Goal: Task Accomplishment & Management: Manage account settings

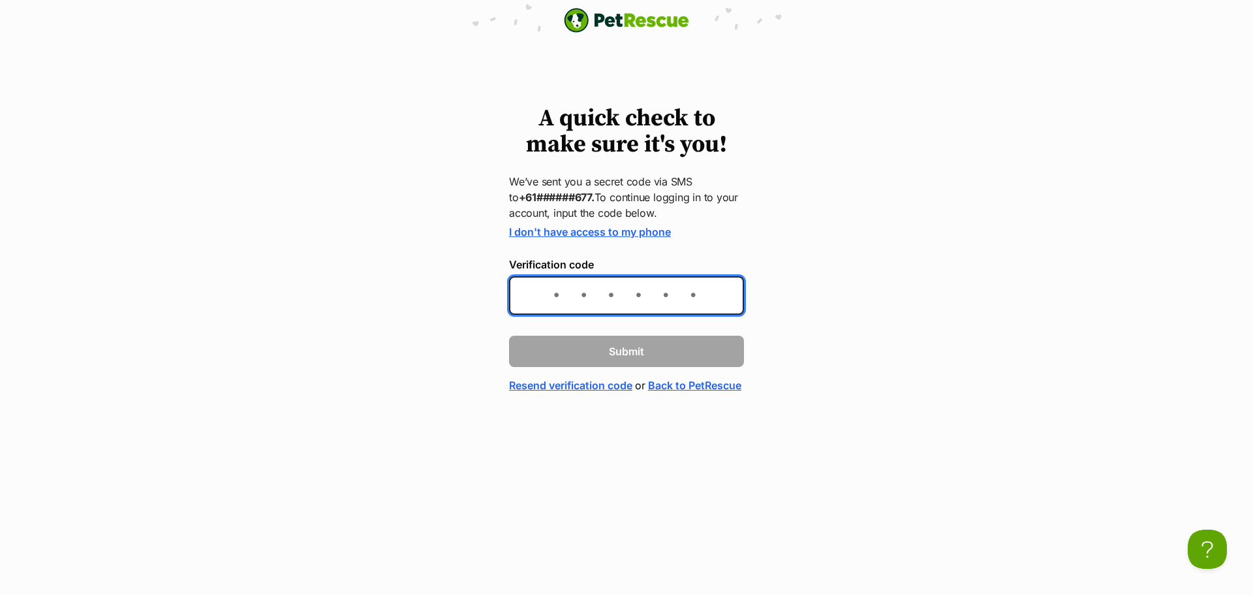
click at [544, 301] on input "Verification code" at bounding box center [626, 295] width 235 height 39
type input "752220"
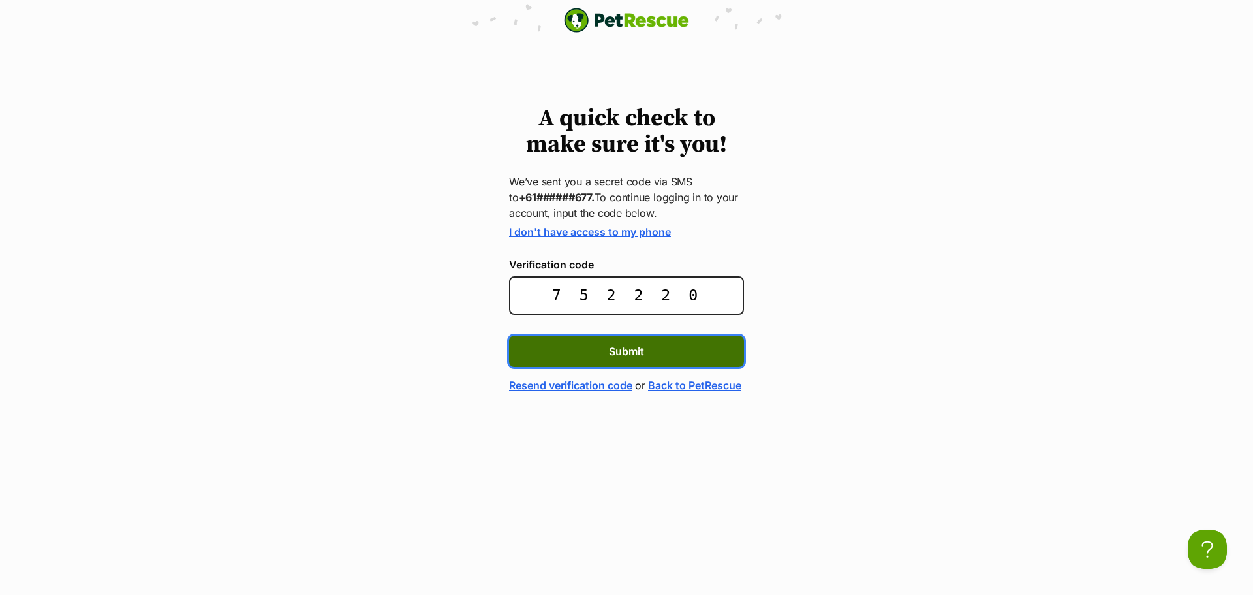
click at [620, 349] on span "Submit" at bounding box center [626, 351] width 35 height 16
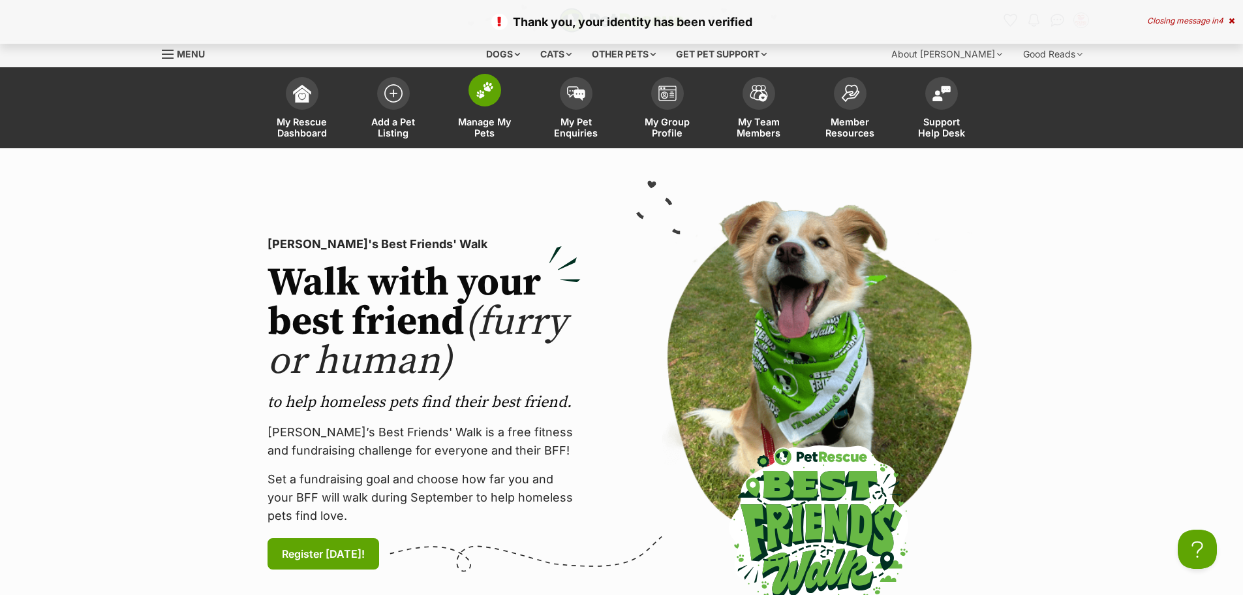
click at [483, 102] on span at bounding box center [485, 90] width 33 height 33
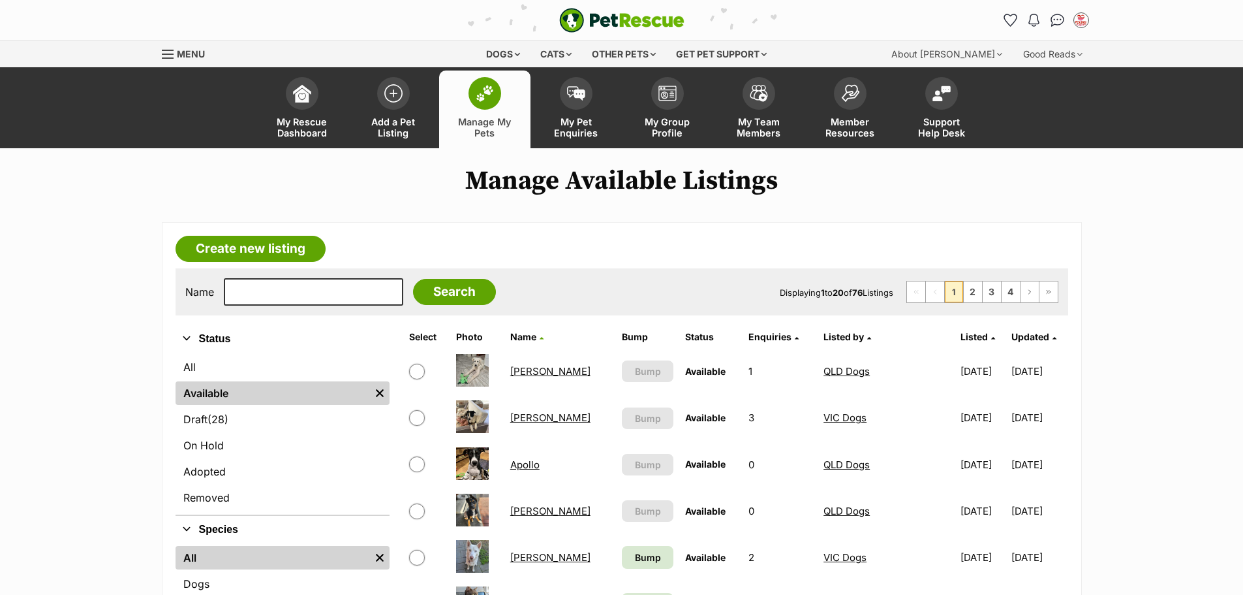
scroll to position [65, 0]
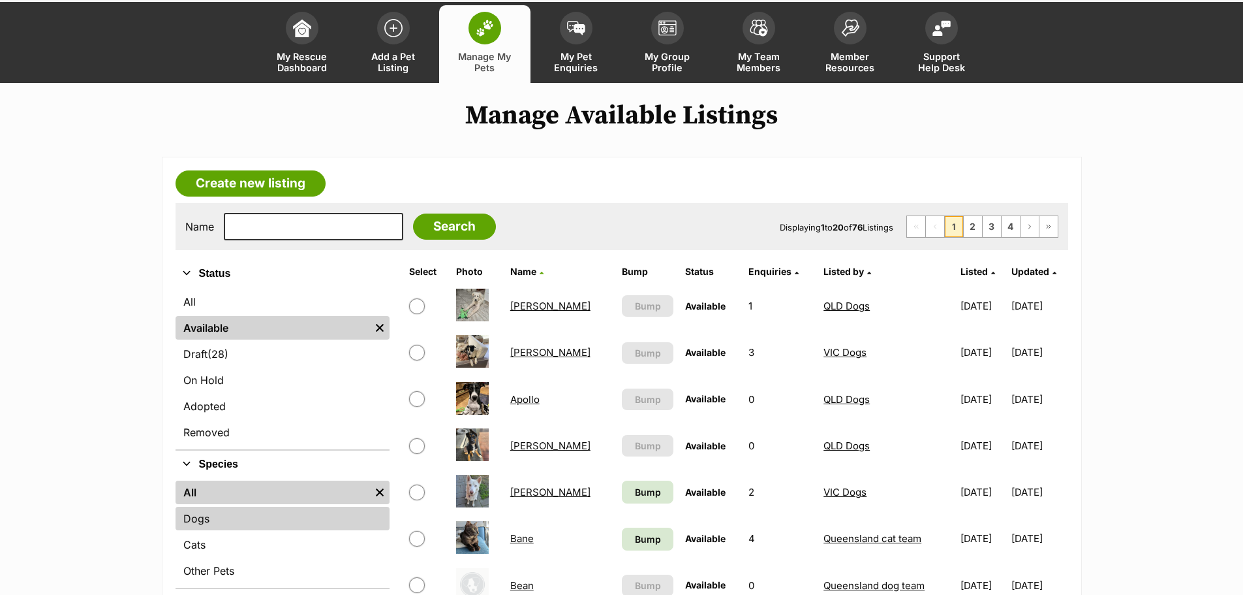
click at [221, 519] on link "Dogs" at bounding box center [283, 517] width 214 height 23
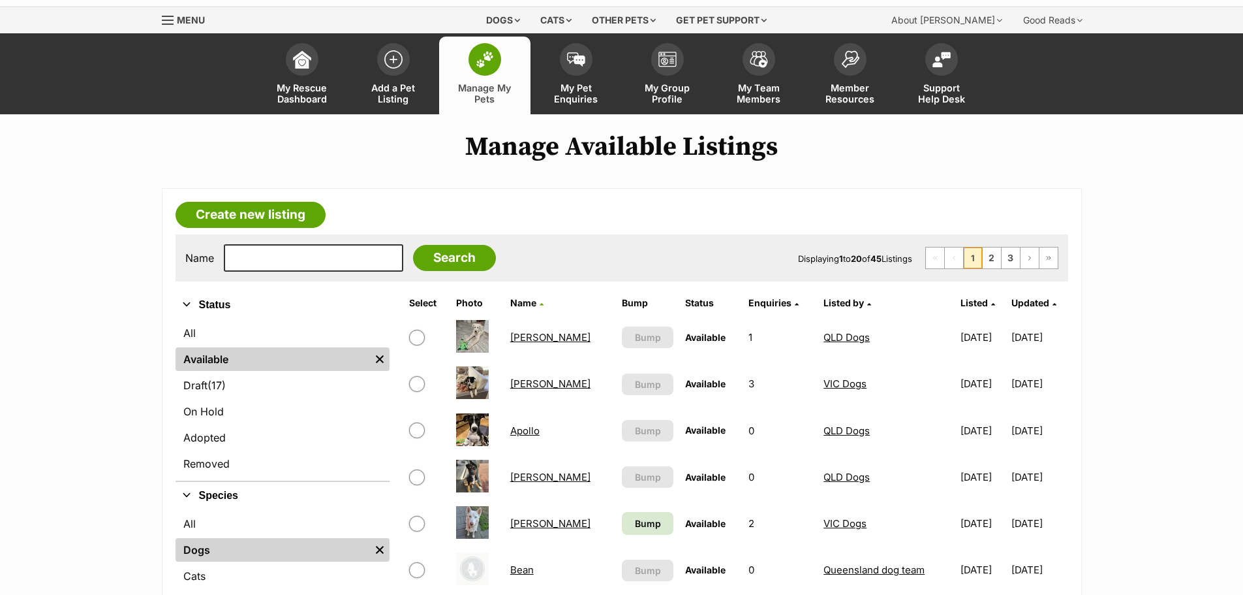
scroll to position [65, 0]
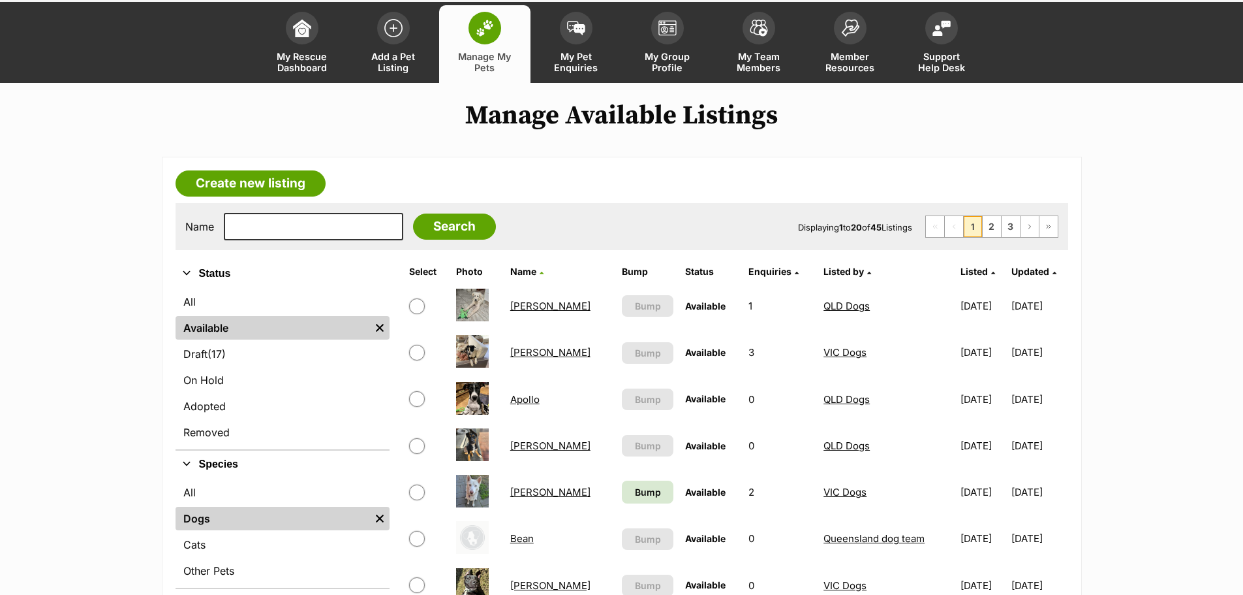
click at [541, 301] on link "Alfonzo" at bounding box center [550, 306] width 80 height 12
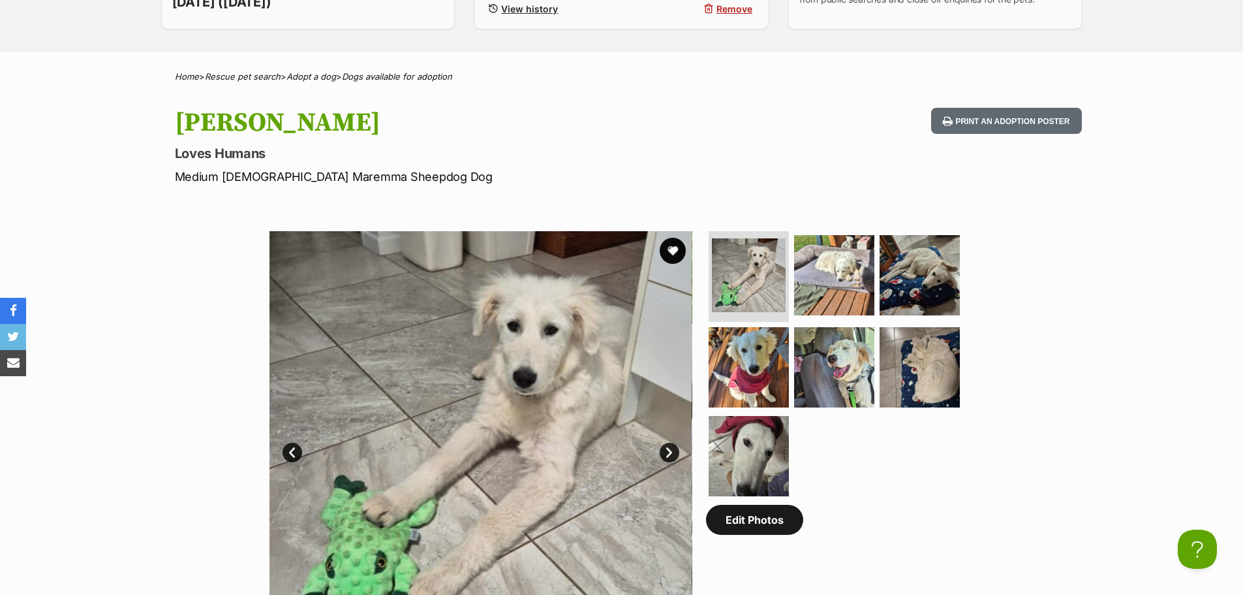
click at [745, 520] on link "Edit Photos" at bounding box center [754, 519] width 97 height 30
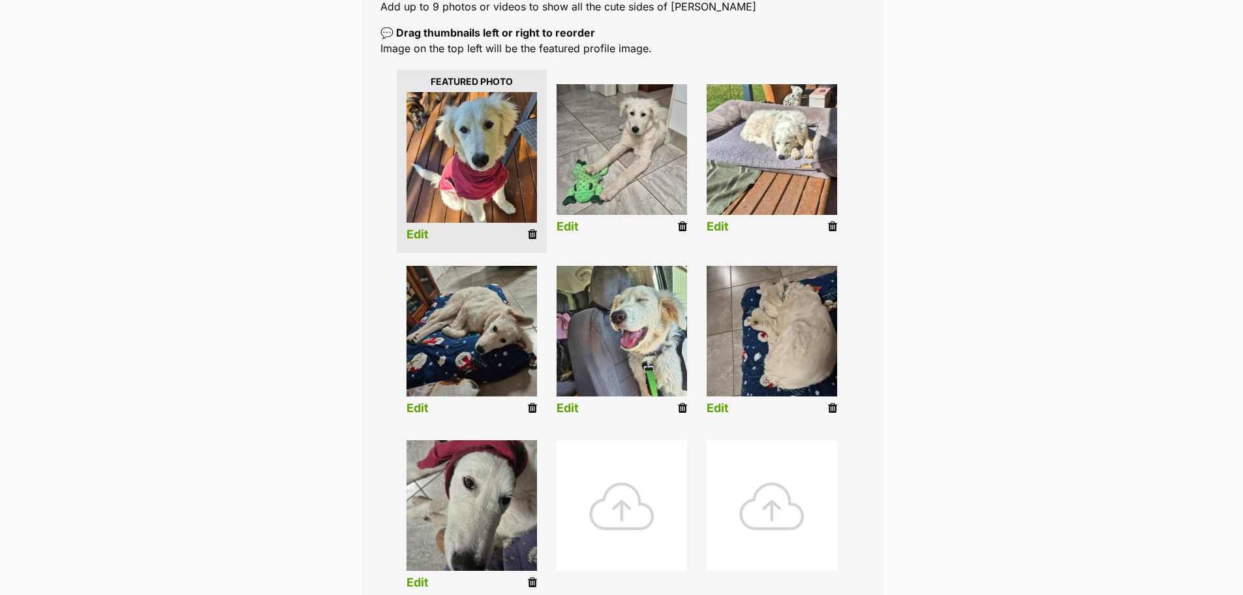
scroll to position [457, 0]
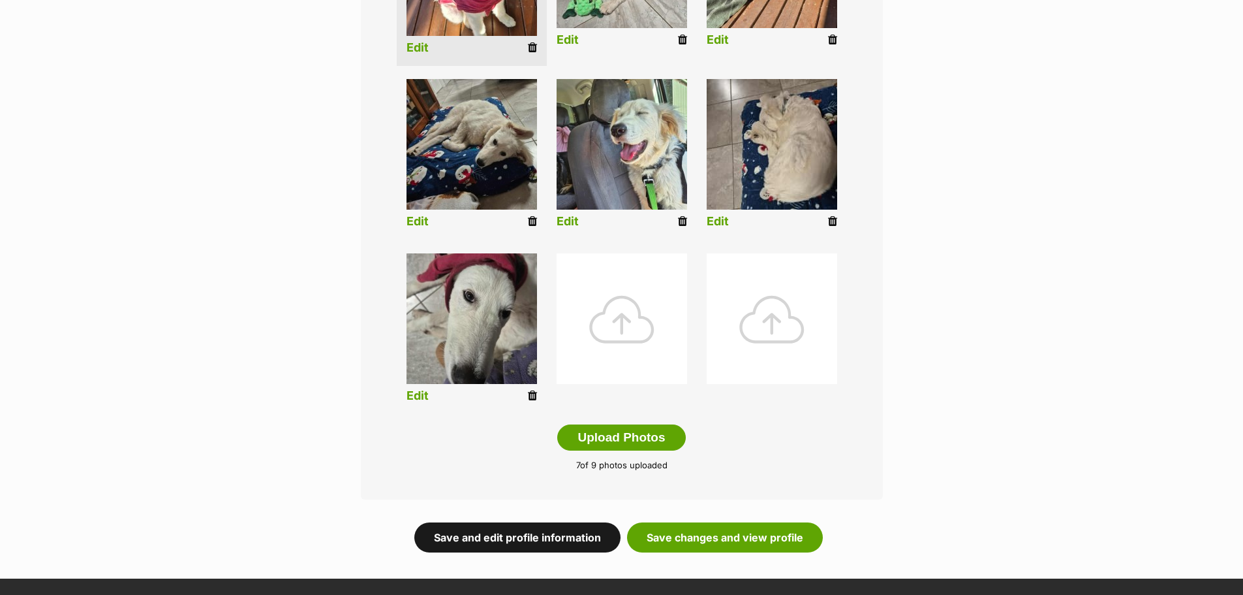
click at [512, 538] on link "Save and edit profile information" at bounding box center [517, 537] width 206 height 30
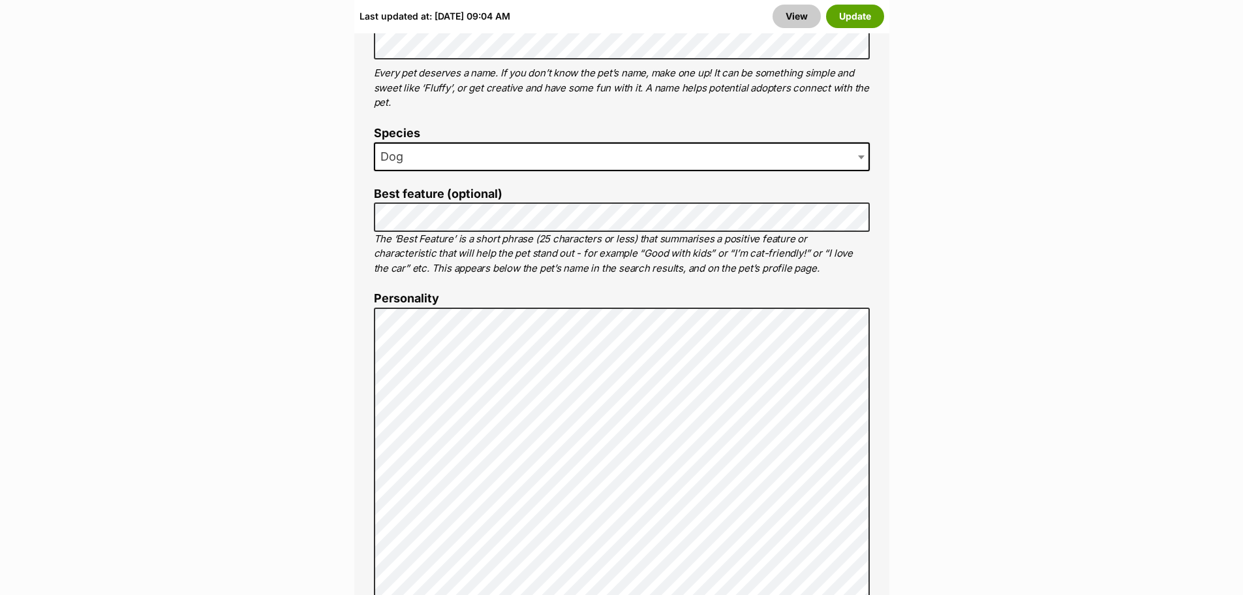
scroll to position [914, 0]
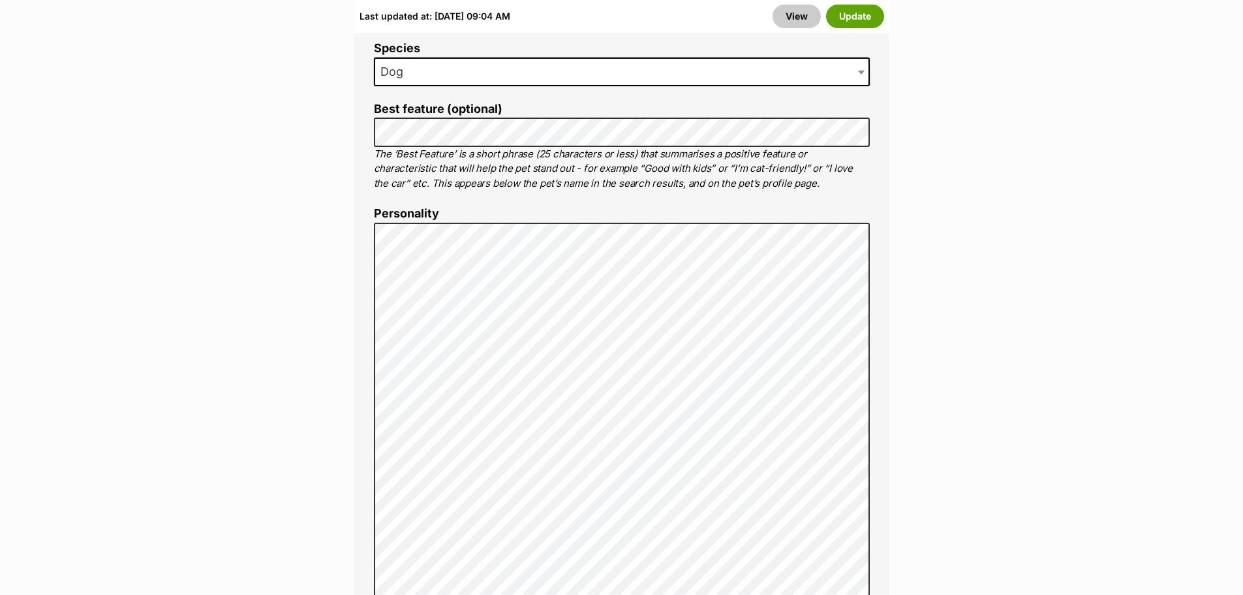
drag, startPoint x: 373, startPoint y: 271, endPoint x: 986, endPoint y: 250, distance: 613.8
click at [844, 18] on button "Update" at bounding box center [855, 16] width 58 height 23
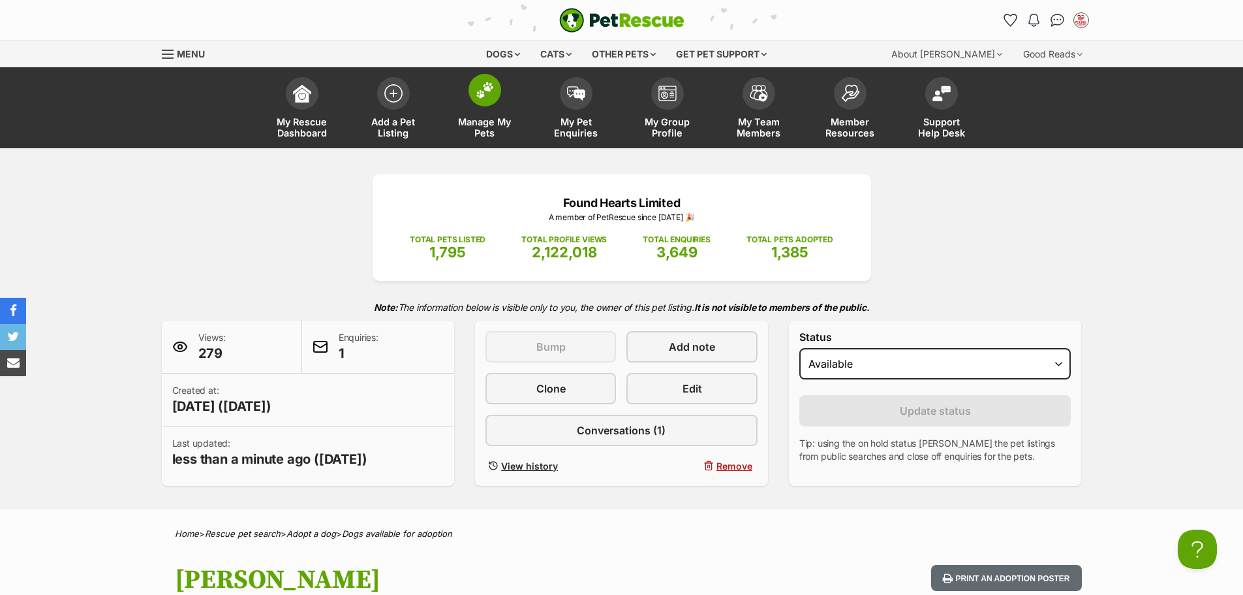
click at [489, 97] on img at bounding box center [485, 90] width 18 height 17
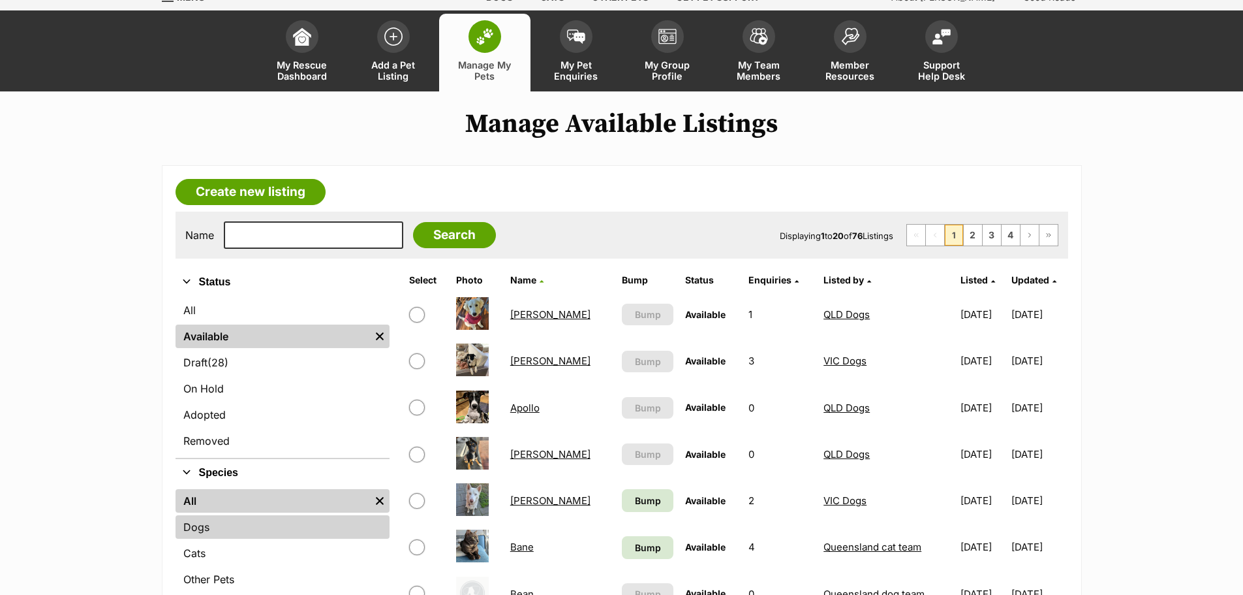
scroll to position [131, 0]
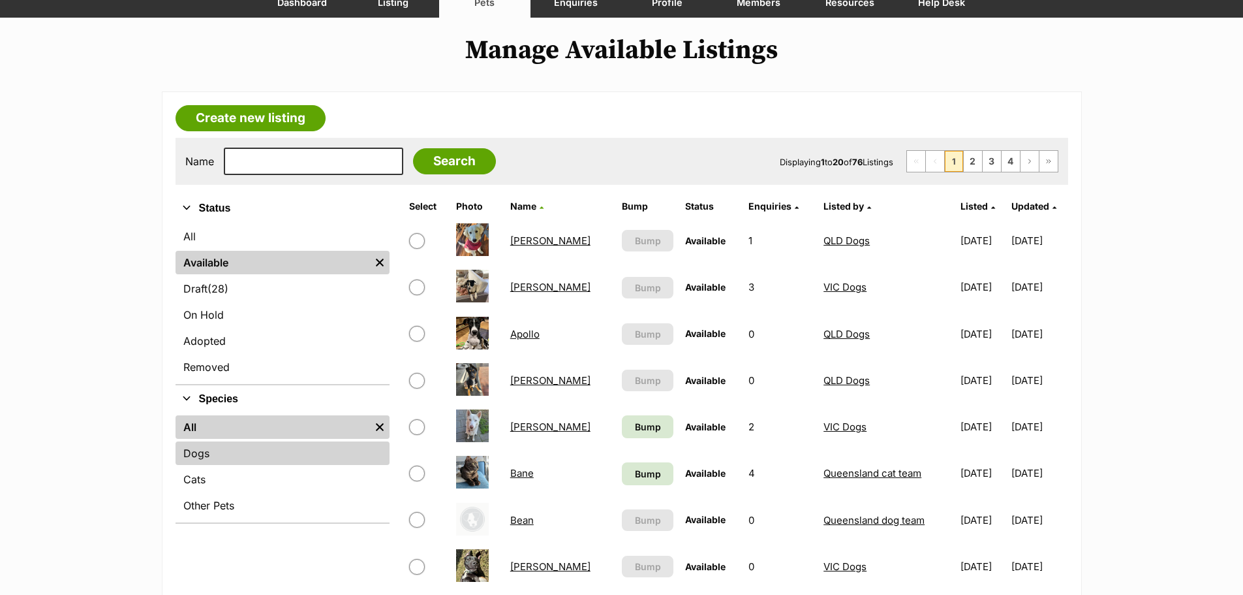
click at [247, 451] on link "Dogs" at bounding box center [283, 452] width 214 height 23
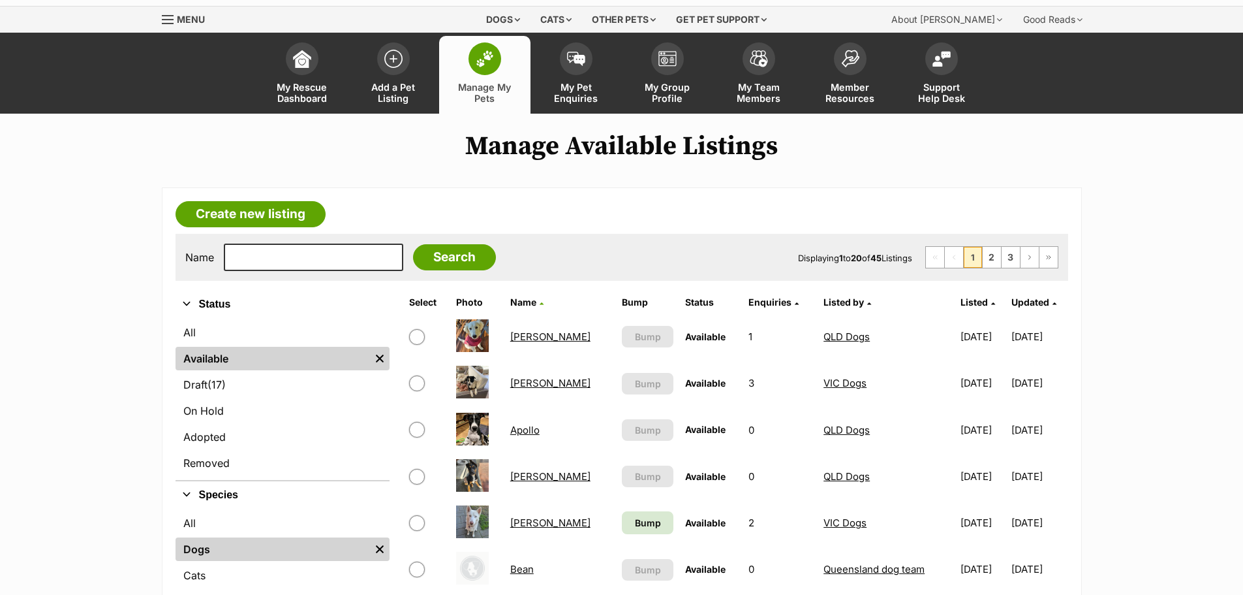
scroll to position [65, 0]
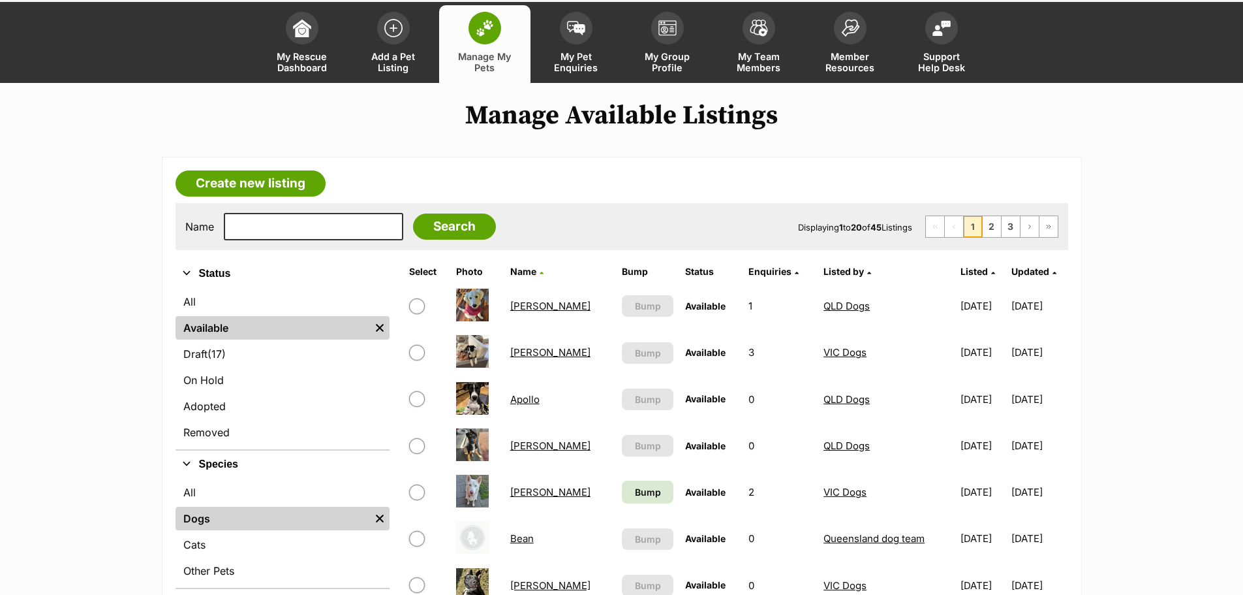
click at [525, 445] on link "[PERSON_NAME]" at bounding box center [550, 445] width 80 height 12
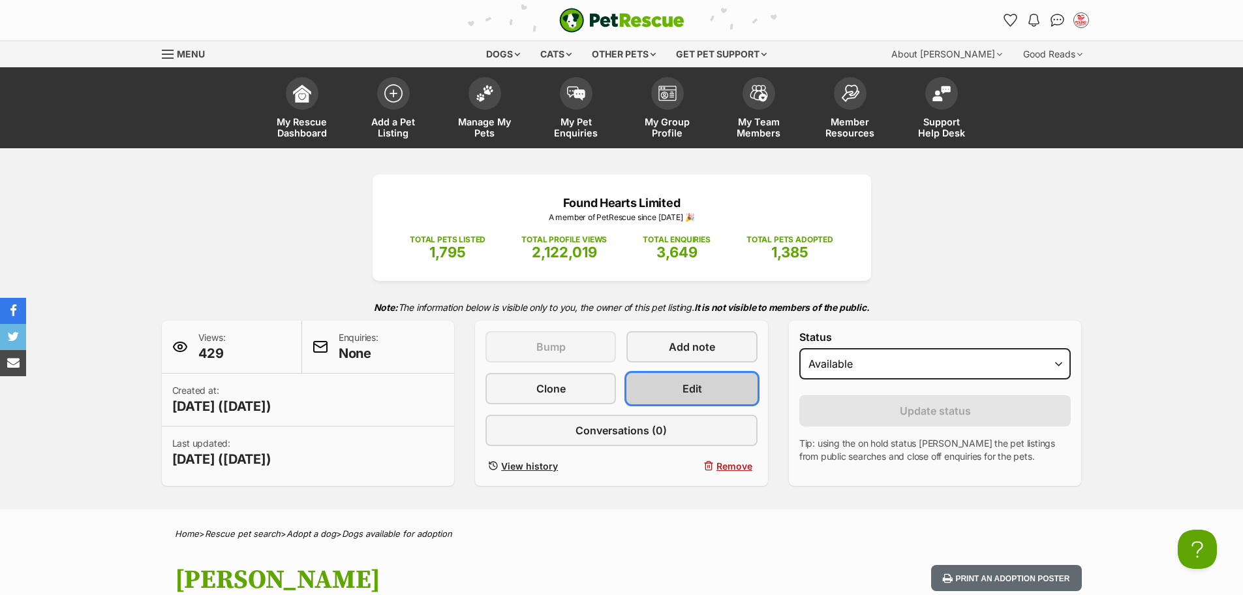
click at [657, 393] on link "Edit" at bounding box center [692, 388] width 131 height 31
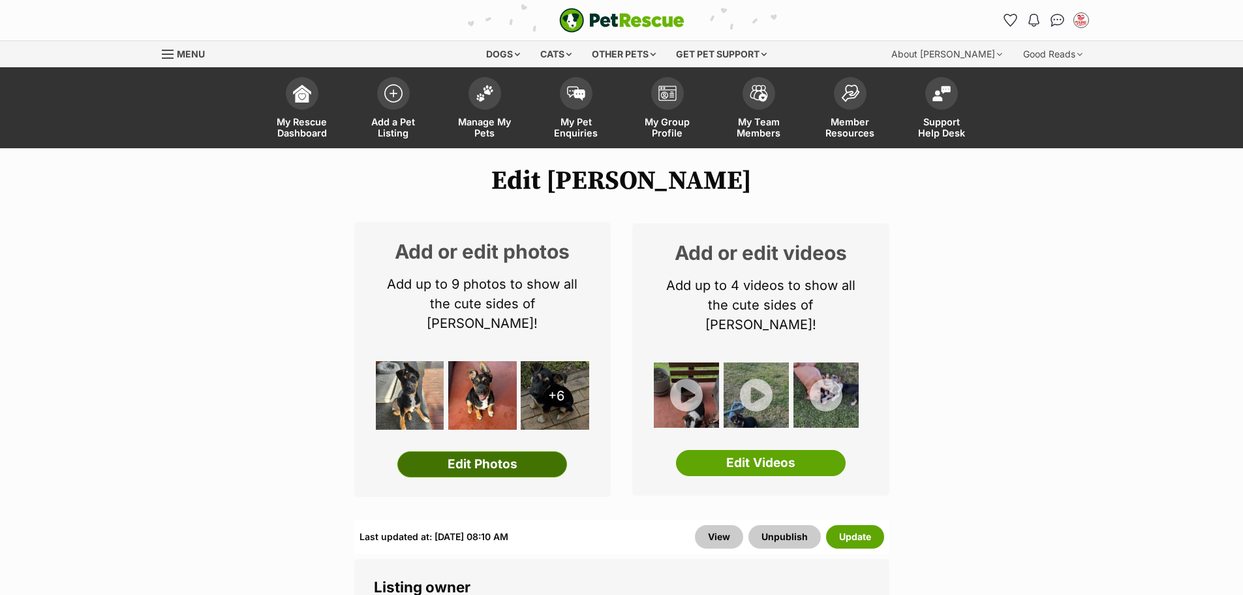
click at [528, 451] on link "Edit Photos" at bounding box center [482, 464] width 170 height 26
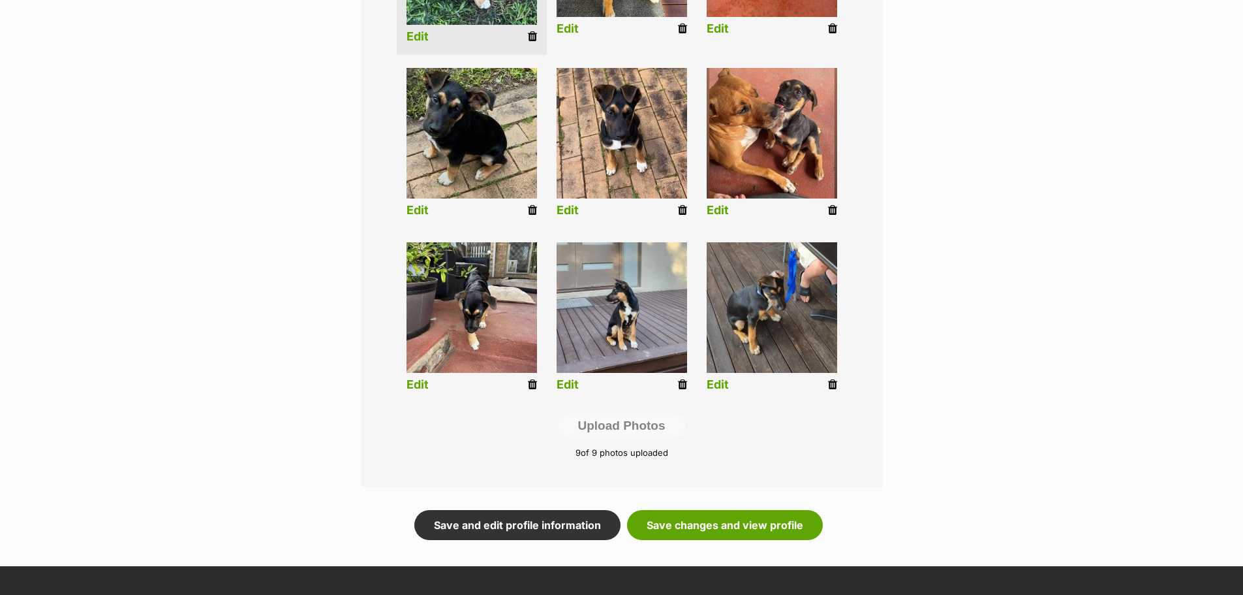
scroll to position [587, 0]
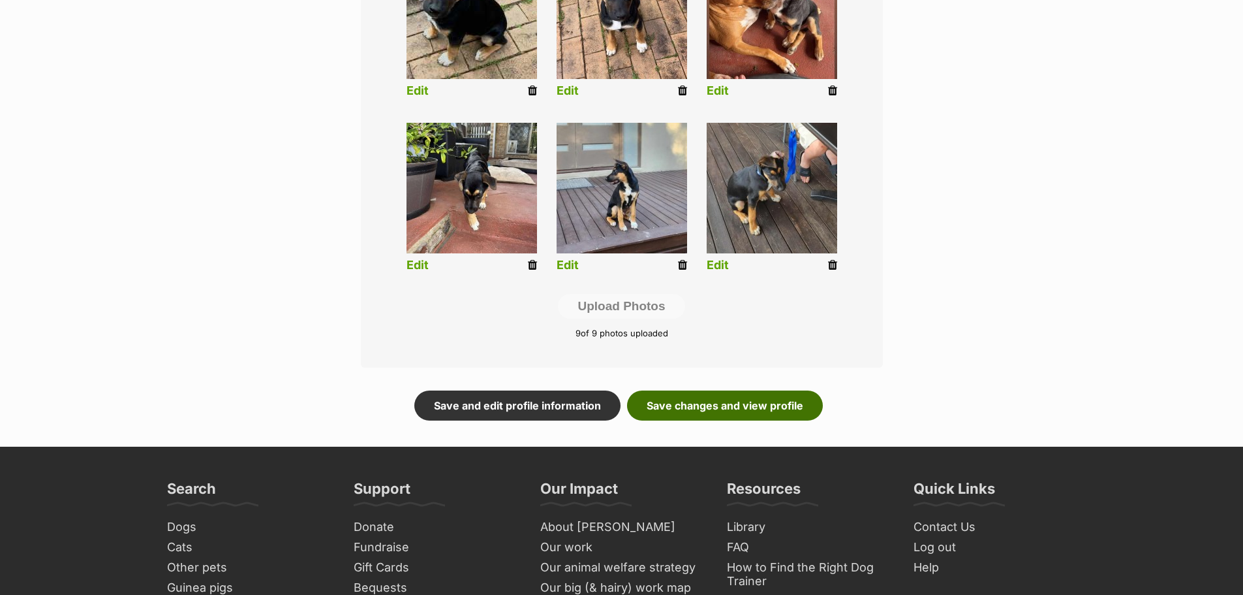
click at [688, 405] on link "Save changes and view profile" at bounding box center [725, 405] width 196 height 30
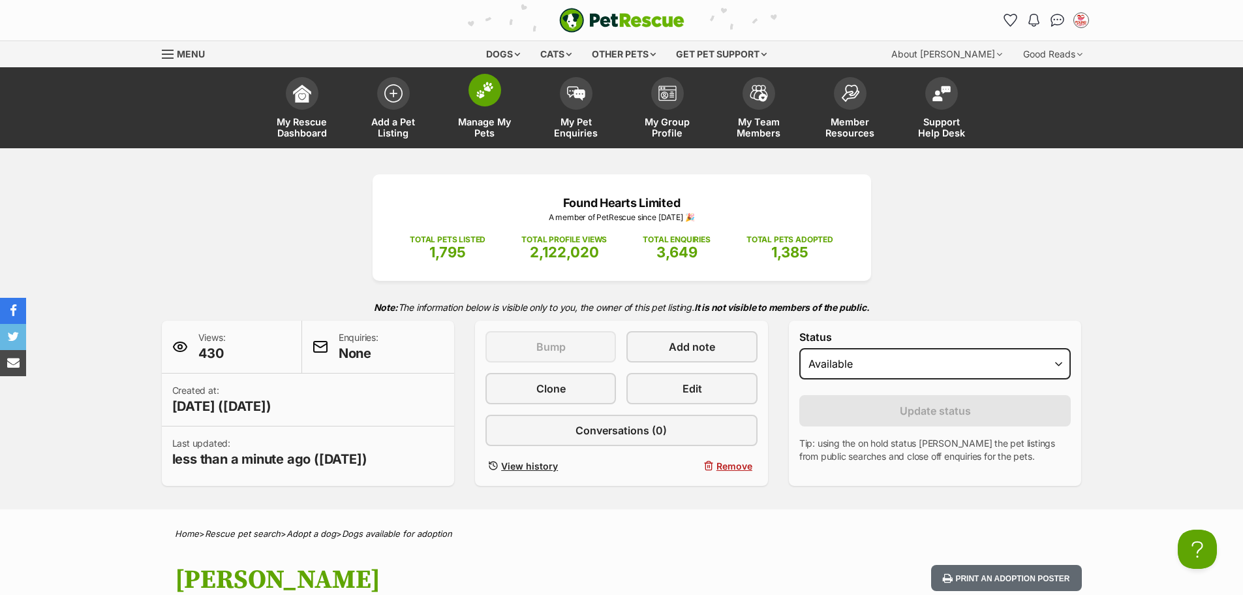
click at [482, 97] on img at bounding box center [485, 90] width 18 height 17
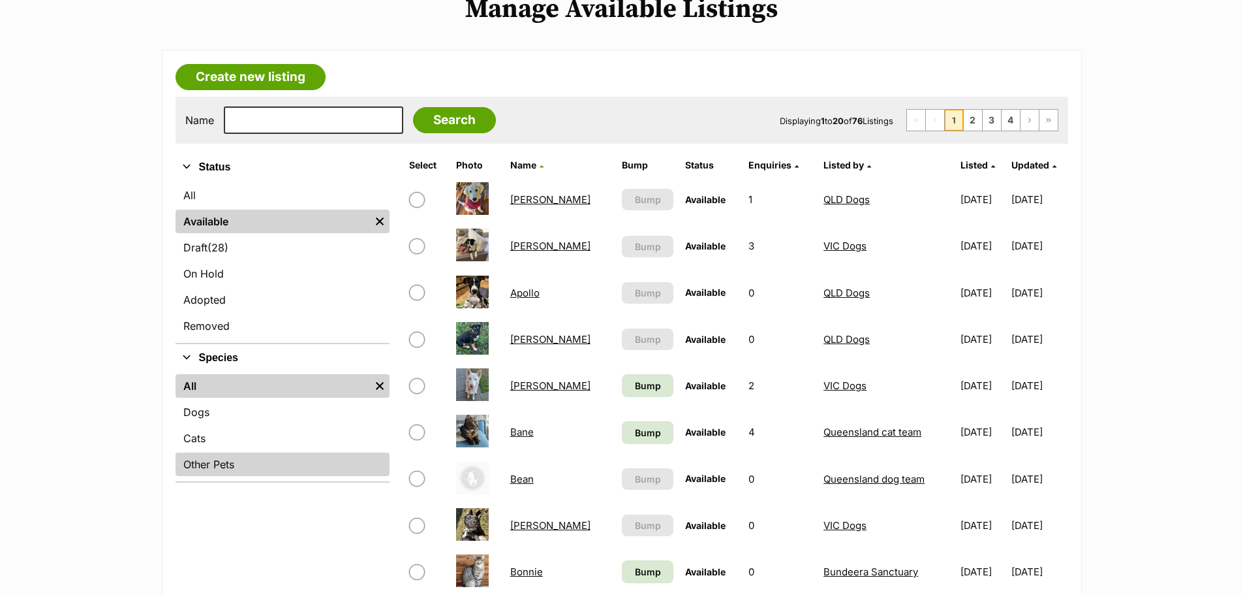
scroll to position [196, 0]
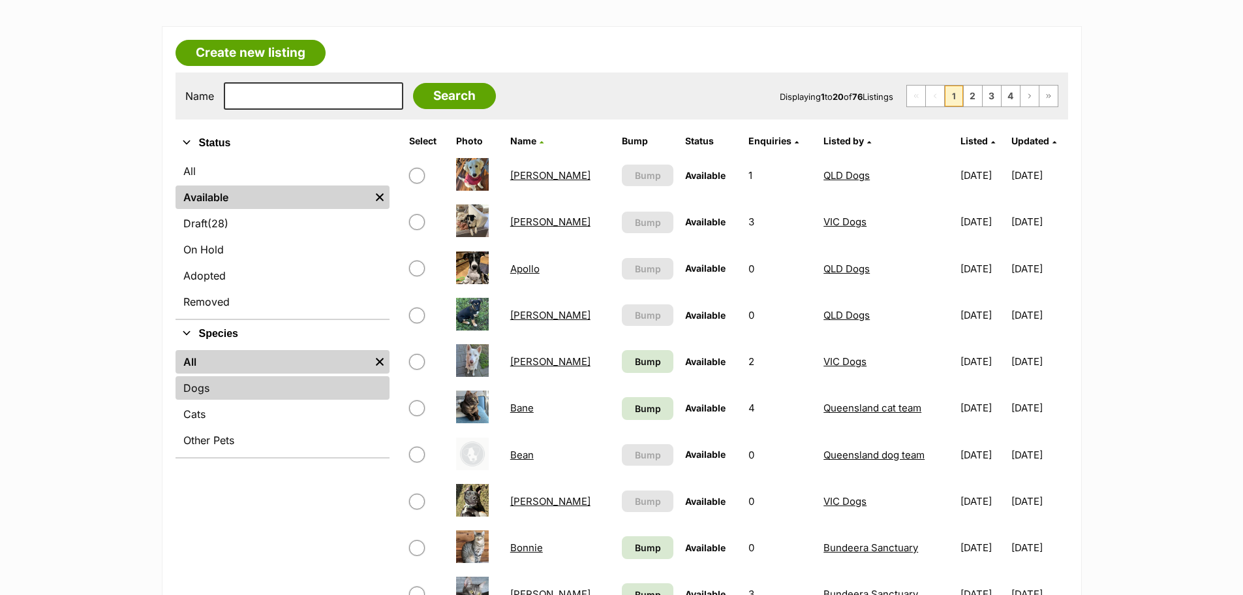
click at [245, 379] on link "Dogs" at bounding box center [283, 387] width 214 height 23
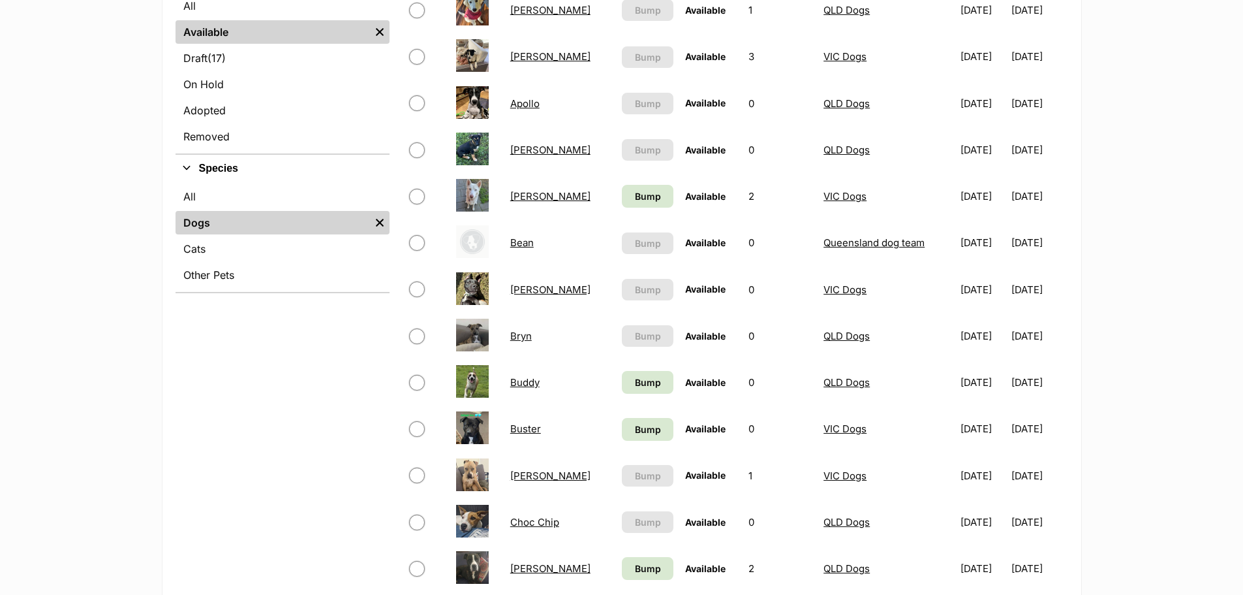
scroll to position [392, 0]
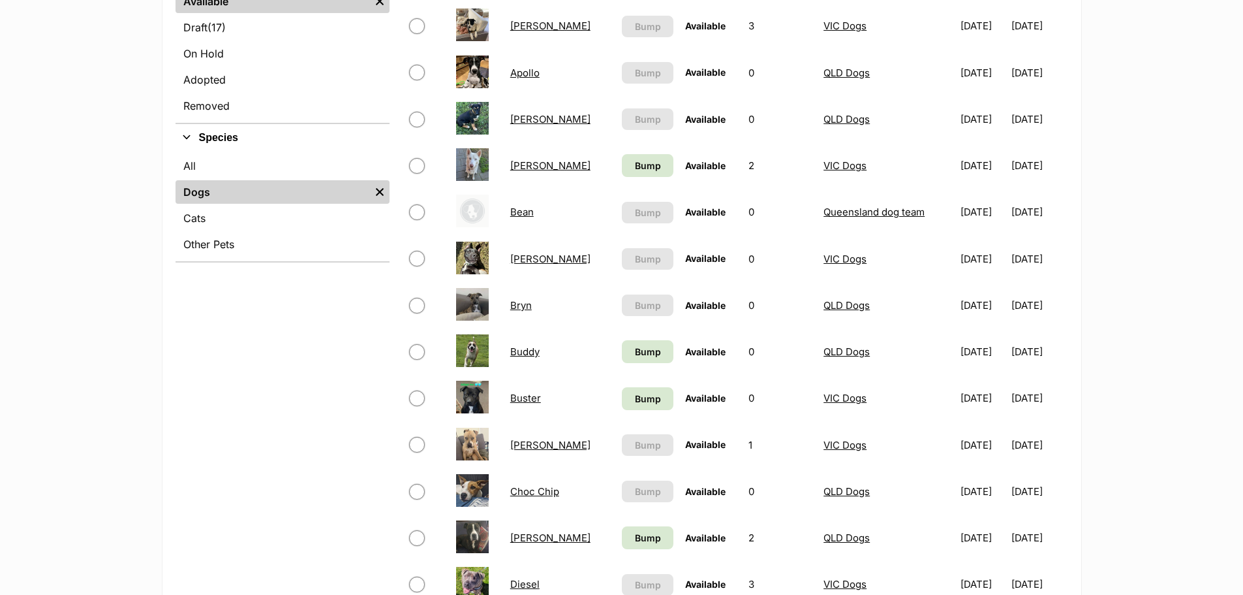
click at [524, 305] on link "Bryn" at bounding box center [521, 305] width 22 height 12
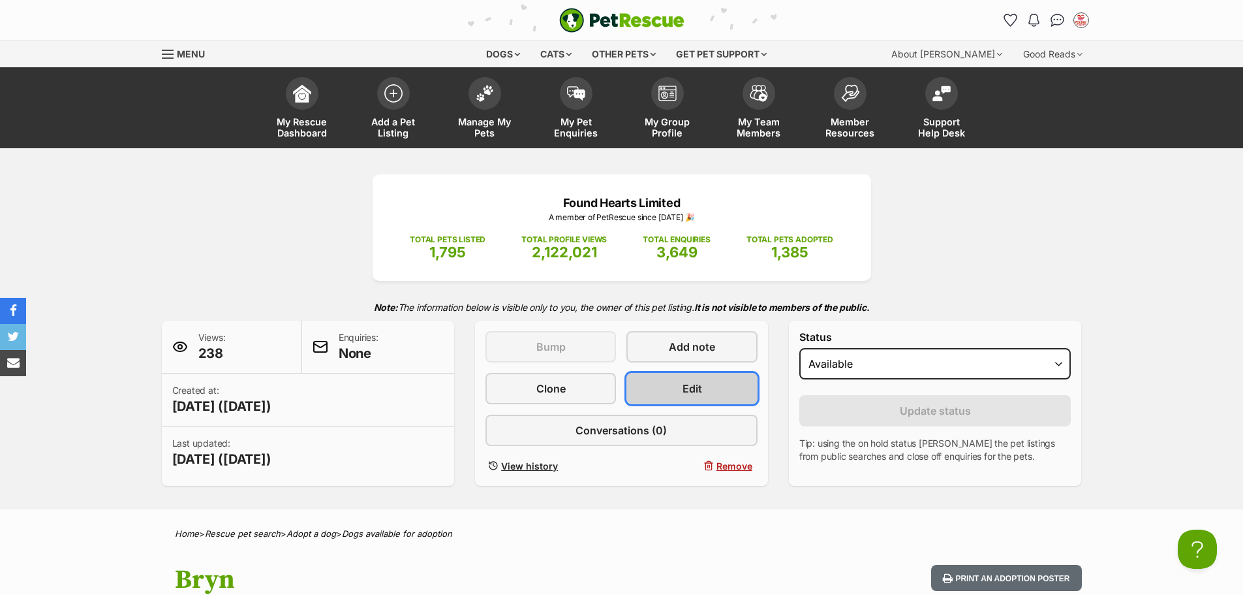
click at [687, 384] on span "Edit" at bounding box center [693, 388] width 20 height 16
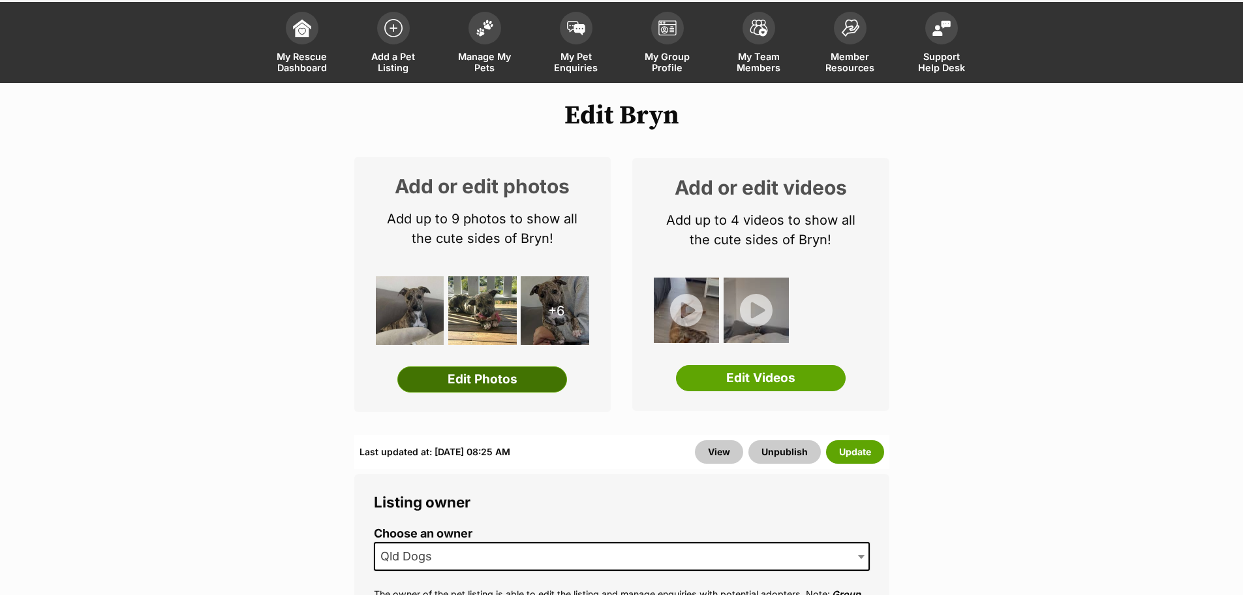
click at [550, 377] on link "Edit Photos" at bounding box center [482, 379] width 170 height 26
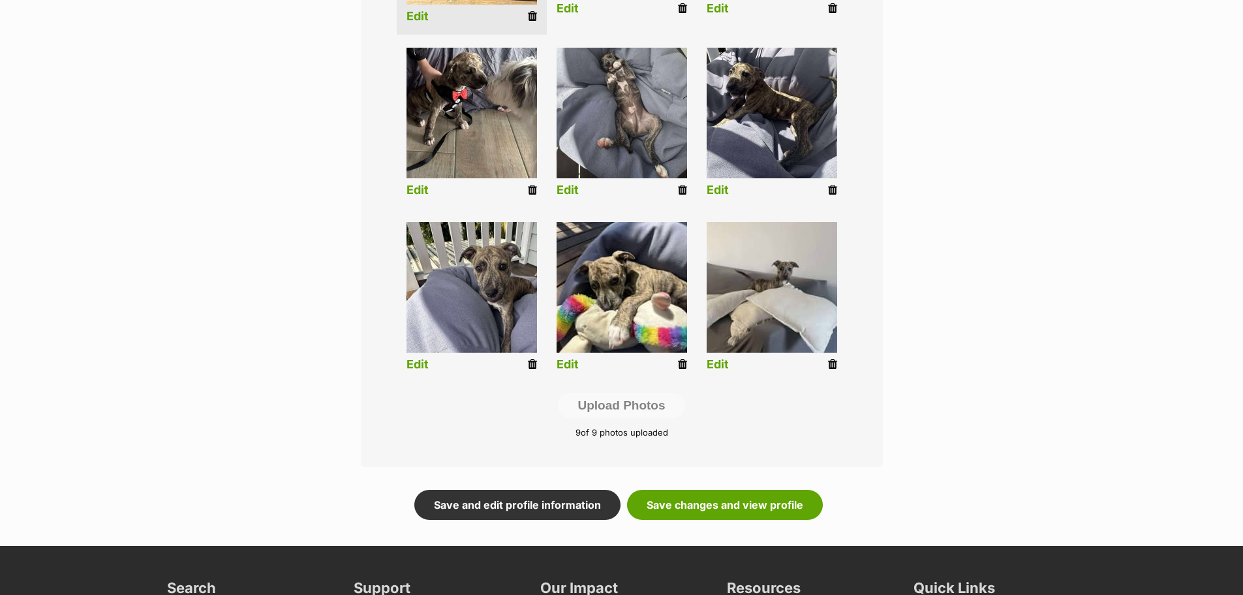
scroll to position [653, 0]
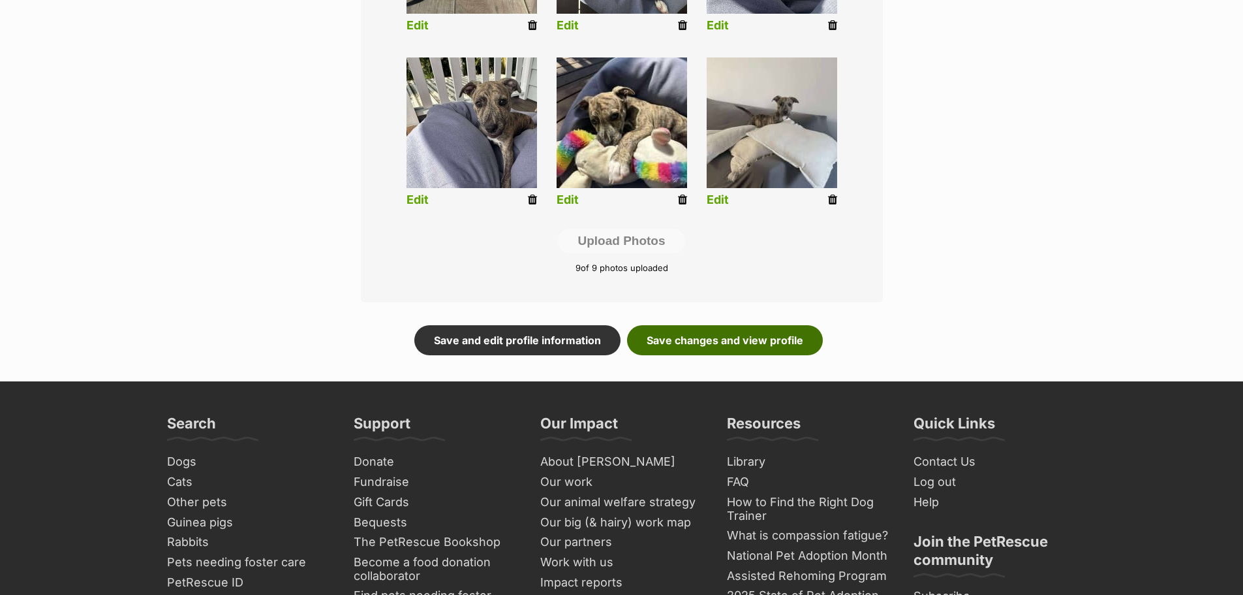
click at [705, 339] on link "Save changes and view profile" at bounding box center [725, 340] width 196 height 30
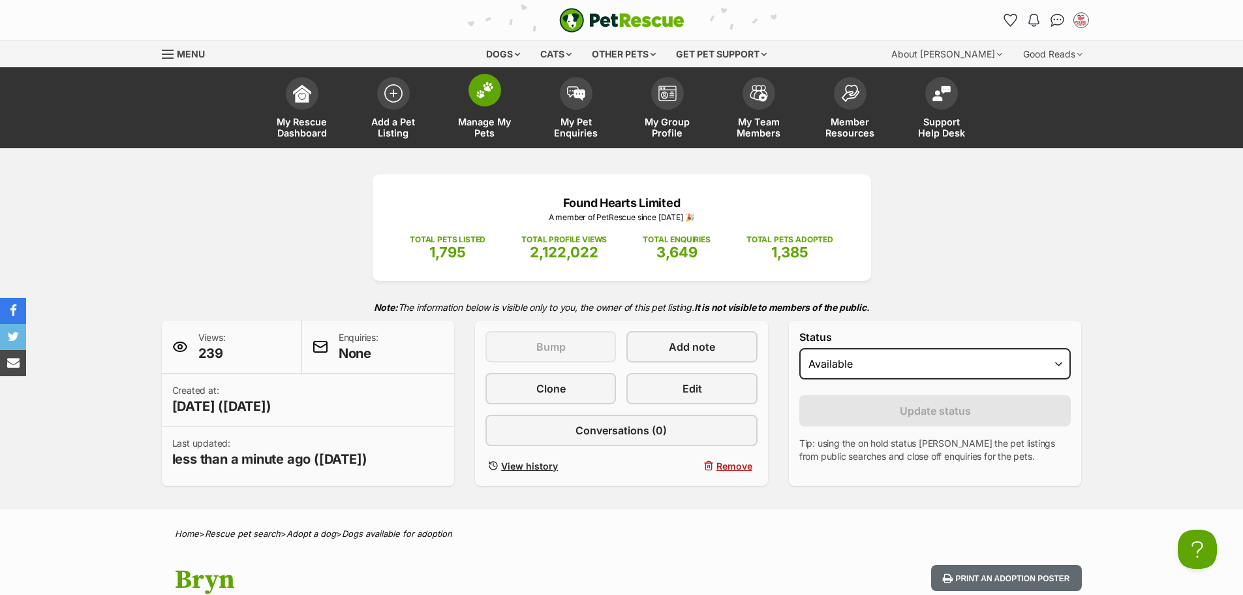
click at [489, 101] on span at bounding box center [485, 90] width 33 height 33
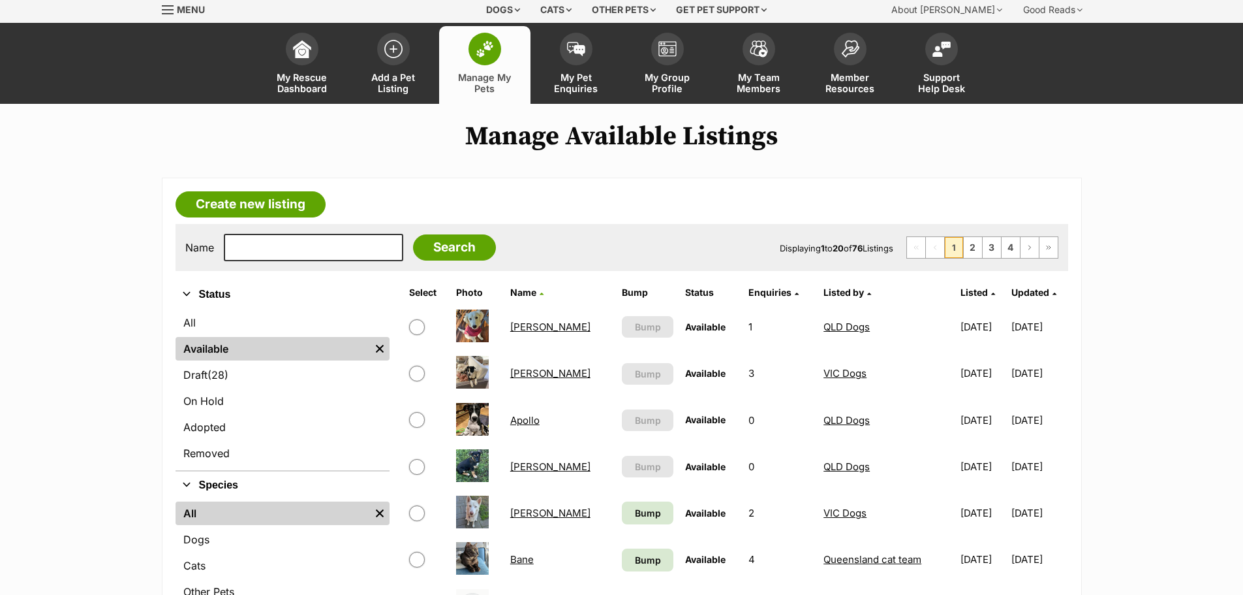
scroll to position [131, 0]
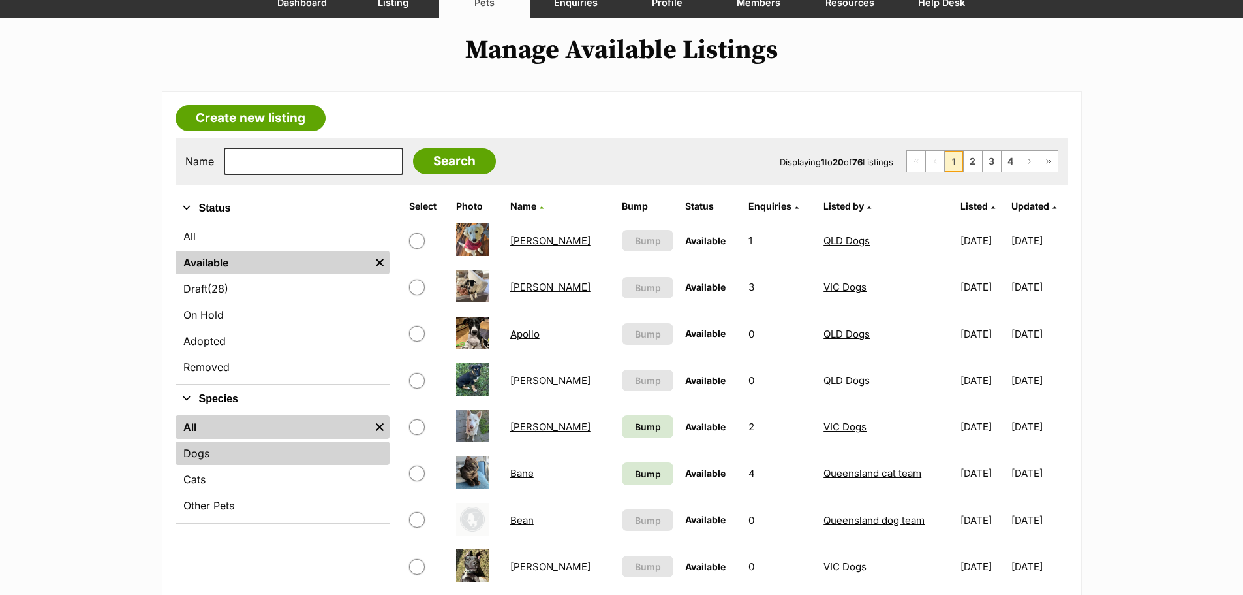
click at [219, 457] on link "Dogs" at bounding box center [283, 452] width 214 height 23
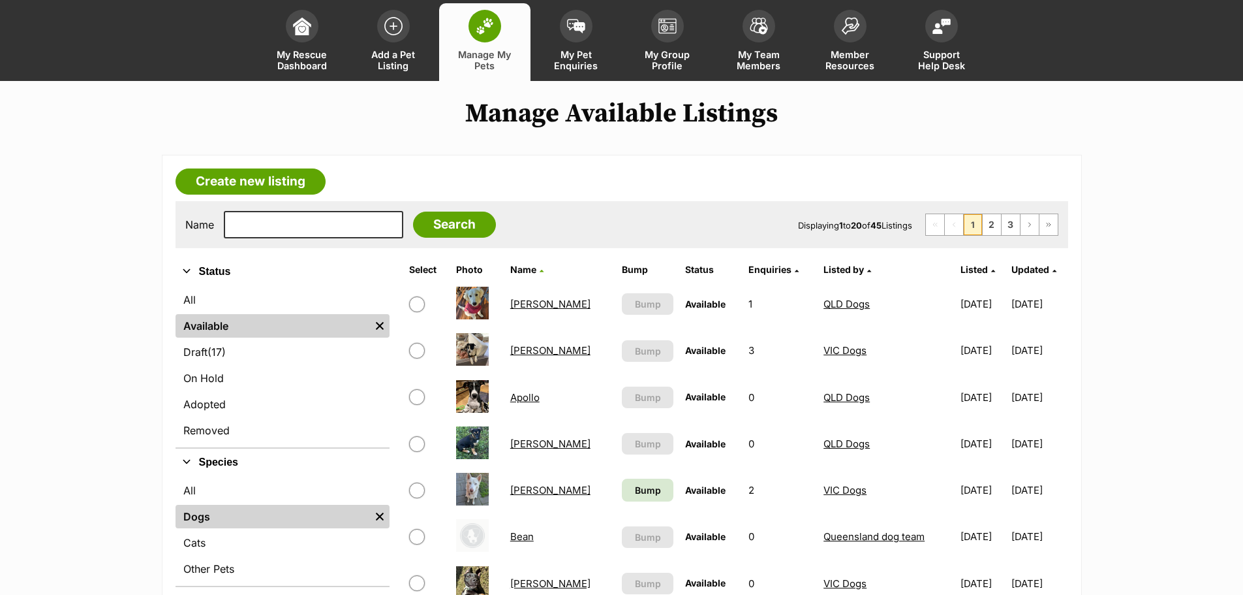
scroll to position [131, 0]
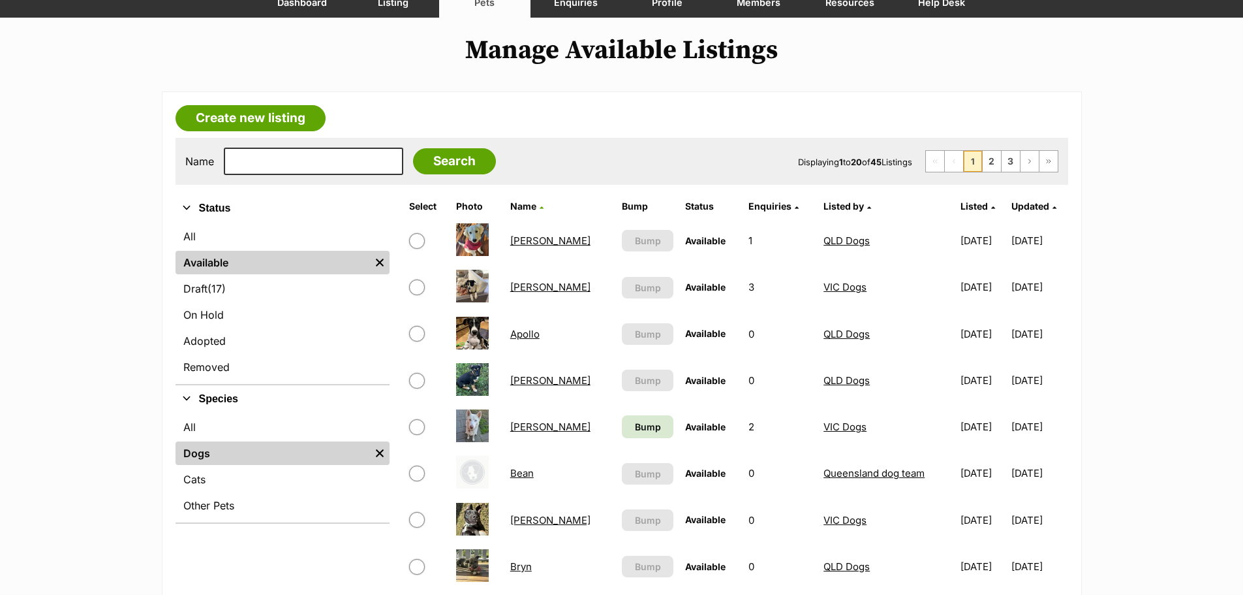
click at [516, 330] on link "Apollo" at bounding box center [524, 334] width 29 height 12
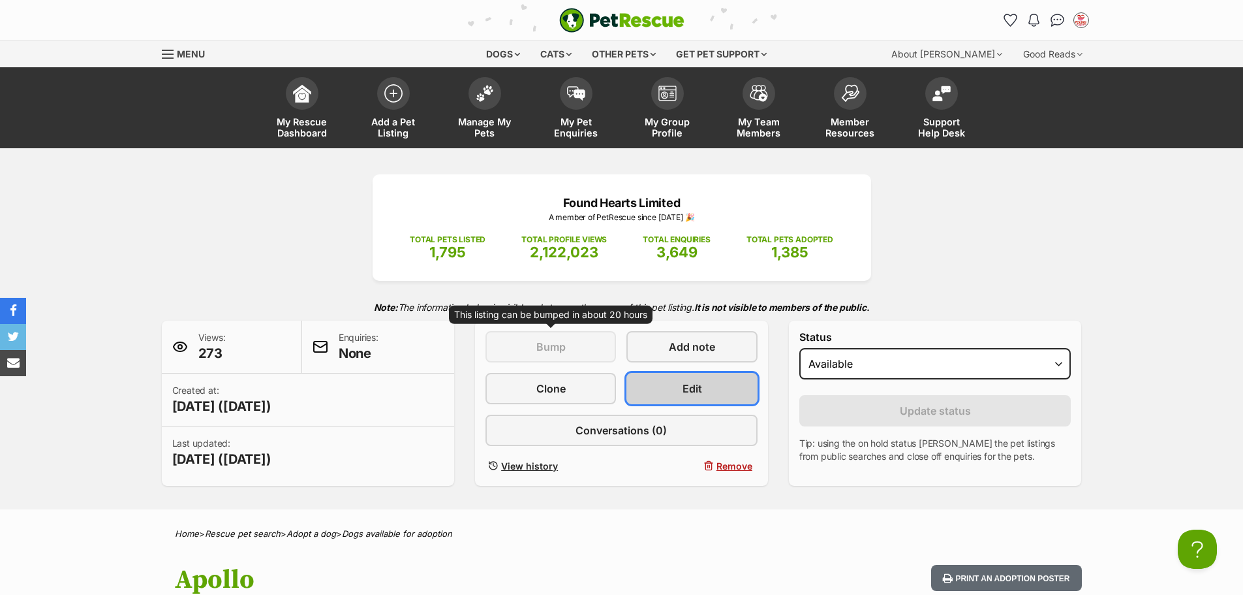
click at [673, 382] on link "Edit" at bounding box center [692, 388] width 131 height 31
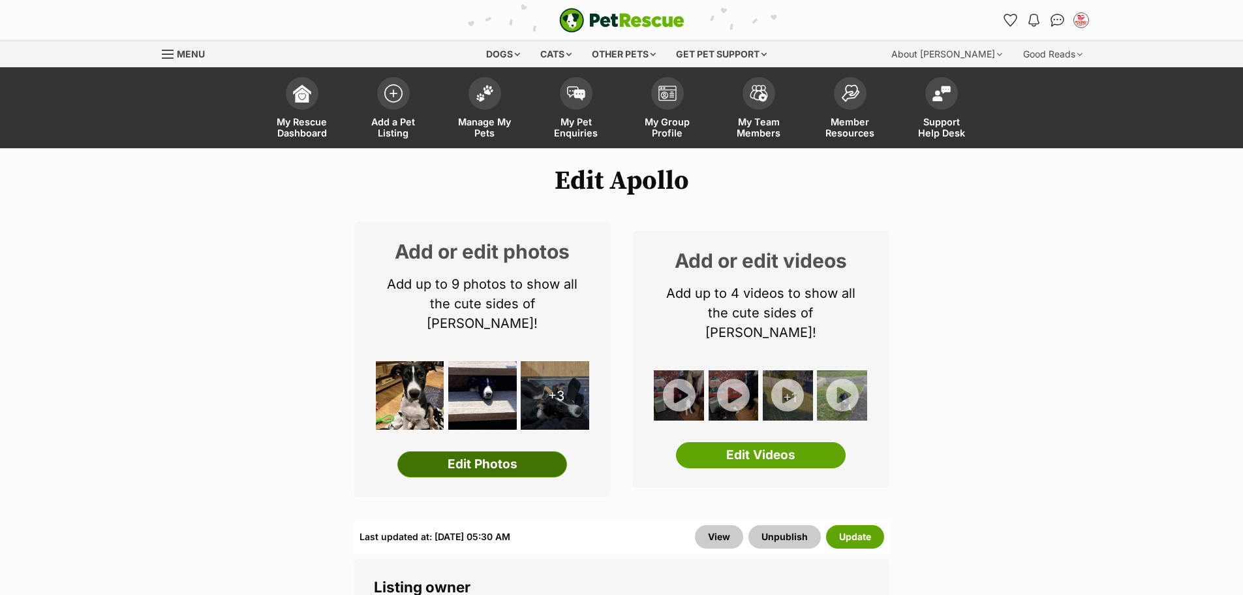
click at [523, 451] on link "Edit Photos" at bounding box center [482, 464] width 170 height 26
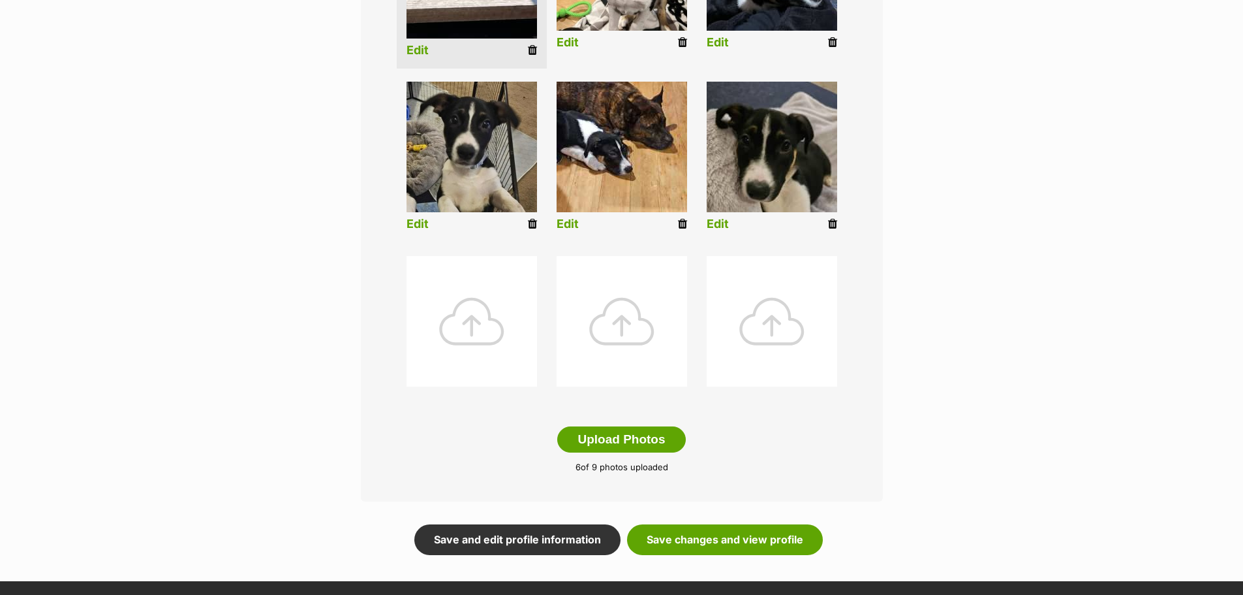
scroll to position [587, 0]
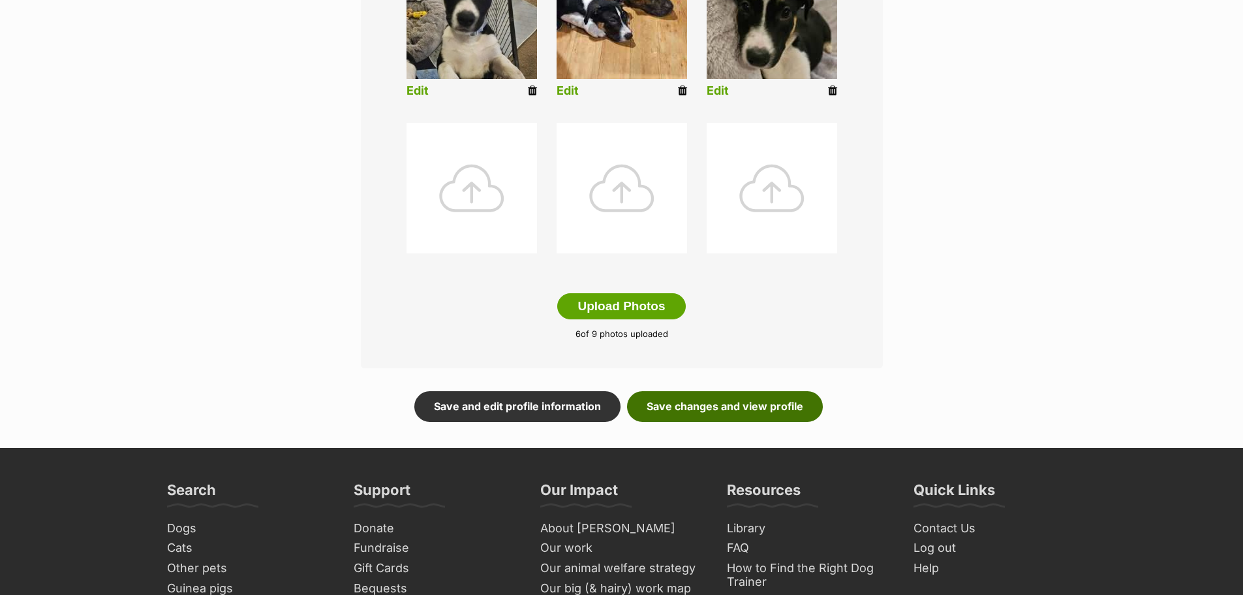
click at [703, 414] on link "Save changes and view profile" at bounding box center [725, 406] width 196 height 30
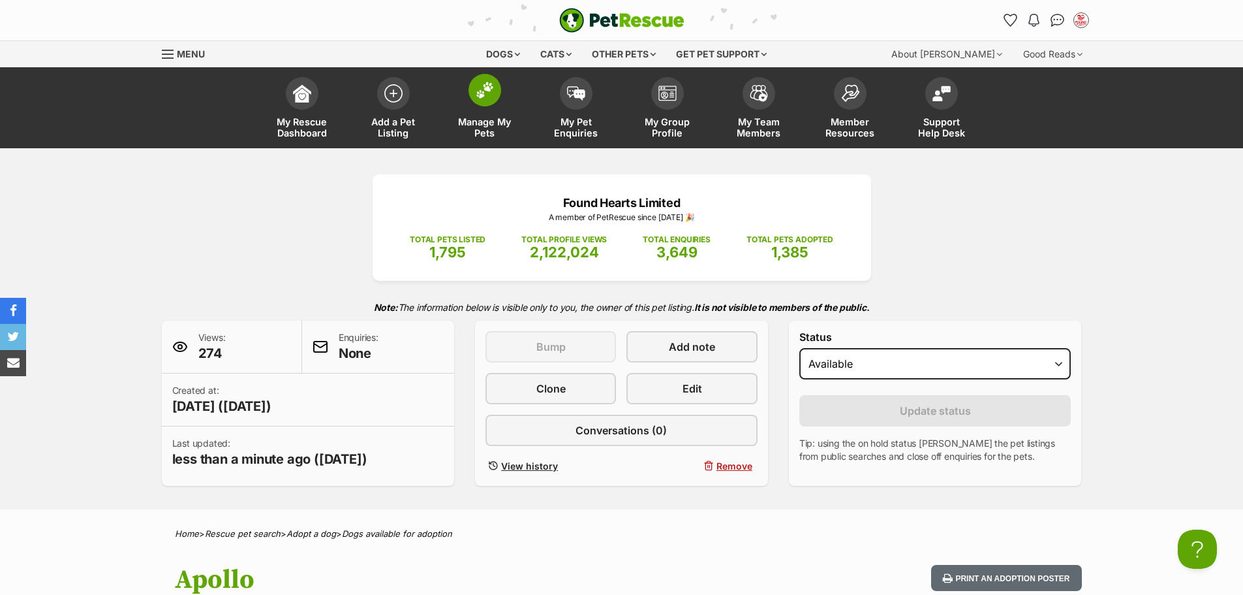
click at [481, 95] on img at bounding box center [485, 90] width 18 height 17
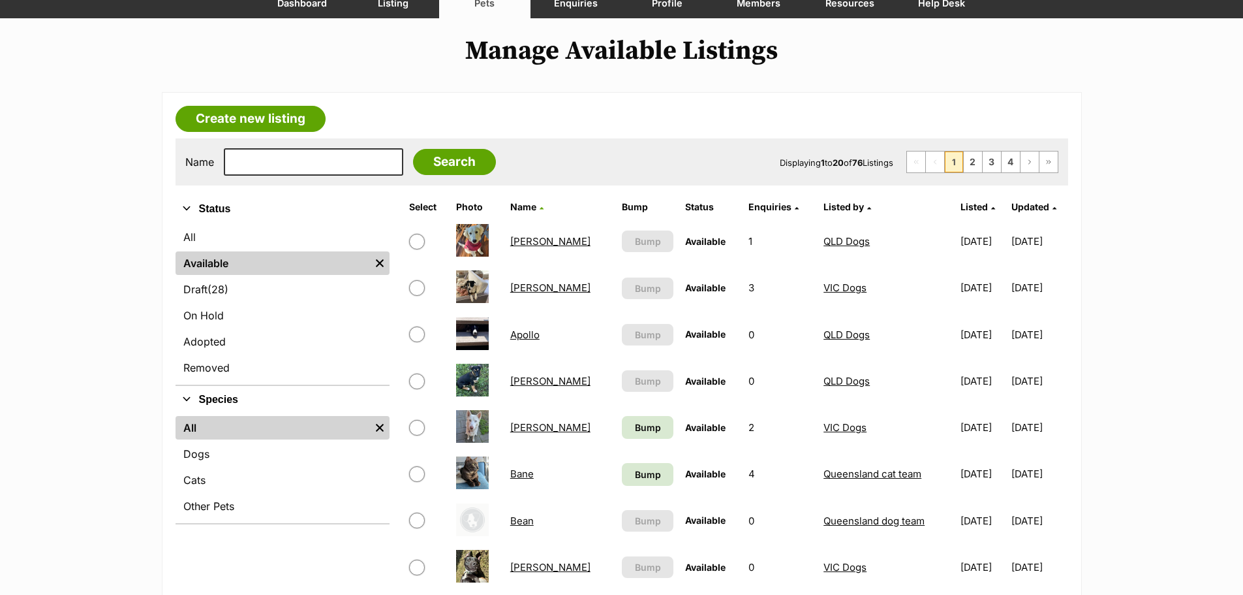
scroll to position [131, 0]
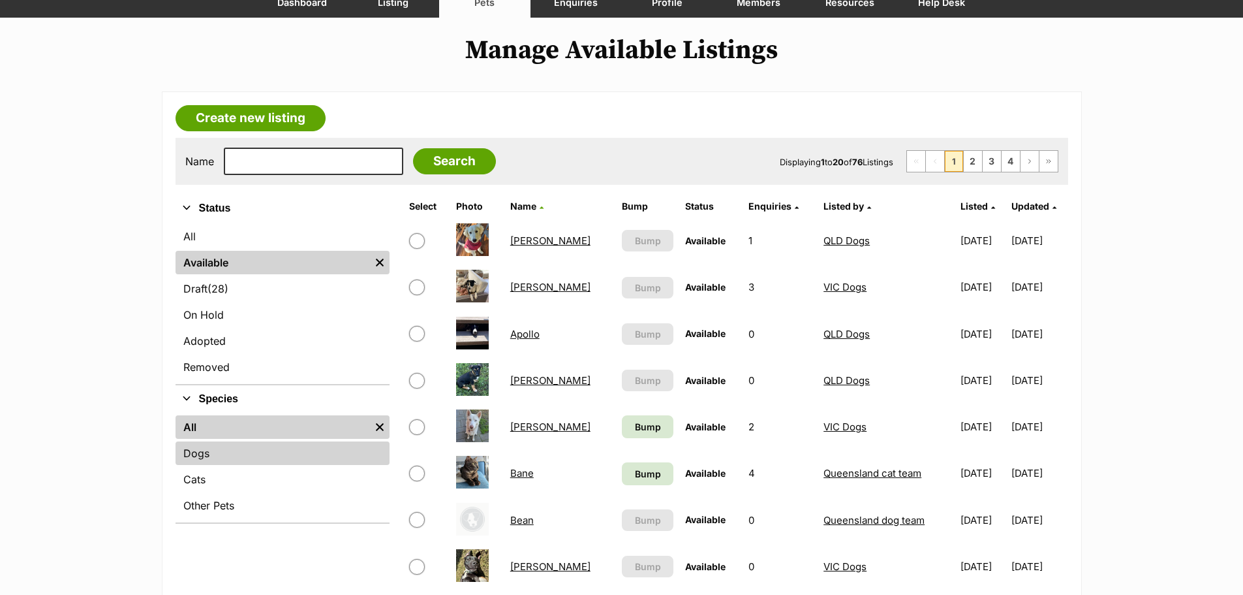
click at [224, 462] on link "Dogs" at bounding box center [283, 452] width 214 height 23
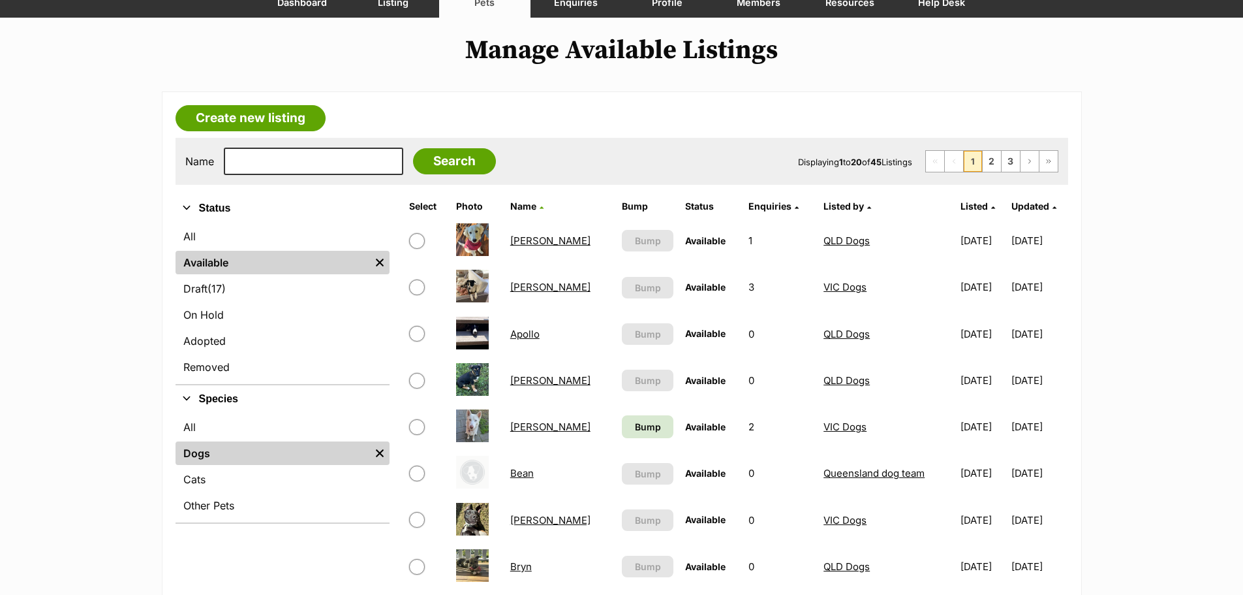
scroll to position [196, 0]
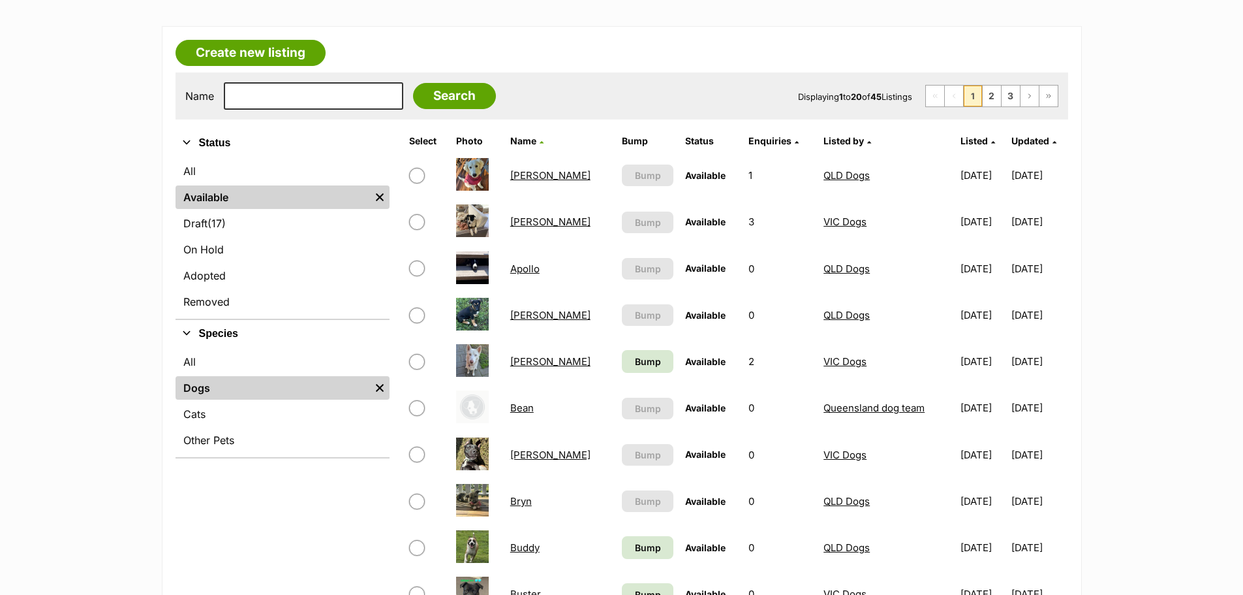
click at [524, 406] on link "Bean" at bounding box center [521, 407] width 23 height 12
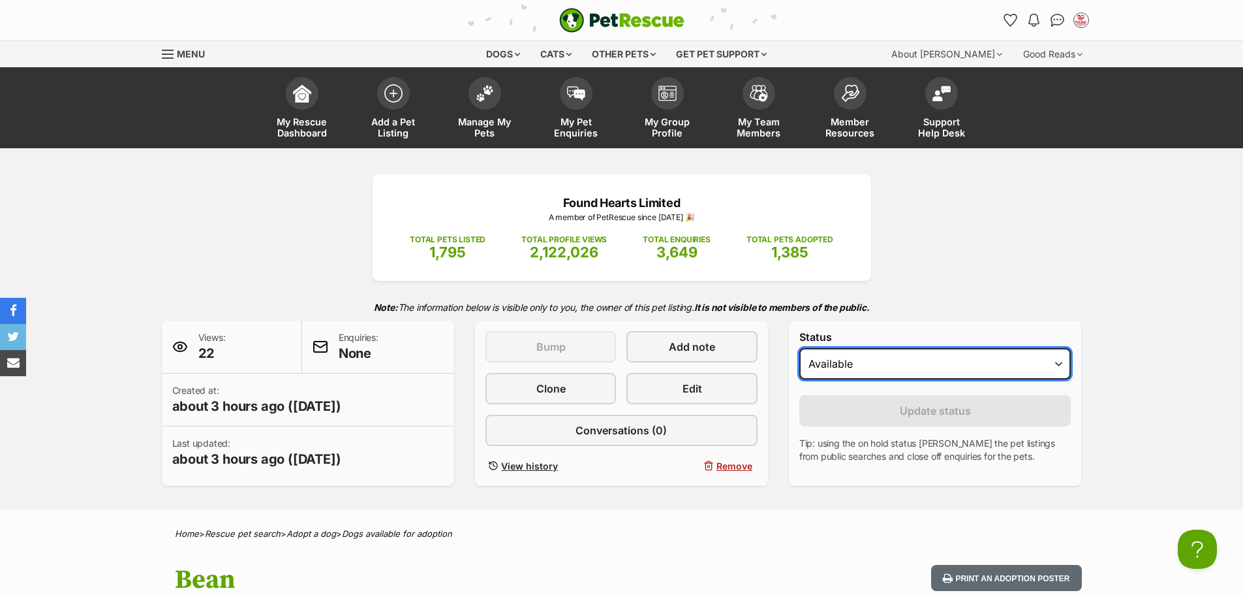
click at [906, 368] on select "Draft Available On hold Adopted" at bounding box center [935, 363] width 272 height 31
select select "draft"
click at [799, 348] on select "Draft Available On hold Adopted" at bounding box center [935, 363] width 272 height 31
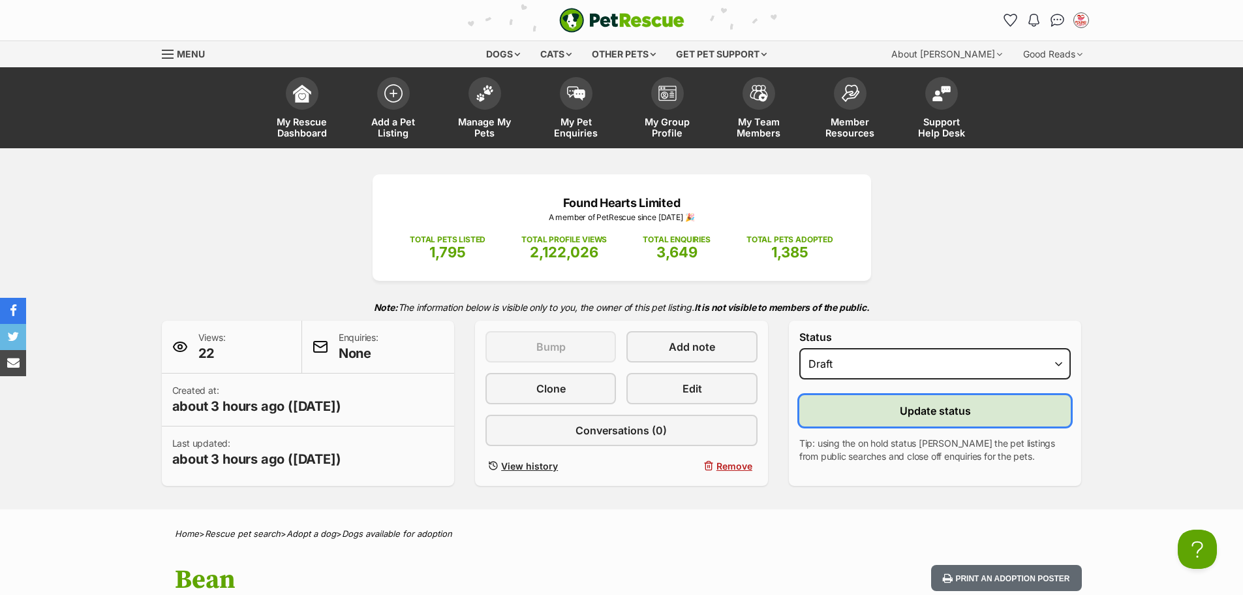
click at [898, 408] on button "Update status" at bounding box center [935, 410] width 272 height 31
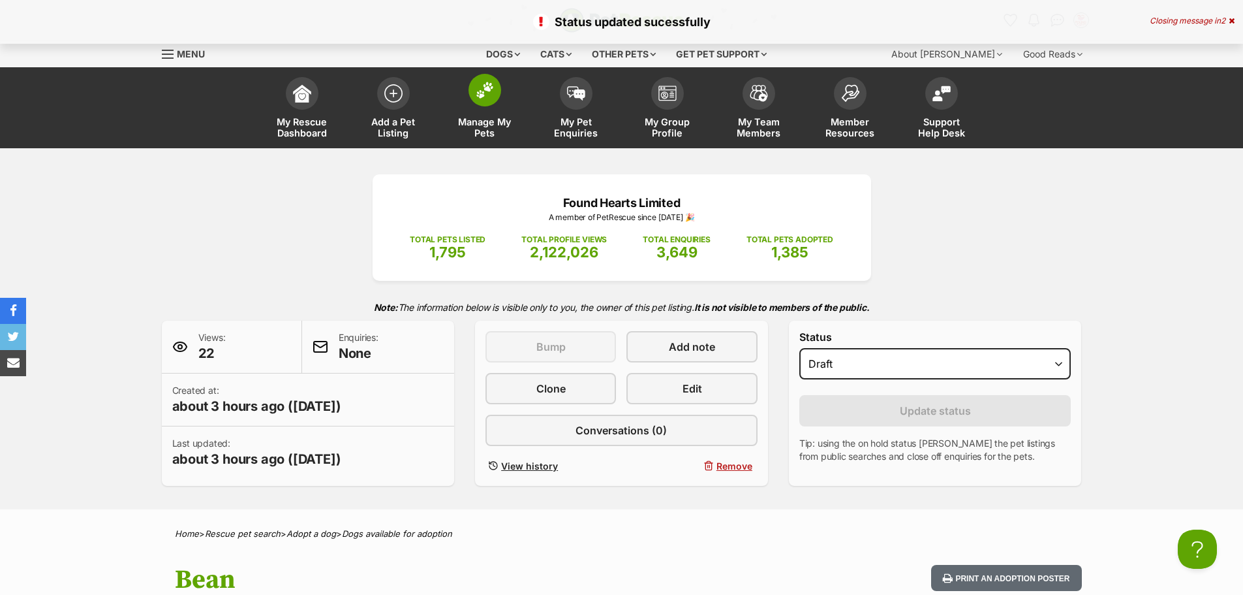
click at [480, 106] on span at bounding box center [485, 90] width 33 height 33
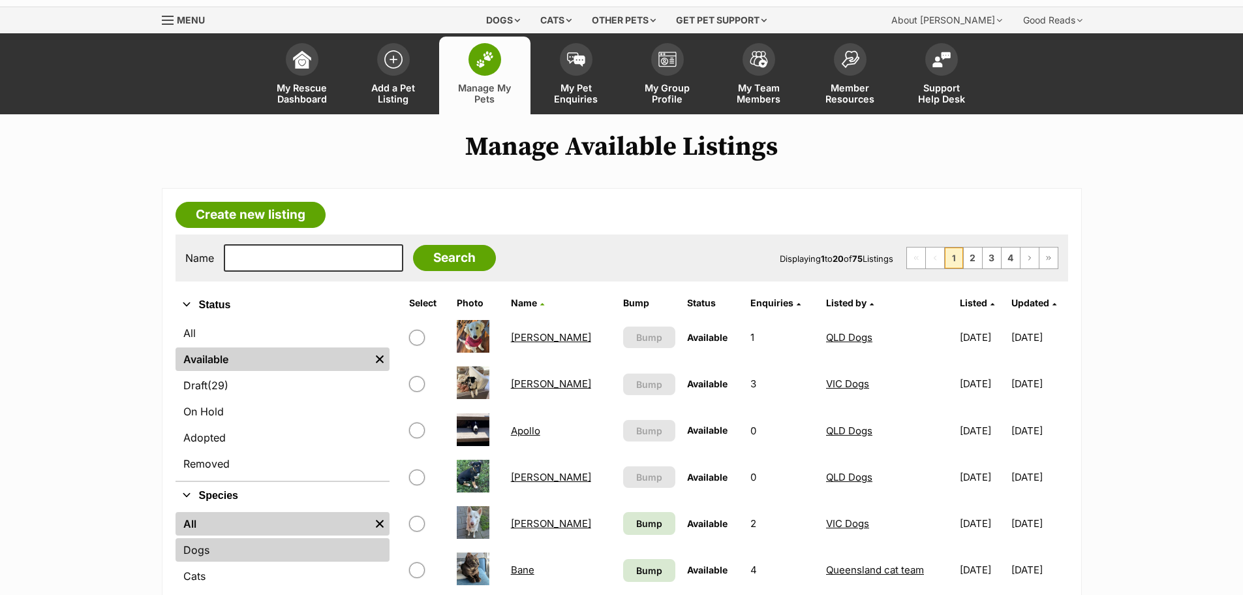
scroll to position [65, 0]
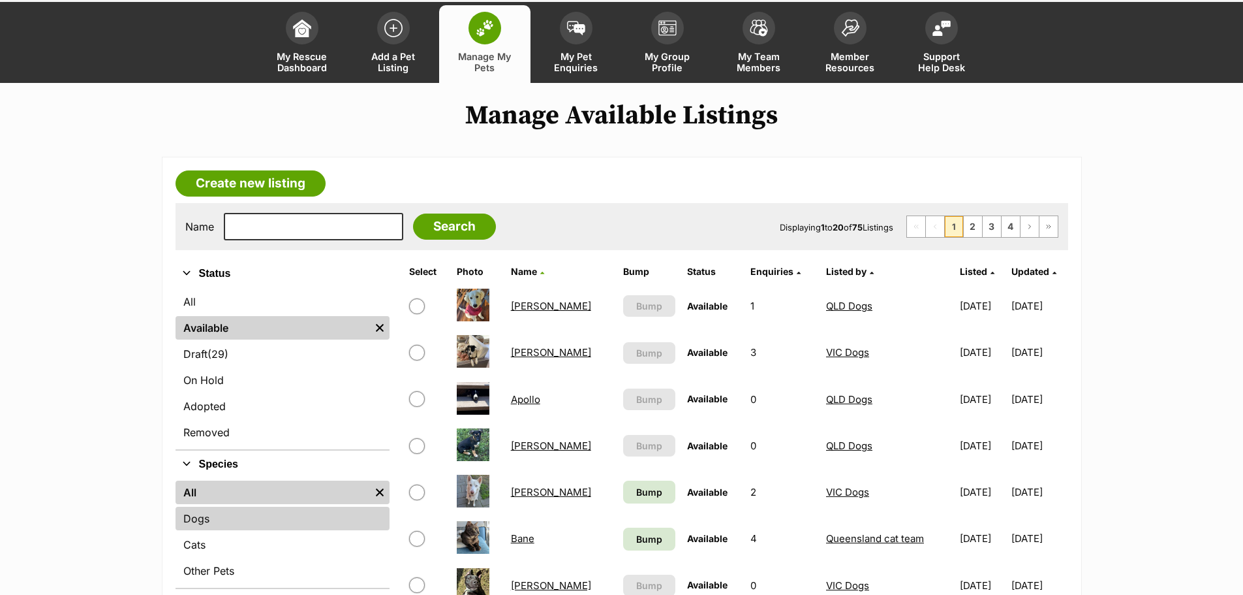
click at [204, 522] on link "Dogs" at bounding box center [283, 517] width 214 height 23
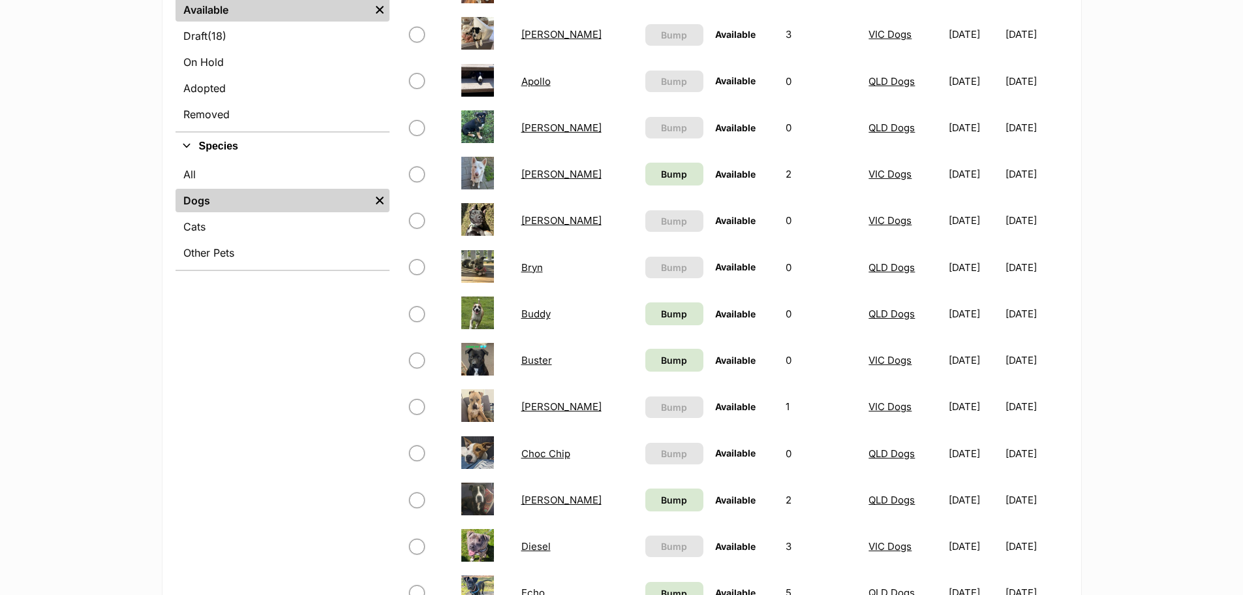
scroll to position [392, 0]
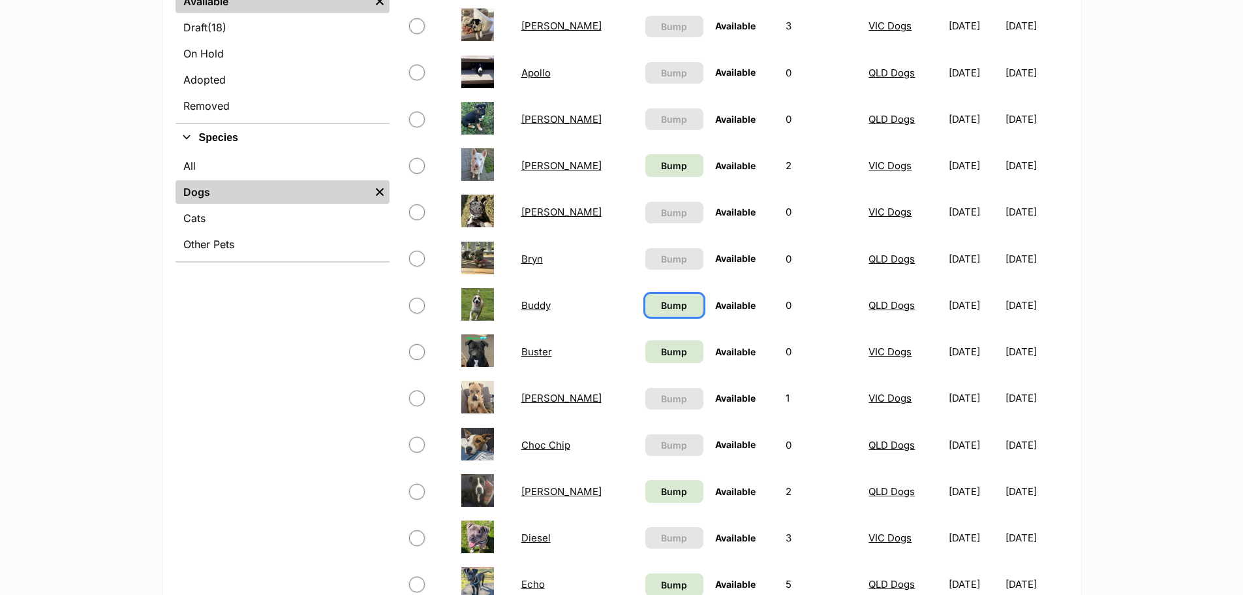
click at [661, 305] on span "Bump" at bounding box center [674, 305] width 26 height 14
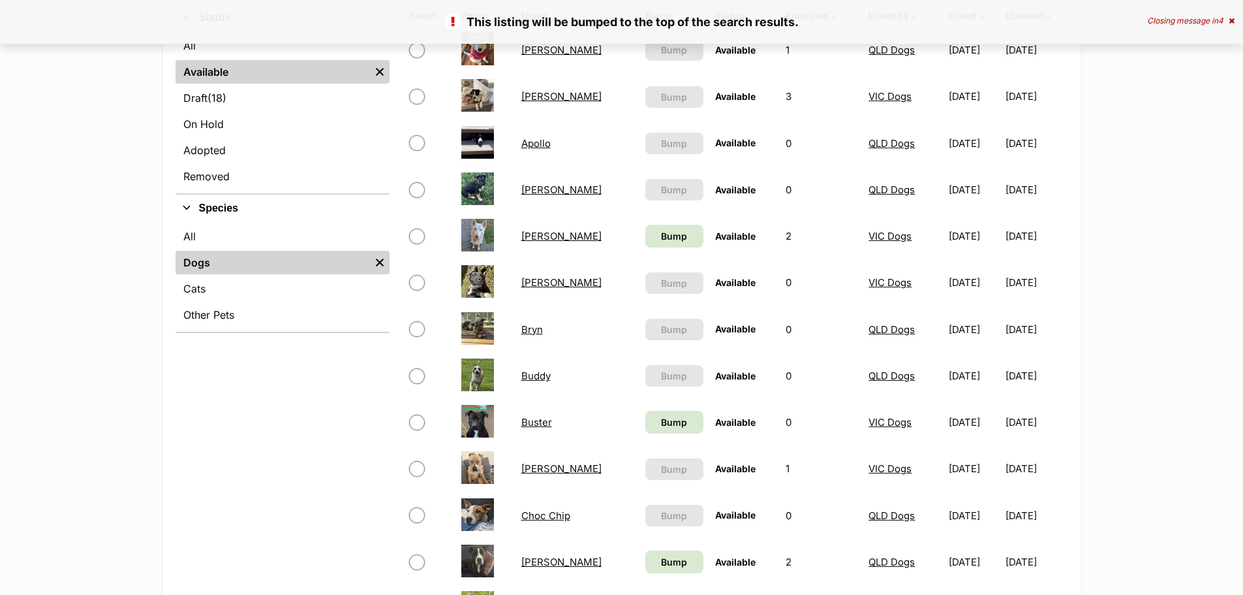
scroll to position [326, 0]
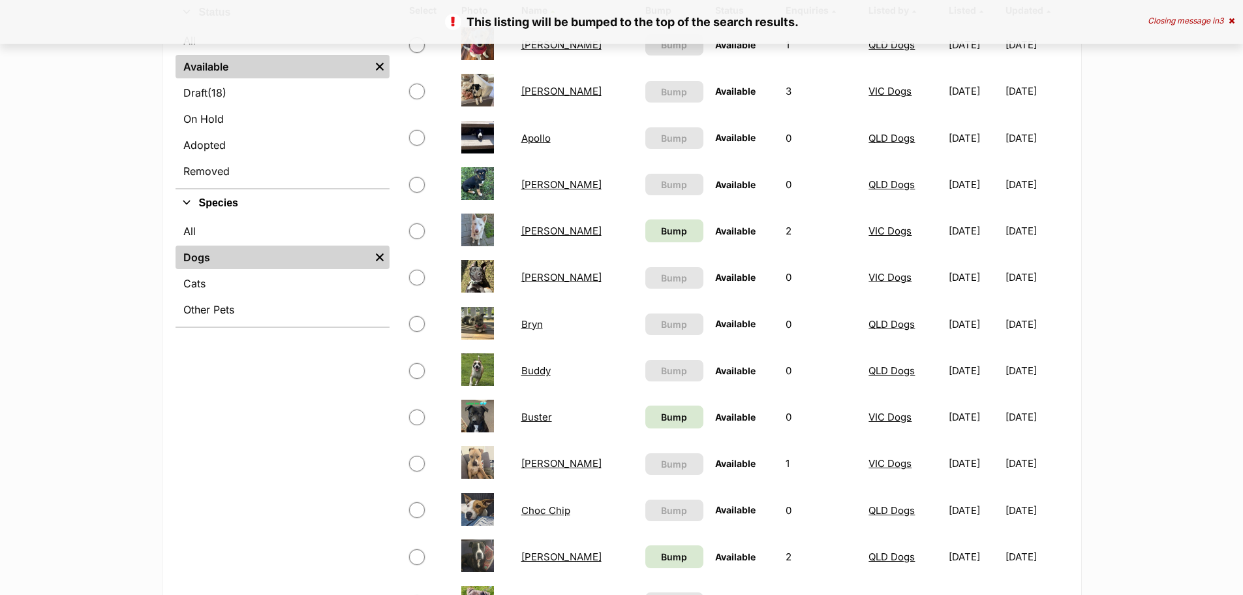
click at [537, 373] on link "Buddy" at bounding box center [535, 370] width 29 height 12
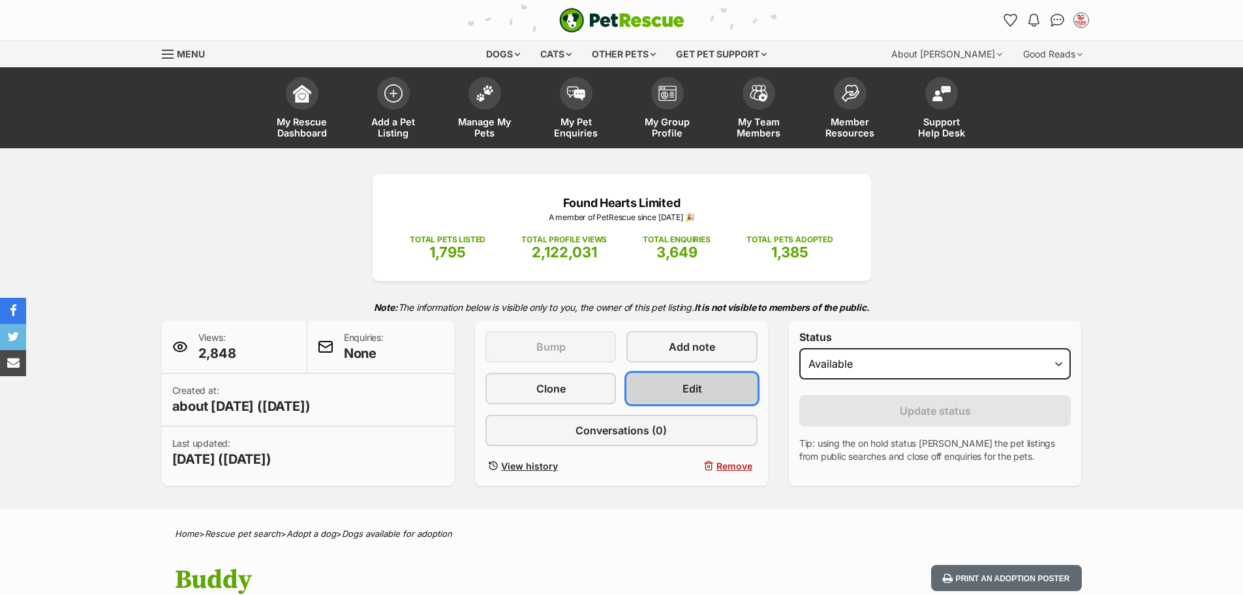
click at [662, 382] on link "Edit" at bounding box center [692, 388] width 131 height 31
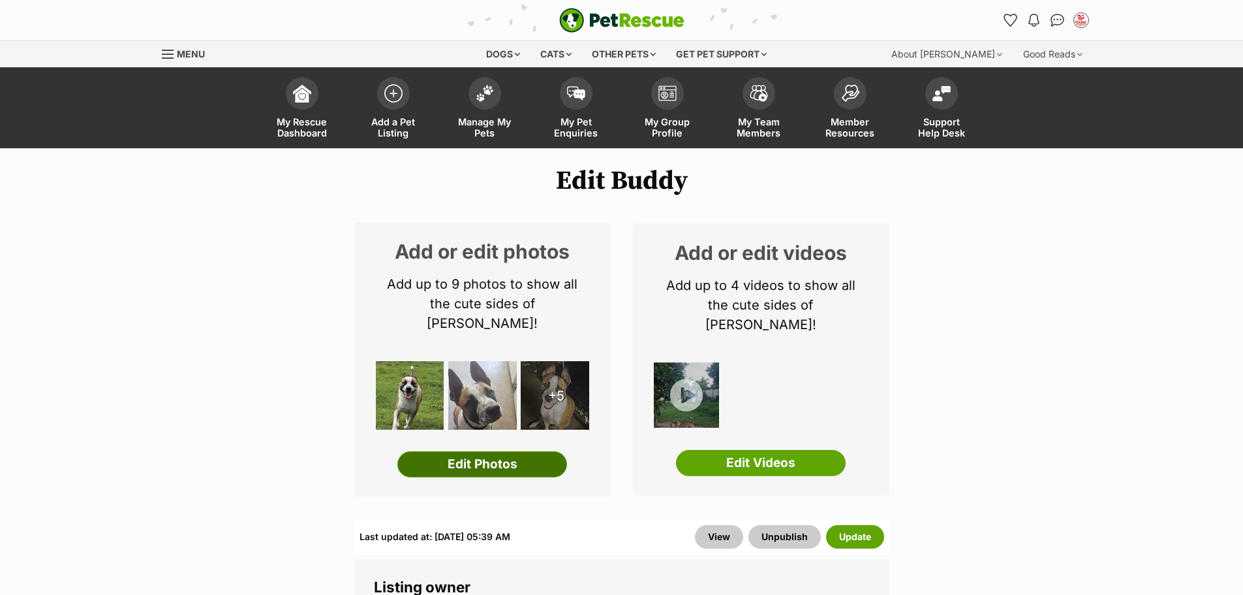
click at [534, 451] on link "Edit Photos" at bounding box center [482, 464] width 170 height 26
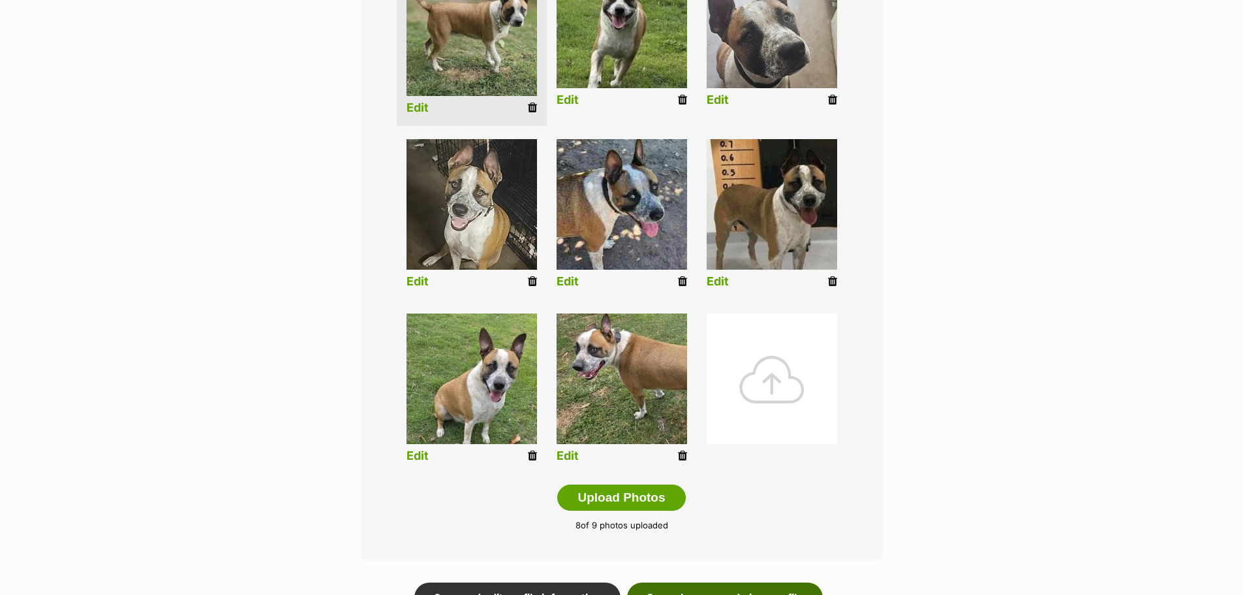
scroll to position [587, 0]
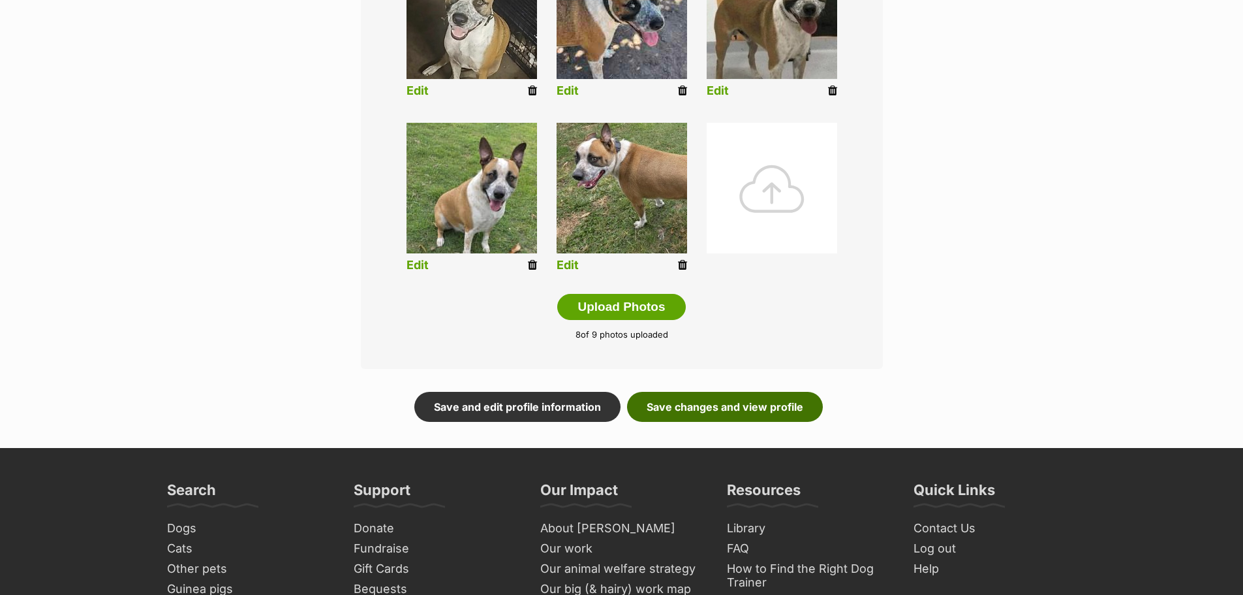
click at [665, 409] on link "Save changes and view profile" at bounding box center [725, 407] width 196 height 30
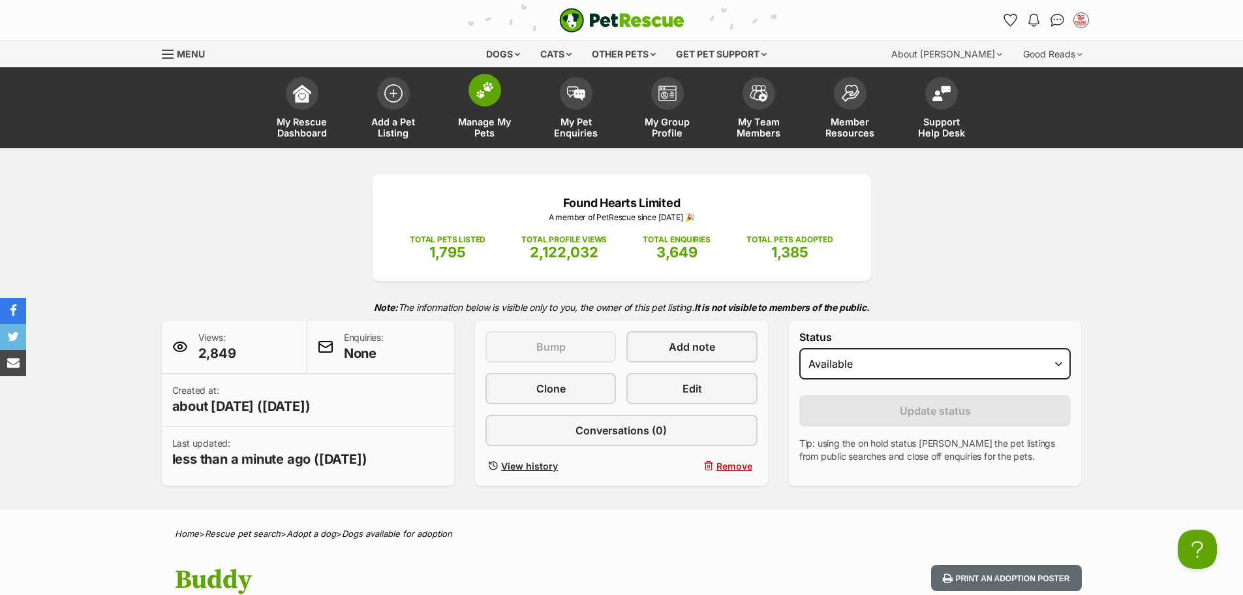
click at [495, 90] on span at bounding box center [485, 90] width 33 height 33
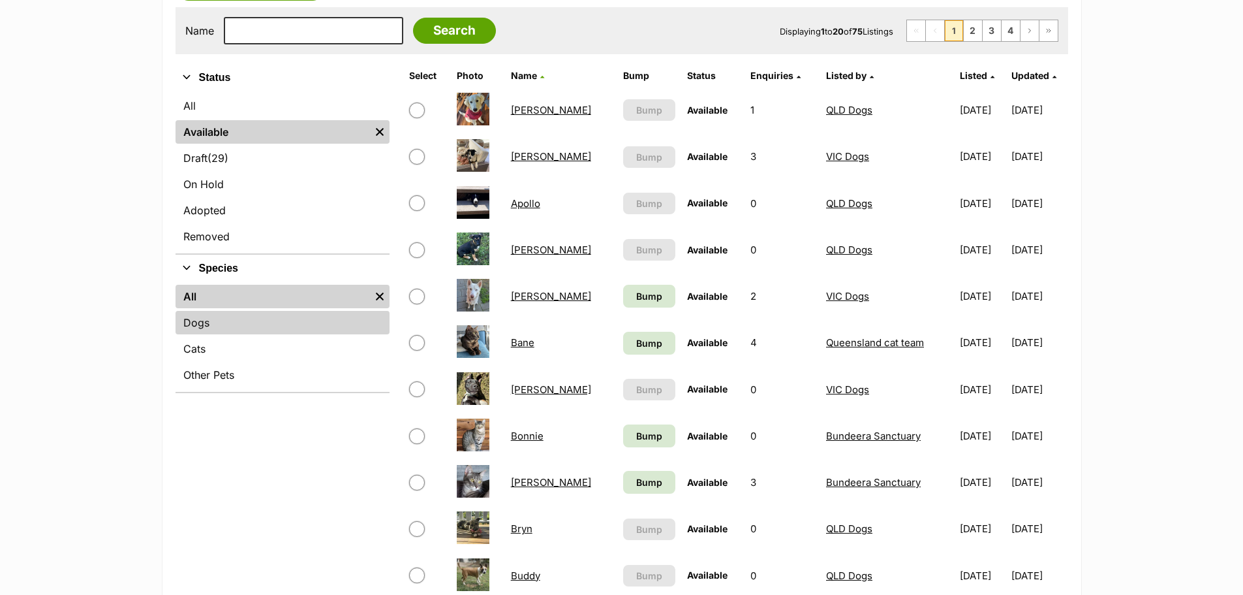
click at [238, 319] on link "Dogs" at bounding box center [283, 322] width 214 height 23
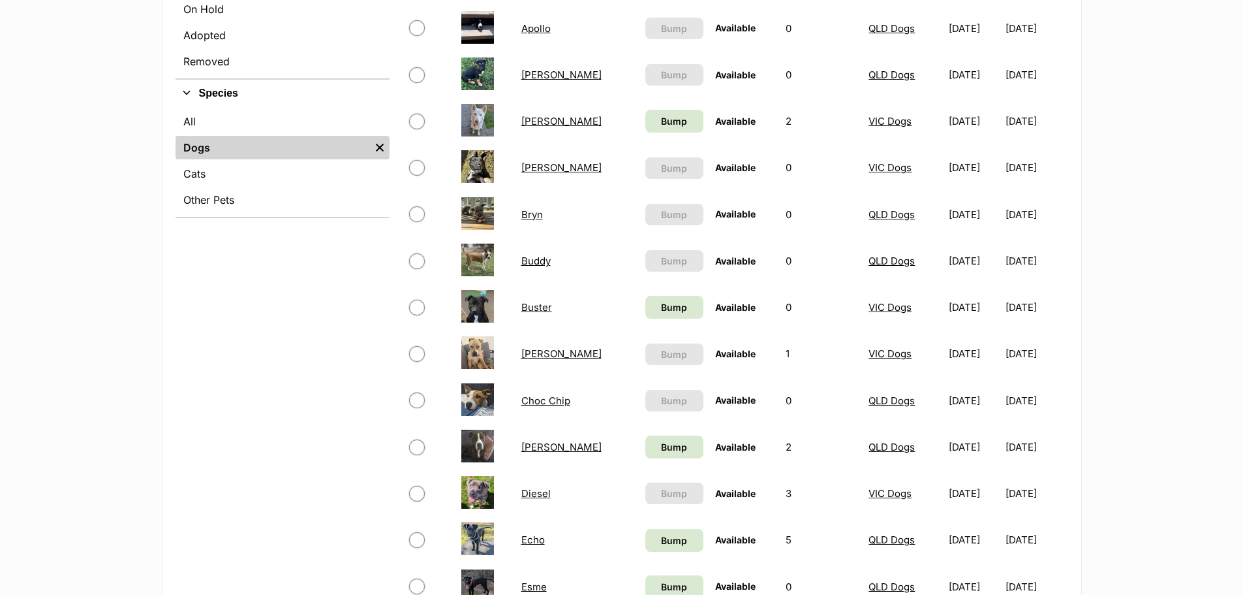
scroll to position [457, 0]
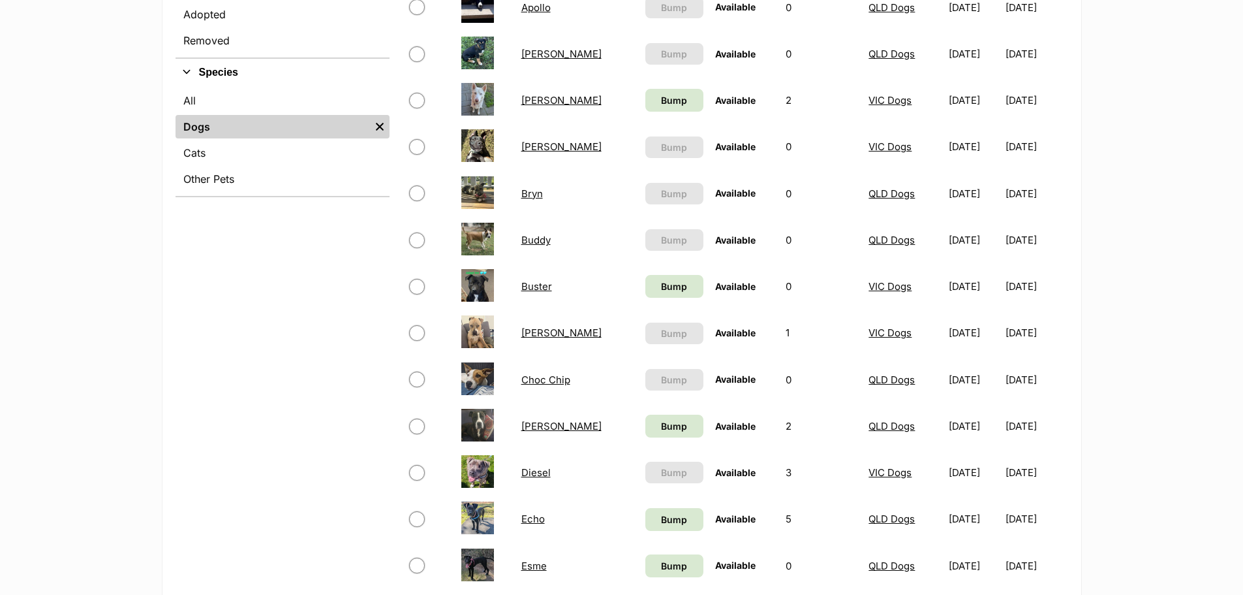
click at [535, 382] on link "Choc Chip" at bounding box center [545, 379] width 49 height 12
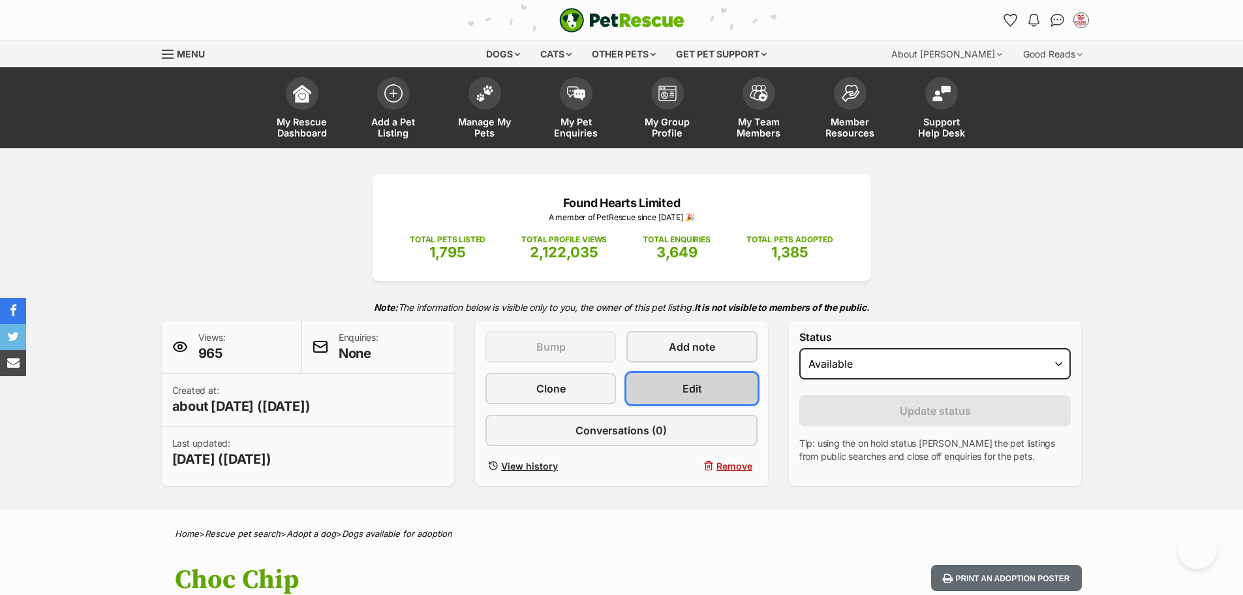
click at [669, 386] on link "Edit" at bounding box center [692, 388] width 131 height 31
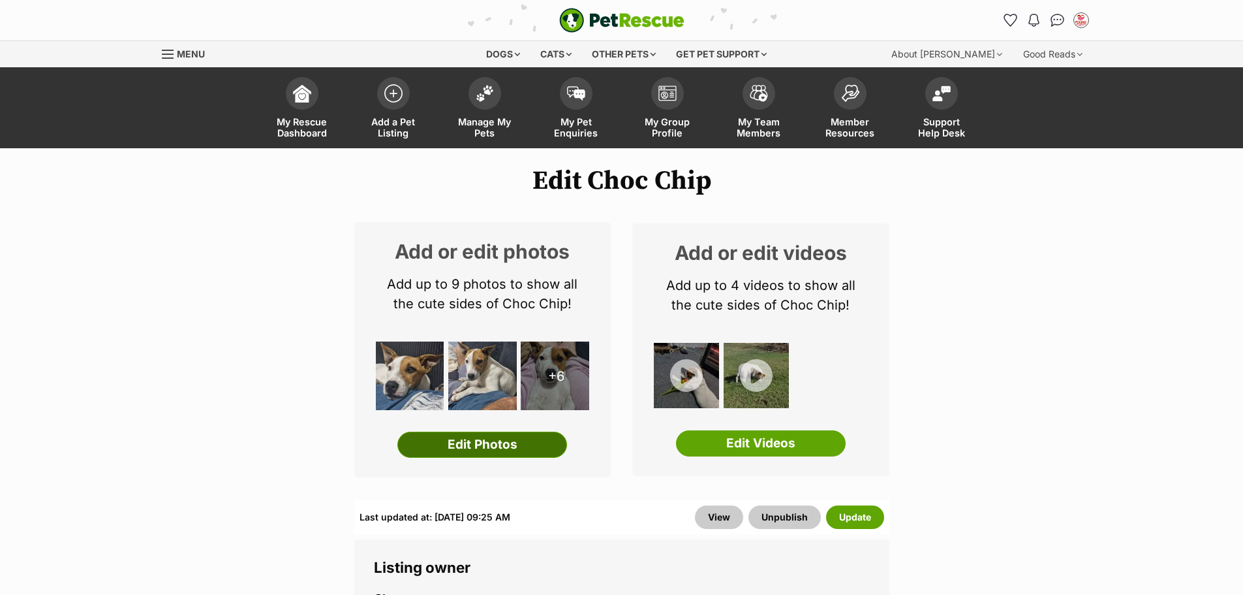
click at [442, 444] on link "Edit Photos" at bounding box center [482, 444] width 170 height 26
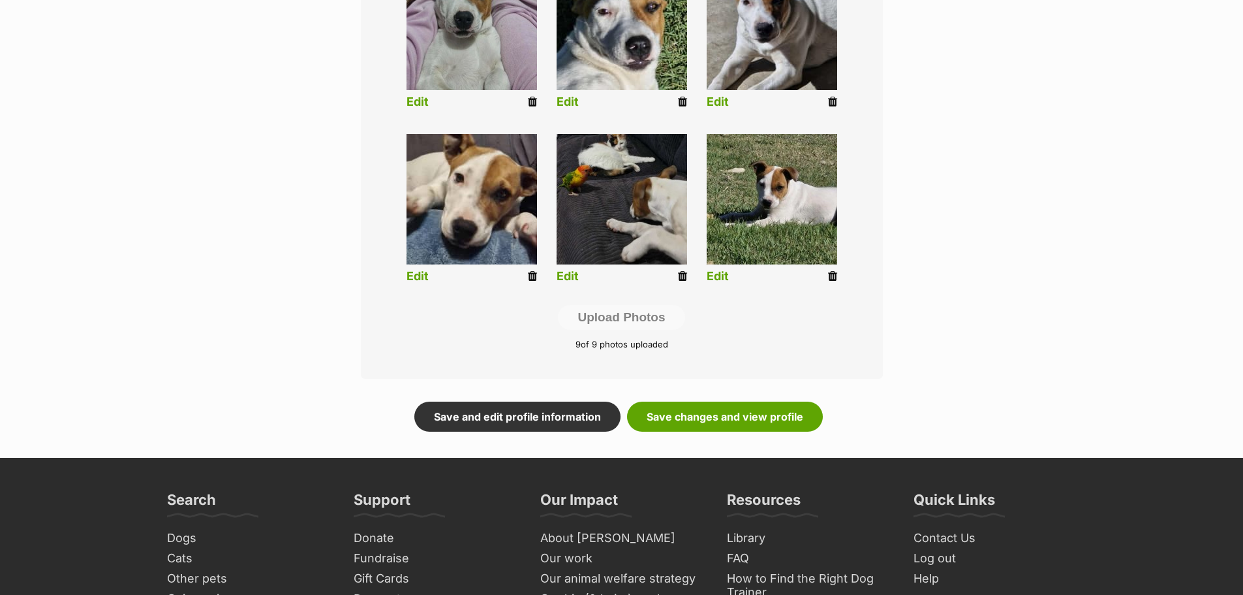
scroll to position [587, 0]
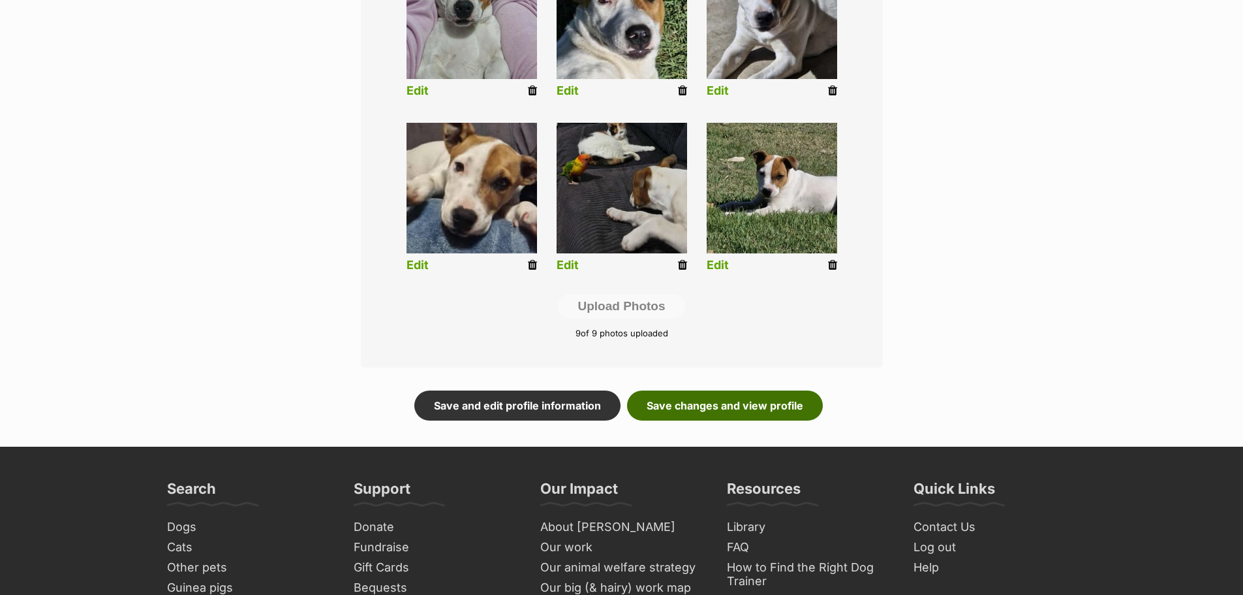
click at [661, 409] on link "Save changes and view profile" at bounding box center [725, 405] width 196 height 30
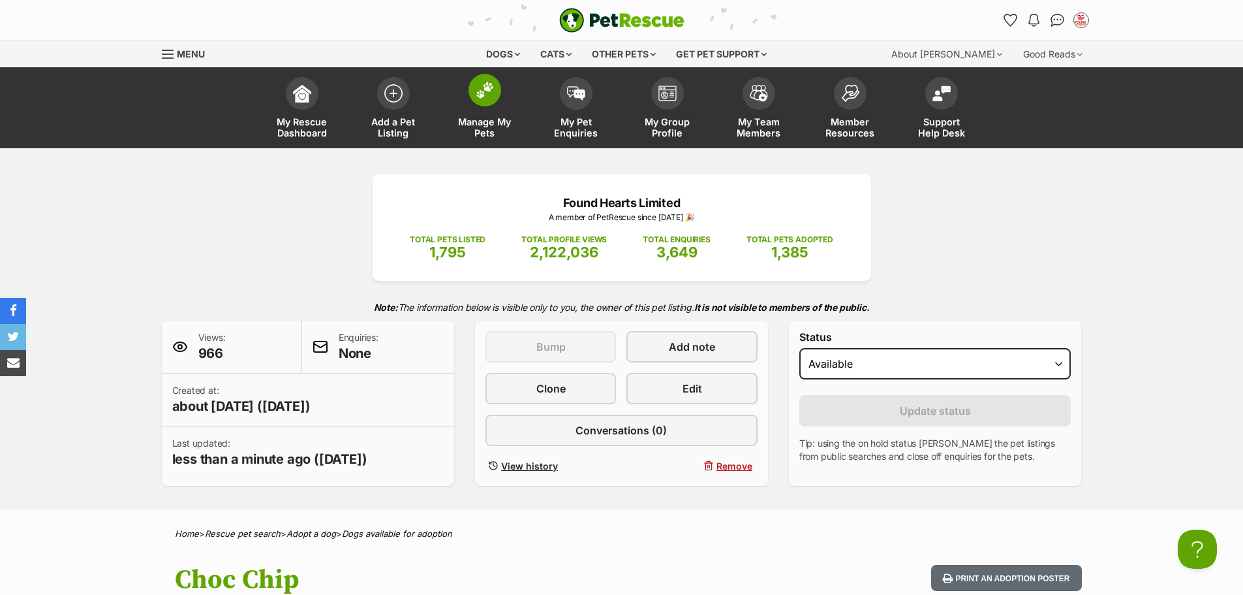
click at [480, 91] on img at bounding box center [485, 90] width 18 height 17
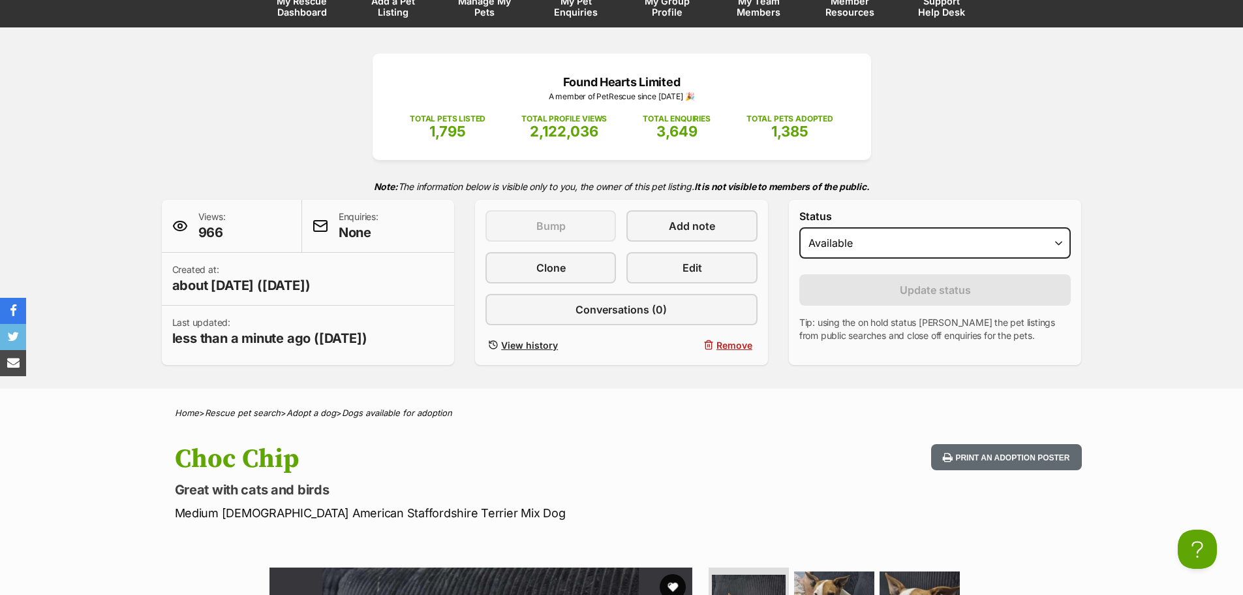
scroll to position [261, 0]
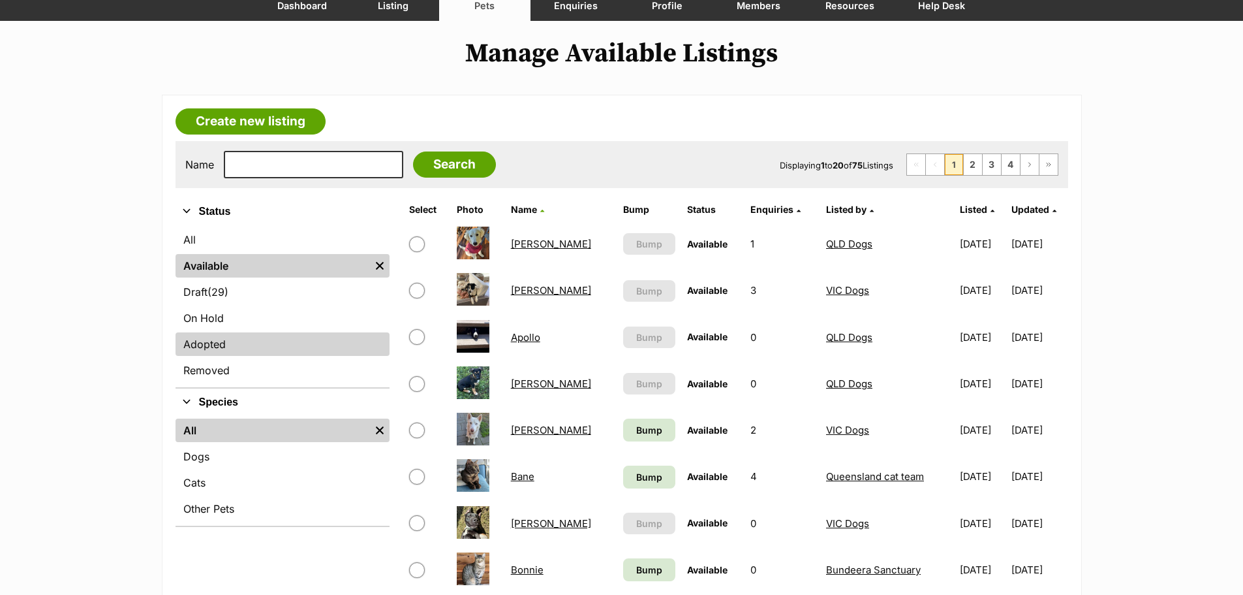
scroll to position [131, 0]
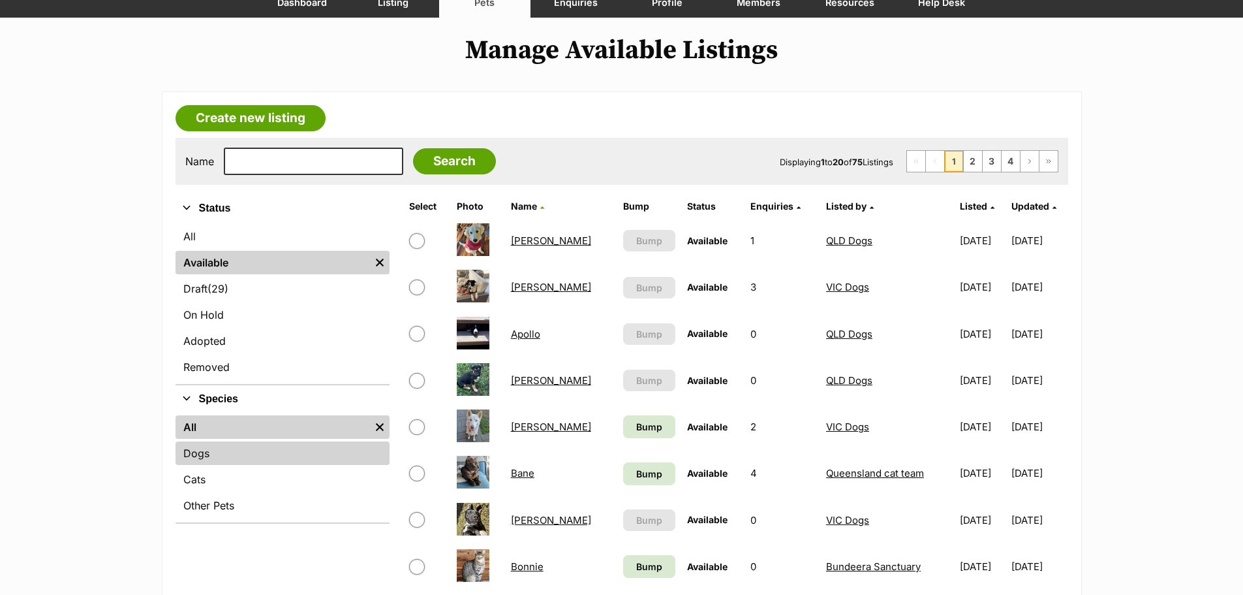
click at [234, 455] on link "Dogs" at bounding box center [283, 452] width 214 height 23
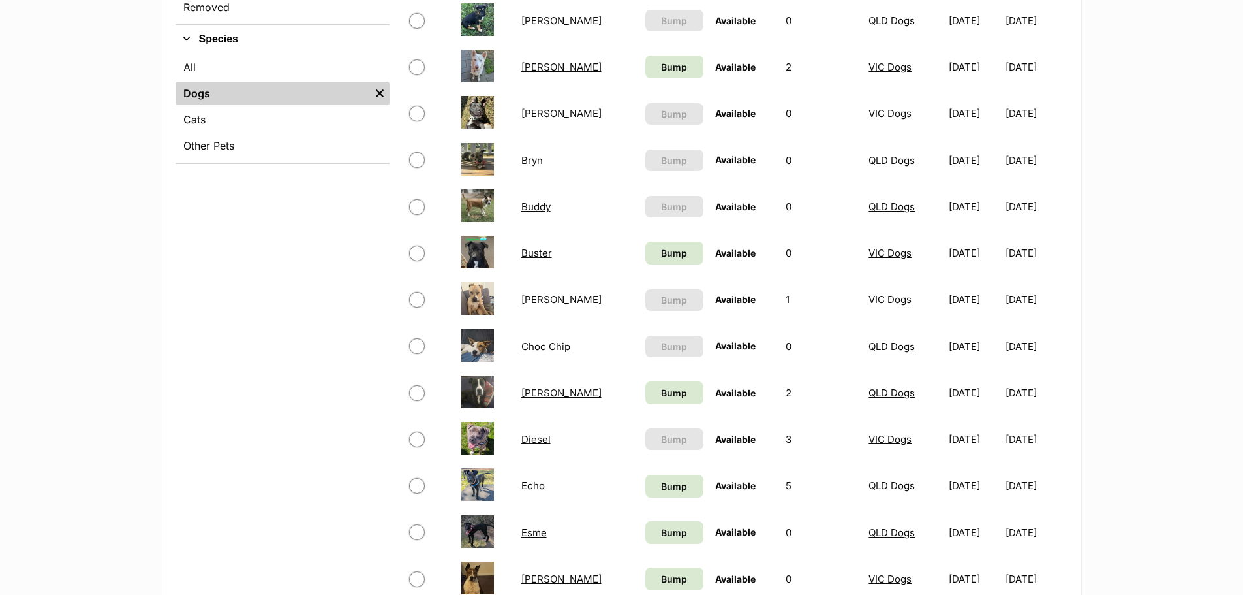
scroll to position [522, 0]
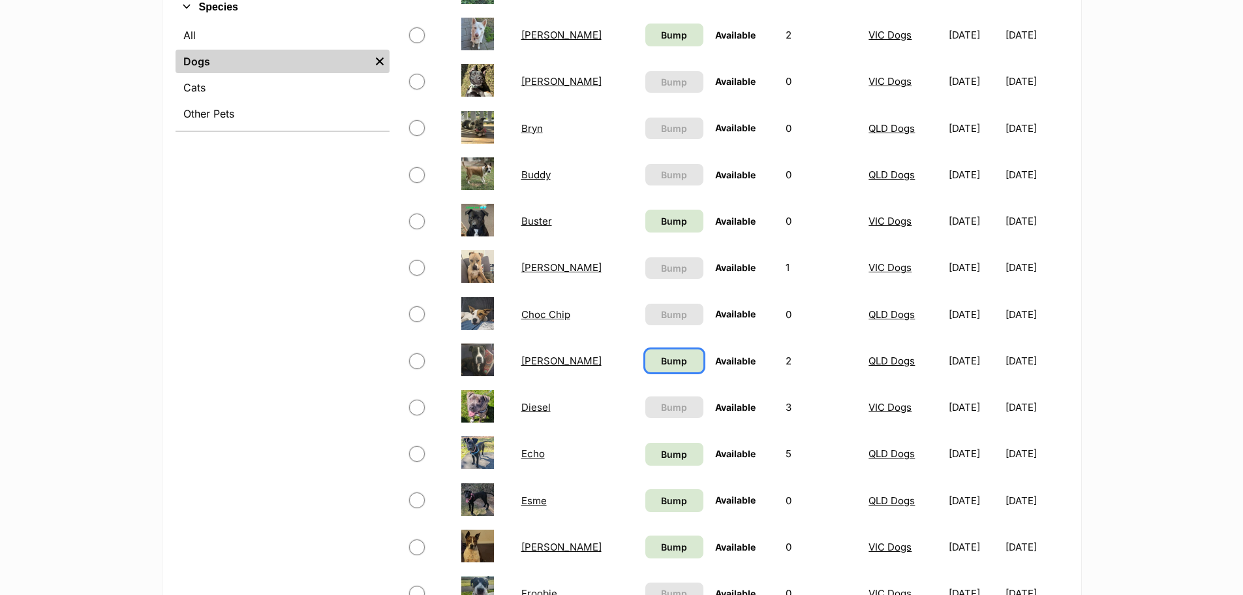
click at [661, 360] on span "Bump" at bounding box center [674, 361] width 26 height 14
click at [535, 361] on link "[PERSON_NAME]" at bounding box center [561, 360] width 80 height 12
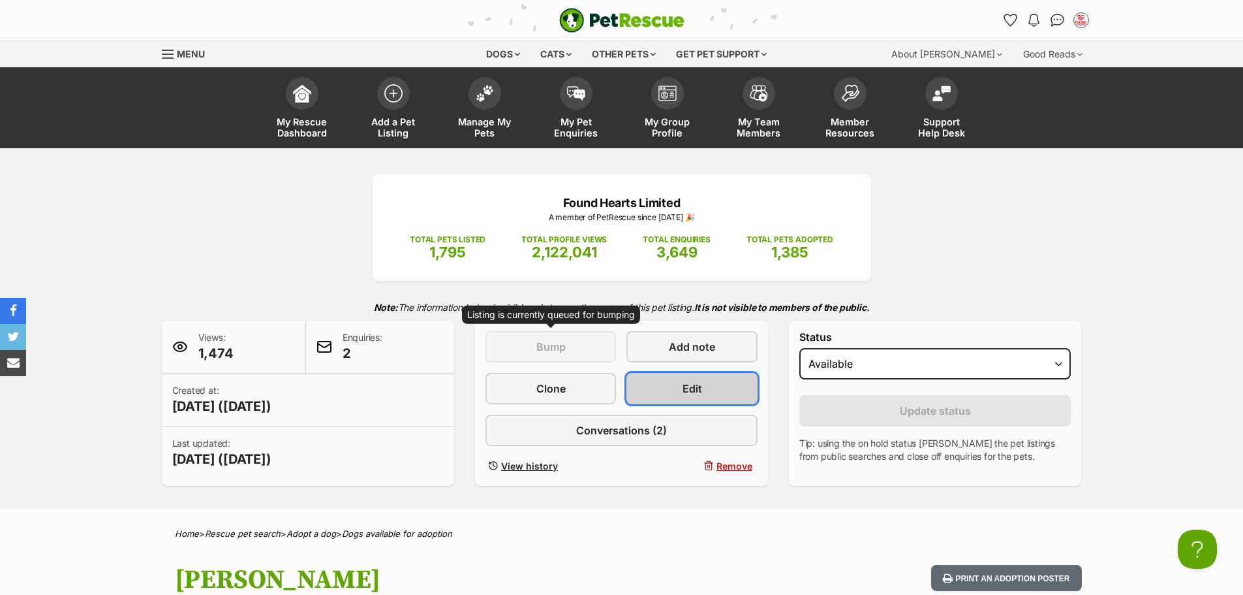
click at [695, 391] on span "Edit" at bounding box center [693, 388] width 20 height 16
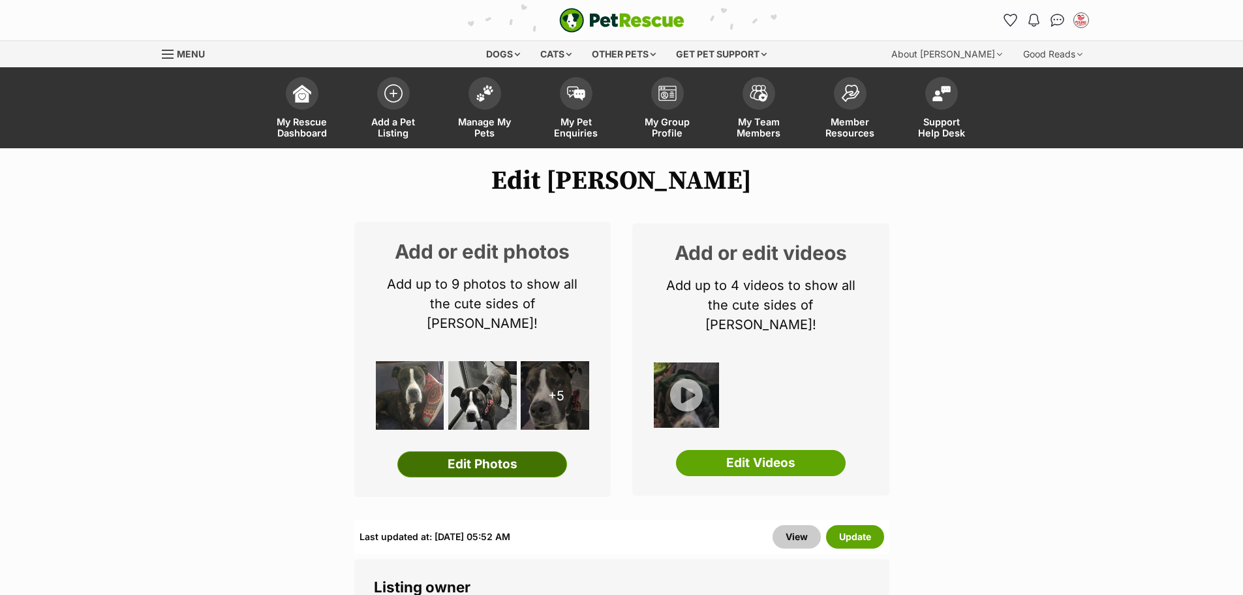
click at [473, 451] on link "Edit Photos" at bounding box center [482, 464] width 170 height 26
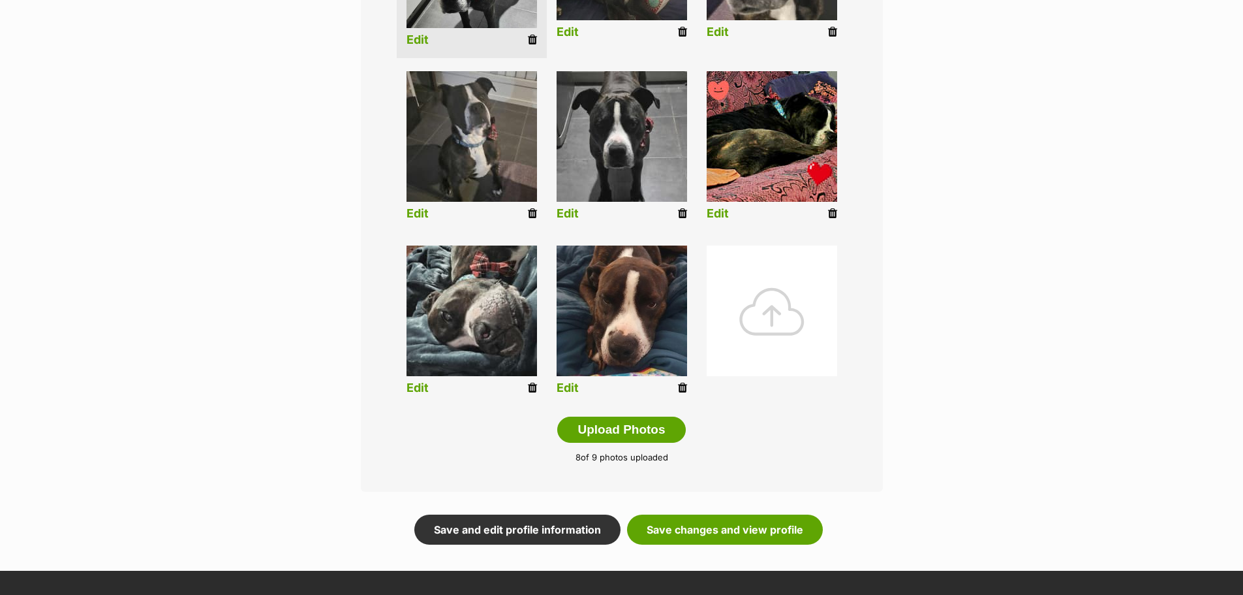
scroll to position [522, 0]
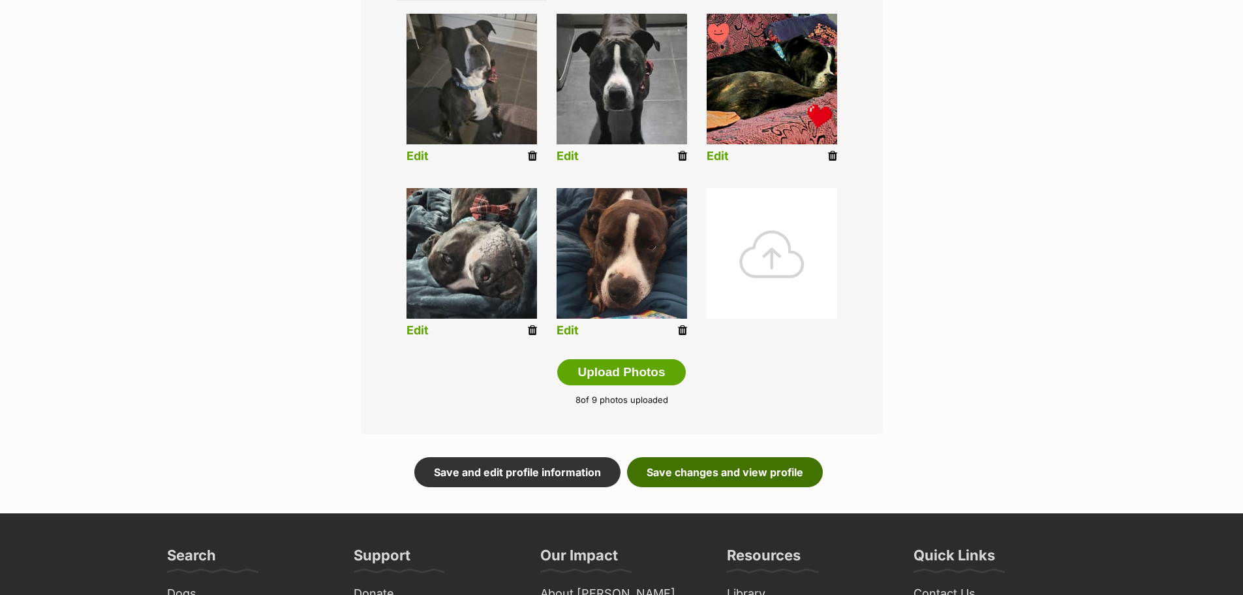
click at [679, 476] on link "Save changes and view profile" at bounding box center [725, 472] width 196 height 30
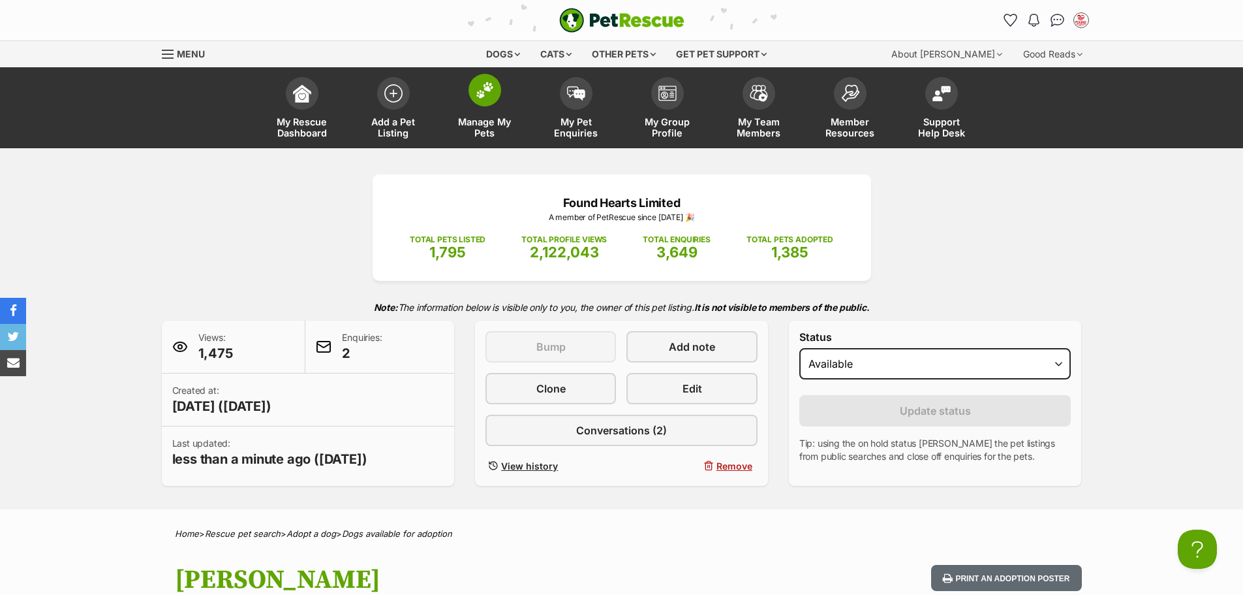
click at [489, 108] on link "Manage My Pets" at bounding box center [484, 109] width 91 height 78
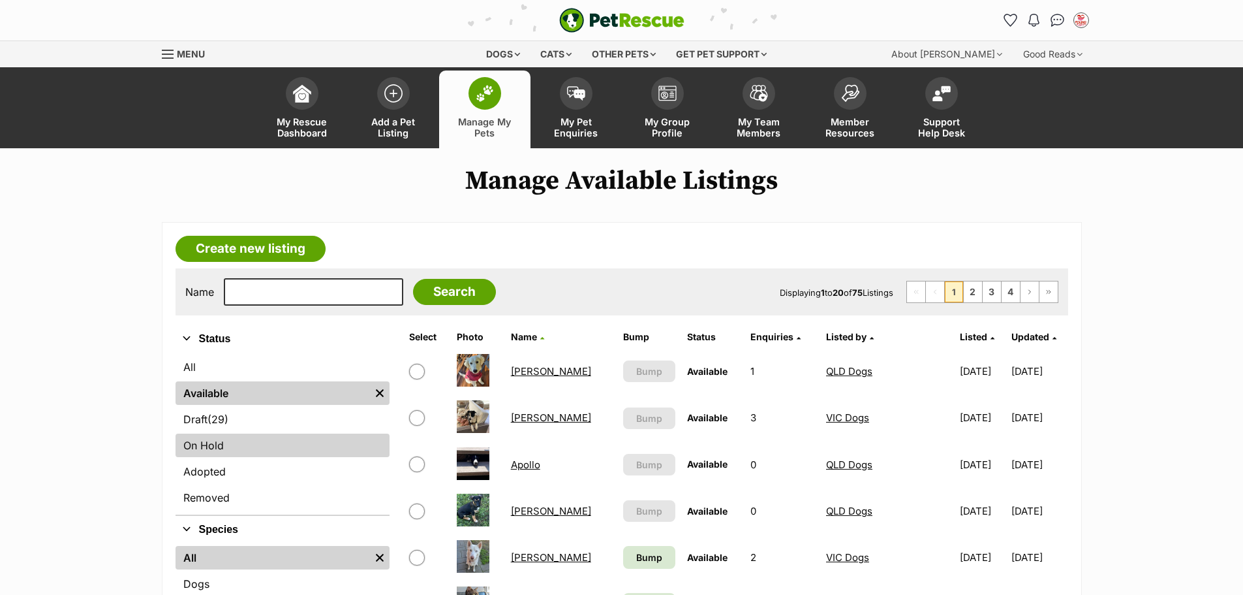
scroll to position [131, 0]
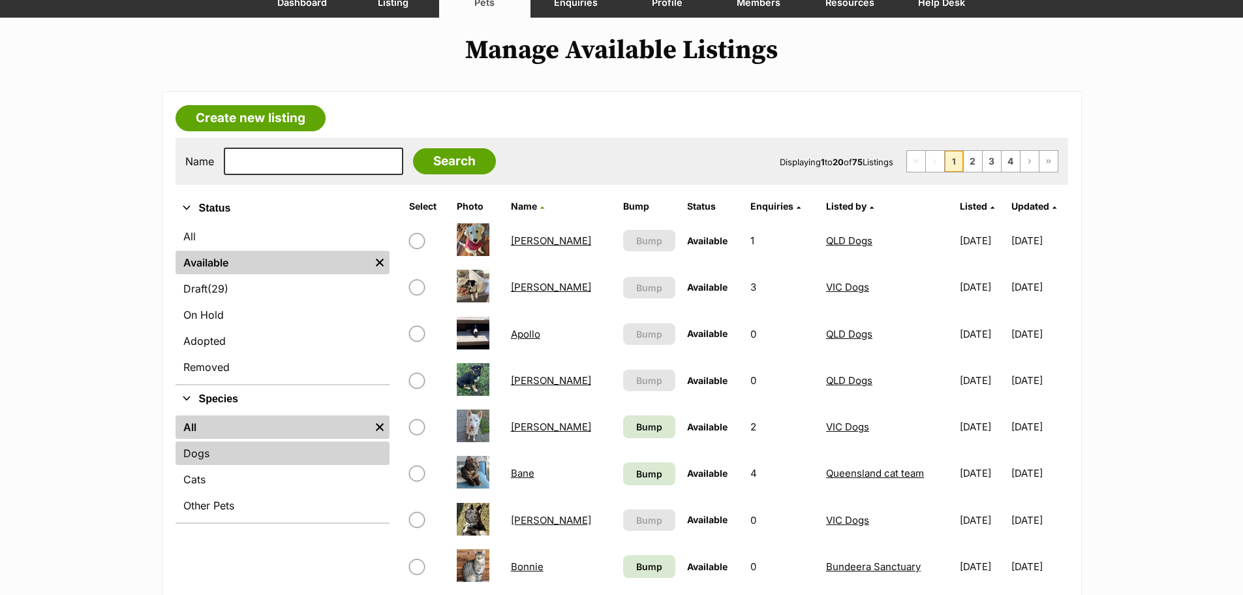
click at [219, 457] on link "Dogs" at bounding box center [283, 452] width 214 height 23
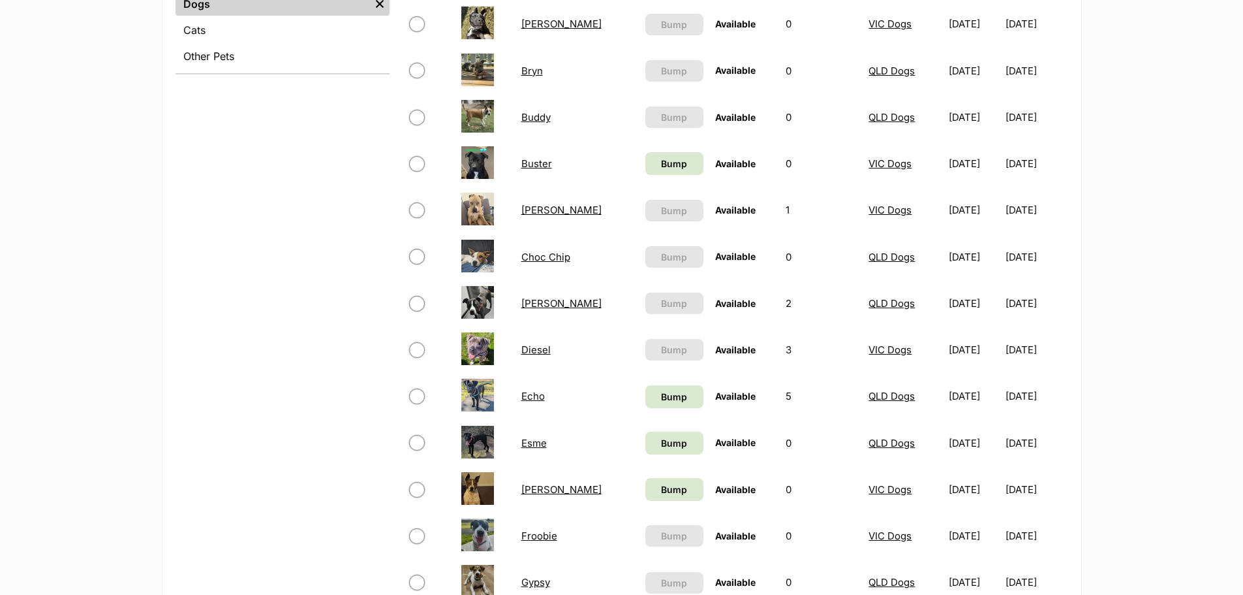
scroll to position [587, 0]
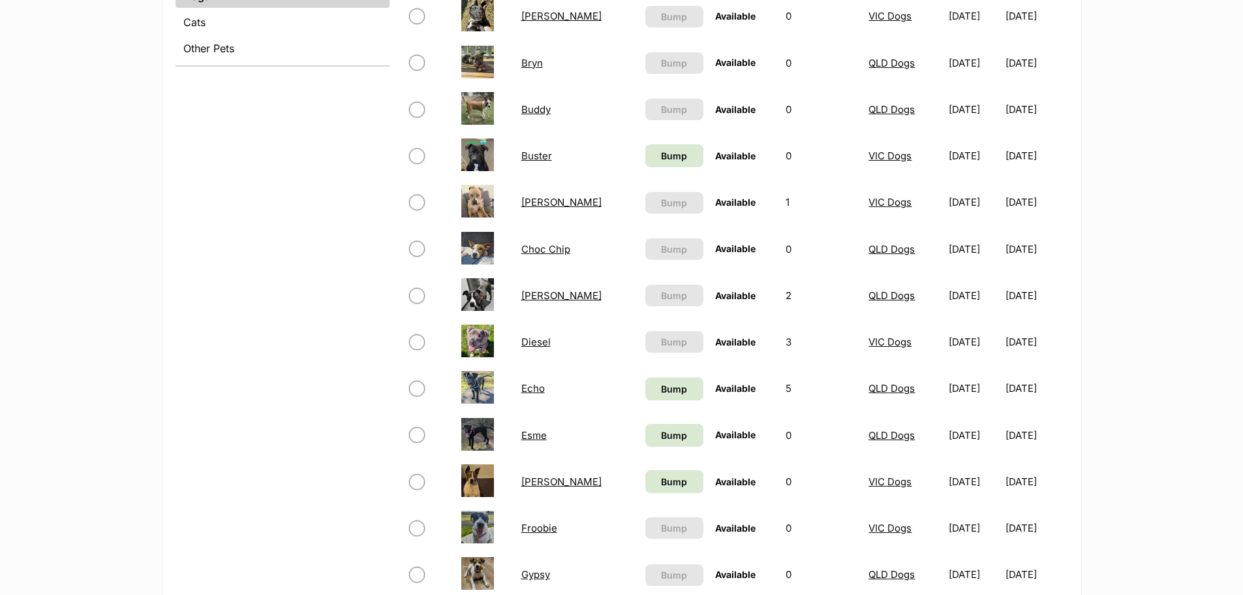
click at [531, 390] on link "Echo" at bounding box center [532, 388] width 23 height 12
click at [661, 428] on span "Bump" at bounding box center [674, 435] width 26 height 14
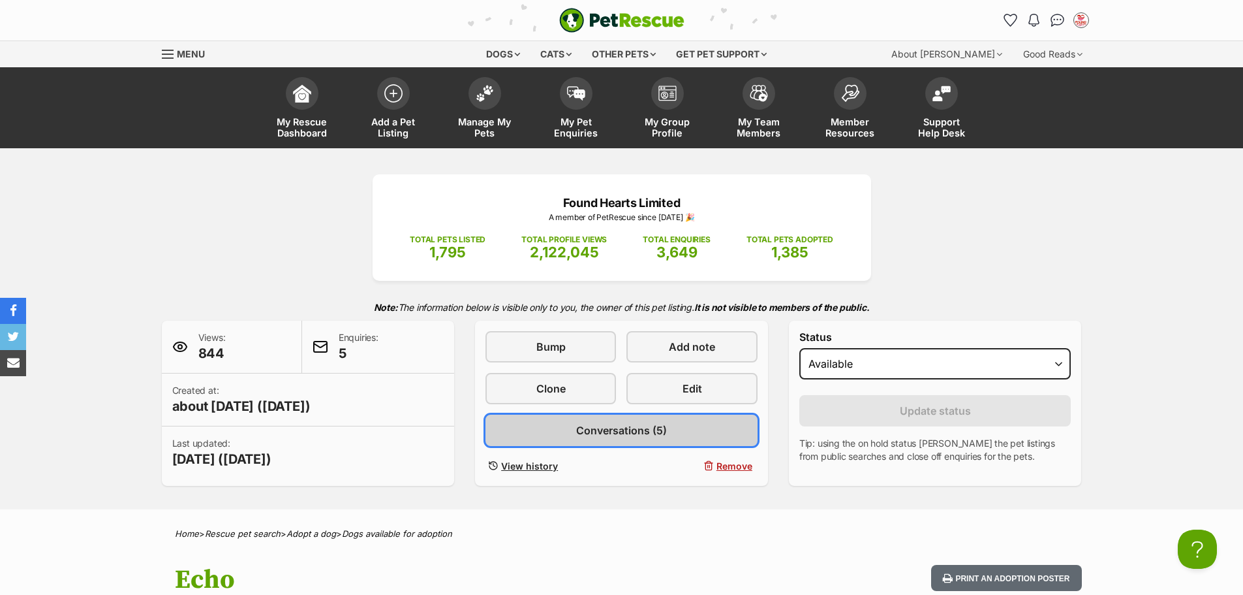
click at [638, 422] on span "Conversations (5)" at bounding box center [621, 430] width 91 height 16
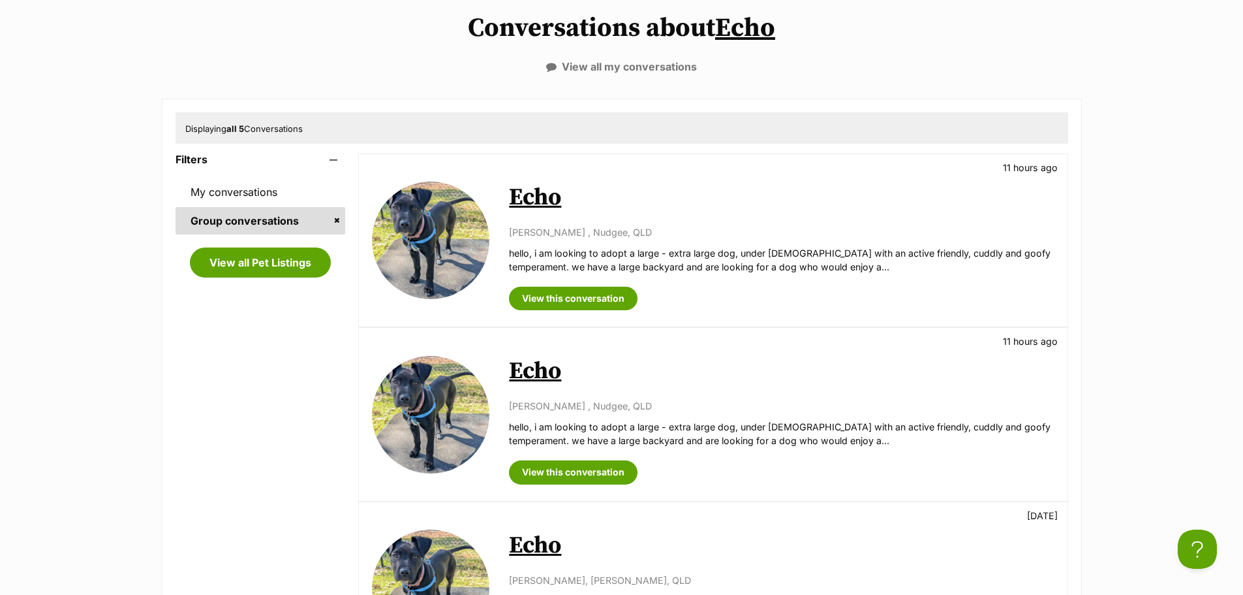
scroll to position [131, 0]
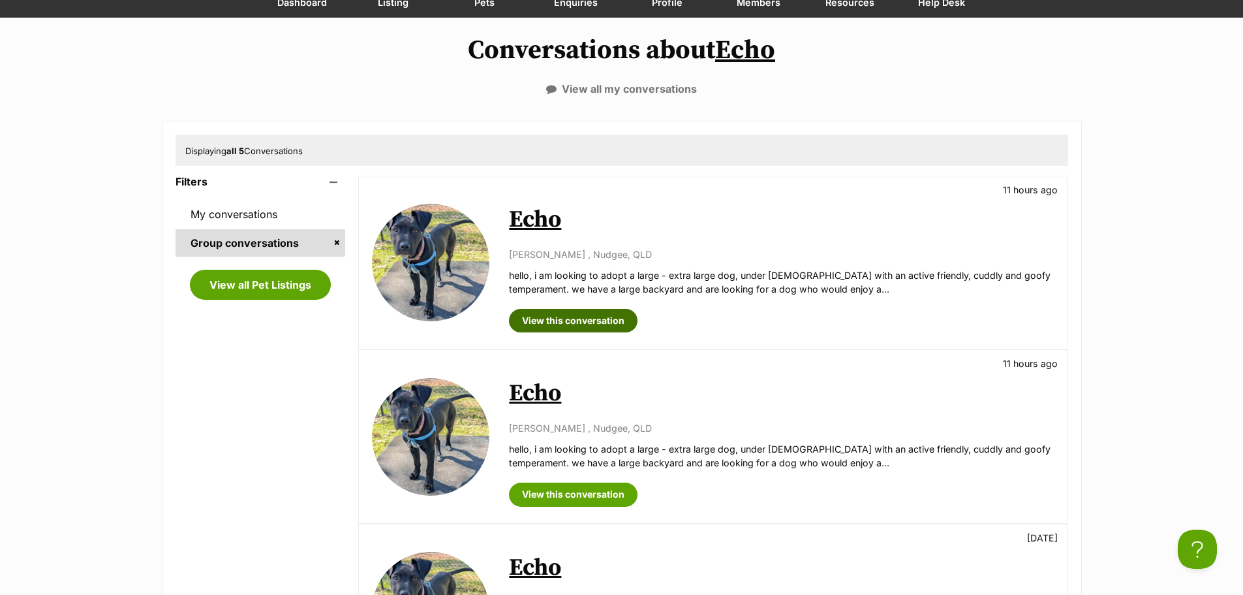
click at [603, 323] on link "View this conversation" at bounding box center [573, 320] width 129 height 23
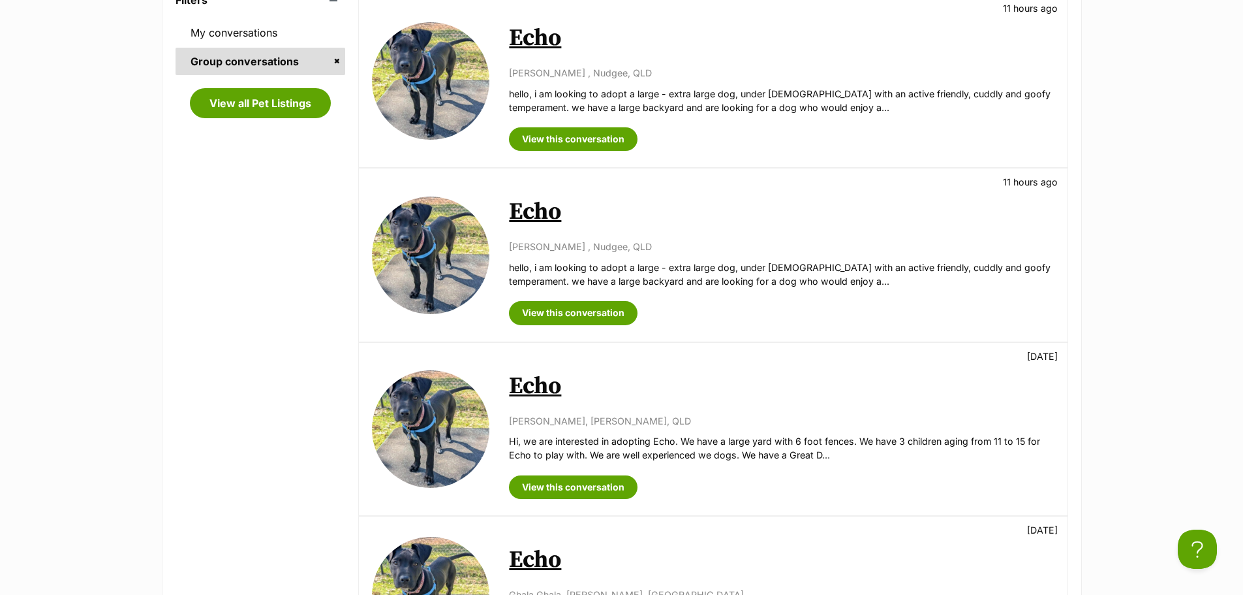
scroll to position [326, 0]
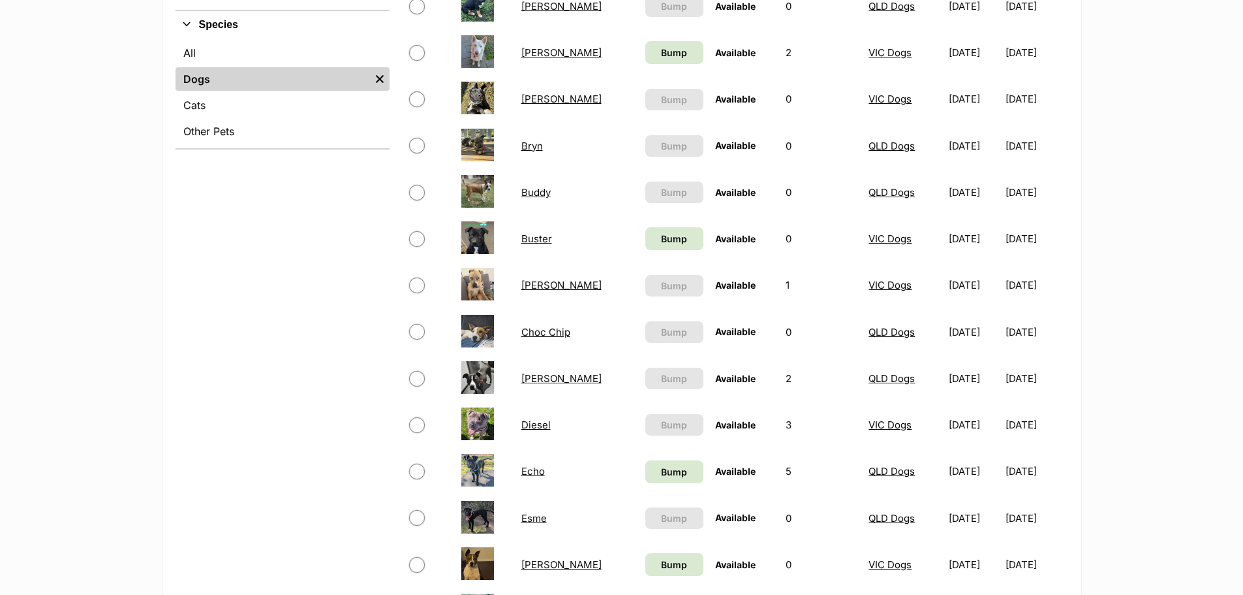
scroll to position [587, 0]
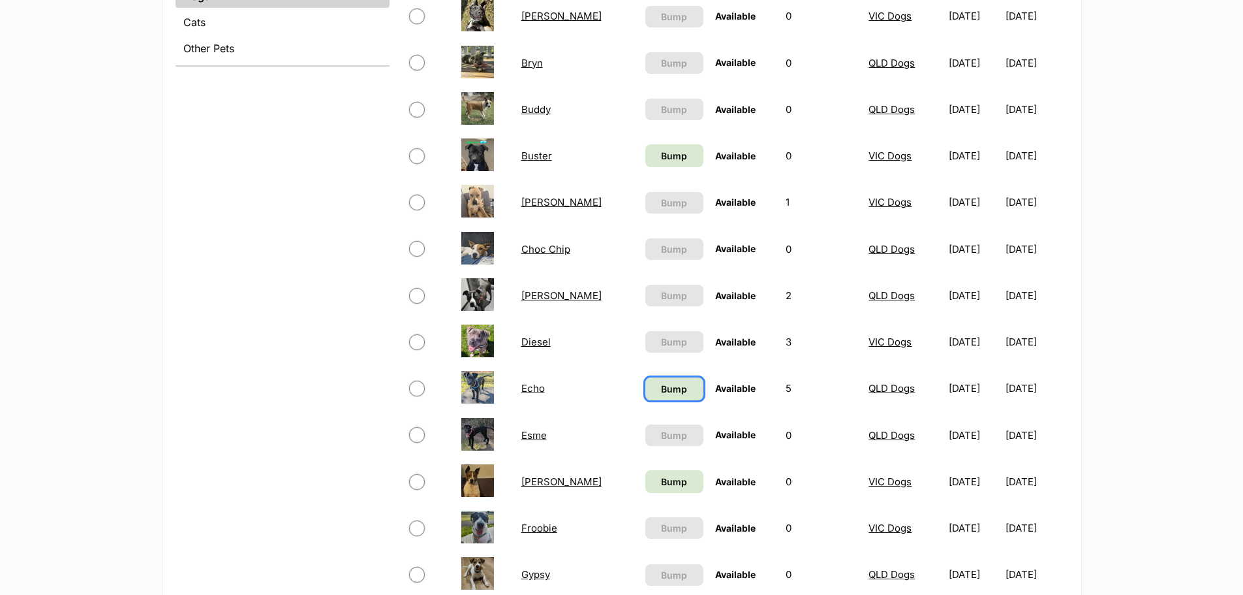
click at [661, 390] on span "Bump" at bounding box center [674, 389] width 26 height 14
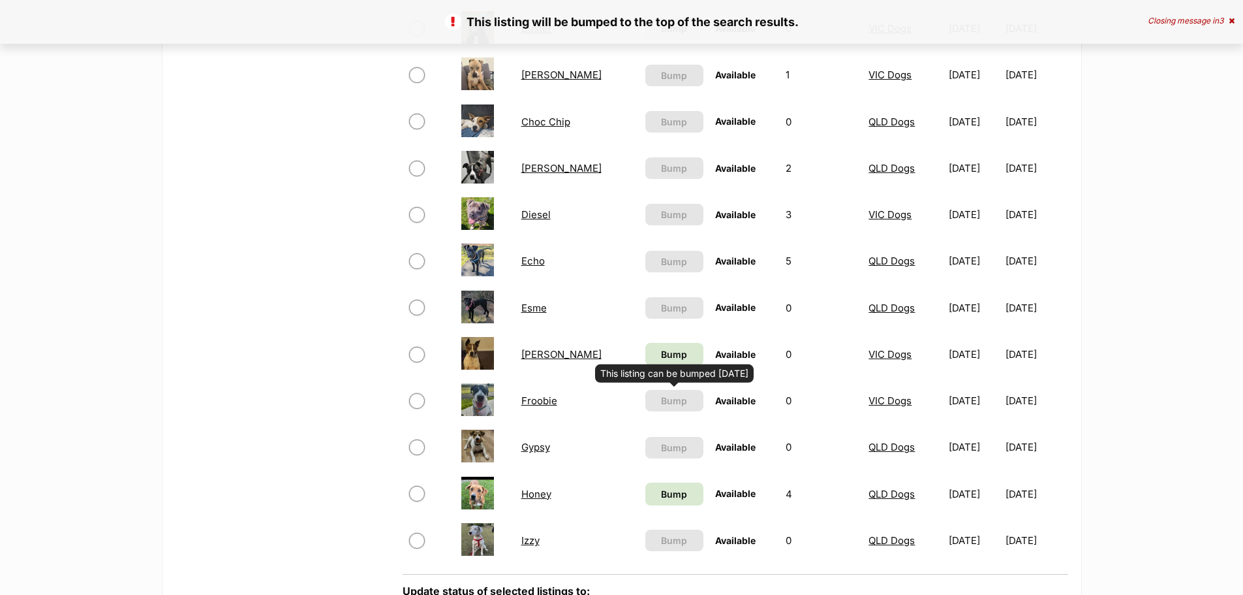
scroll to position [848, 0]
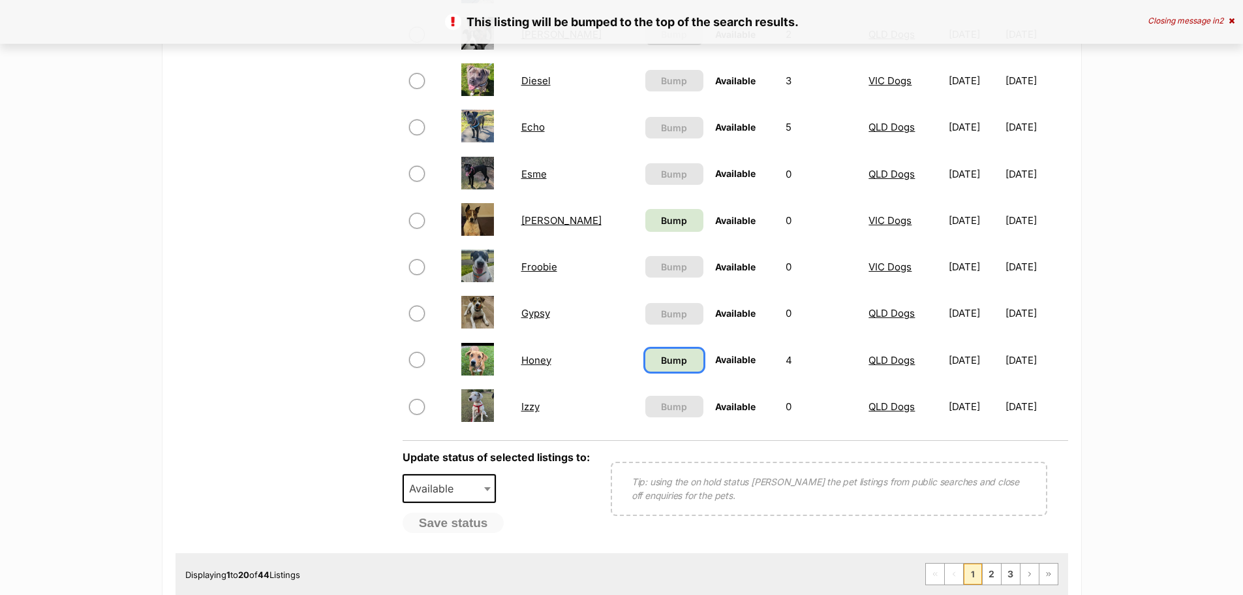
click at [661, 358] on span "Bump" at bounding box center [674, 360] width 26 height 14
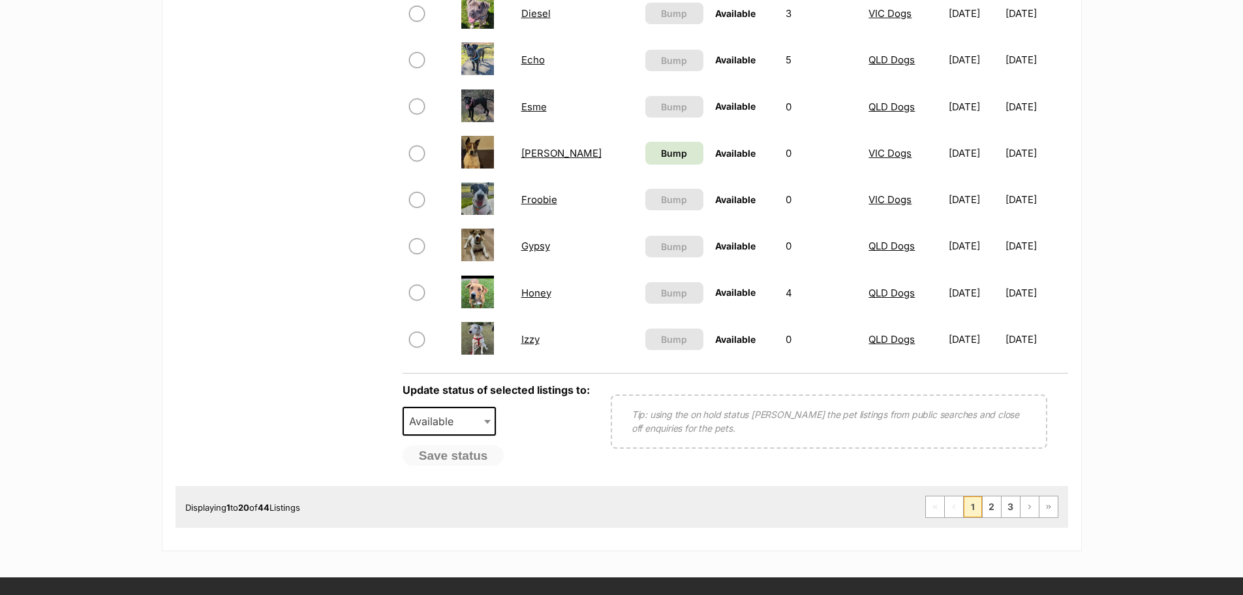
scroll to position [979, 0]
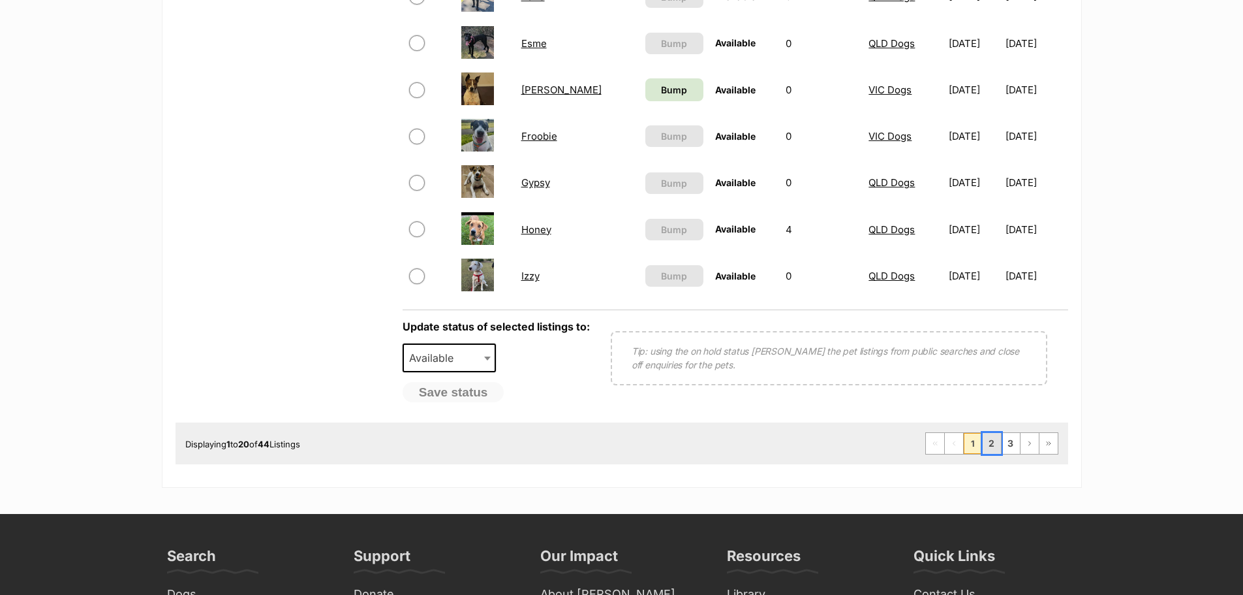
click at [990, 442] on link "2" at bounding box center [992, 443] width 18 height 21
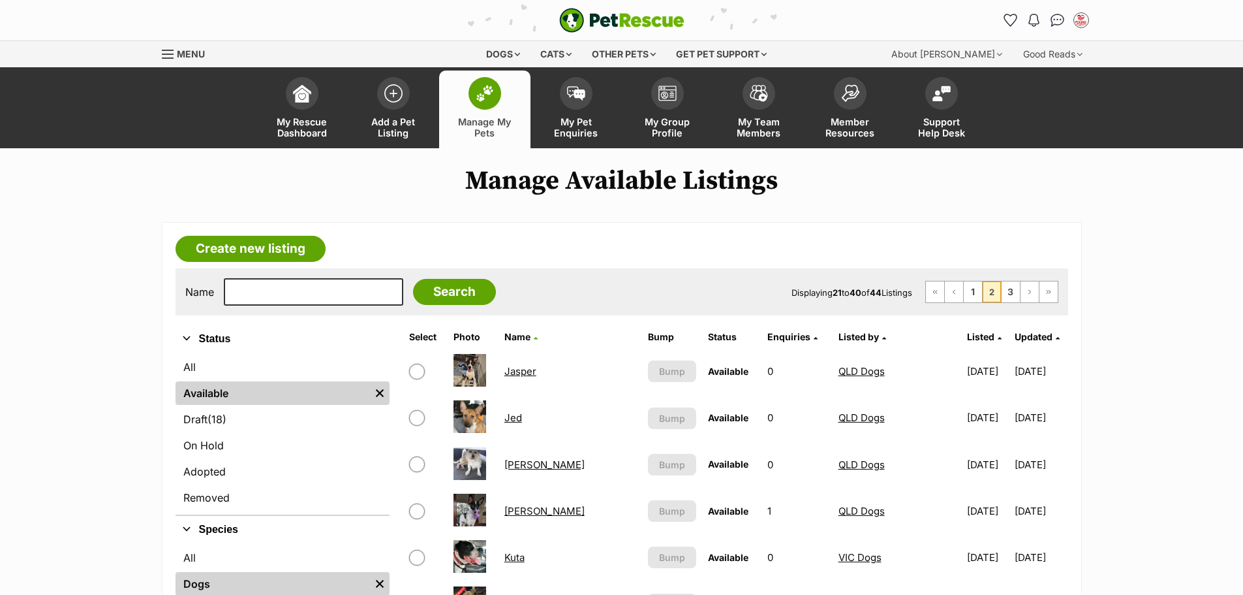
click at [510, 416] on link "Jed" at bounding box center [513, 417] width 18 height 12
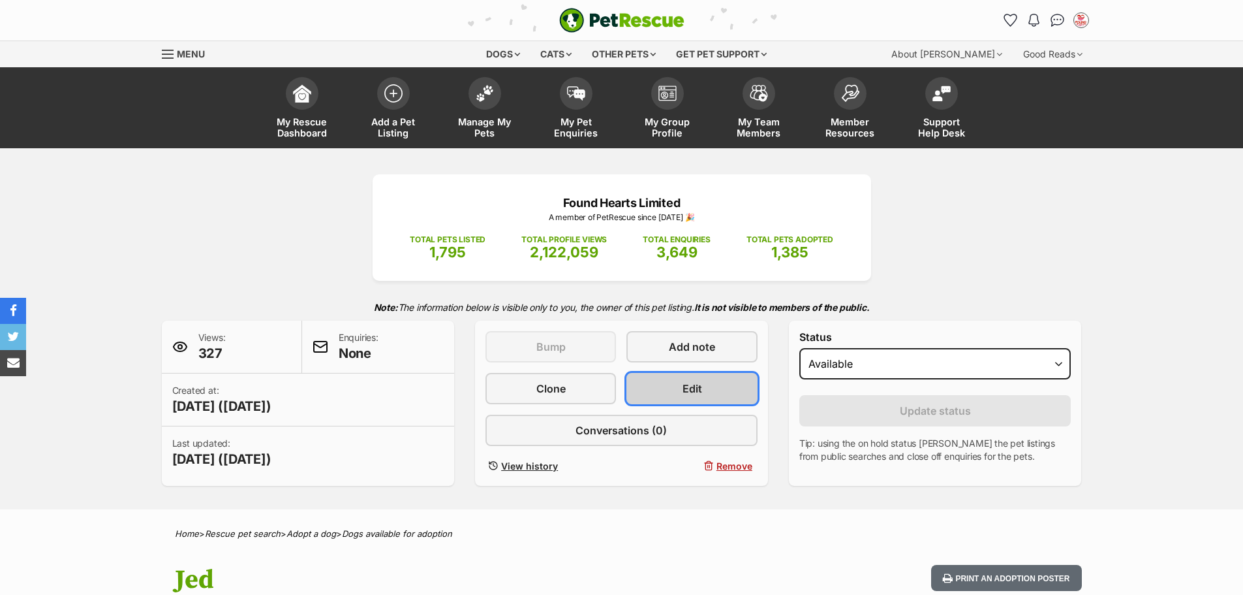
click at [649, 390] on link "Edit" at bounding box center [692, 388] width 131 height 31
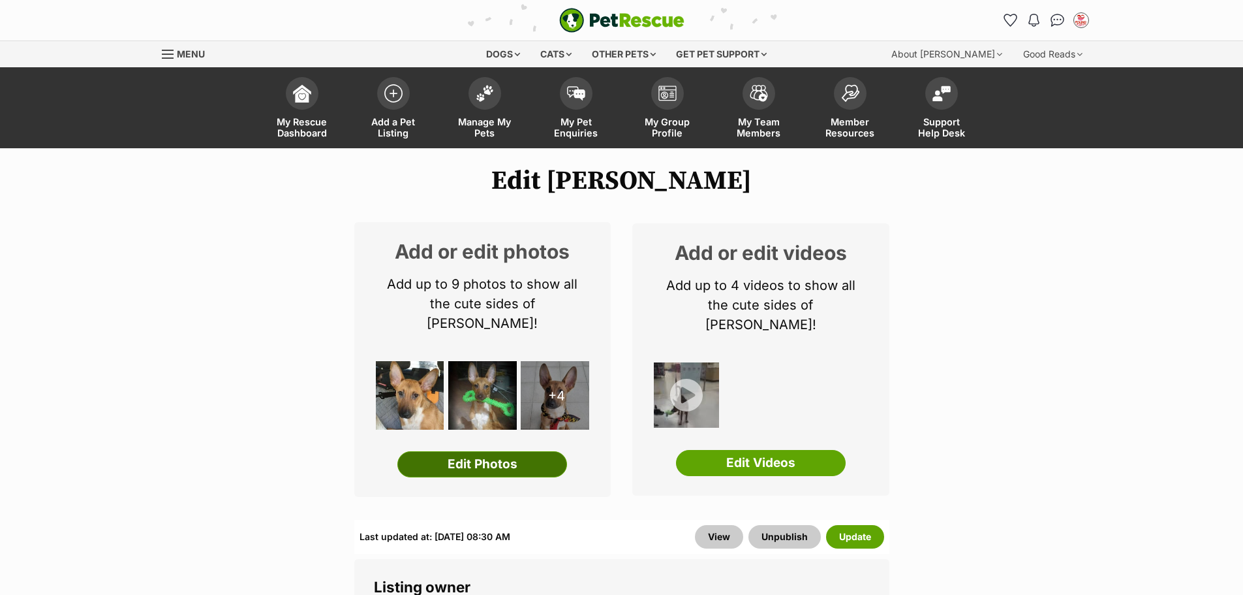
click at [510, 451] on link "Edit Photos" at bounding box center [482, 464] width 170 height 26
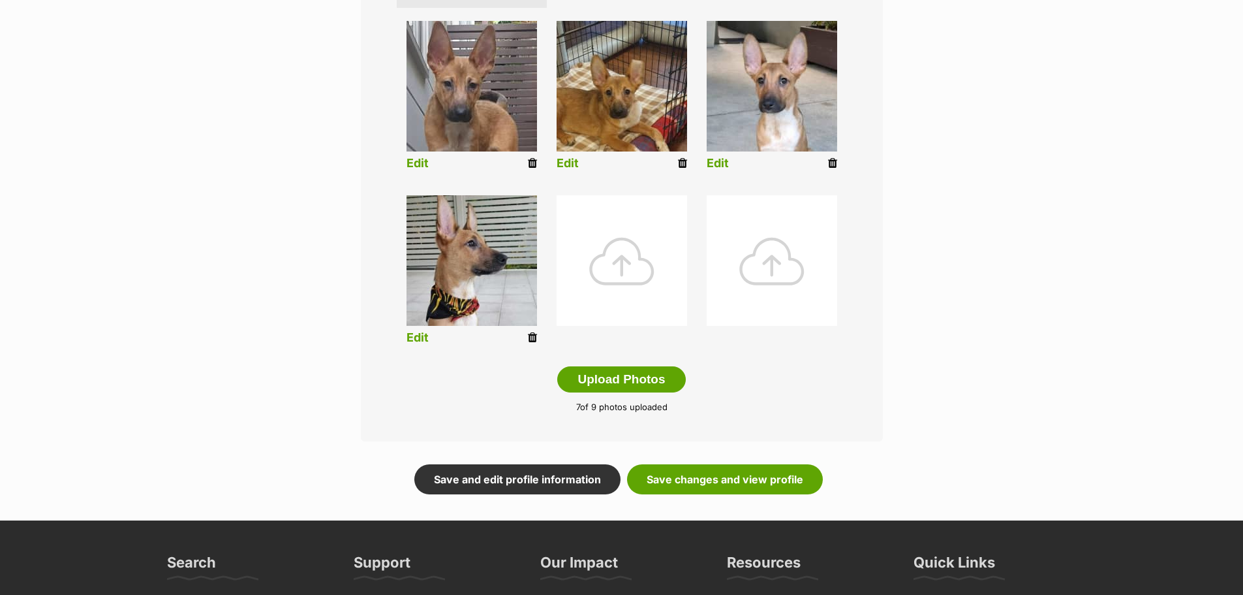
scroll to position [522, 0]
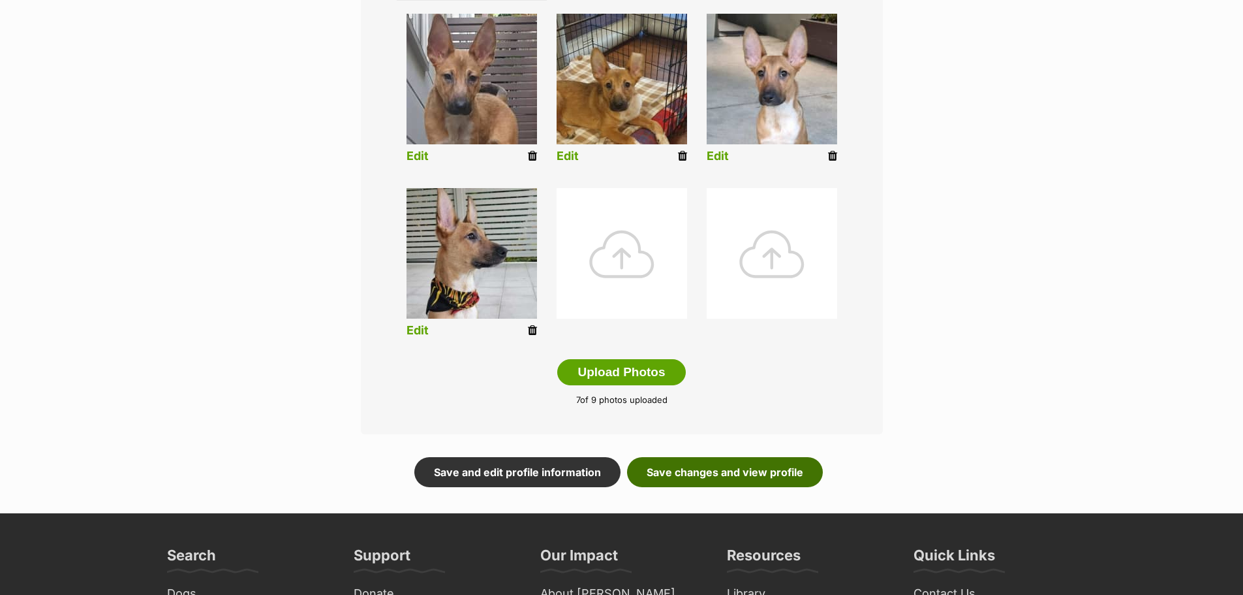
click at [741, 473] on link "Save changes and view profile" at bounding box center [725, 472] width 196 height 30
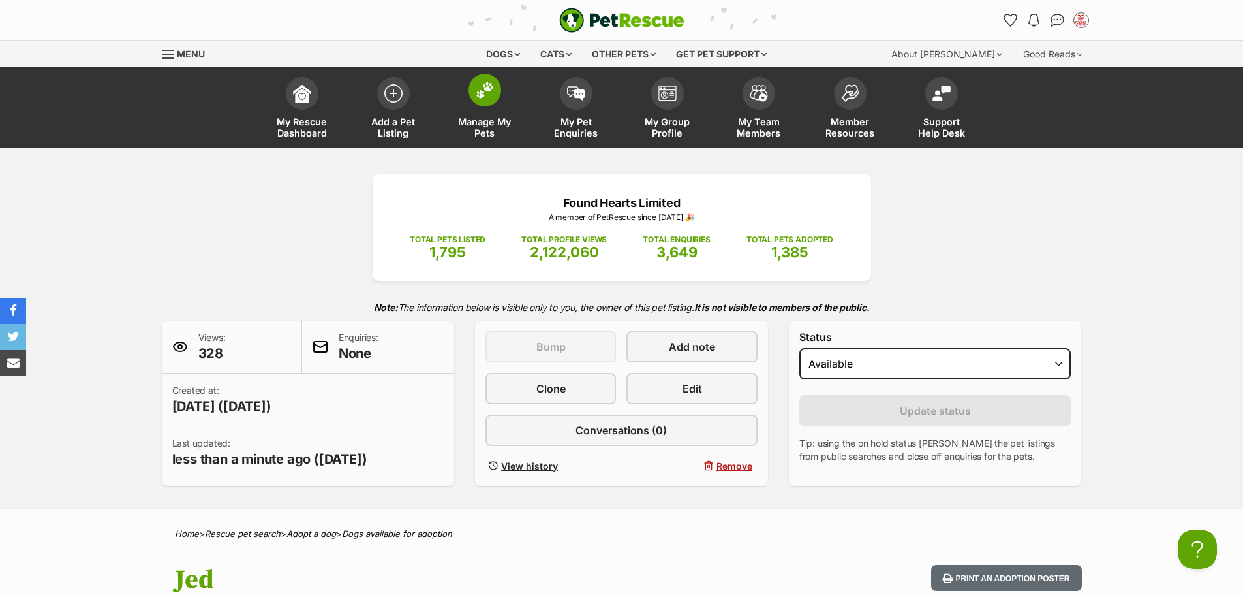
click at [471, 97] on span at bounding box center [485, 90] width 33 height 33
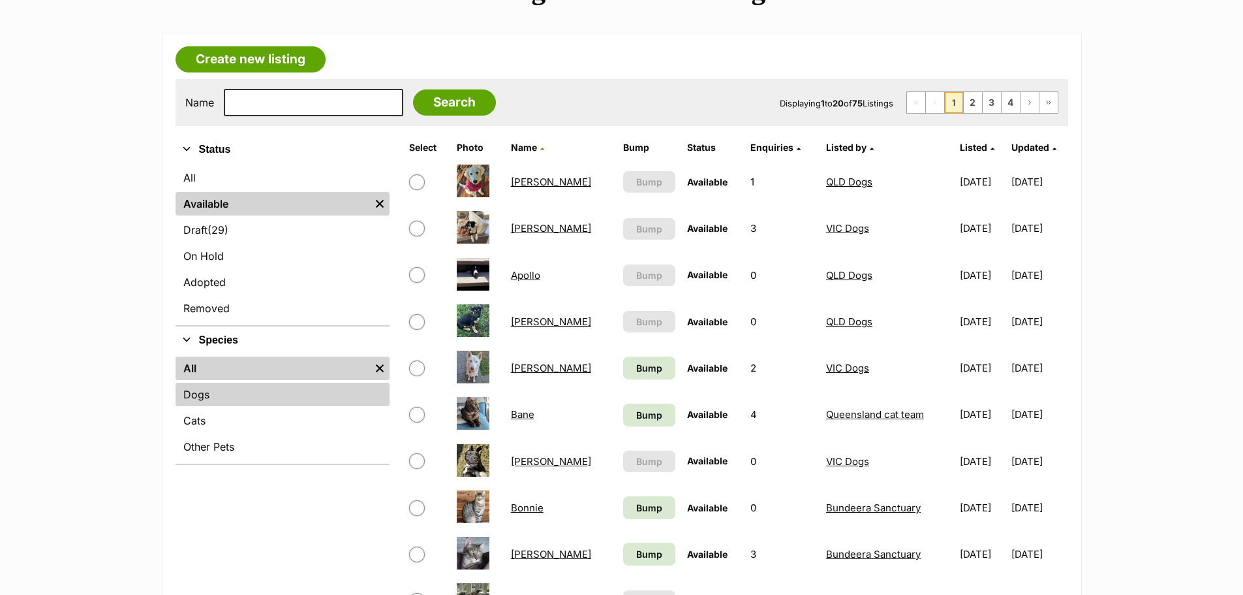
scroll to position [196, 0]
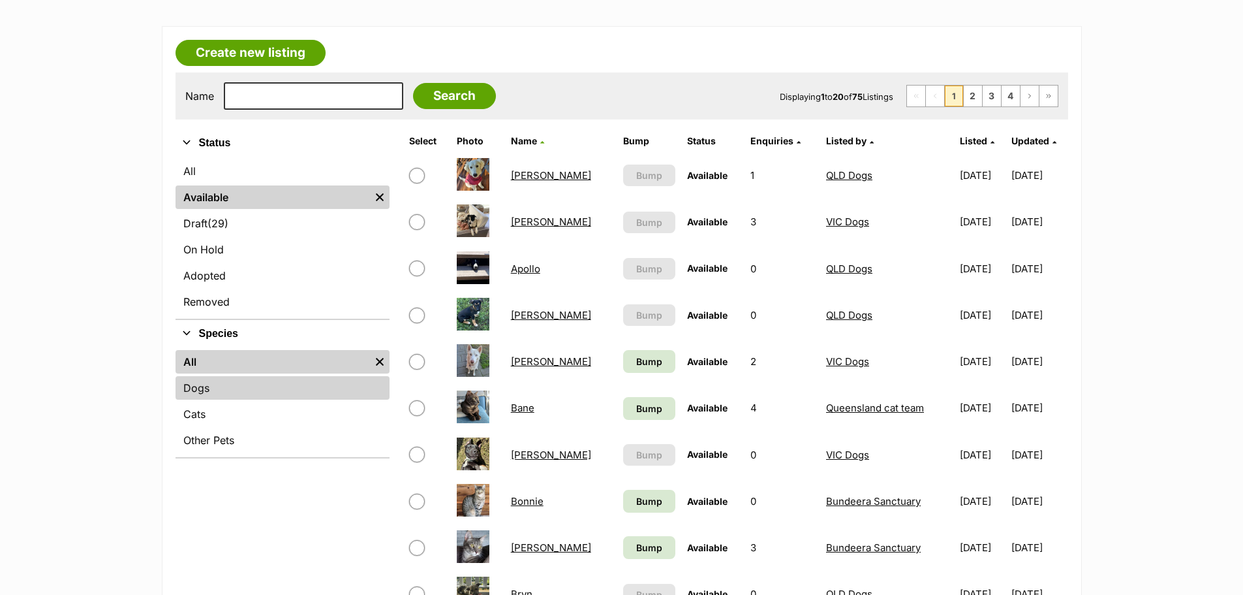
click at [219, 380] on link "Dogs" at bounding box center [283, 387] width 214 height 23
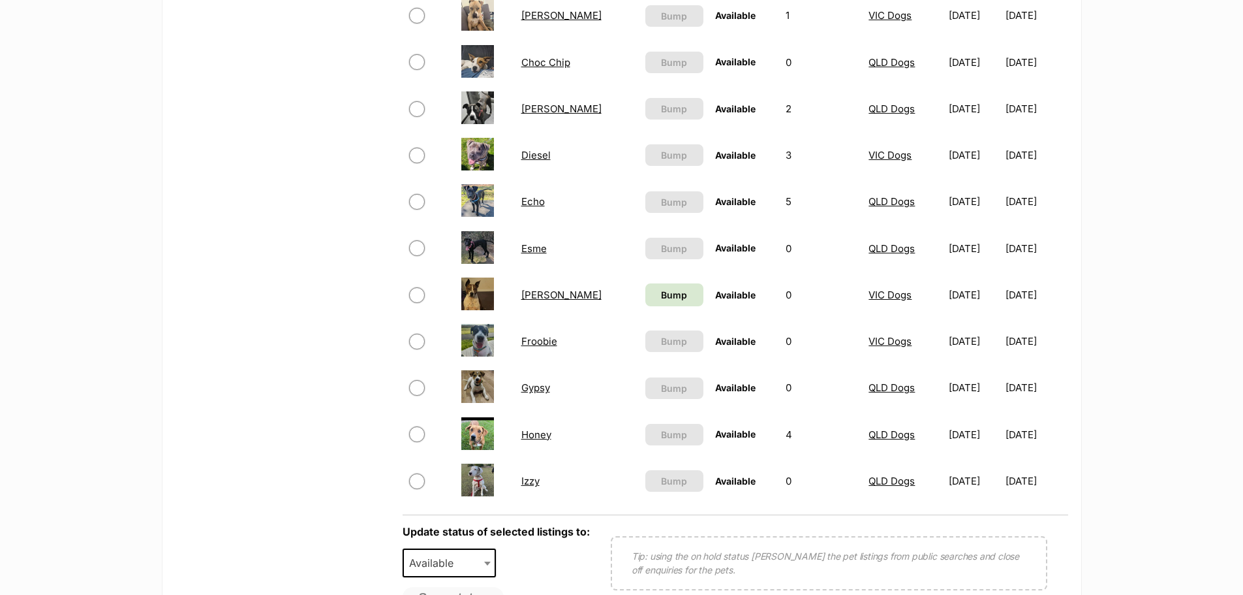
scroll to position [848, 0]
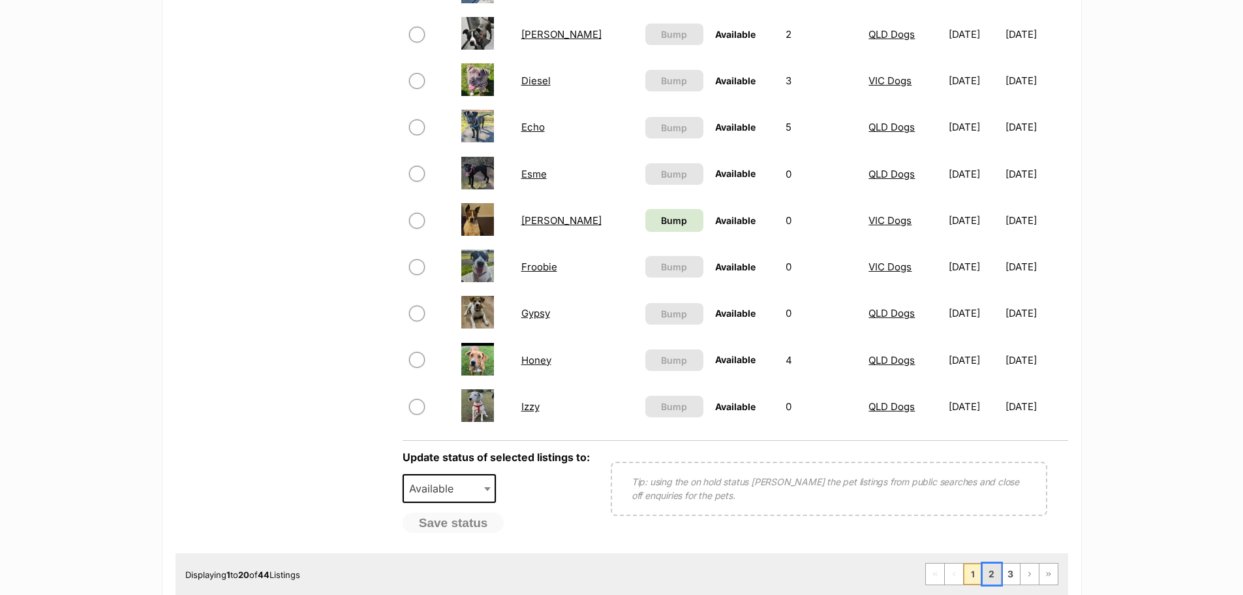
click at [997, 572] on link "2" at bounding box center [992, 573] width 18 height 21
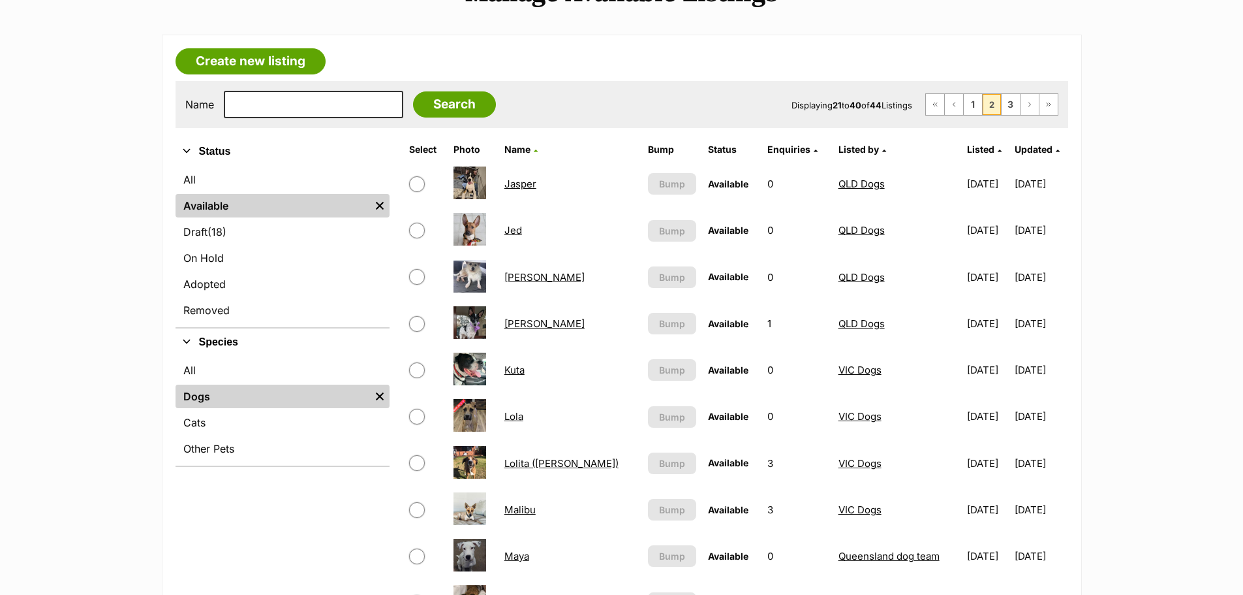
scroll to position [196, 0]
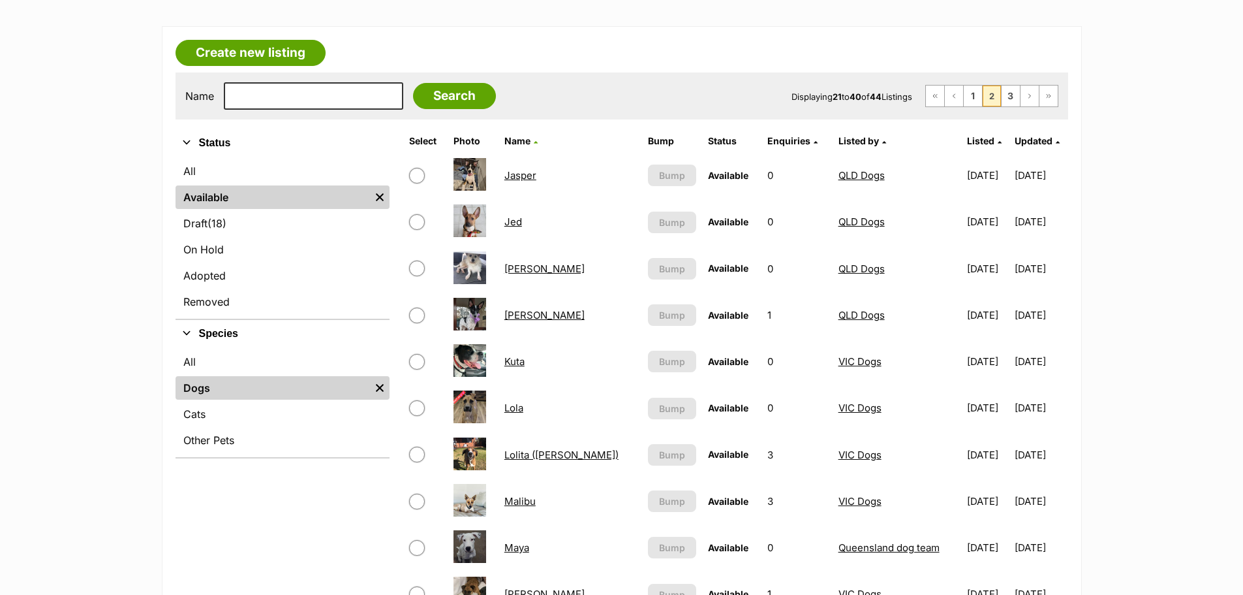
click at [520, 315] on link "[PERSON_NAME]" at bounding box center [544, 315] width 80 height 12
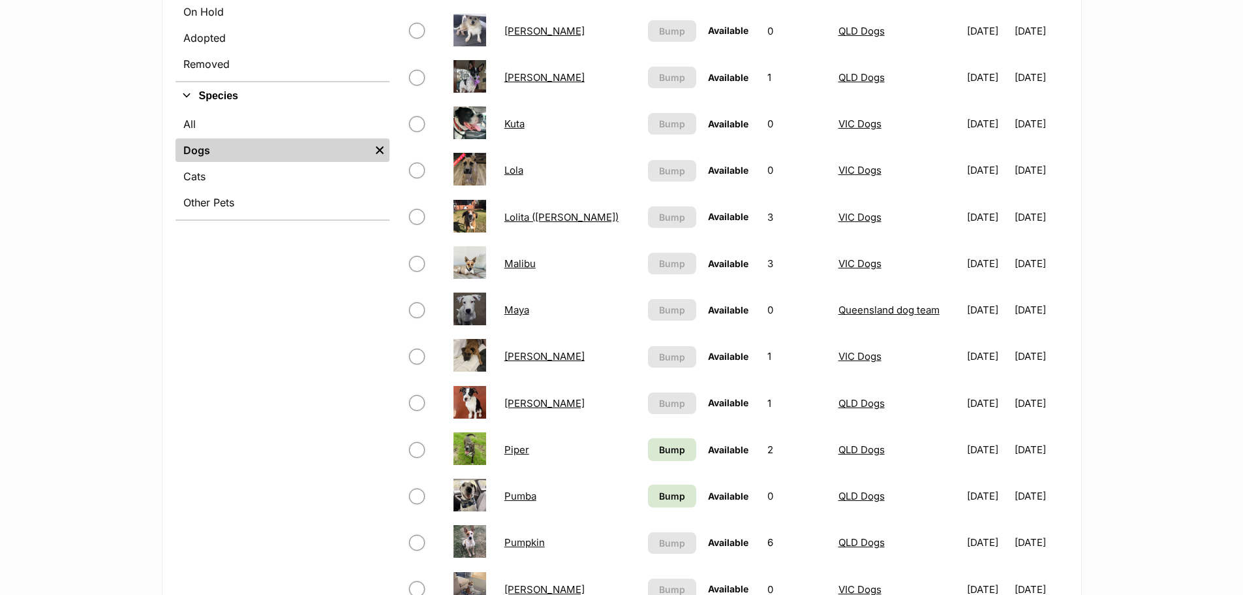
scroll to position [457, 0]
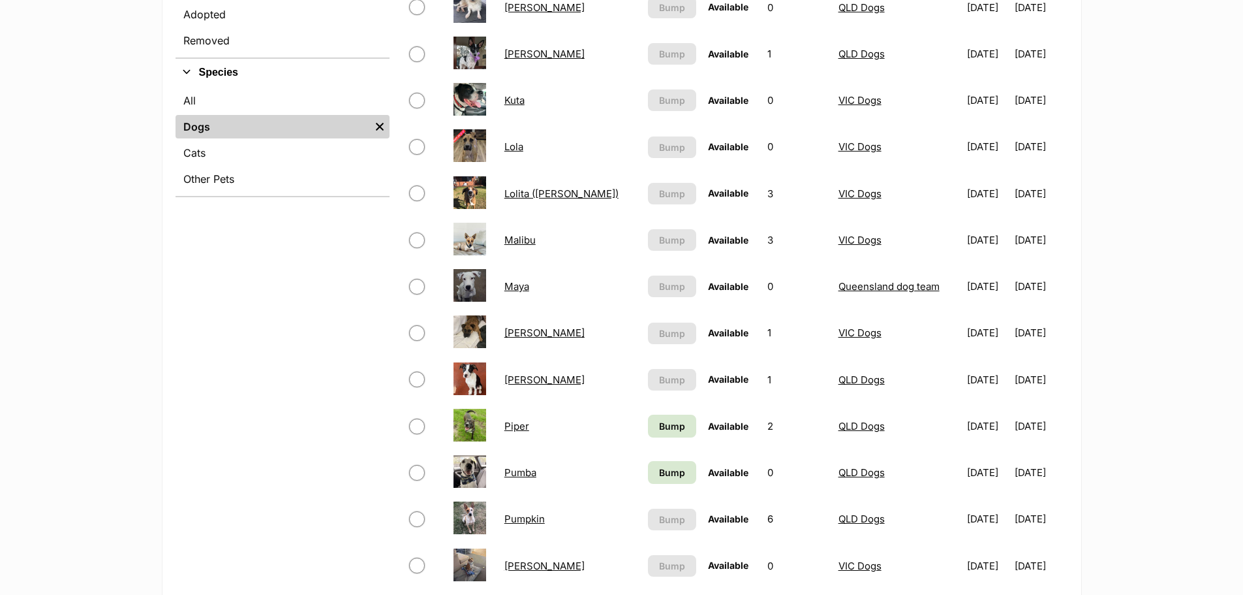
click at [512, 377] on link "[PERSON_NAME]" at bounding box center [544, 379] width 80 height 12
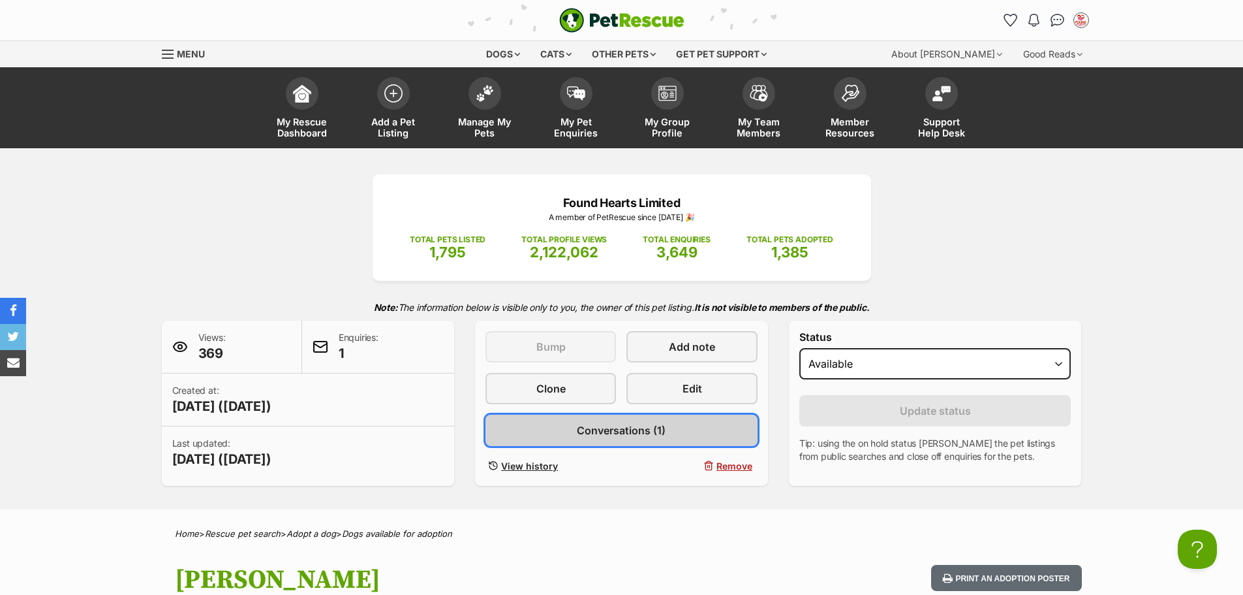
click at [630, 424] on span "Conversations (1)" at bounding box center [621, 430] width 89 height 16
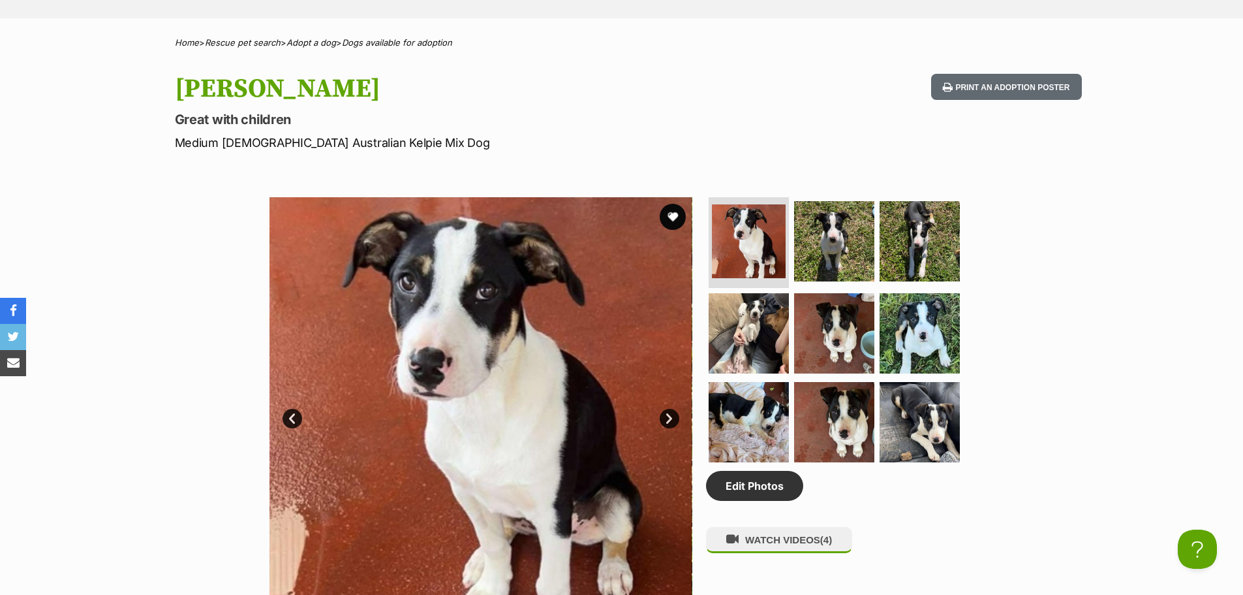
scroll to position [522, 0]
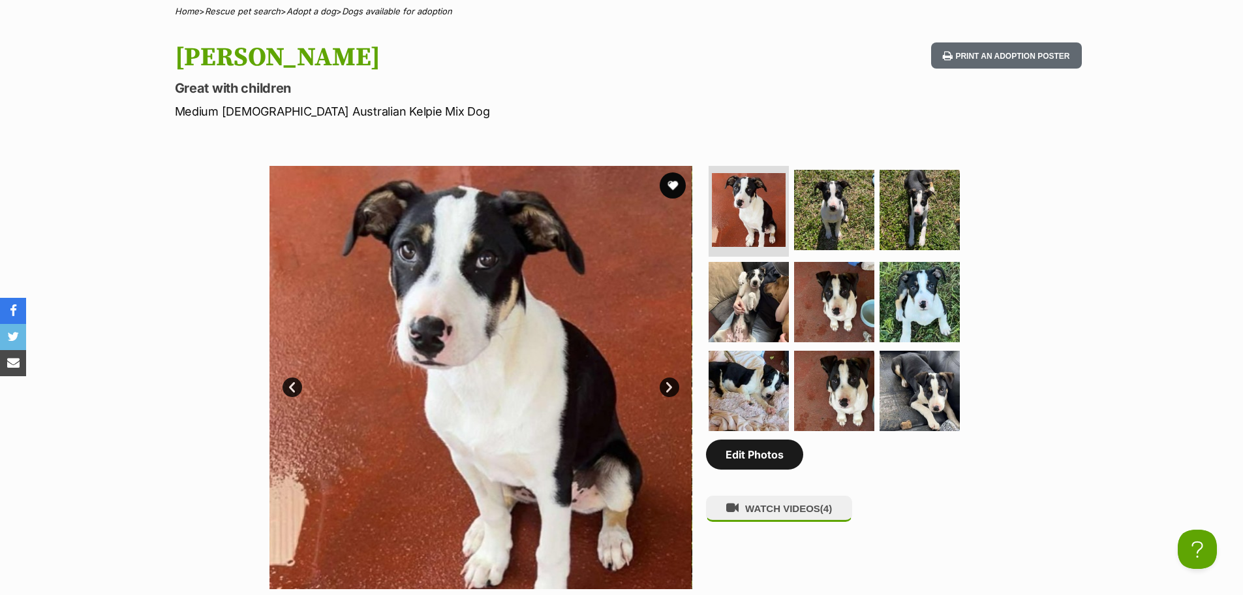
click at [738, 462] on link "Edit Photos" at bounding box center [754, 454] width 97 height 30
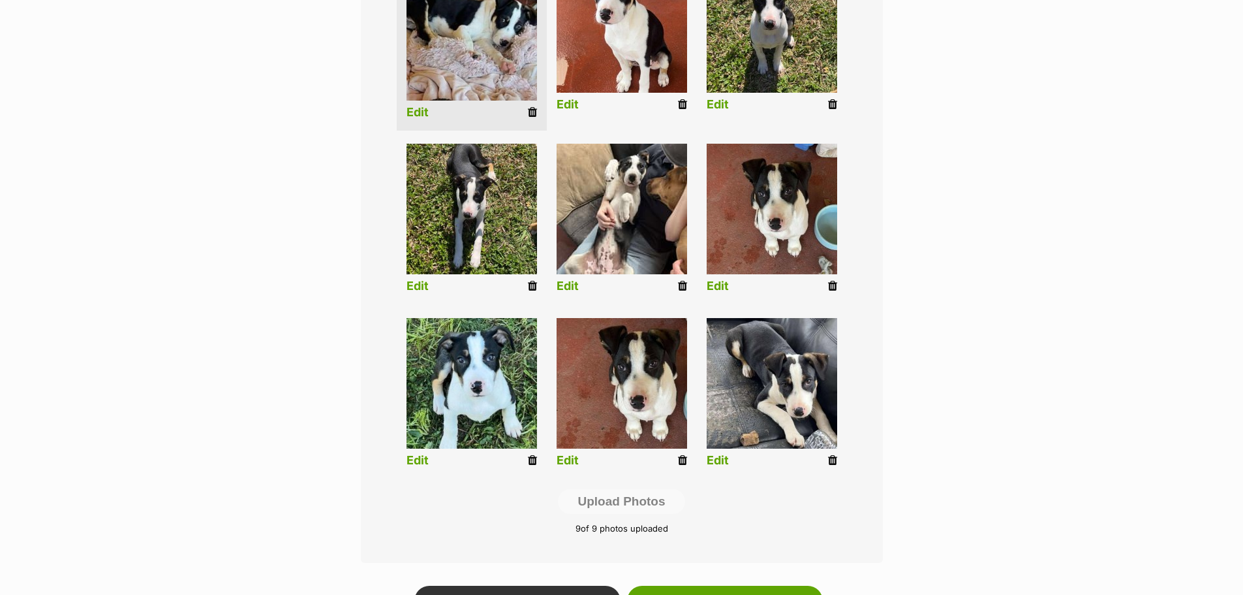
scroll to position [522, 0]
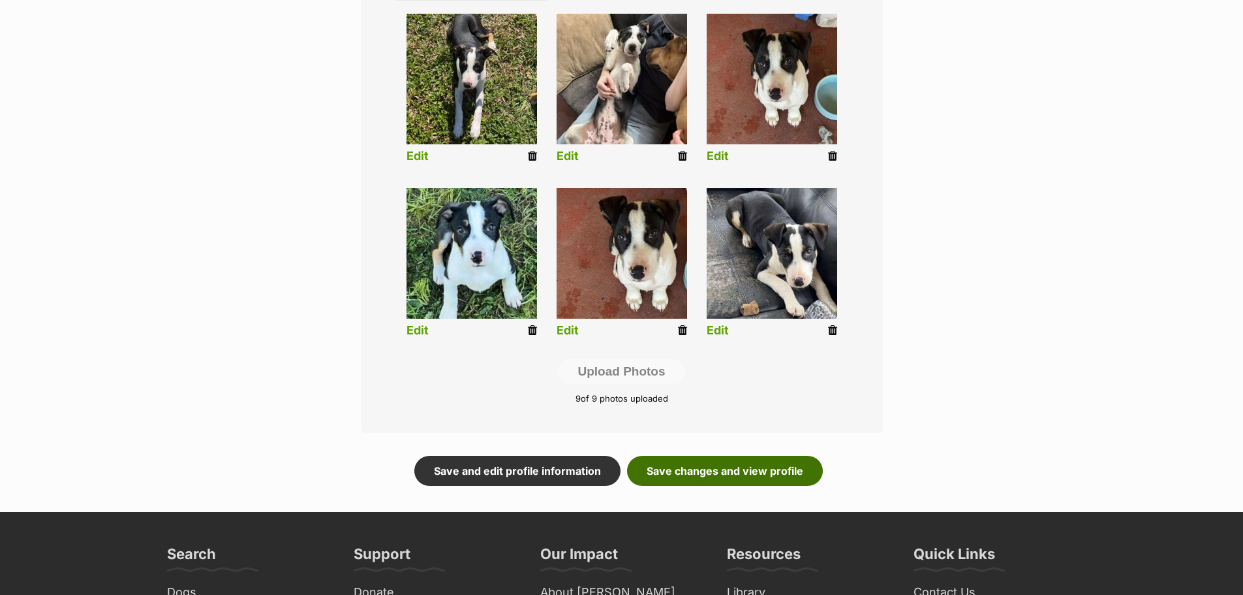
click at [686, 477] on link "Save changes and view profile" at bounding box center [725, 471] width 196 height 30
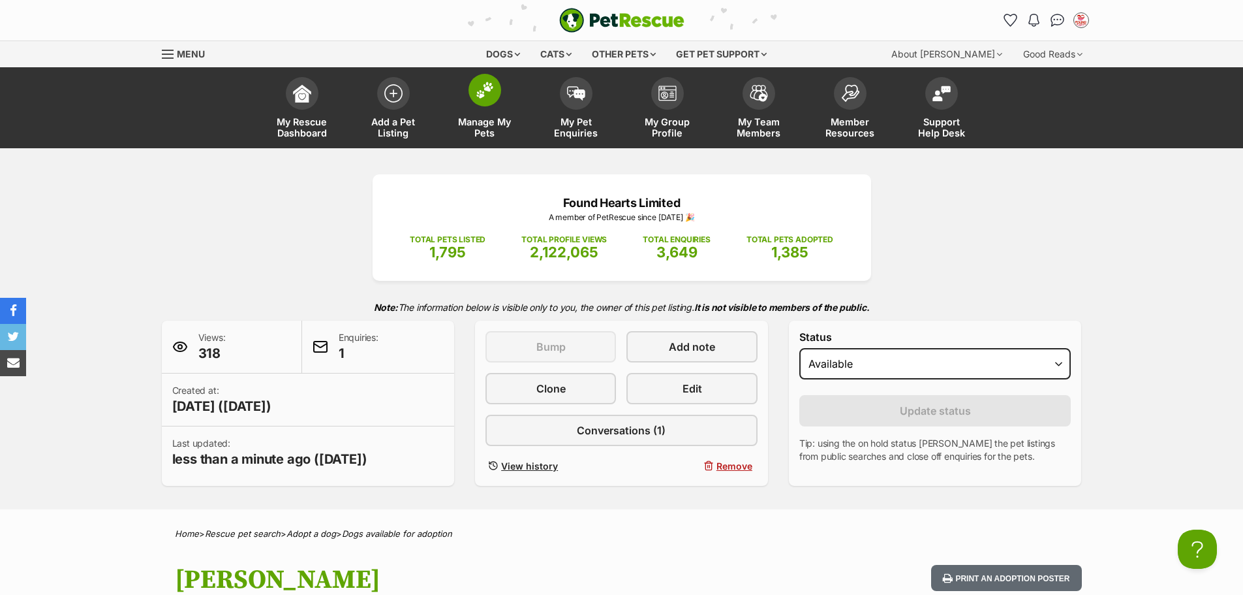
click at [482, 93] on img at bounding box center [485, 90] width 18 height 17
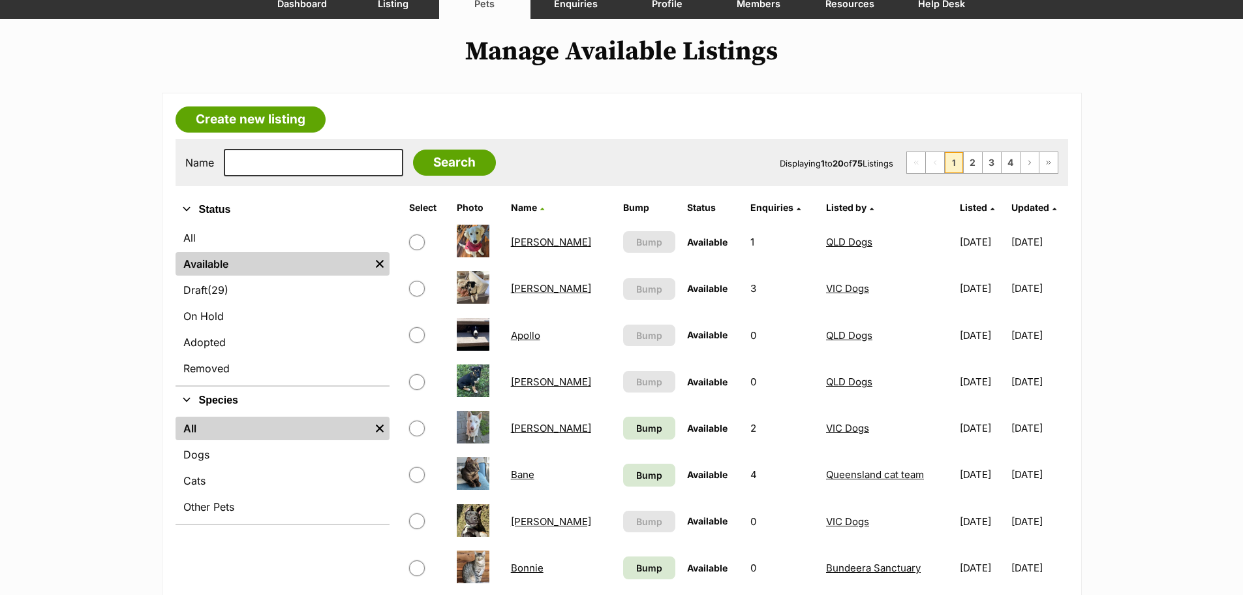
scroll to position [131, 0]
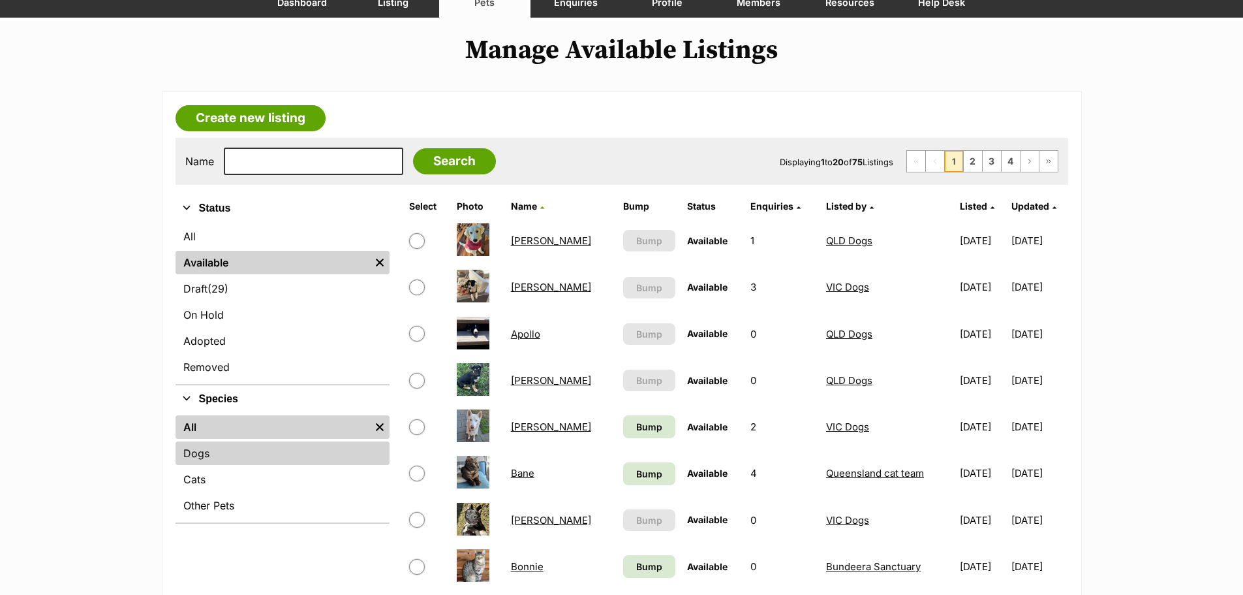
click at [248, 455] on link "Dogs" at bounding box center [283, 452] width 214 height 23
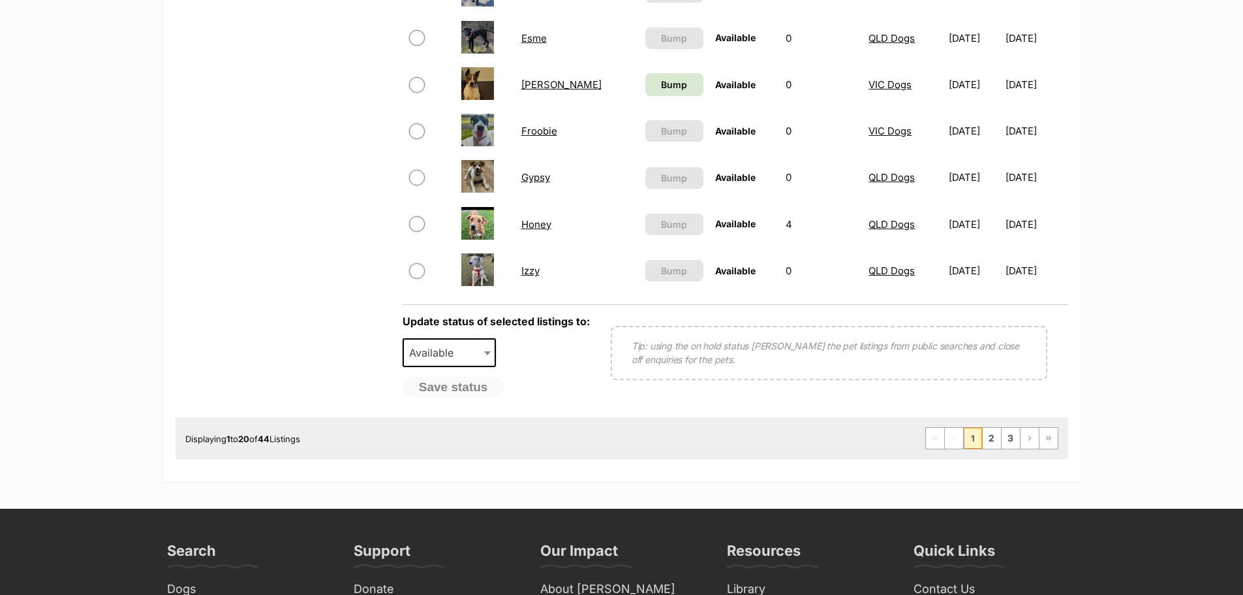
scroll to position [979, 0]
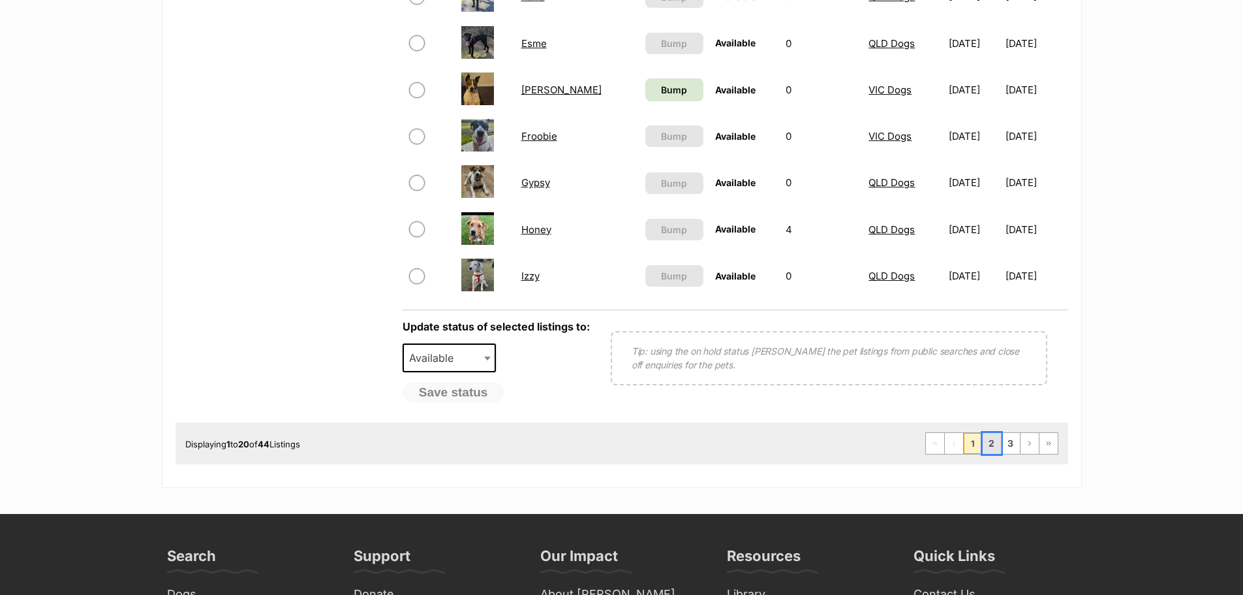
click at [986, 448] on link "2" at bounding box center [992, 443] width 18 height 21
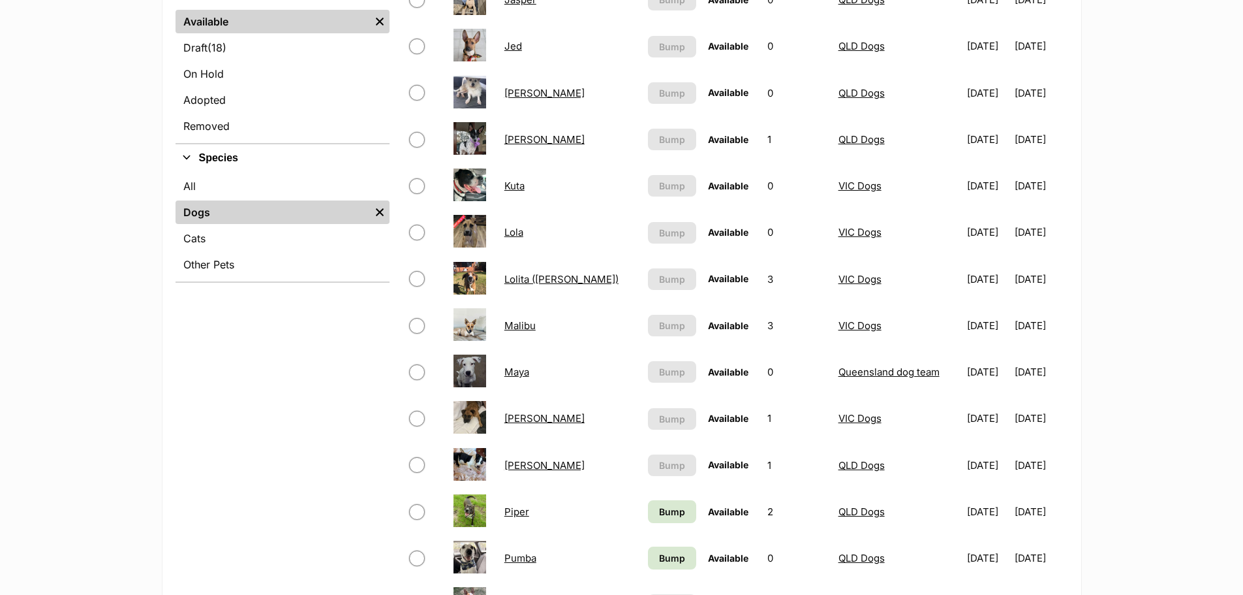
scroll to position [392, 0]
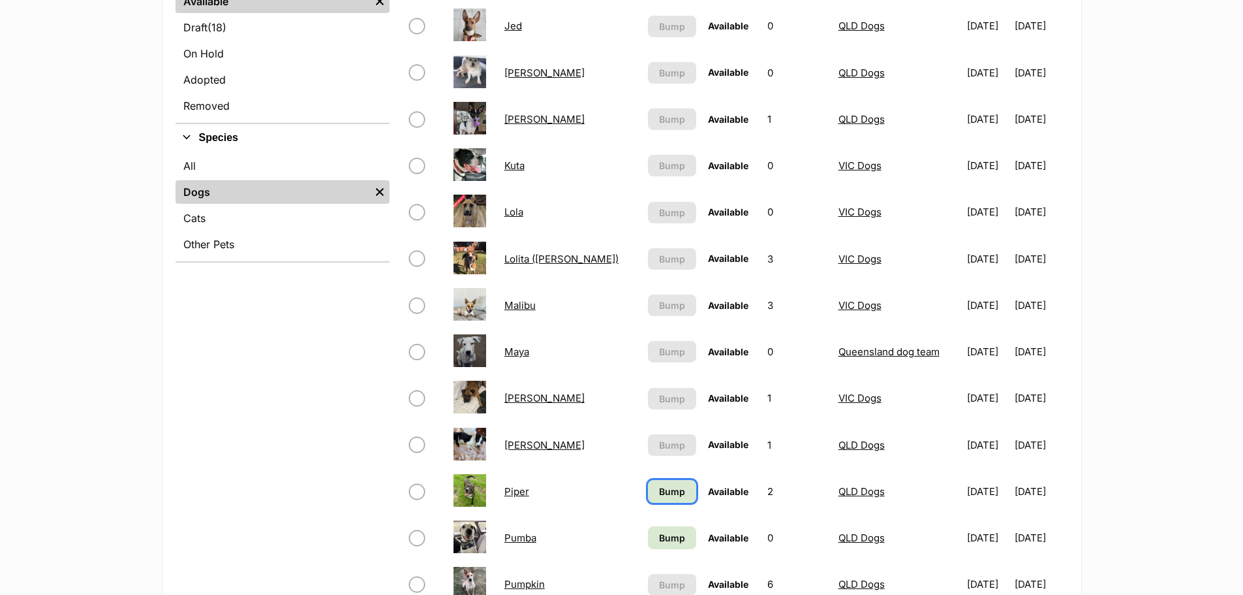
click at [659, 491] on span "Bump" at bounding box center [672, 491] width 26 height 14
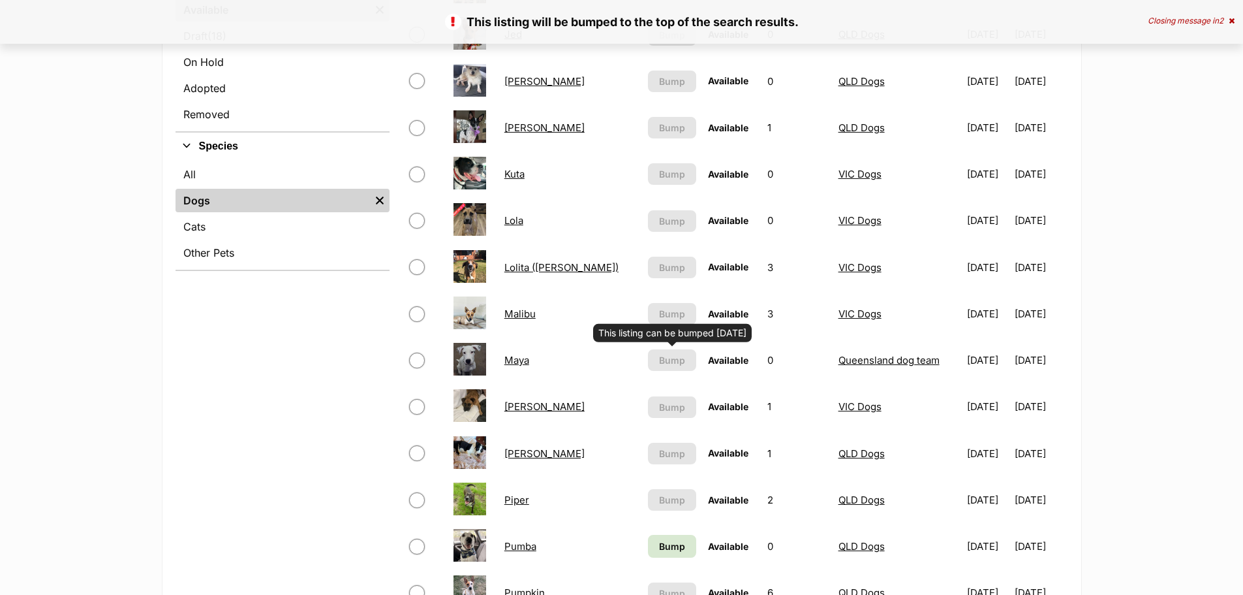
scroll to position [457, 0]
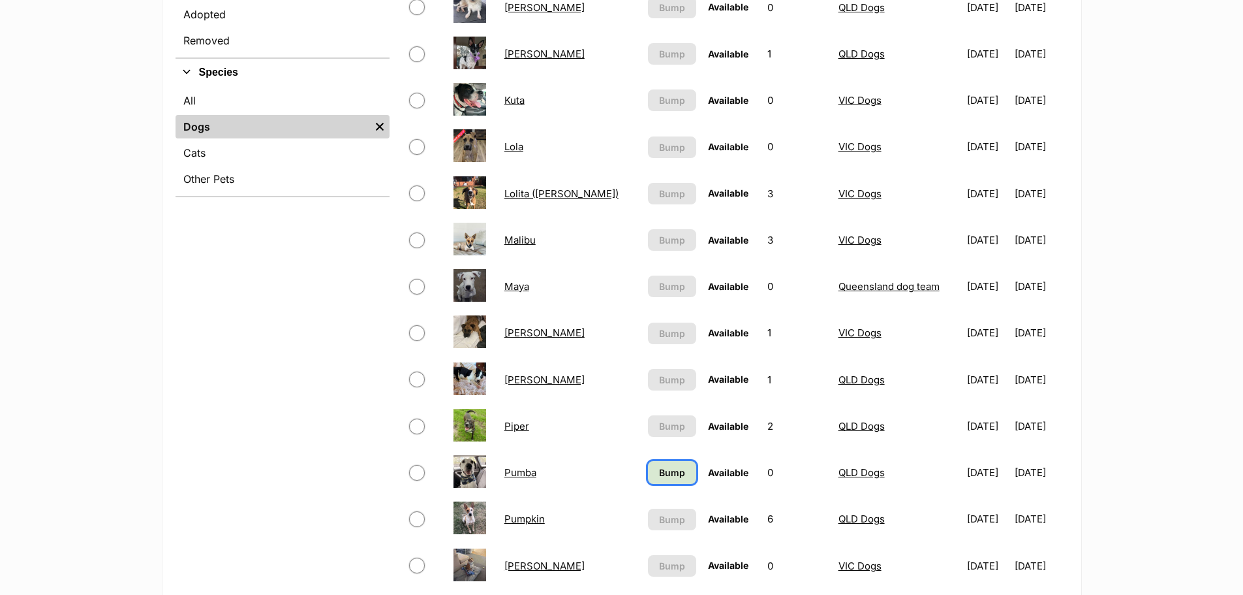
click at [659, 477] on span "Bump" at bounding box center [672, 472] width 26 height 14
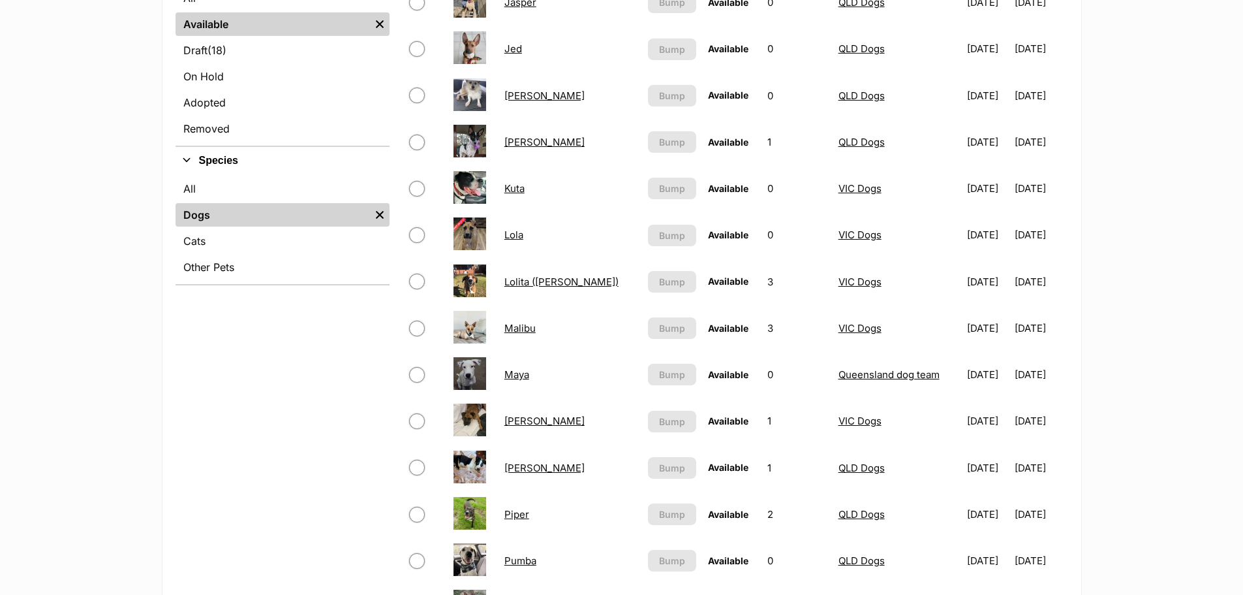
scroll to position [392, 0]
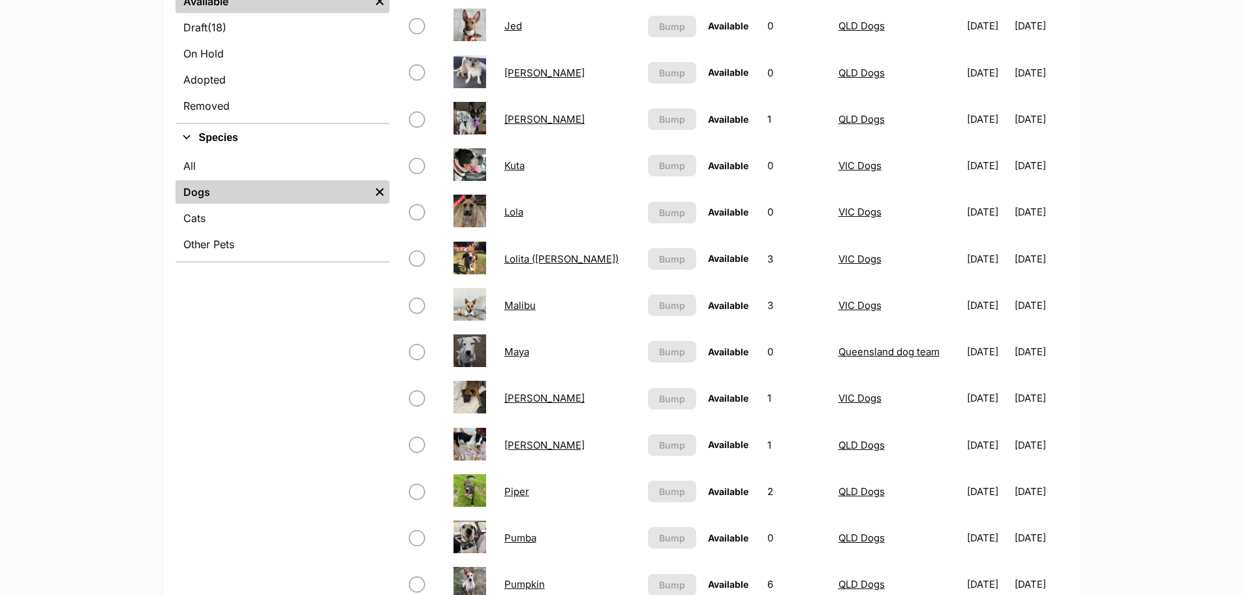
click at [506, 492] on td "Piper" at bounding box center [570, 491] width 143 height 45
click at [521, 488] on link "Piper" at bounding box center [516, 491] width 25 height 12
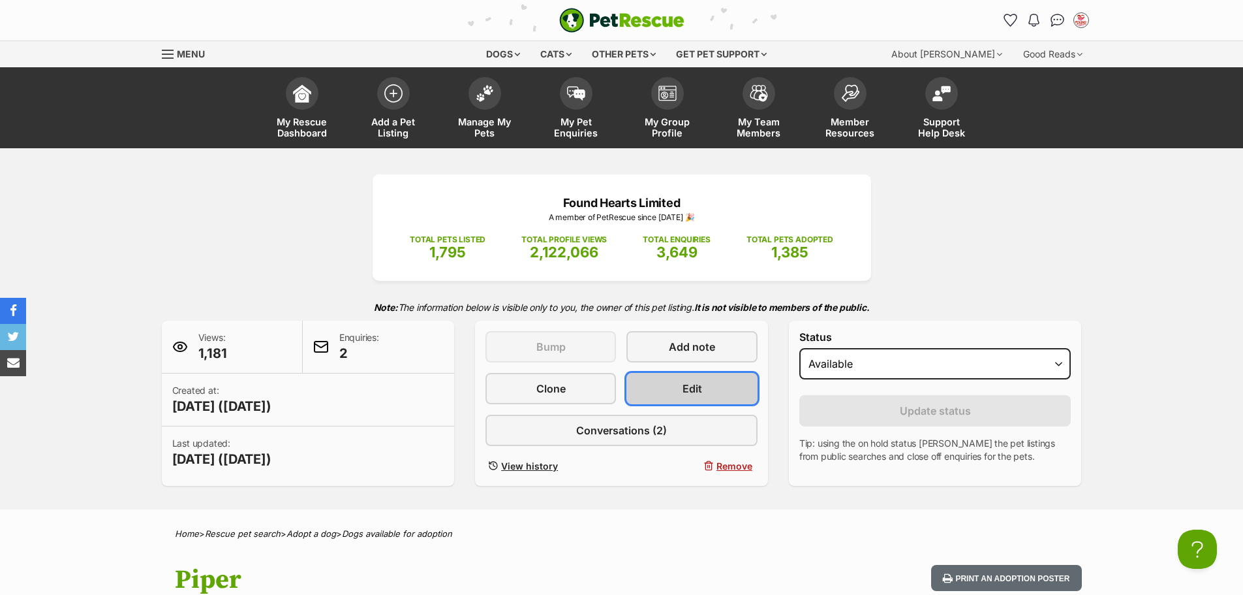
click at [664, 400] on link "Edit" at bounding box center [692, 388] width 131 height 31
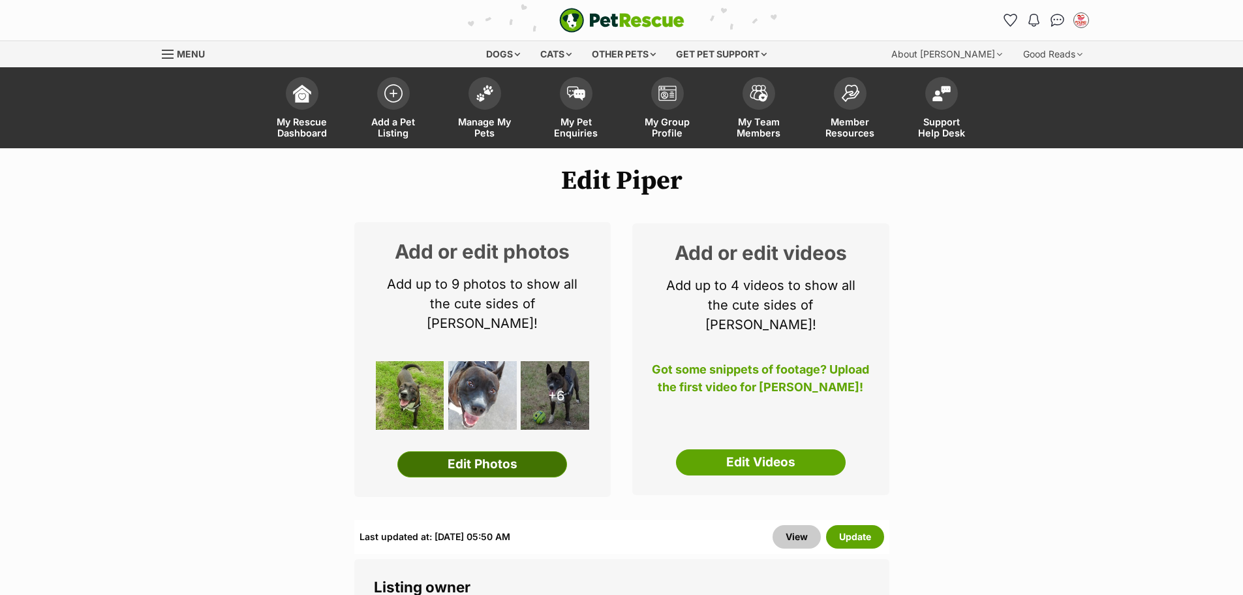
click at [527, 451] on link "Edit Photos" at bounding box center [482, 464] width 170 height 26
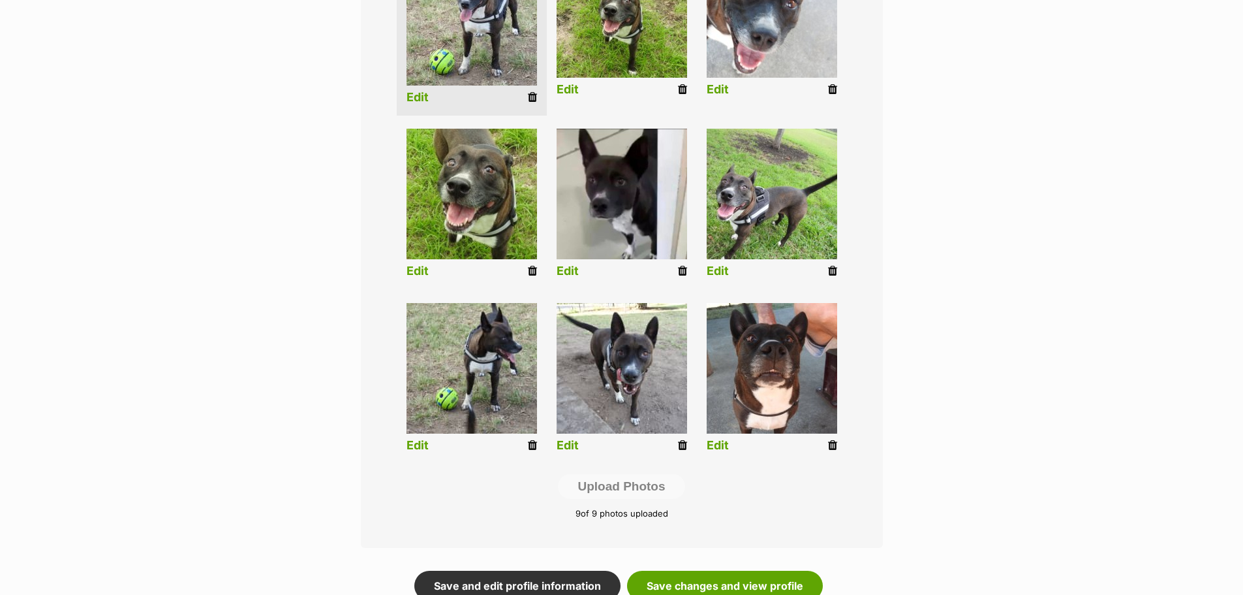
scroll to position [522, 0]
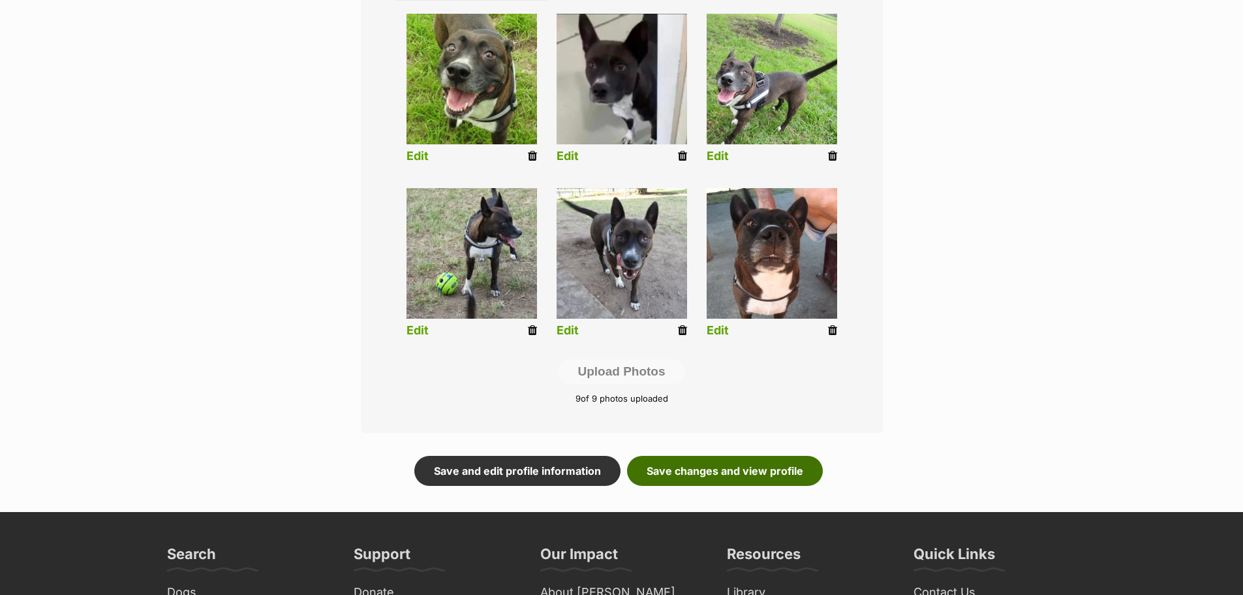
click at [705, 480] on link "Save changes and view profile" at bounding box center [725, 471] width 196 height 30
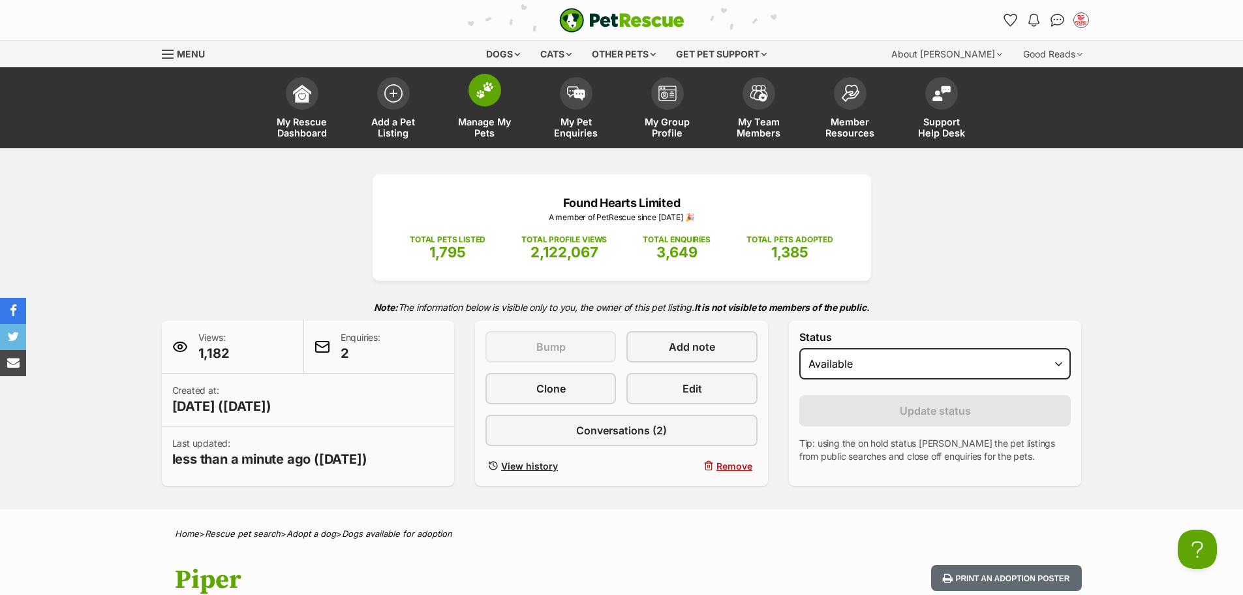
click at [474, 92] on span at bounding box center [485, 90] width 33 height 33
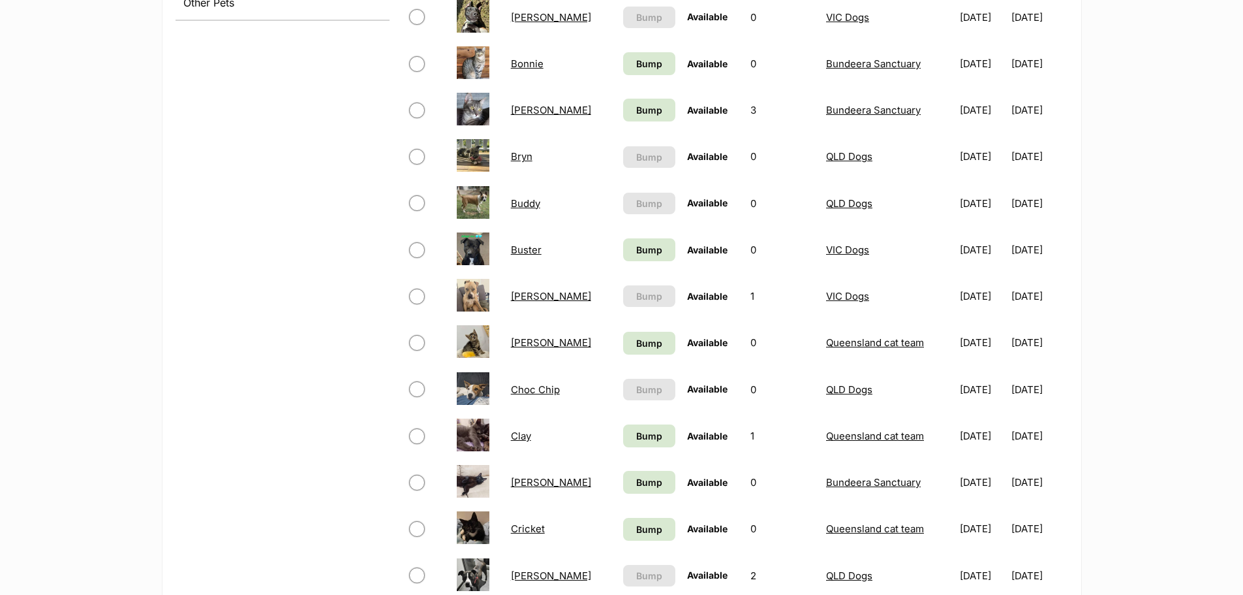
scroll to position [392, 0]
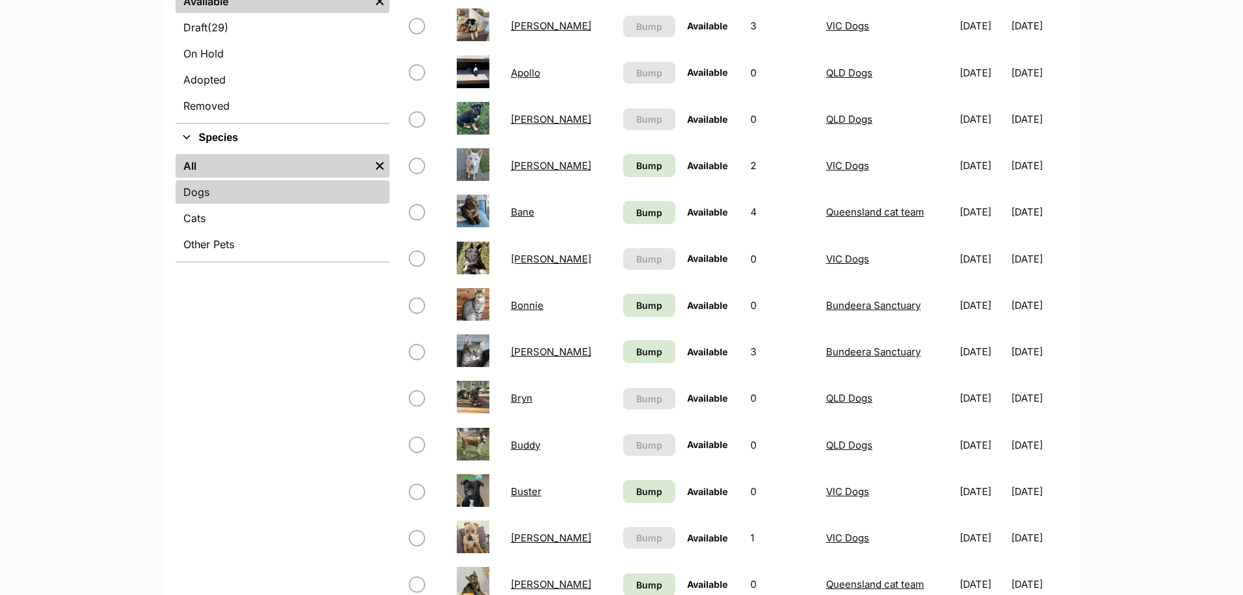
click at [230, 202] on link "Dogs" at bounding box center [283, 191] width 214 height 23
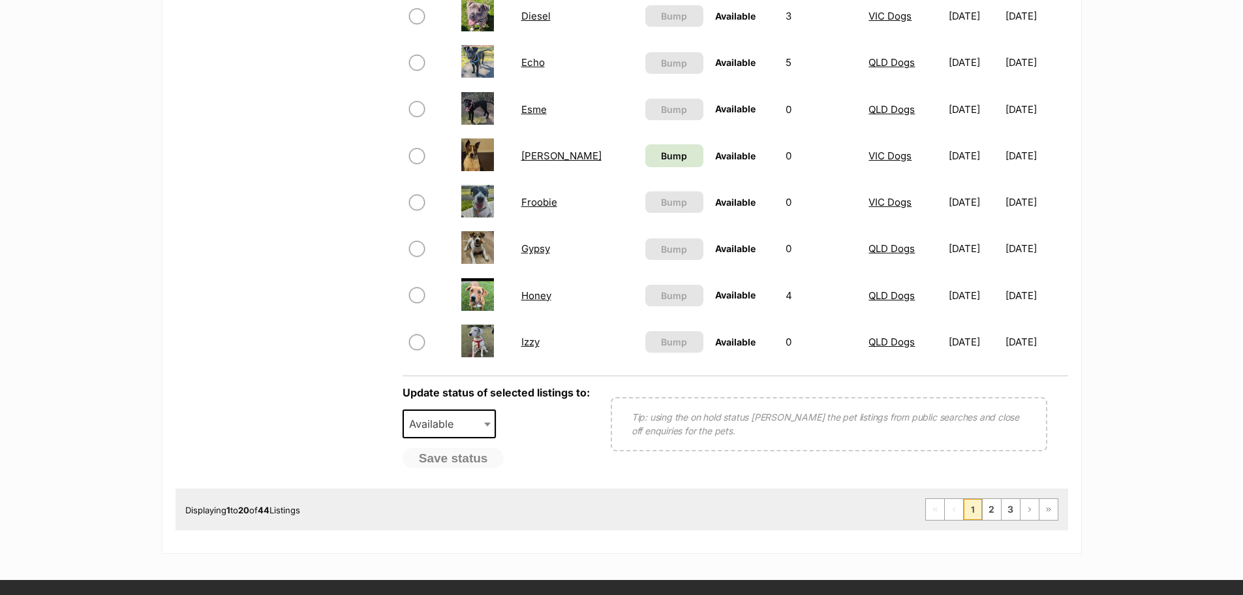
scroll to position [1044, 0]
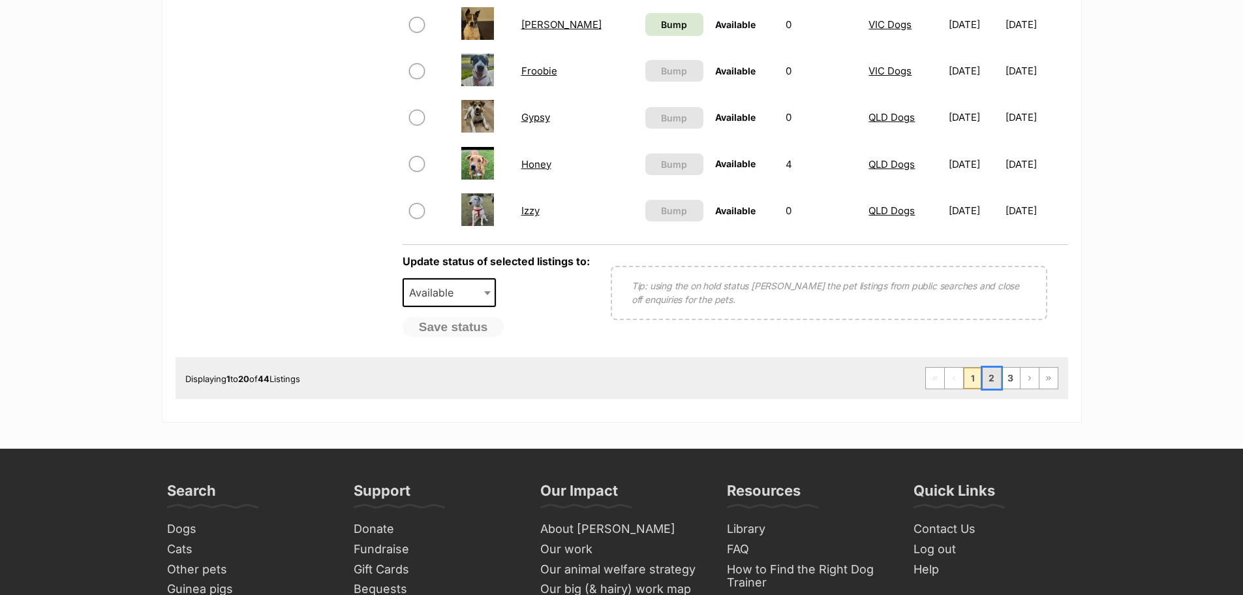
click at [989, 379] on link "2" at bounding box center [992, 377] width 18 height 21
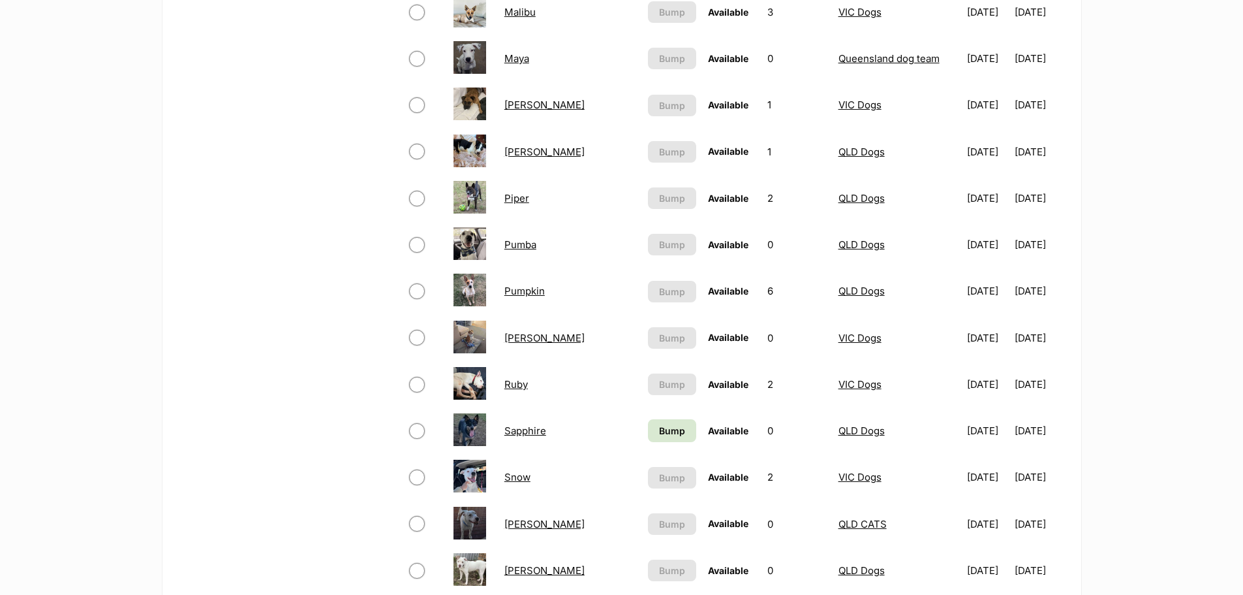
scroll to position [718, 0]
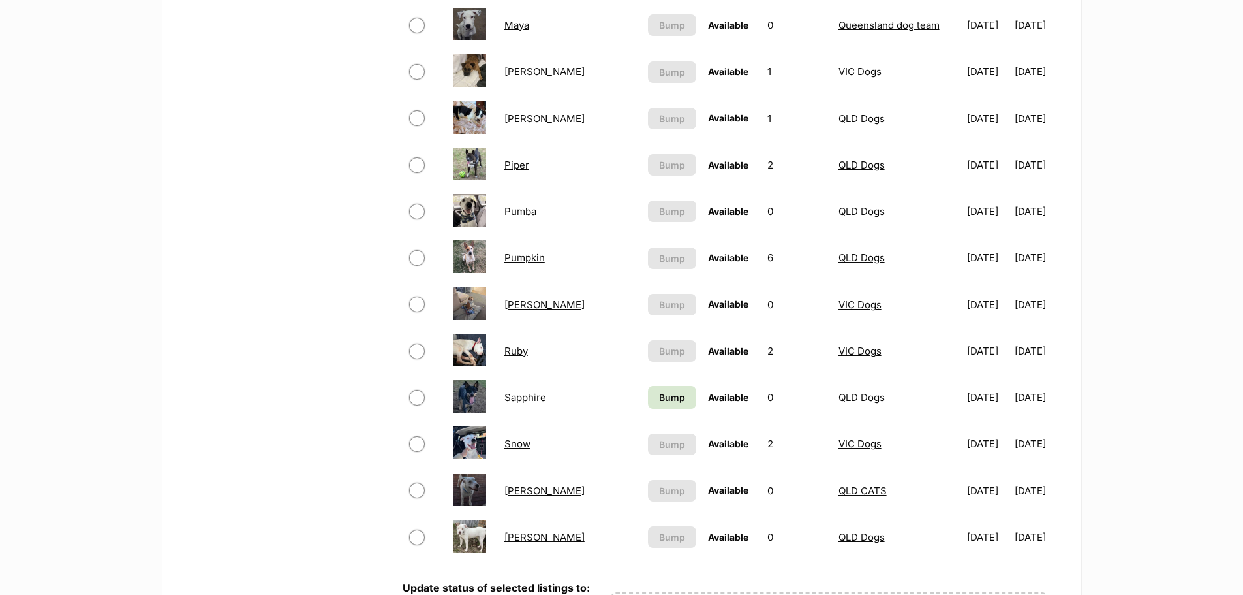
click at [525, 212] on link "Pumba" at bounding box center [520, 211] width 32 height 12
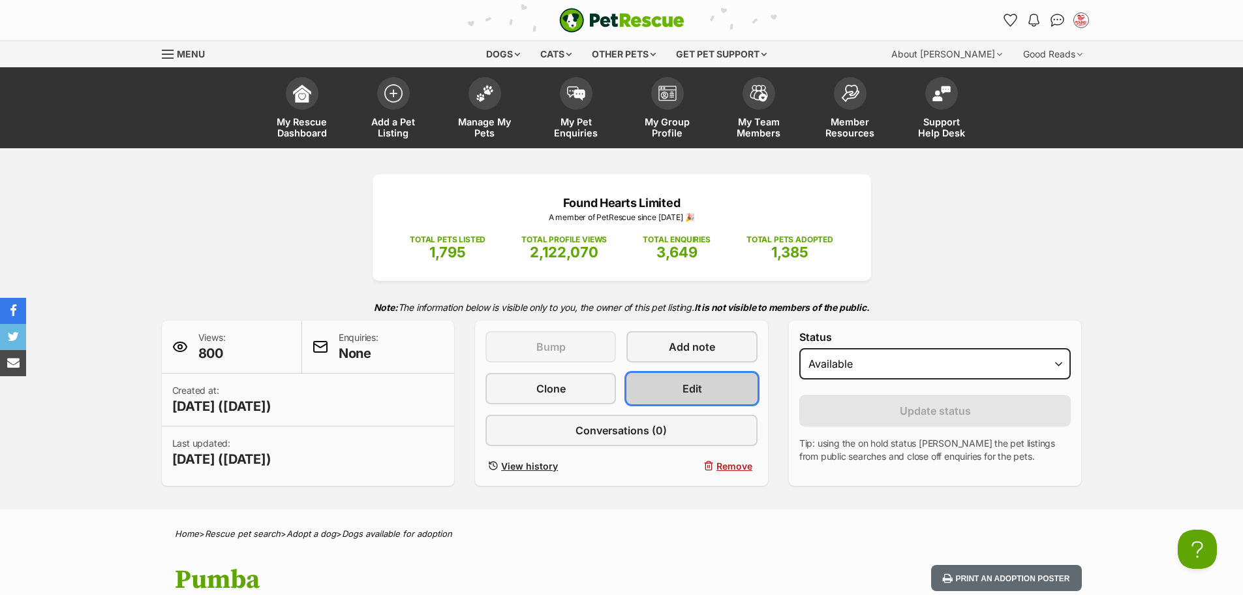
click at [702, 386] on link "Edit" at bounding box center [692, 388] width 131 height 31
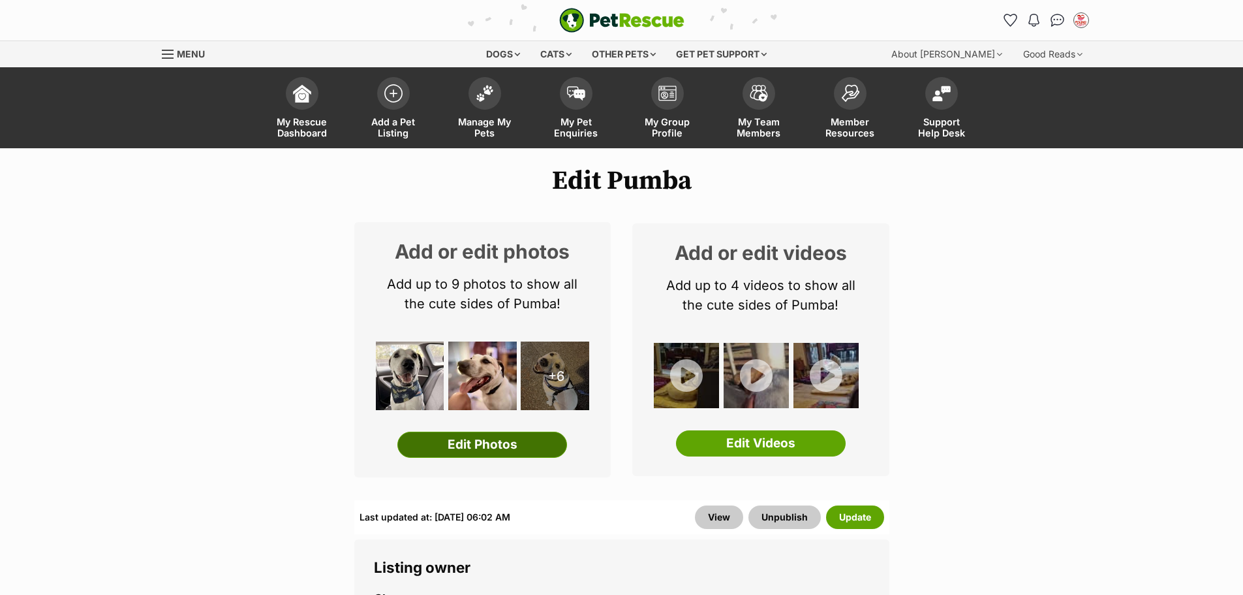
click at [496, 439] on link "Edit Photos" at bounding box center [482, 444] width 170 height 26
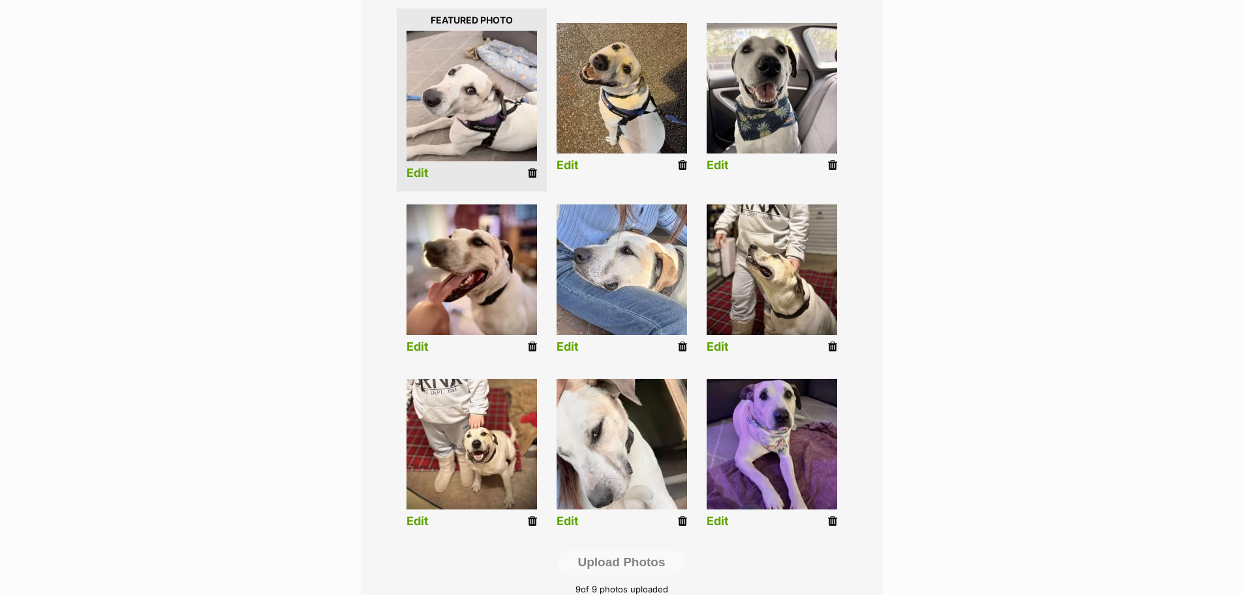
scroll to position [457, 0]
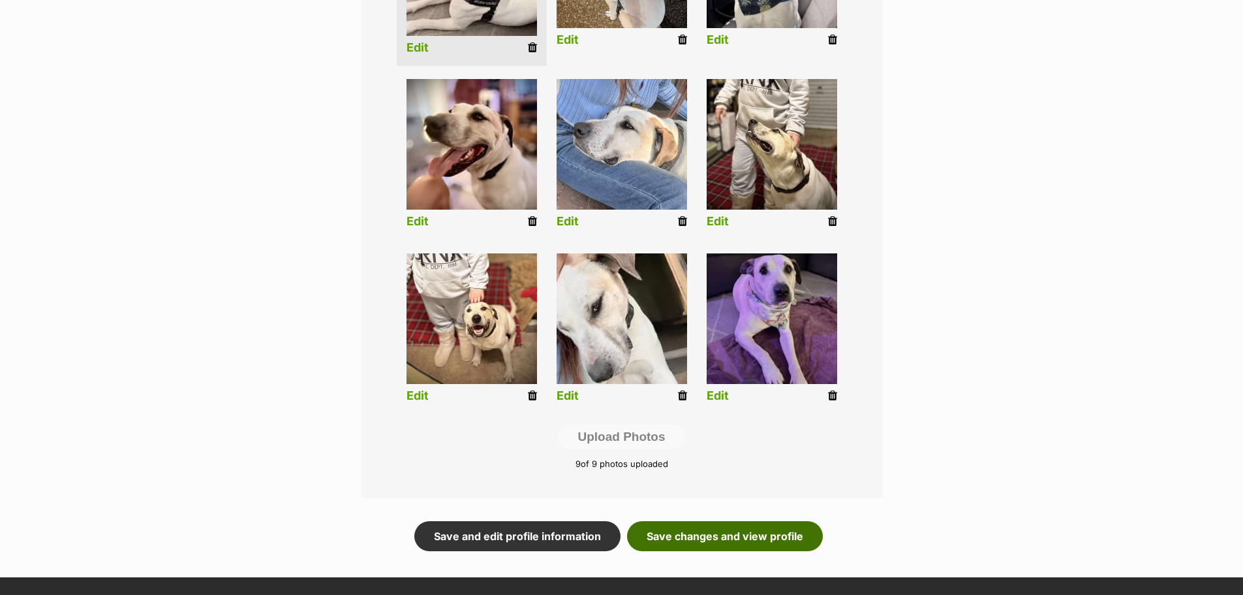
click at [767, 534] on link "Save changes and view profile" at bounding box center [725, 536] width 196 height 30
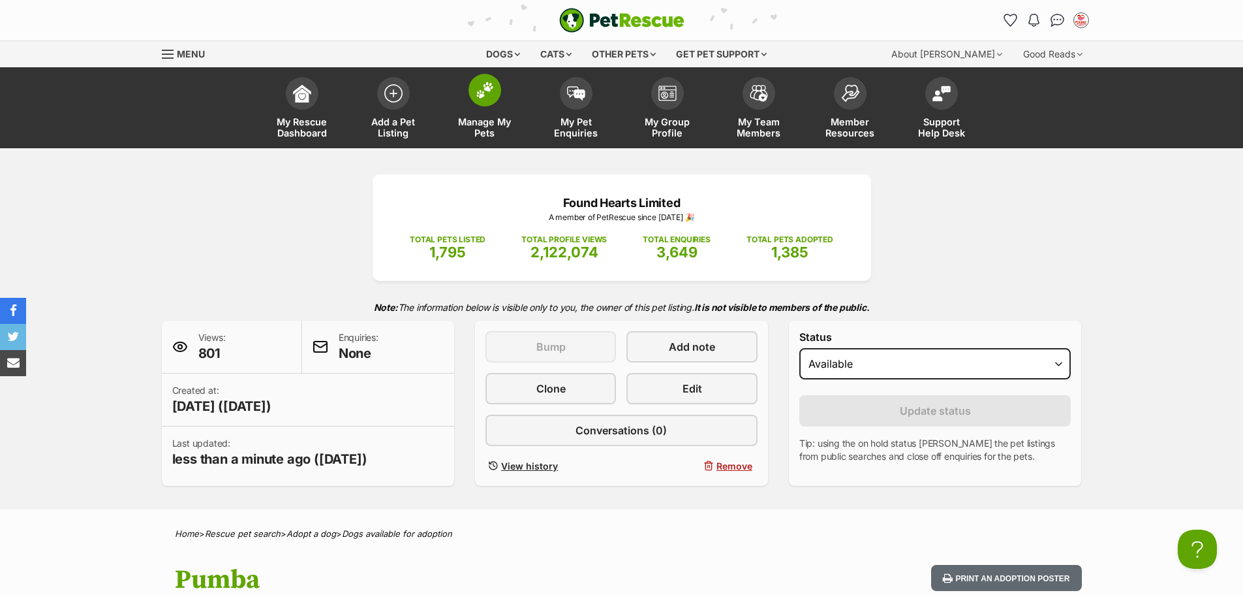
click at [482, 97] on img at bounding box center [485, 90] width 18 height 17
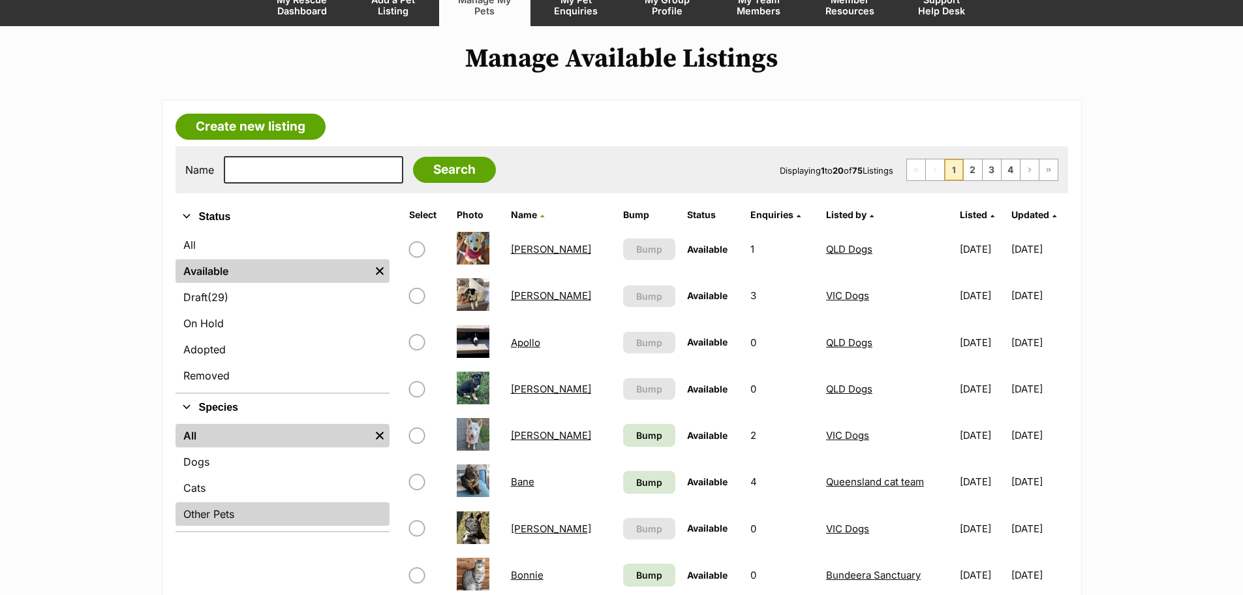
scroll to position [131, 0]
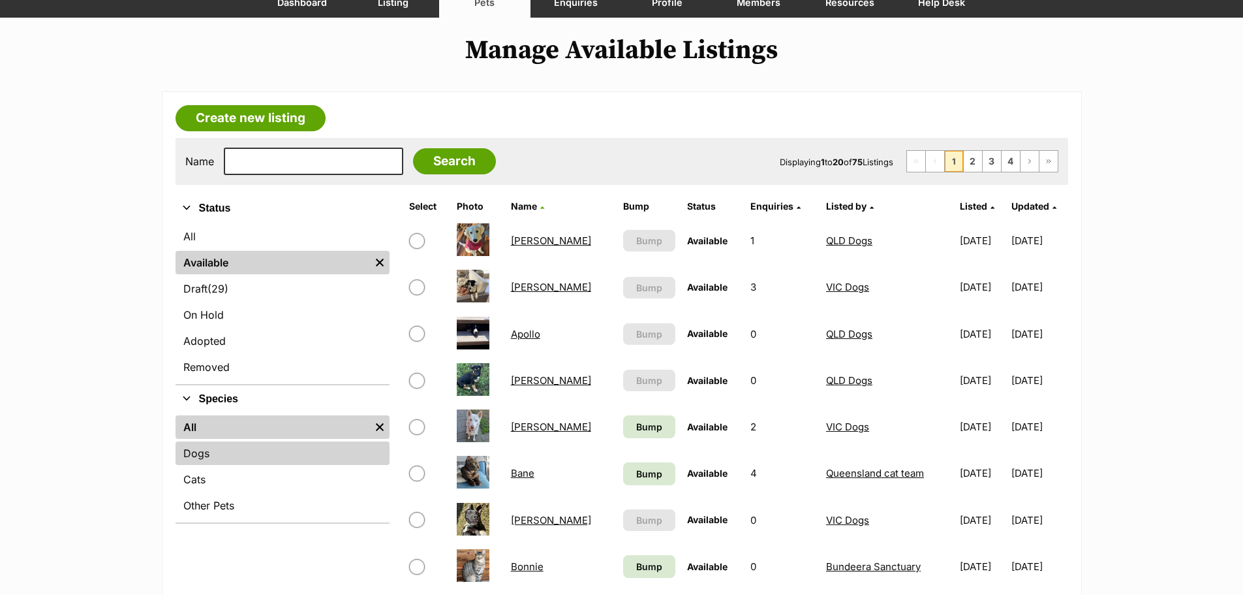
click at [213, 456] on link "Dogs" at bounding box center [283, 452] width 214 height 23
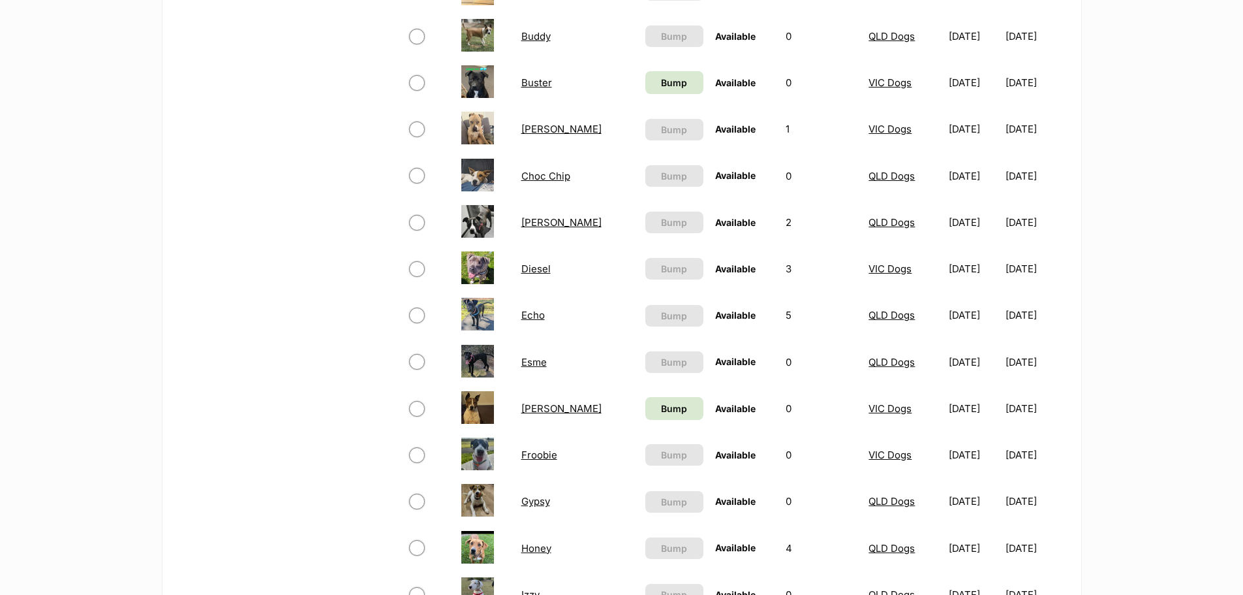
scroll to position [848, 0]
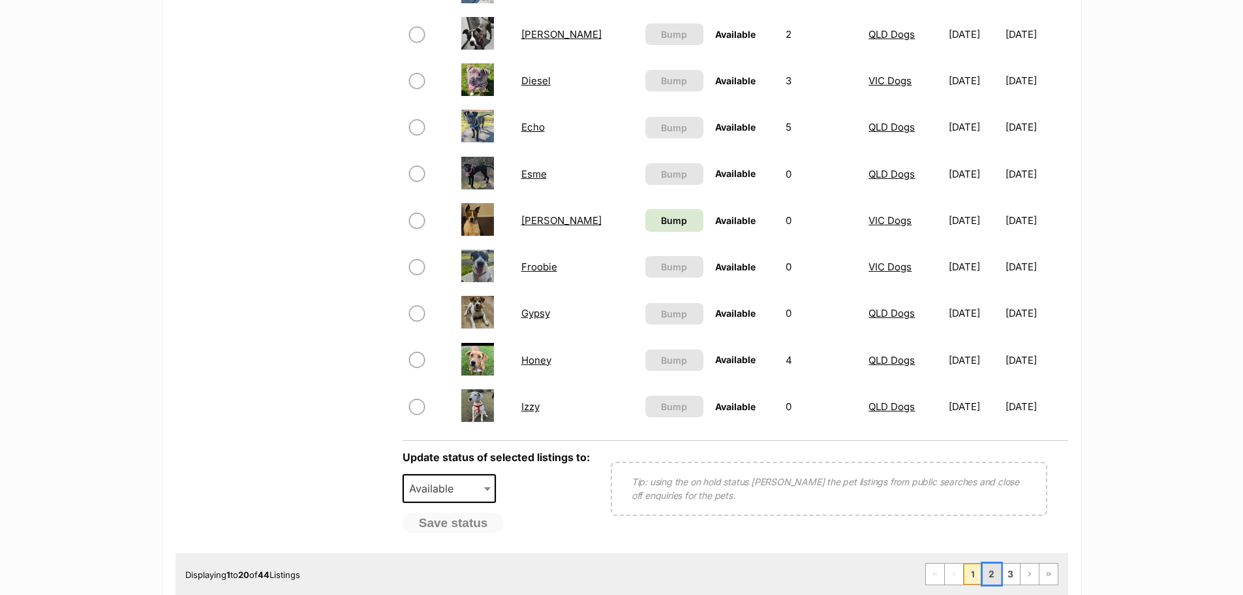
click at [996, 578] on link "2" at bounding box center [992, 573] width 18 height 21
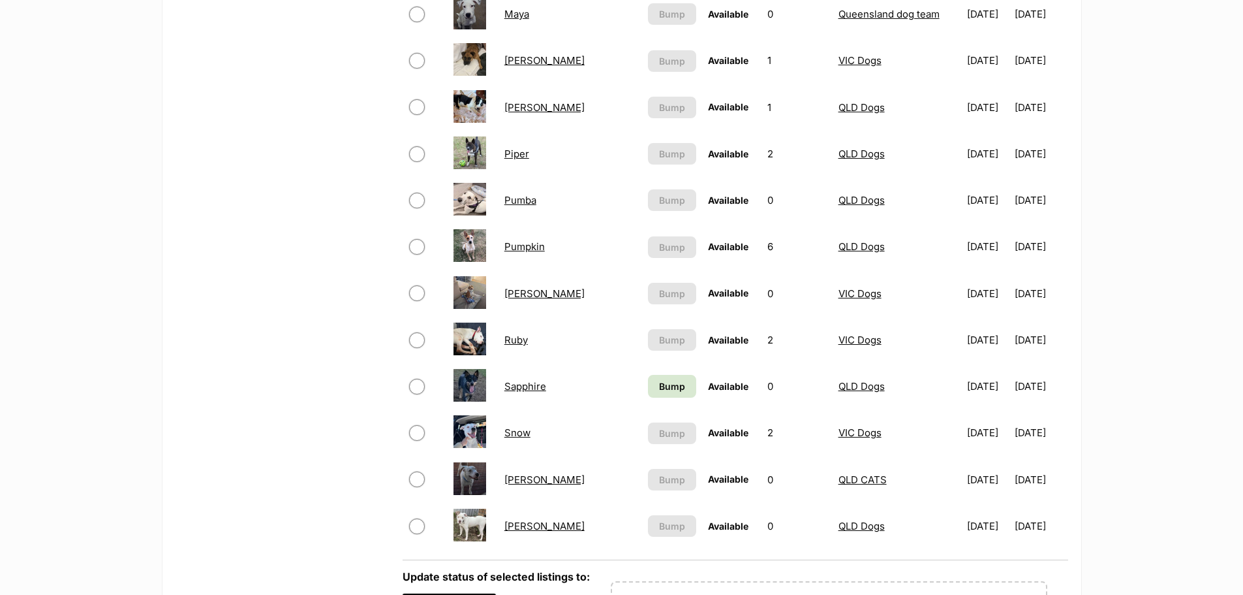
scroll to position [914, 0]
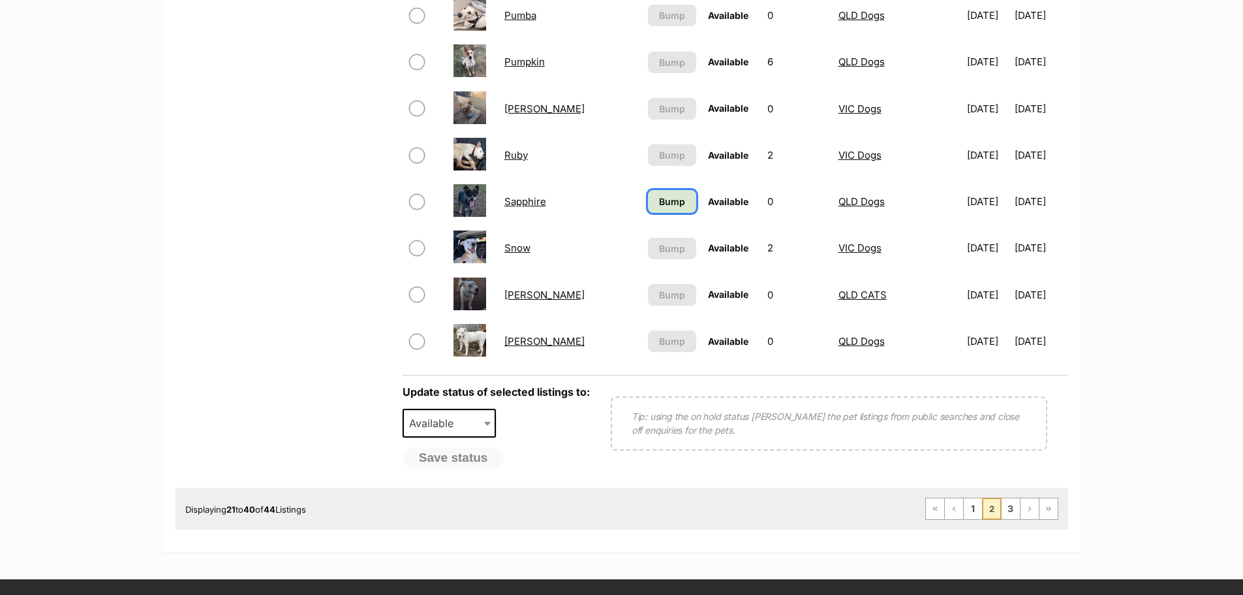
click at [659, 202] on span "Bump" at bounding box center [672, 201] width 26 height 14
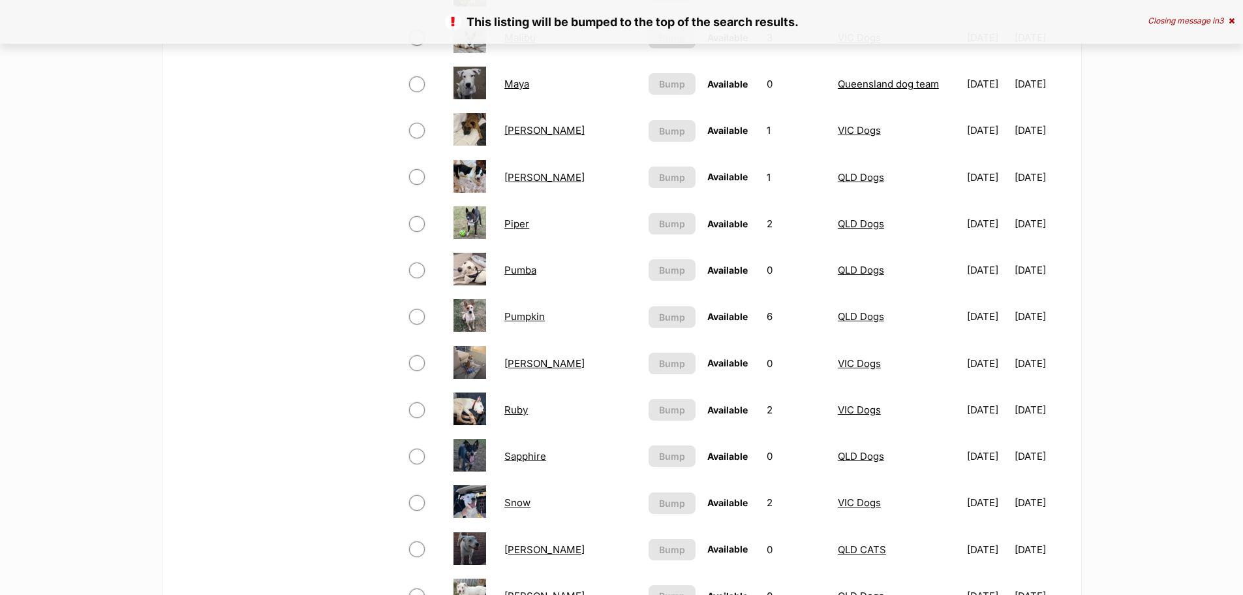
scroll to position [653, 0]
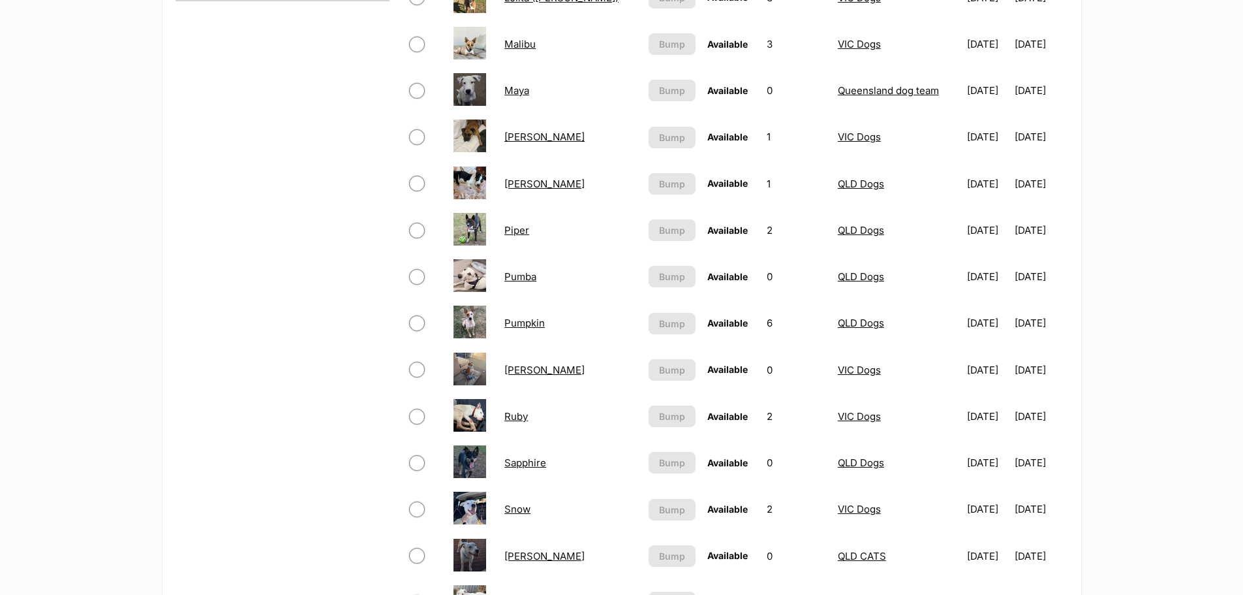
click at [526, 324] on link "Pumpkin" at bounding box center [524, 323] width 40 height 12
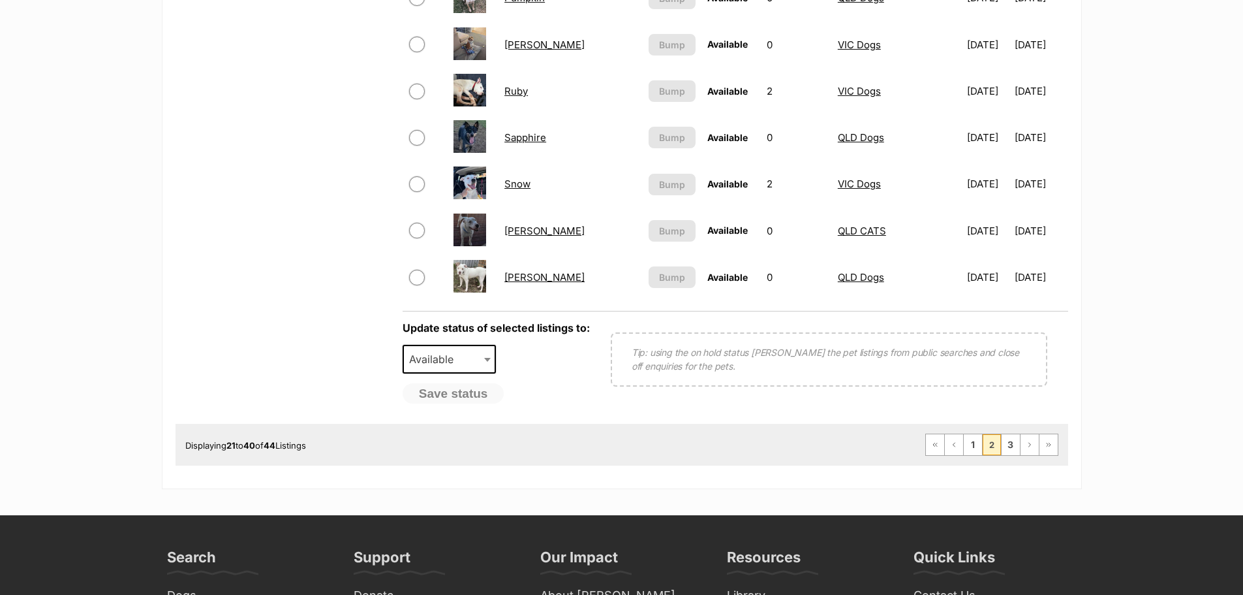
scroll to position [979, 0]
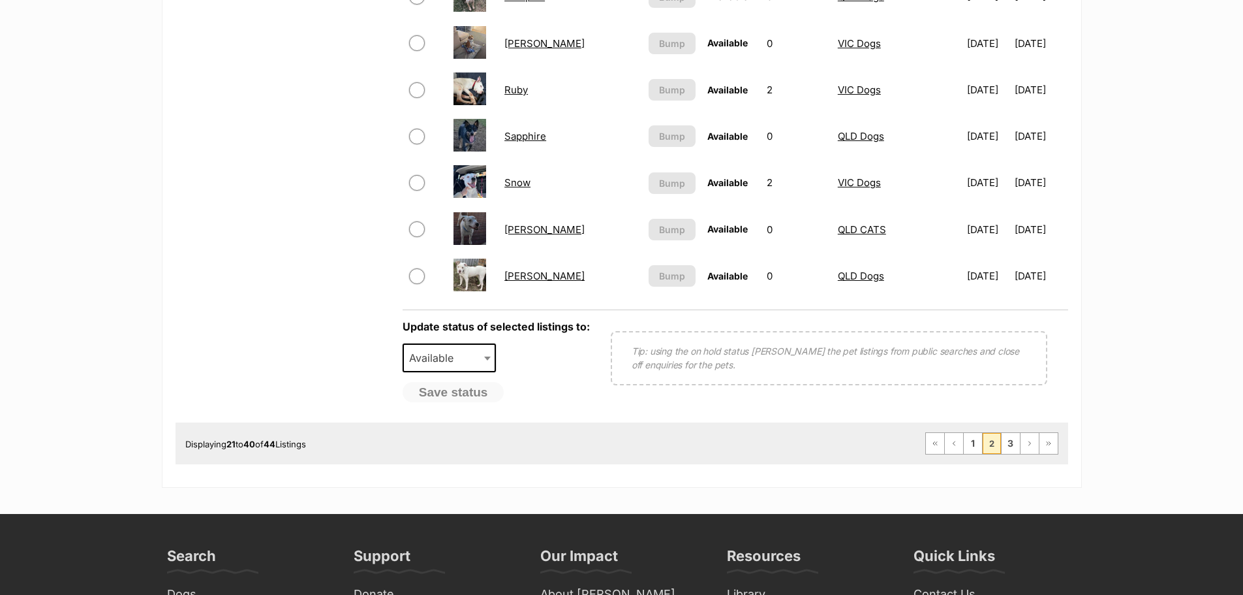
click at [515, 231] on link "[PERSON_NAME]" at bounding box center [544, 229] width 80 height 12
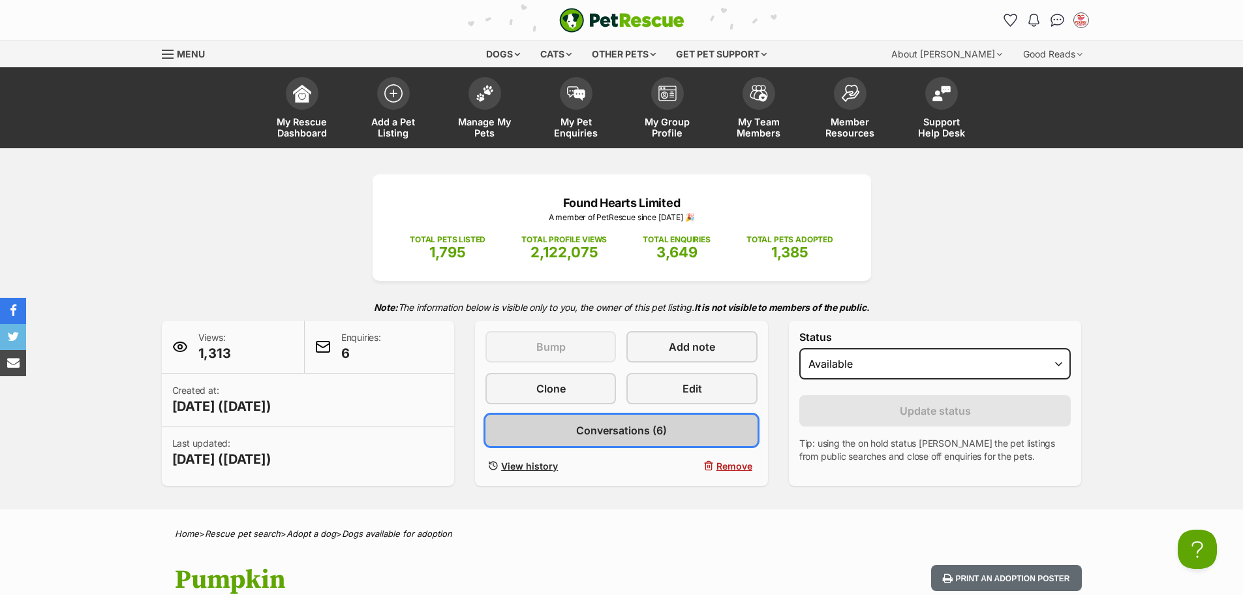
click at [643, 424] on span "Conversations (6)" at bounding box center [621, 430] width 91 height 16
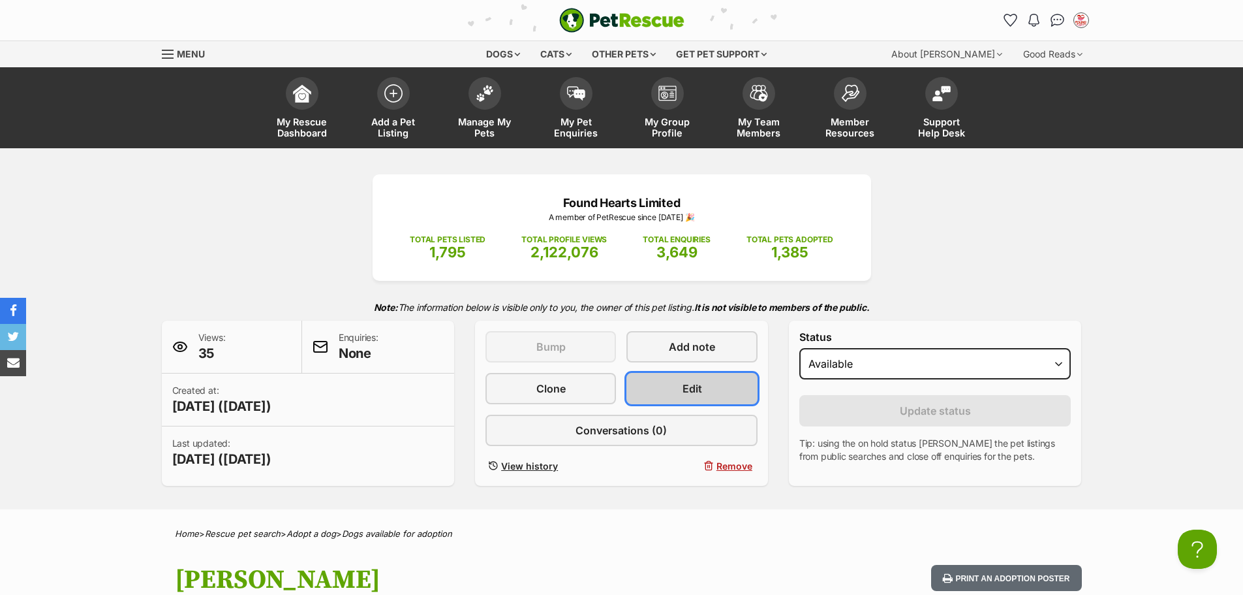
click at [658, 383] on link "Edit" at bounding box center [692, 388] width 131 height 31
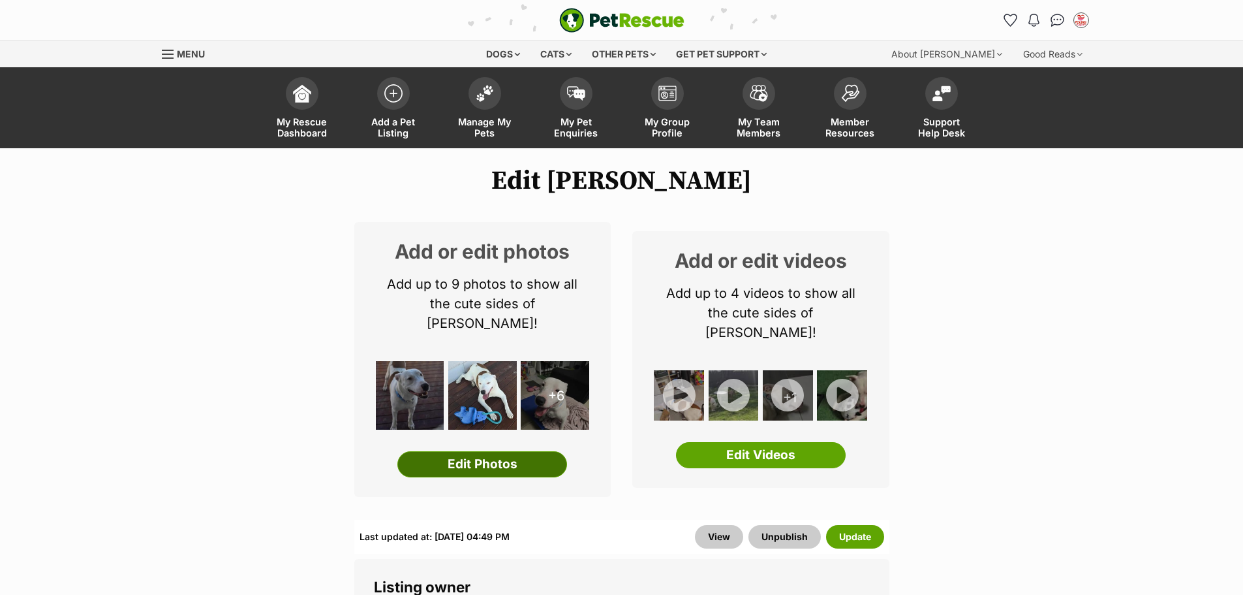
click at [529, 451] on link "Edit Photos" at bounding box center [482, 464] width 170 height 26
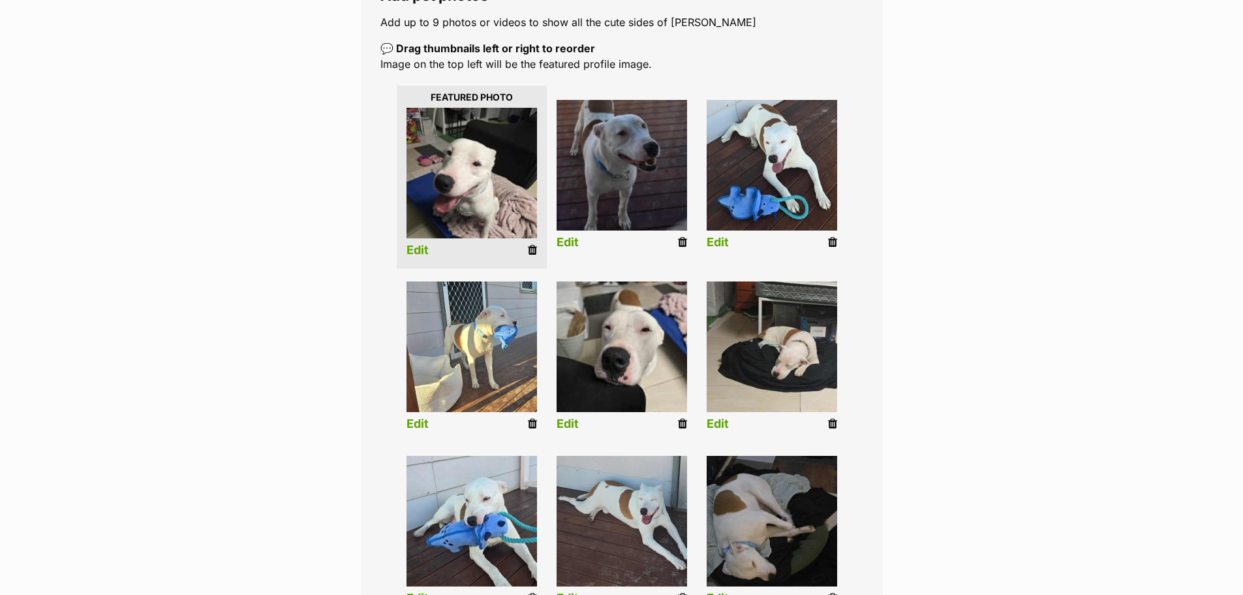
scroll to position [326, 0]
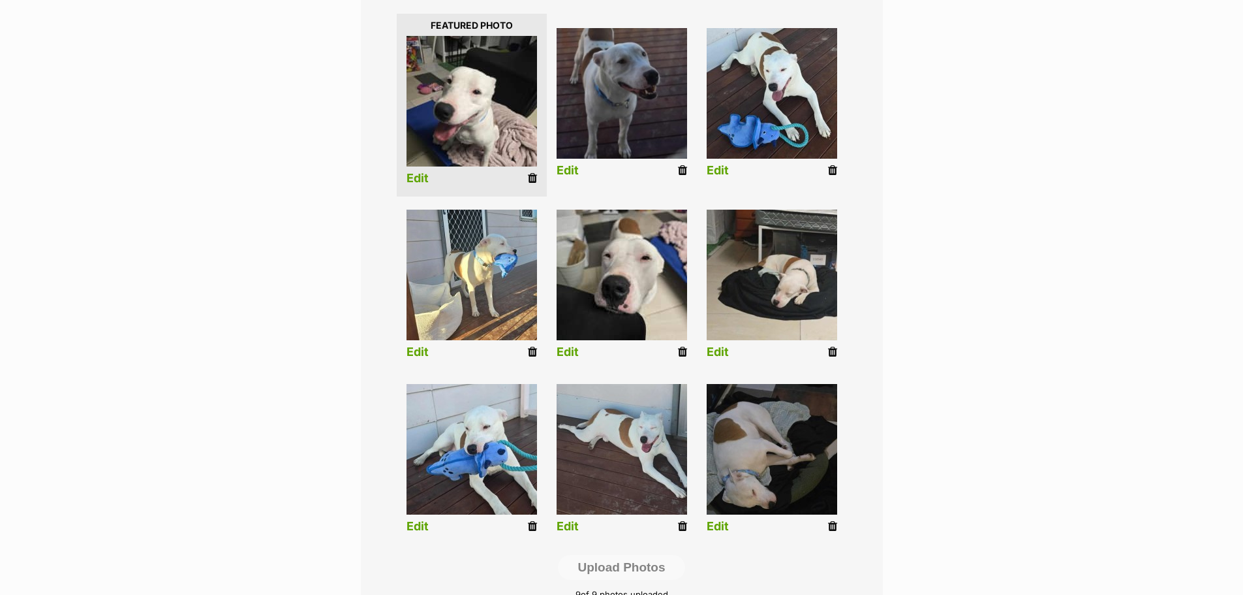
click at [414, 181] on link "Edit" at bounding box center [418, 179] width 22 height 14
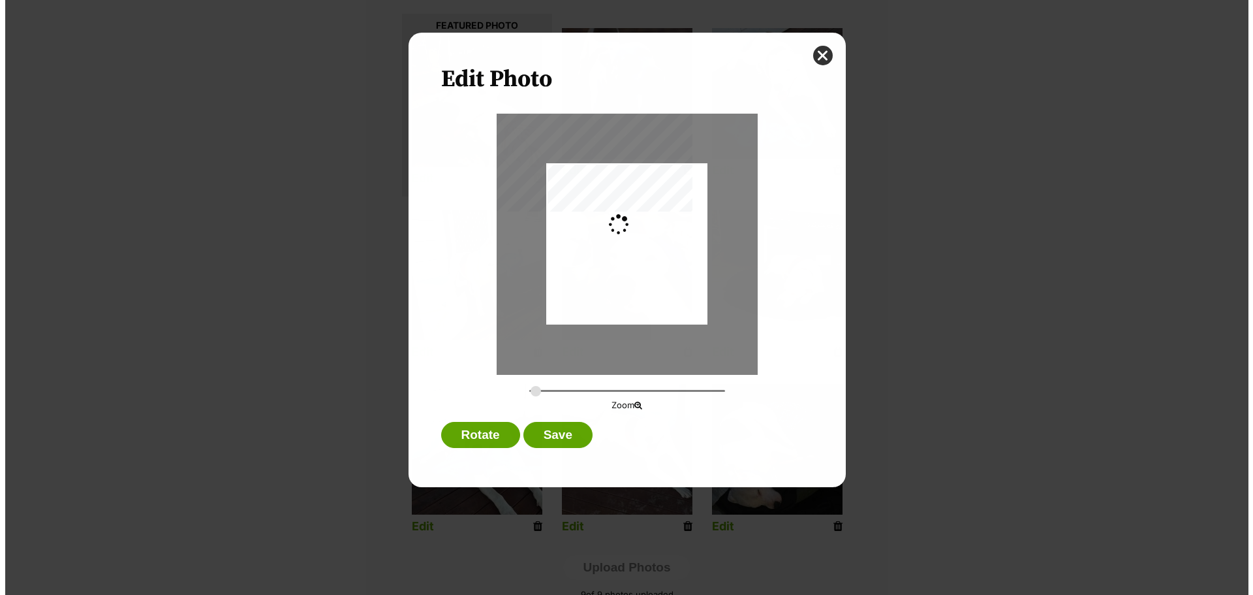
scroll to position [0, 0]
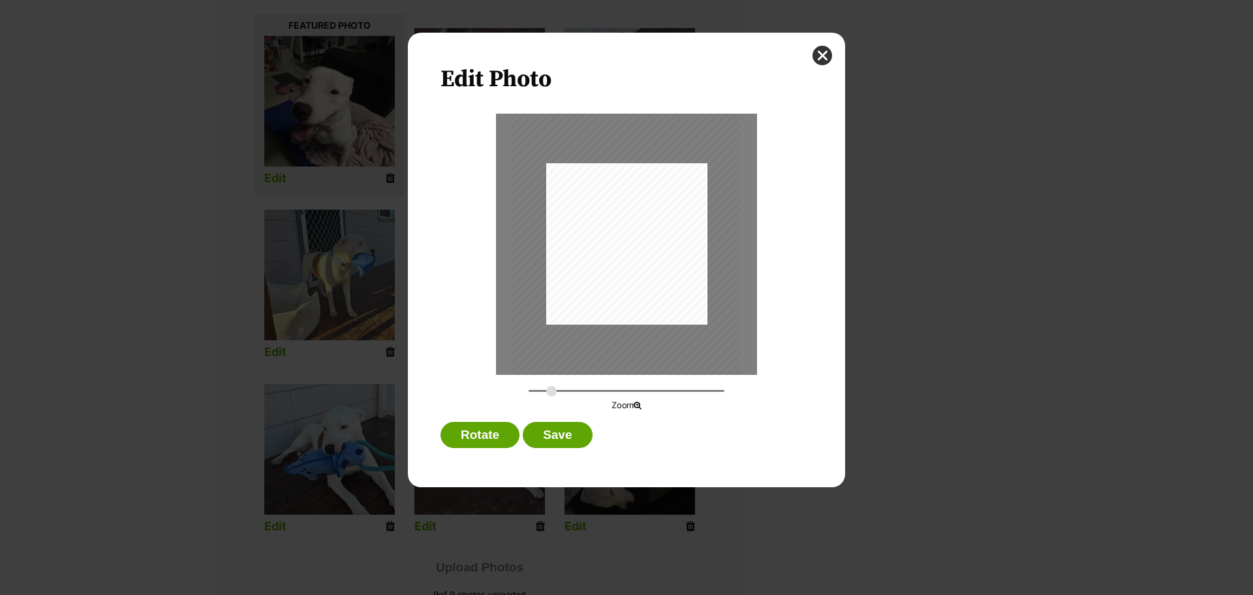
drag, startPoint x: 533, startPoint y: 390, endPoint x: 551, endPoint y: 390, distance: 18.3
type input "0.3909"
click at [551, 390] on input "Dialog Window - Close (Press escape to close)" at bounding box center [627, 390] width 196 height 12
drag, startPoint x: 630, startPoint y: 270, endPoint x: 653, endPoint y: 279, distance: 24.4
click at [653, 279] on div "Dialog Window - Close (Press escape to close)" at bounding box center [650, 252] width 230 height 306
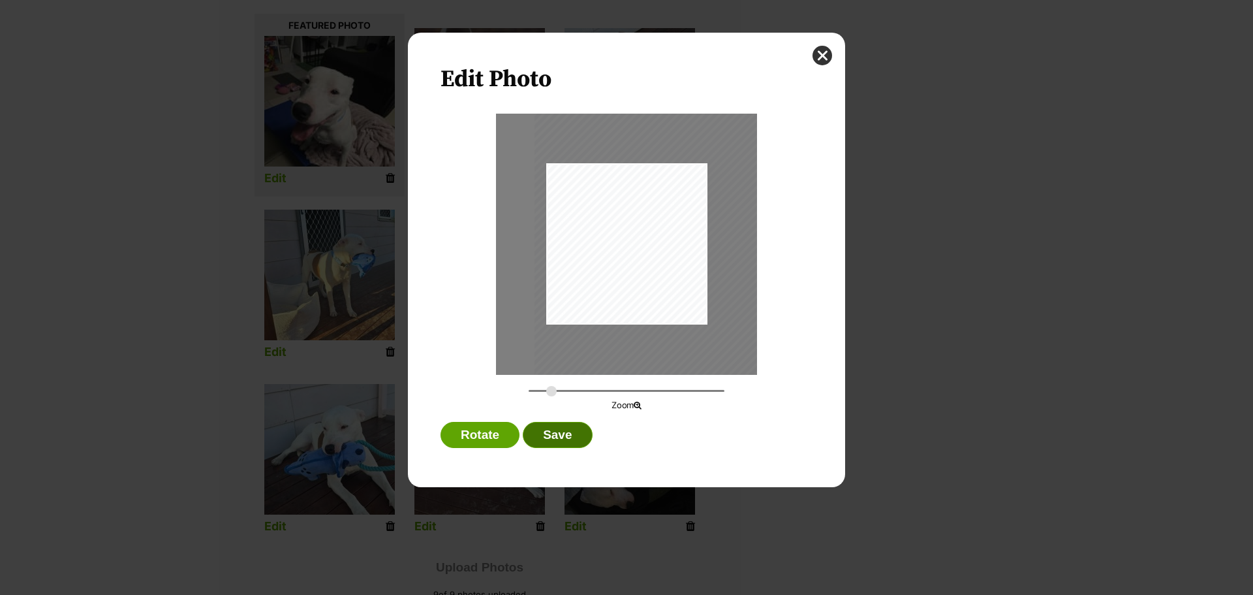
click at [566, 439] on button "Save" at bounding box center [557, 435] width 69 height 26
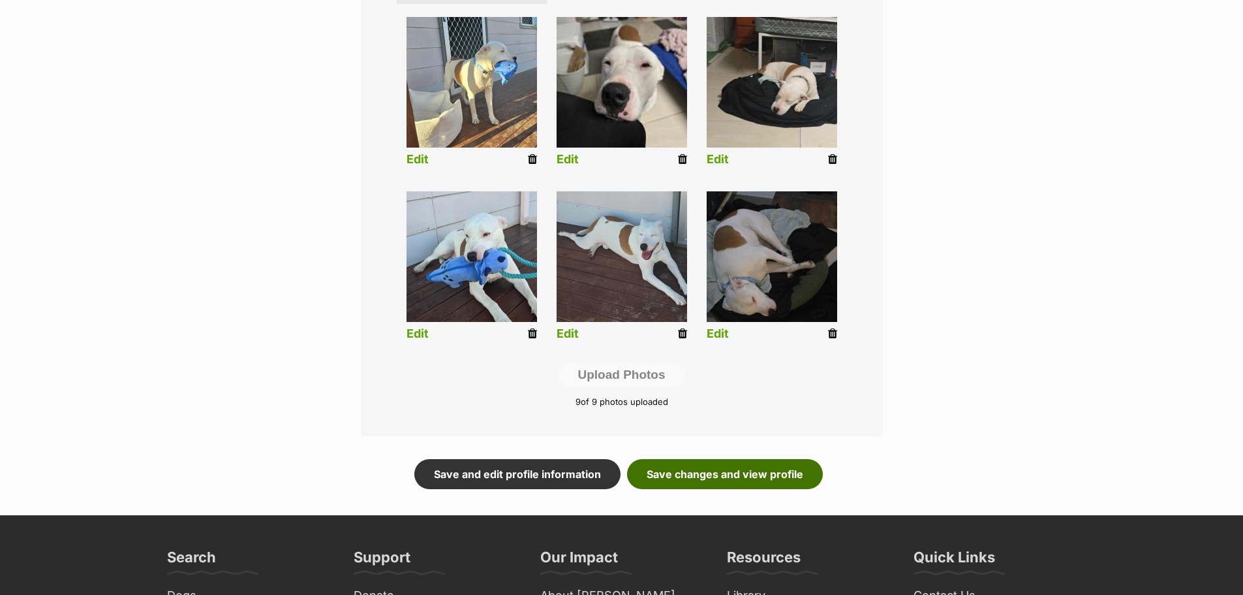
scroll to position [522, 0]
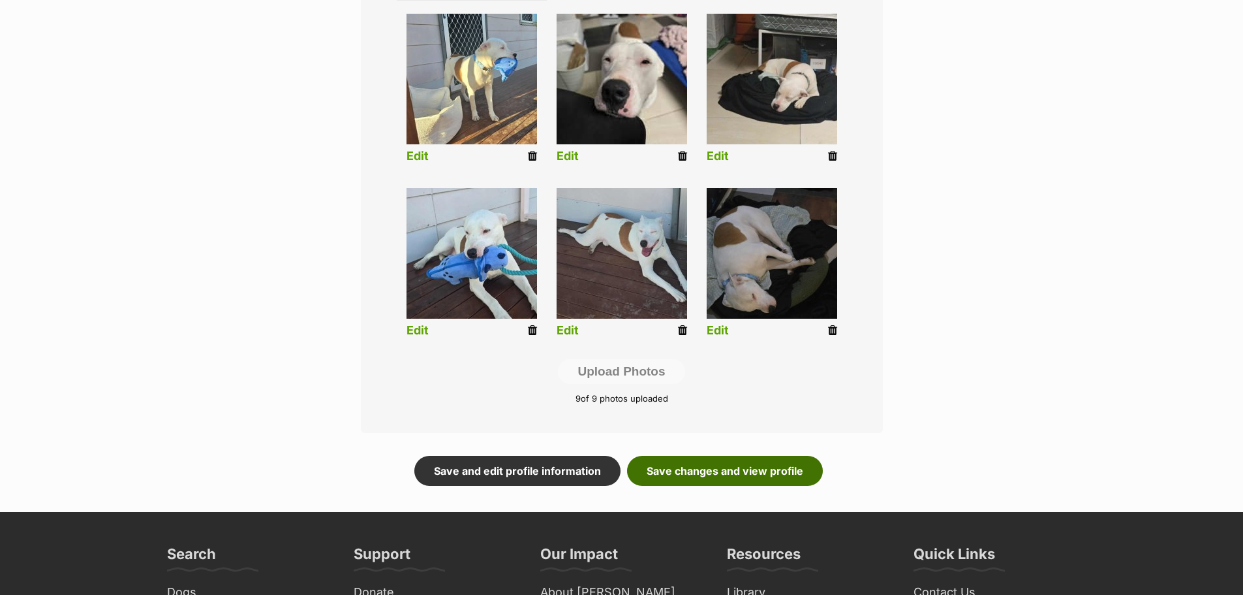
click at [771, 468] on link "Save changes and view profile" at bounding box center [725, 471] width 196 height 30
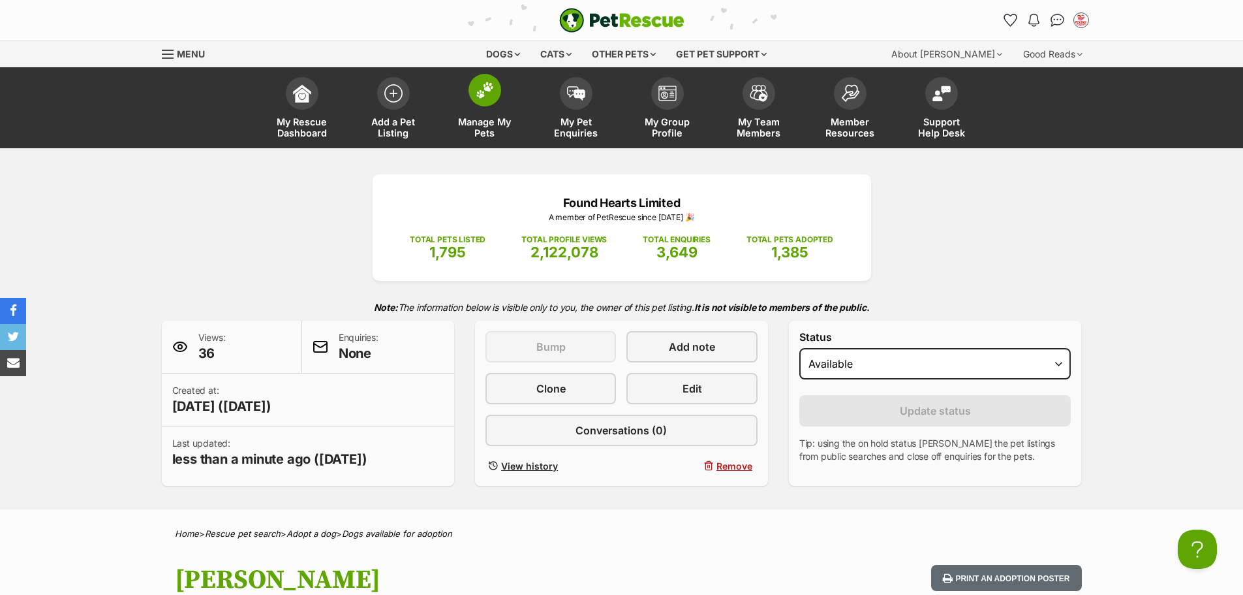
click at [487, 102] on span at bounding box center [485, 90] width 33 height 33
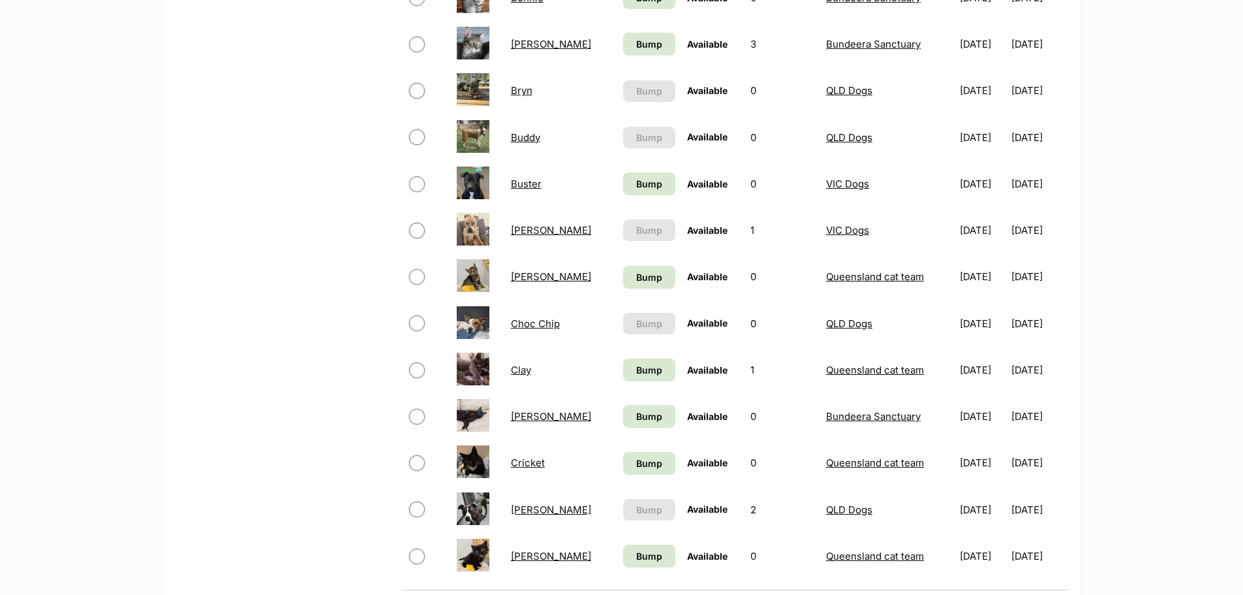
scroll to position [522, 0]
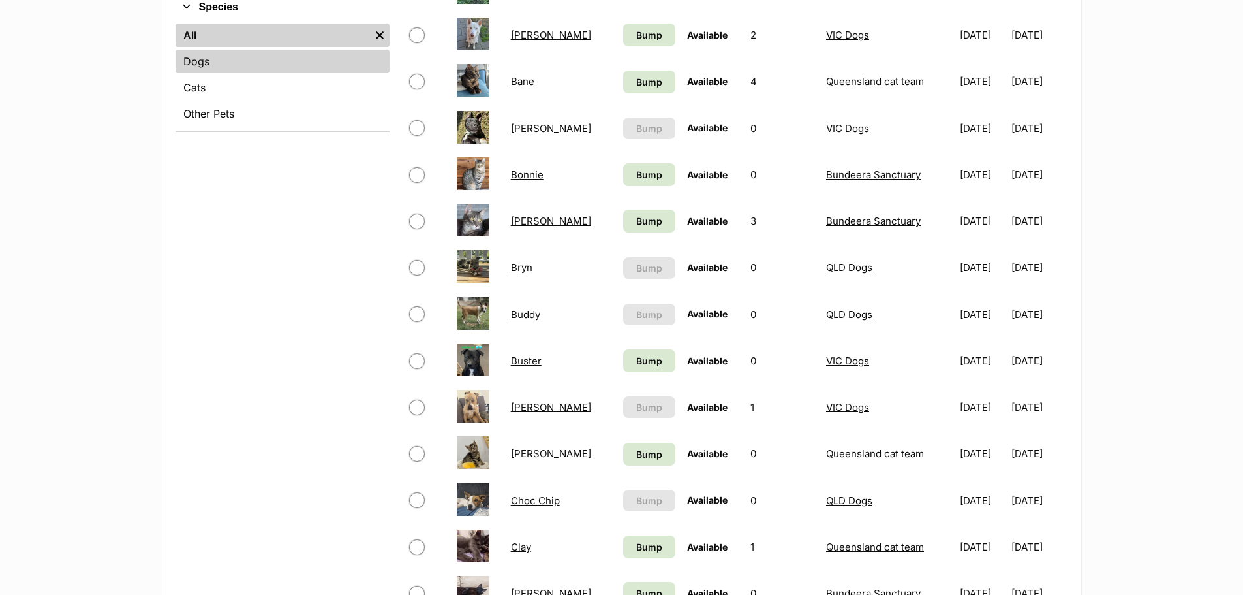
click at [213, 70] on link "Dogs" at bounding box center [283, 61] width 214 height 23
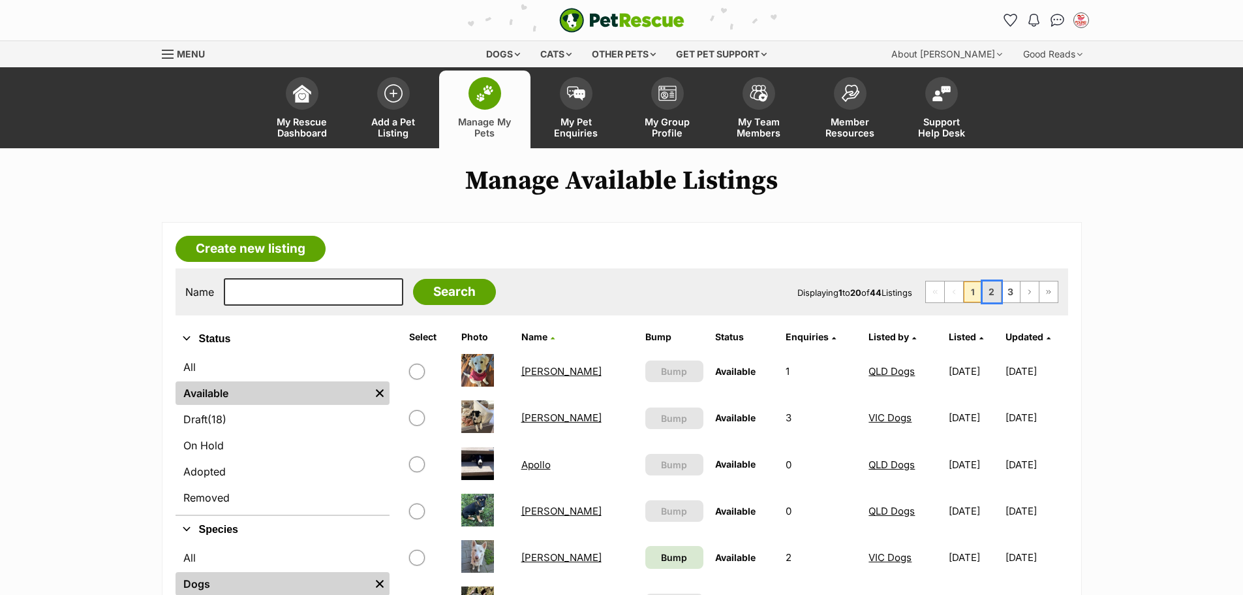
click at [993, 289] on link "2" at bounding box center [992, 291] width 18 height 21
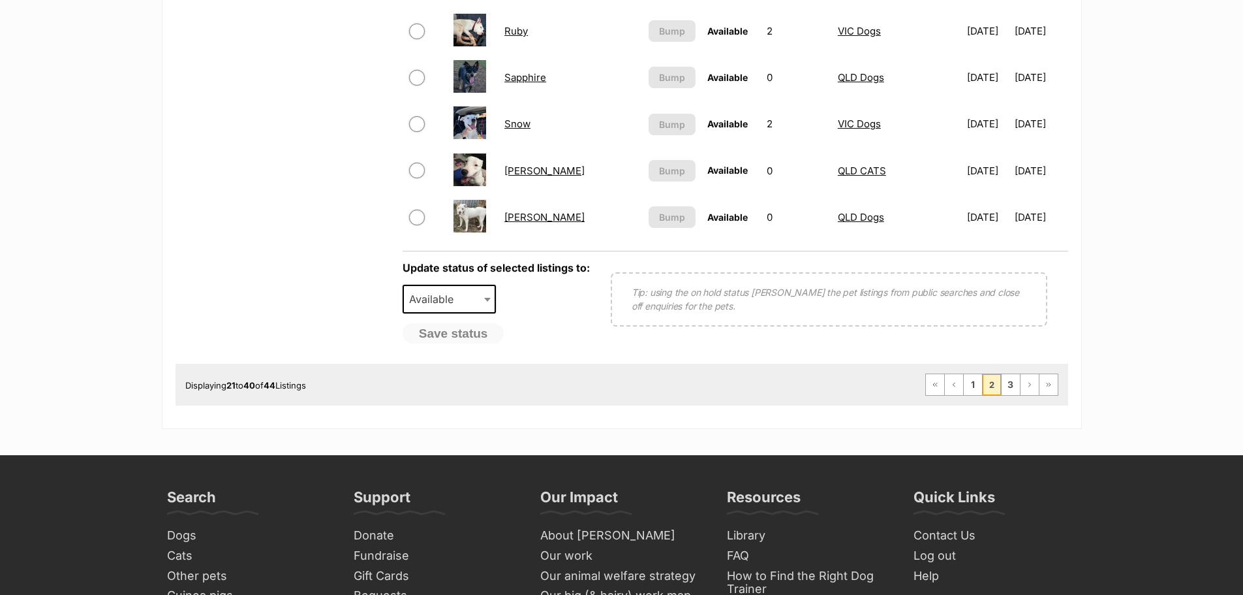
scroll to position [1044, 0]
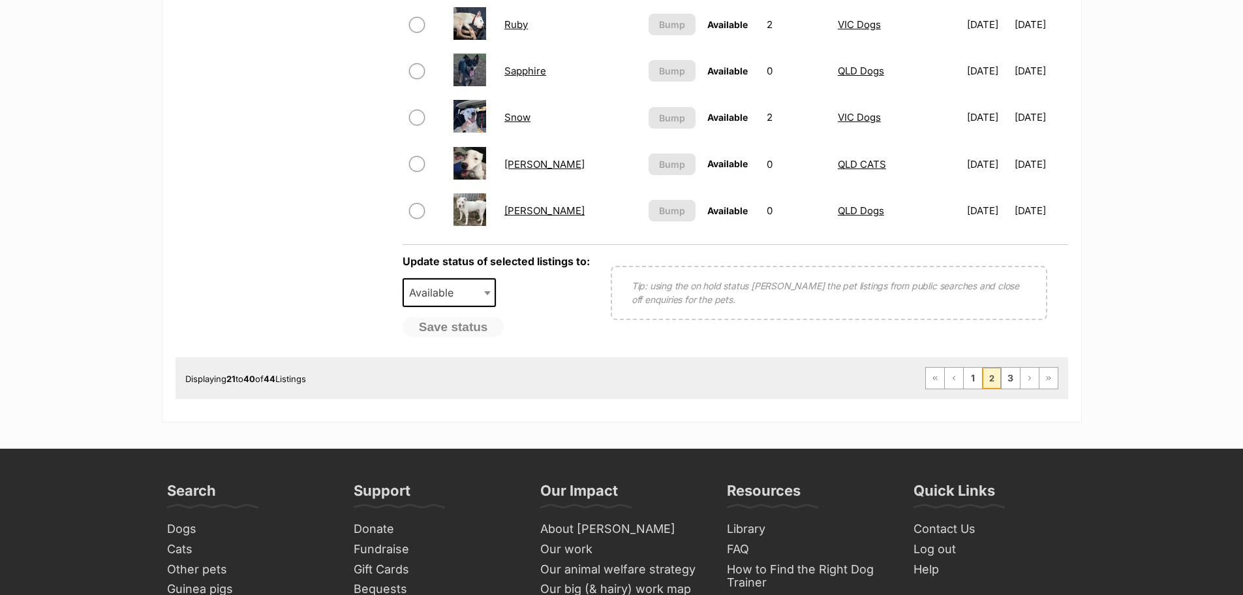
click at [528, 209] on link "[PERSON_NAME]" at bounding box center [544, 210] width 80 height 12
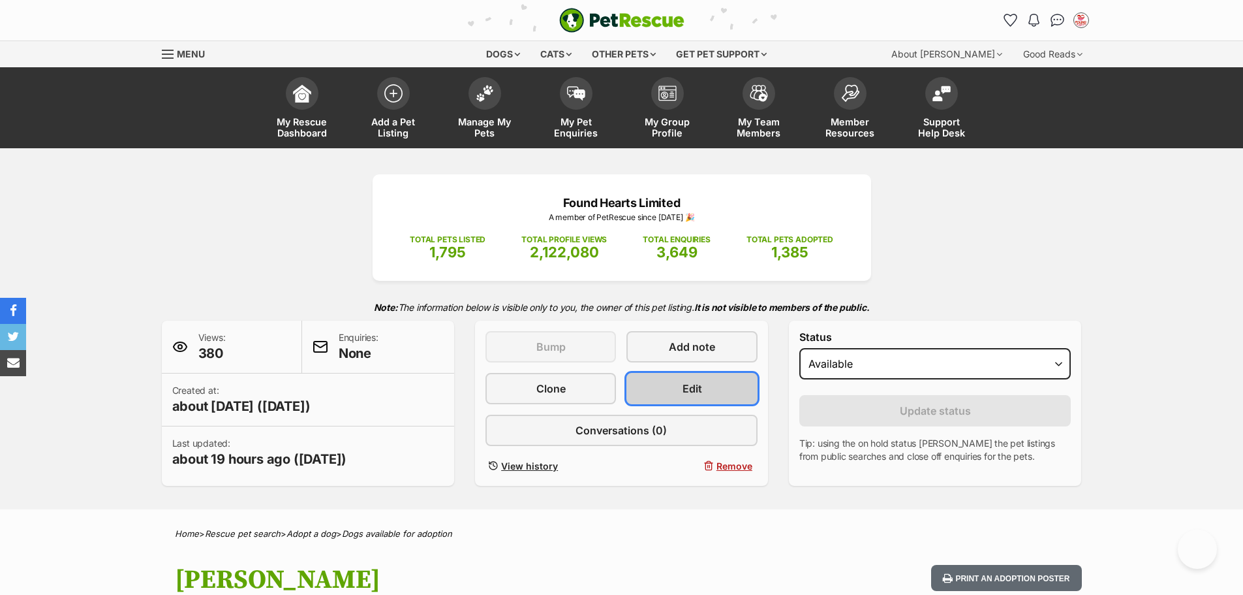
click at [697, 388] on span "Edit" at bounding box center [693, 388] width 20 height 16
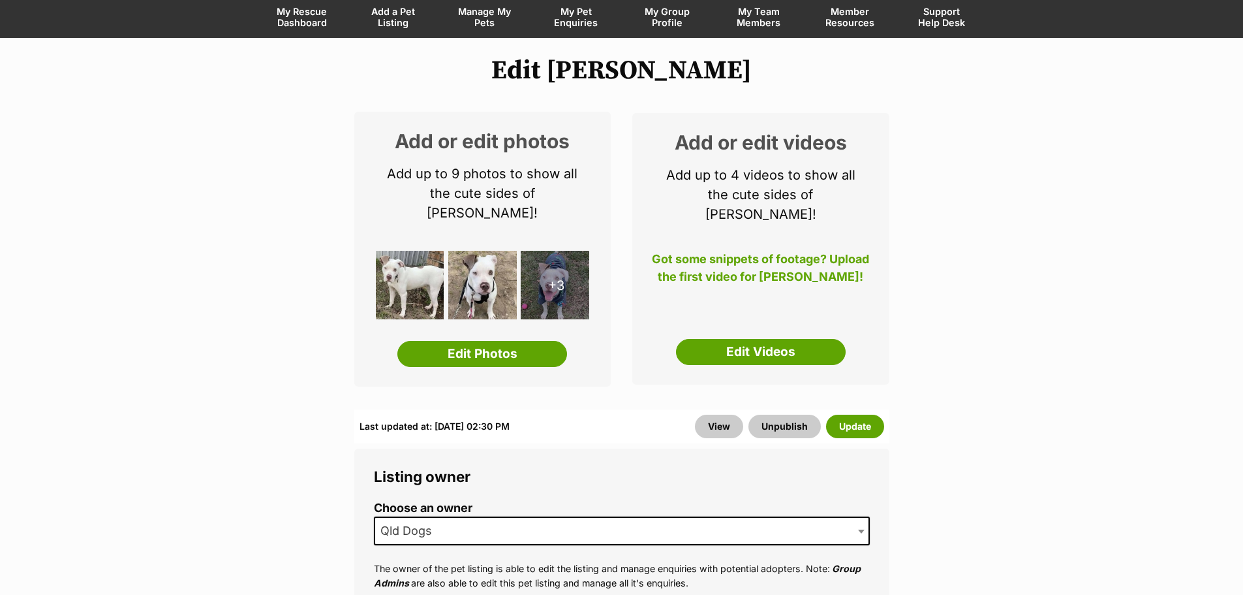
scroll to position [131, 0]
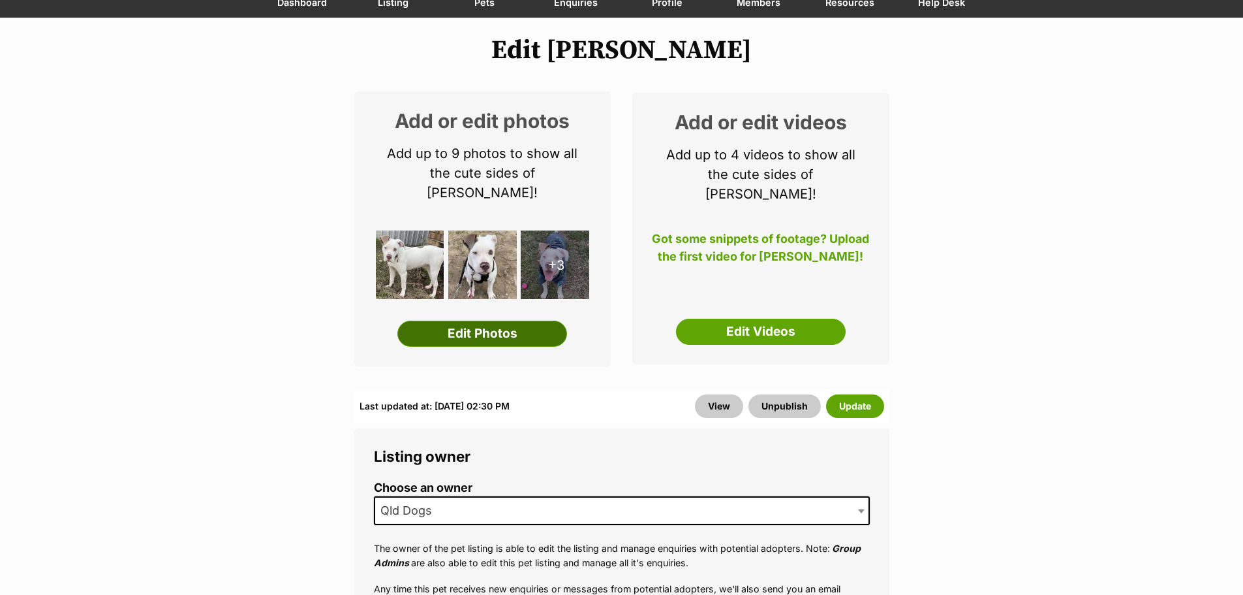
click at [492, 325] on link "Edit Photos" at bounding box center [482, 333] width 170 height 26
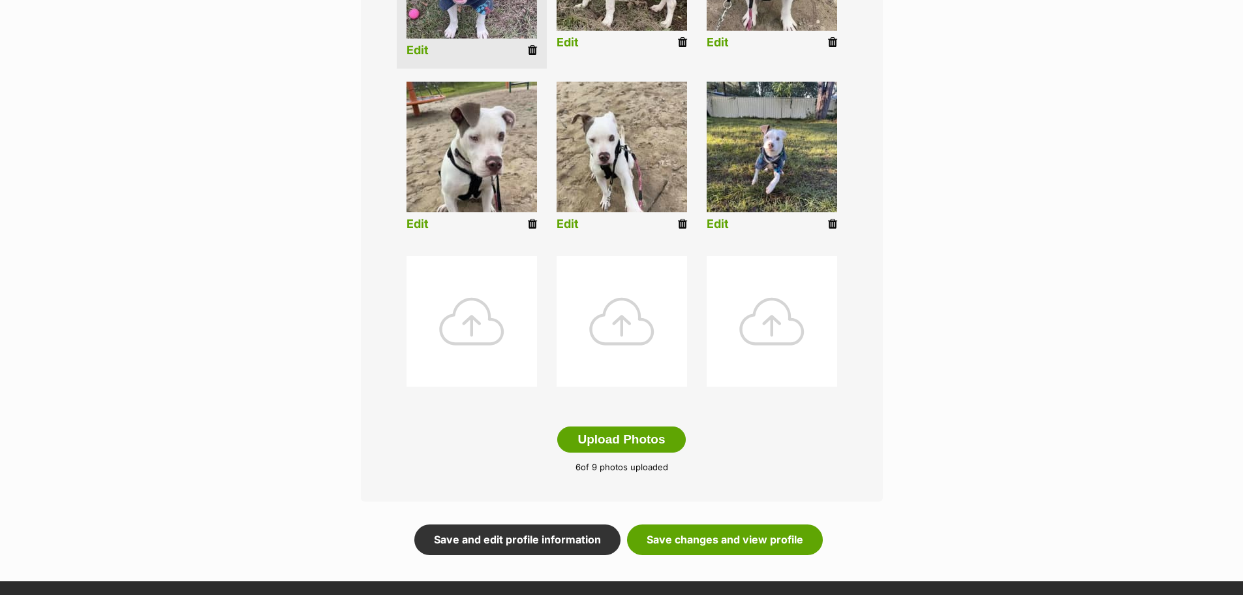
scroll to position [587, 0]
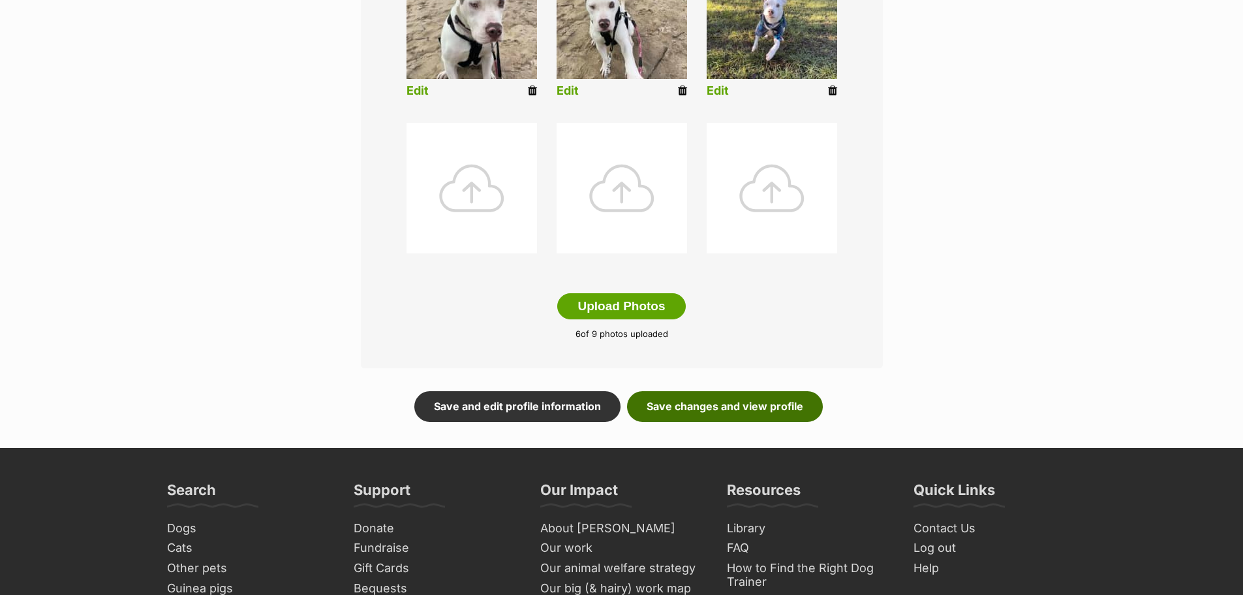
click at [729, 414] on link "Save changes and view profile" at bounding box center [725, 406] width 196 height 30
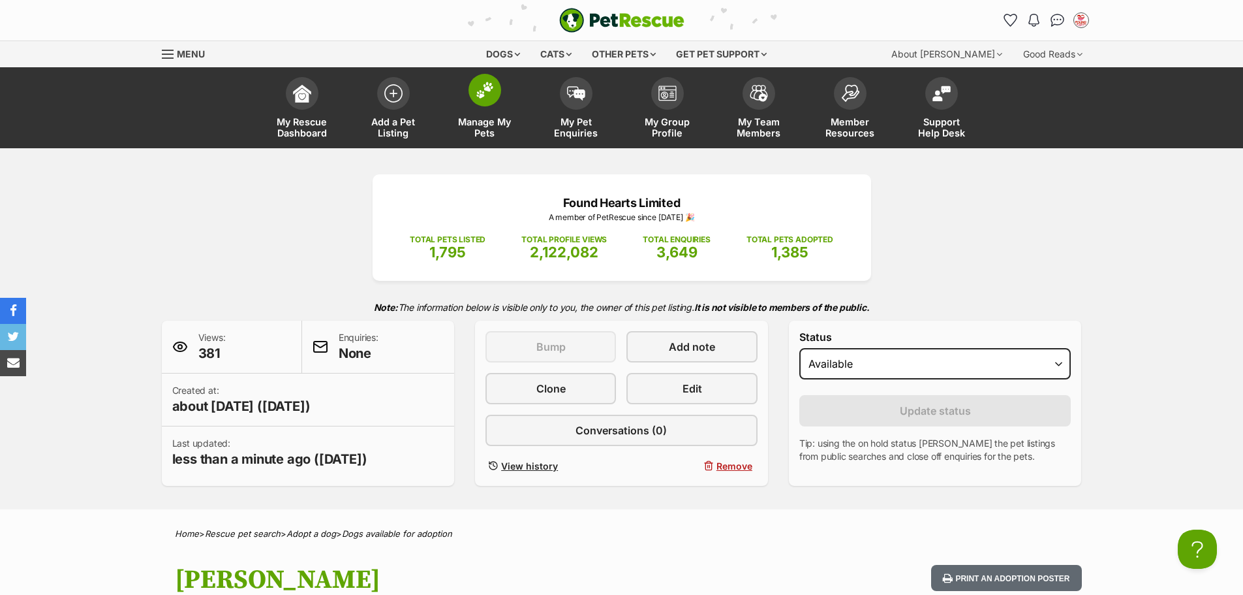
click at [484, 95] on img at bounding box center [485, 90] width 18 height 17
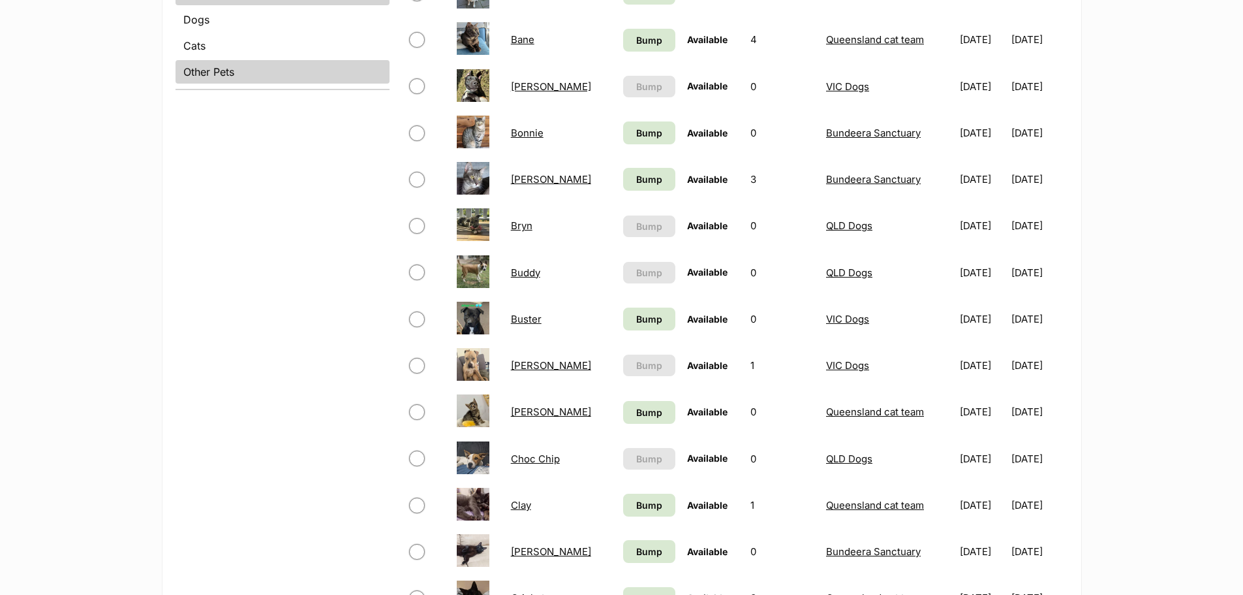
scroll to position [392, 0]
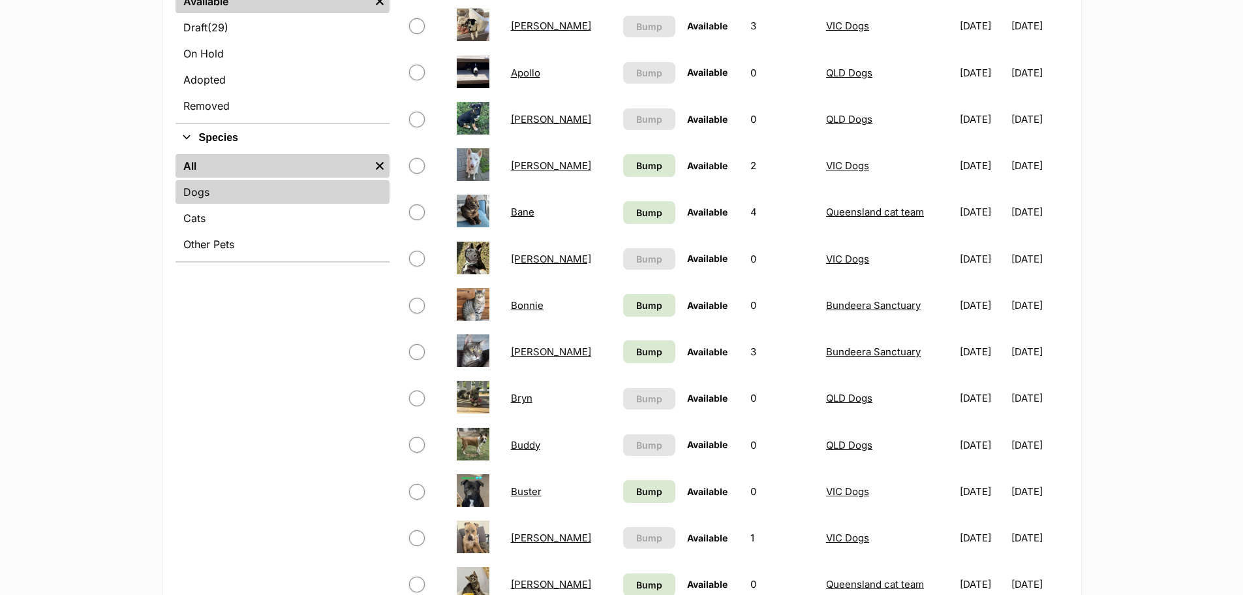
click at [212, 192] on link "Dogs" at bounding box center [283, 191] width 214 height 23
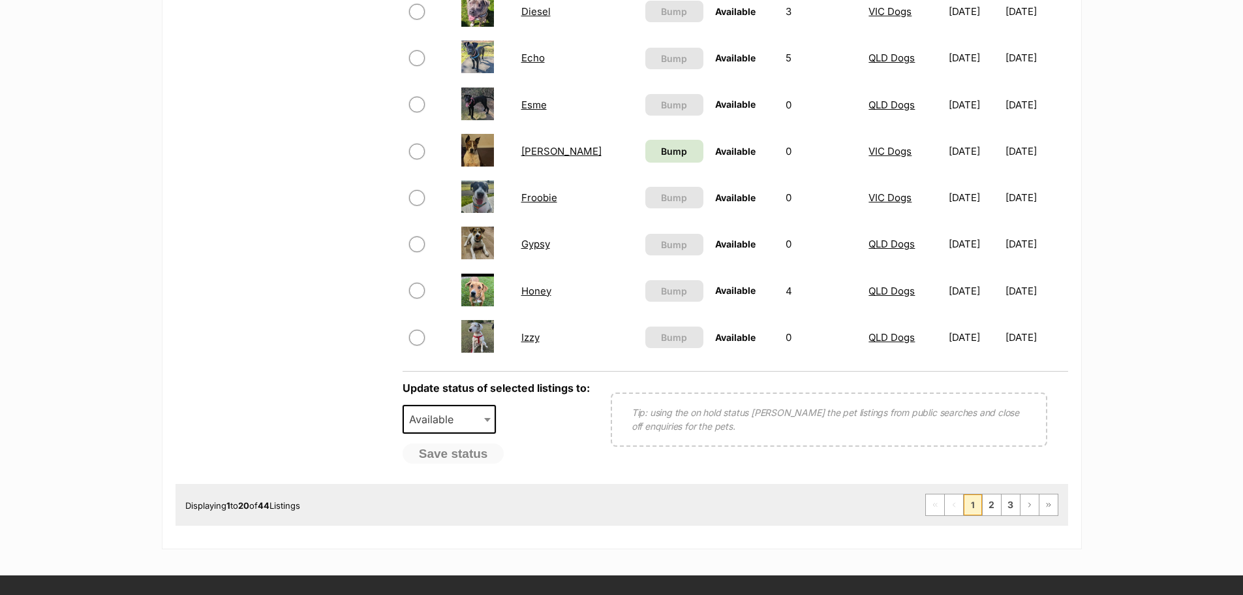
scroll to position [1109, 0]
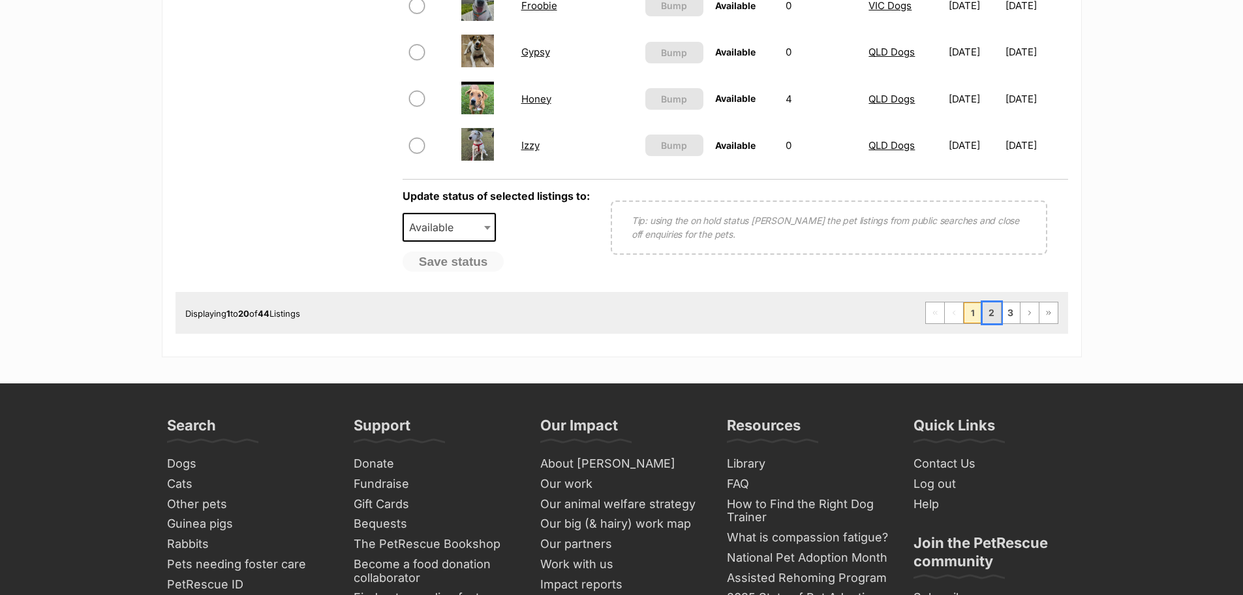
click at [989, 317] on link "2" at bounding box center [992, 312] width 18 height 21
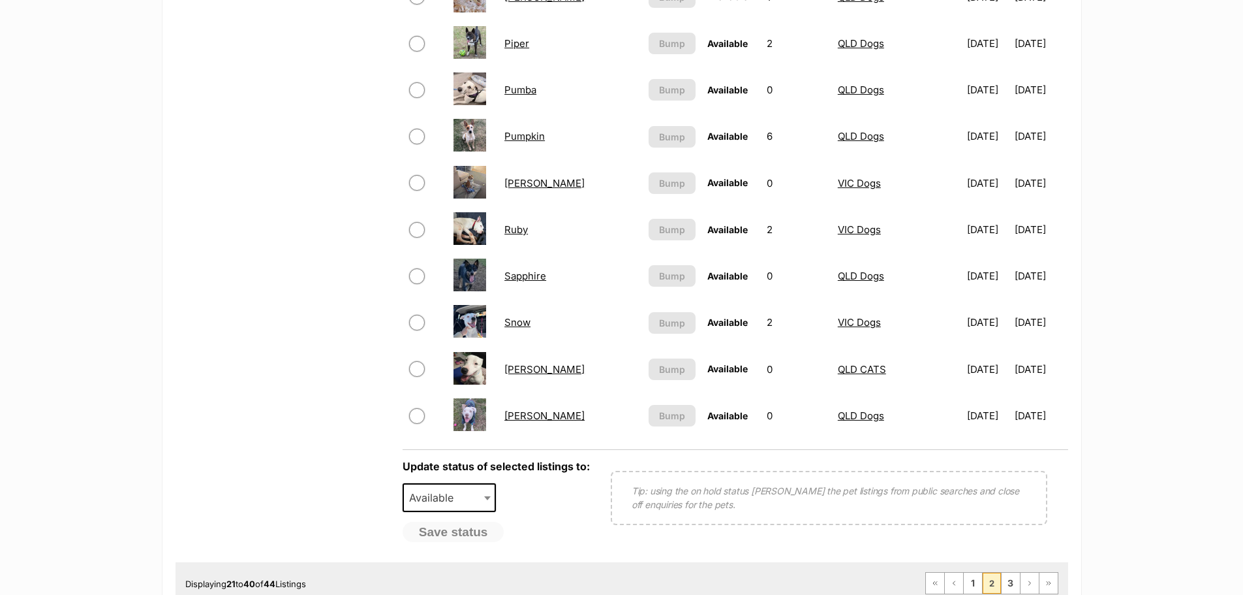
scroll to position [848, 0]
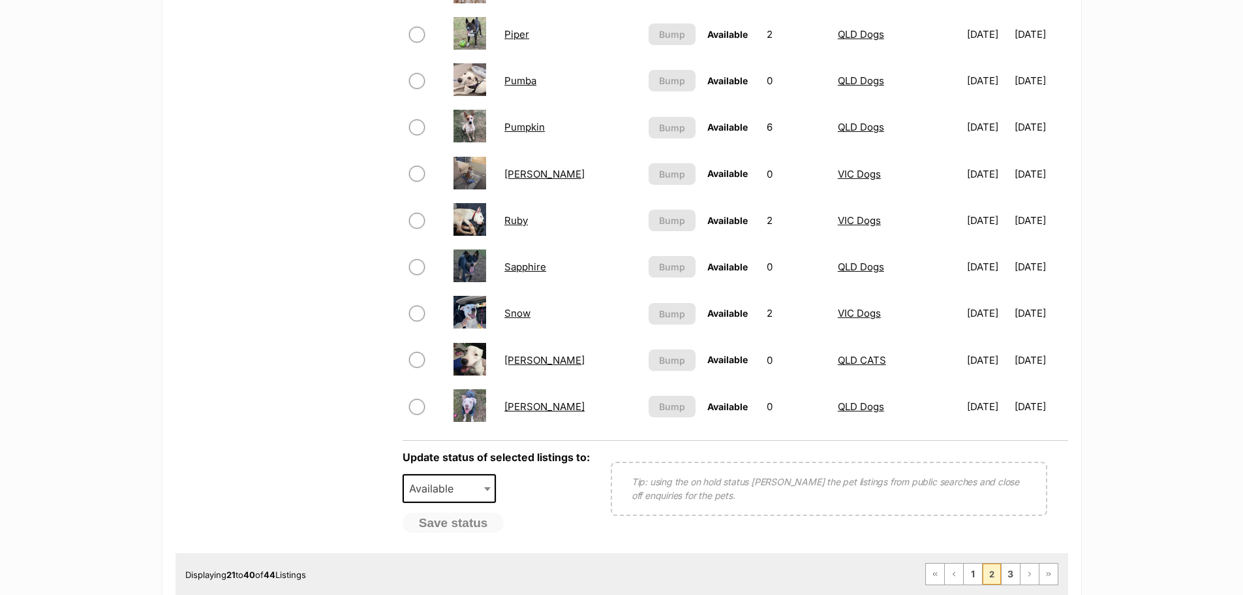
click at [533, 265] on link "Sapphire" at bounding box center [525, 266] width 42 height 12
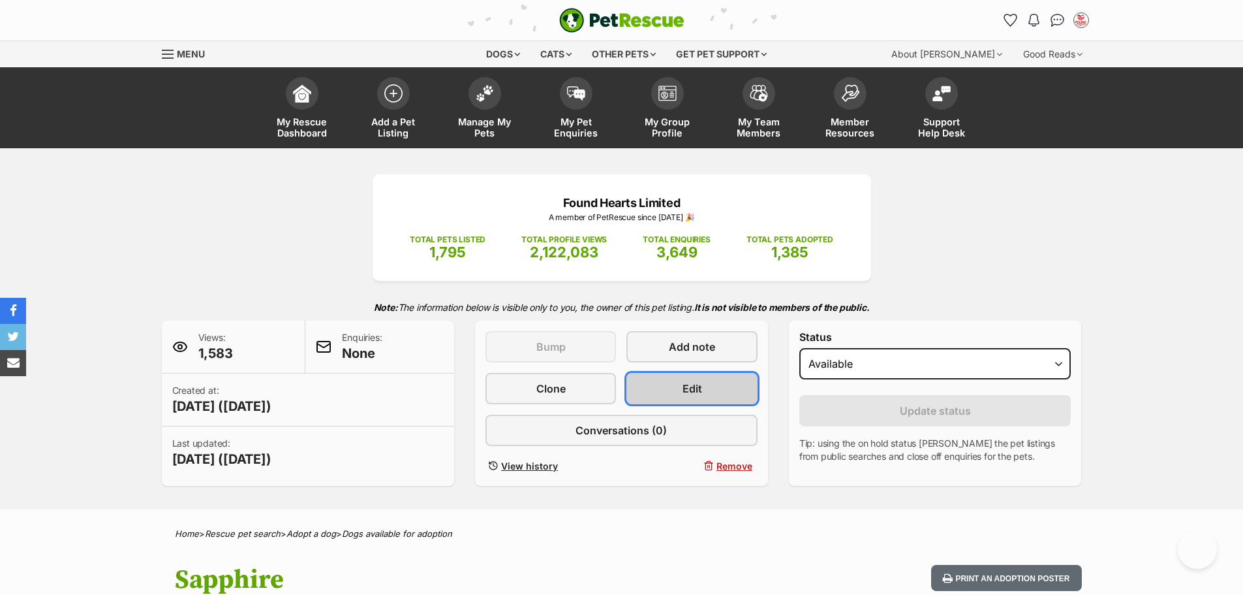
click at [705, 381] on link "Edit" at bounding box center [692, 388] width 131 height 31
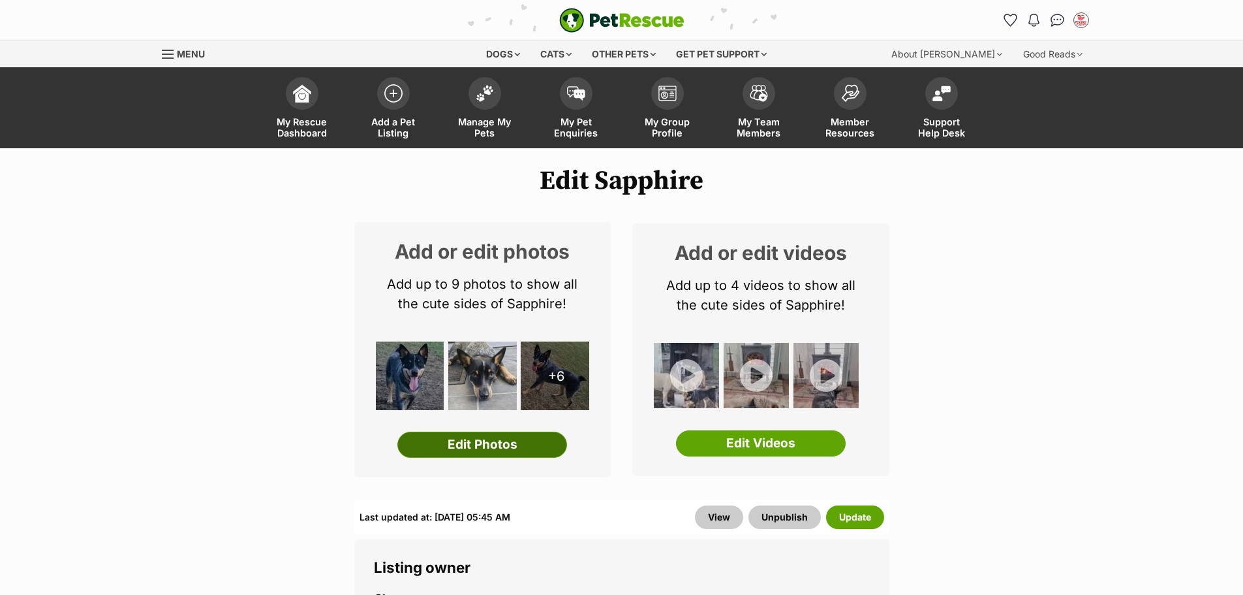
click at [541, 440] on link "Edit Photos" at bounding box center [482, 444] width 170 height 26
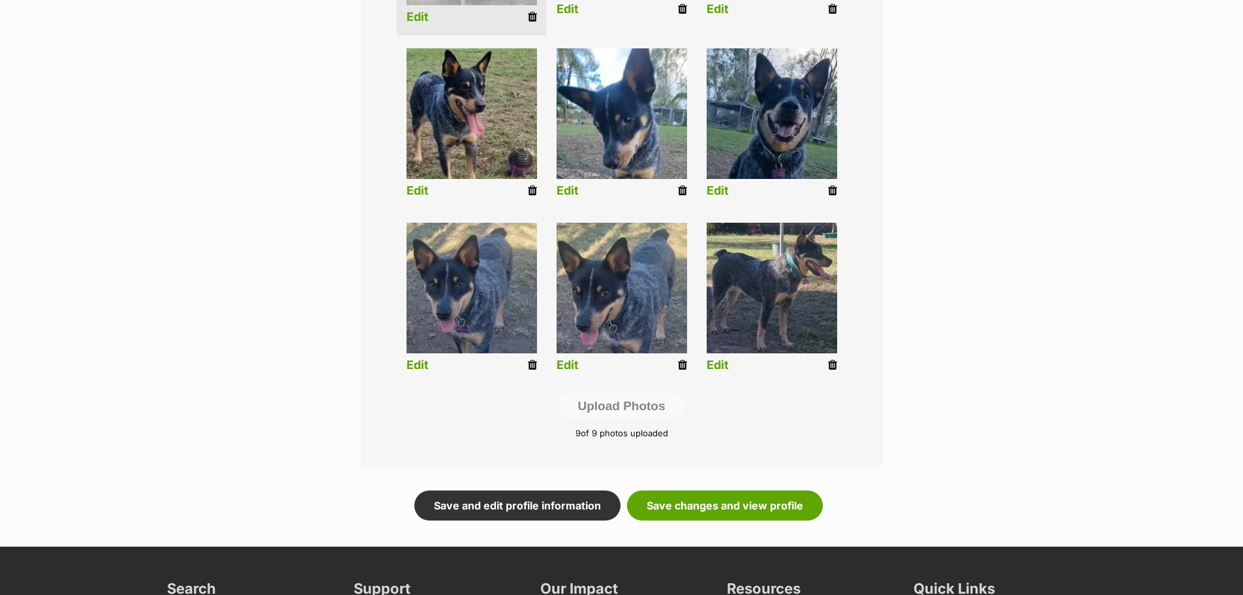
scroll to position [653, 0]
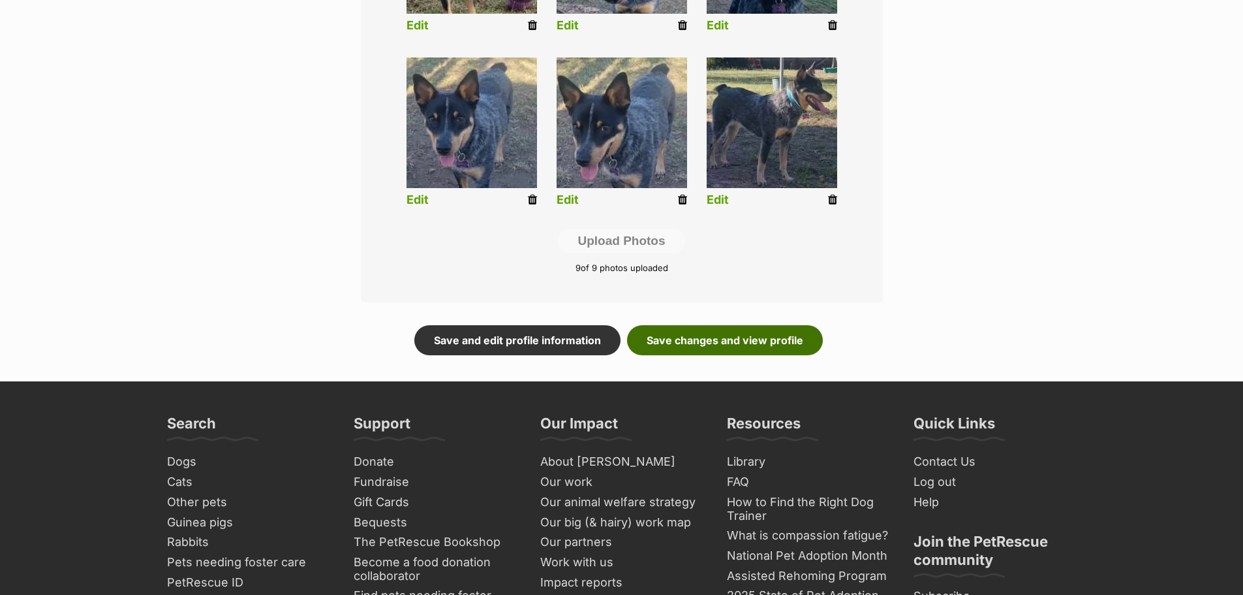
click at [735, 327] on link "Save changes and view profile" at bounding box center [725, 340] width 196 height 30
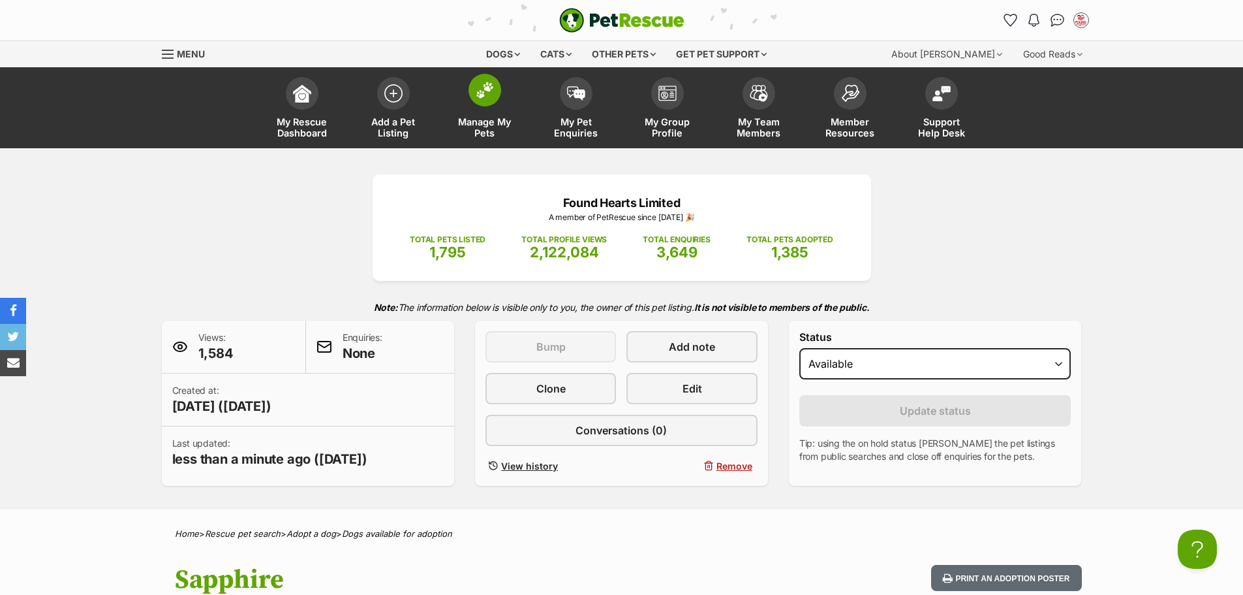
click at [469, 95] on span at bounding box center [485, 90] width 33 height 33
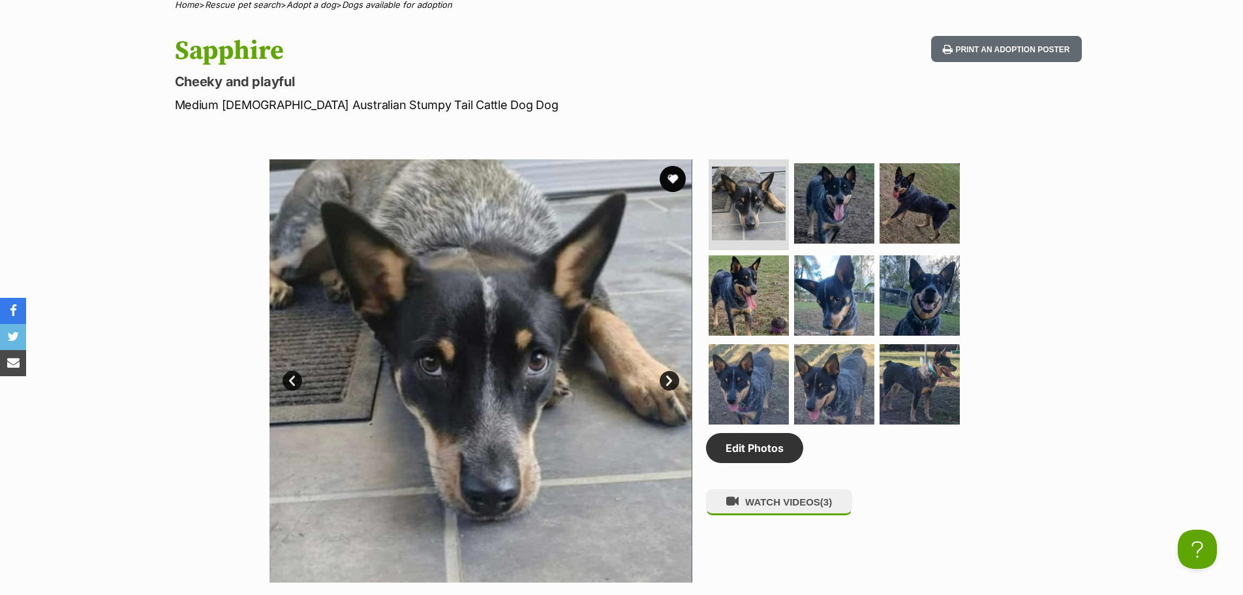
scroll to position [268, 0]
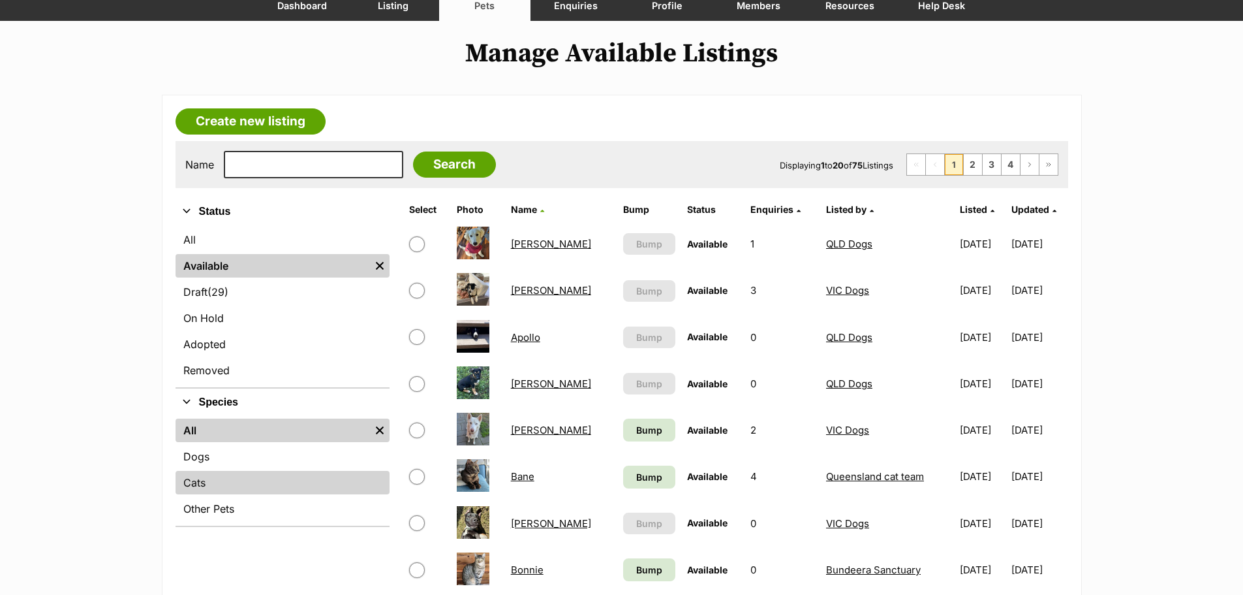
scroll to position [196, 0]
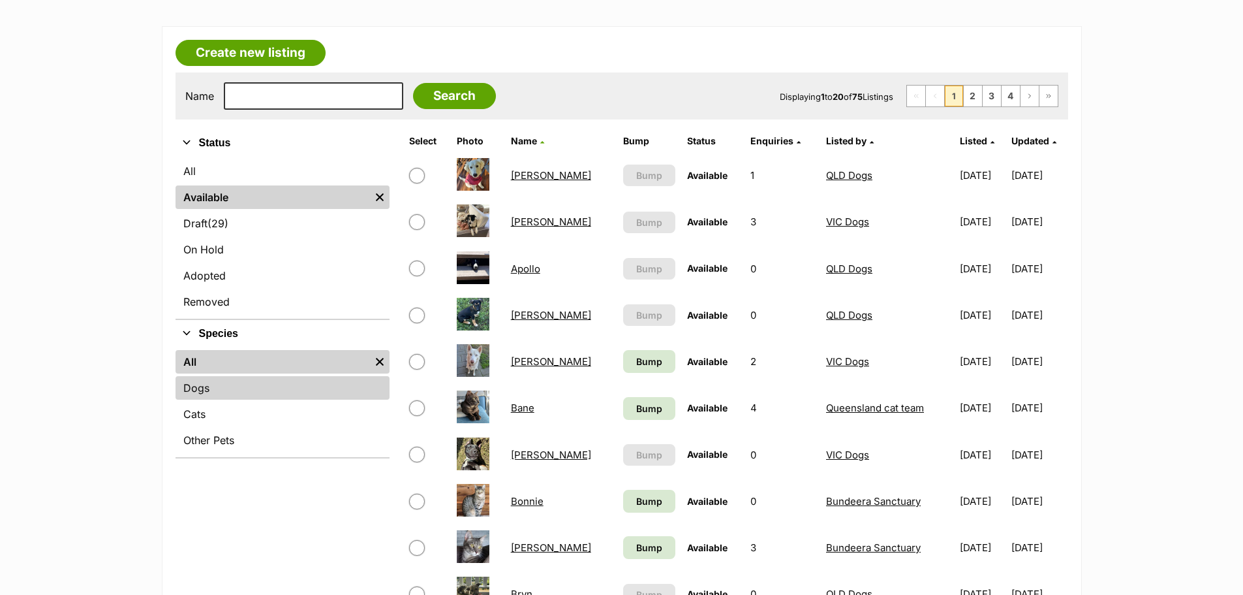
click at [240, 397] on link "Dogs" at bounding box center [283, 387] width 214 height 23
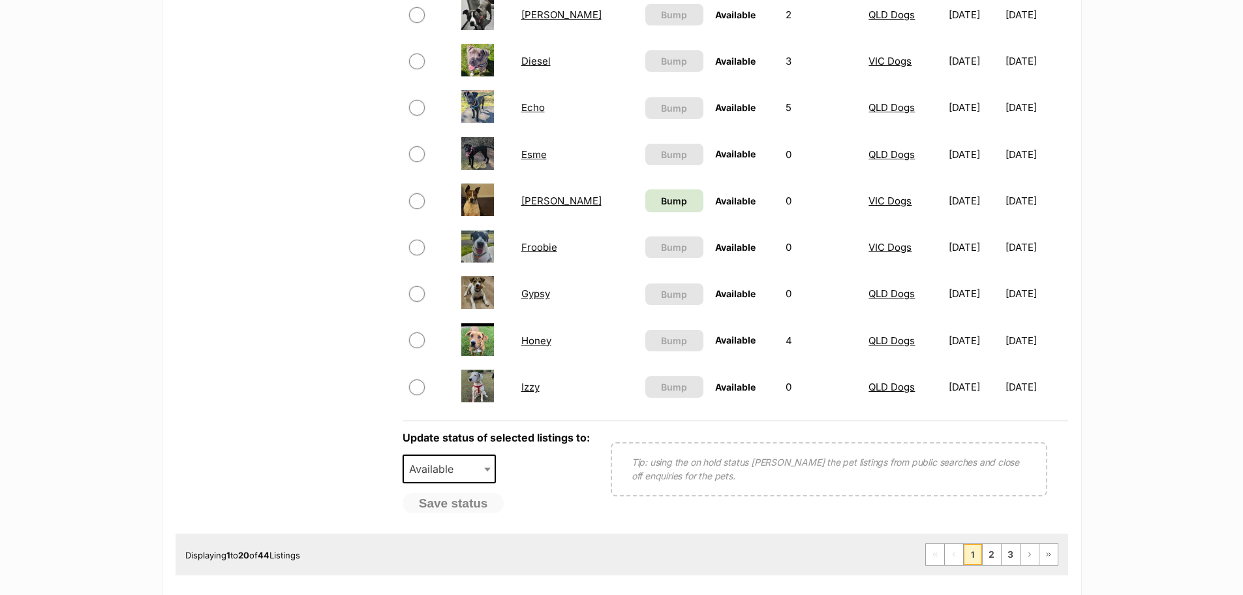
scroll to position [1109, 0]
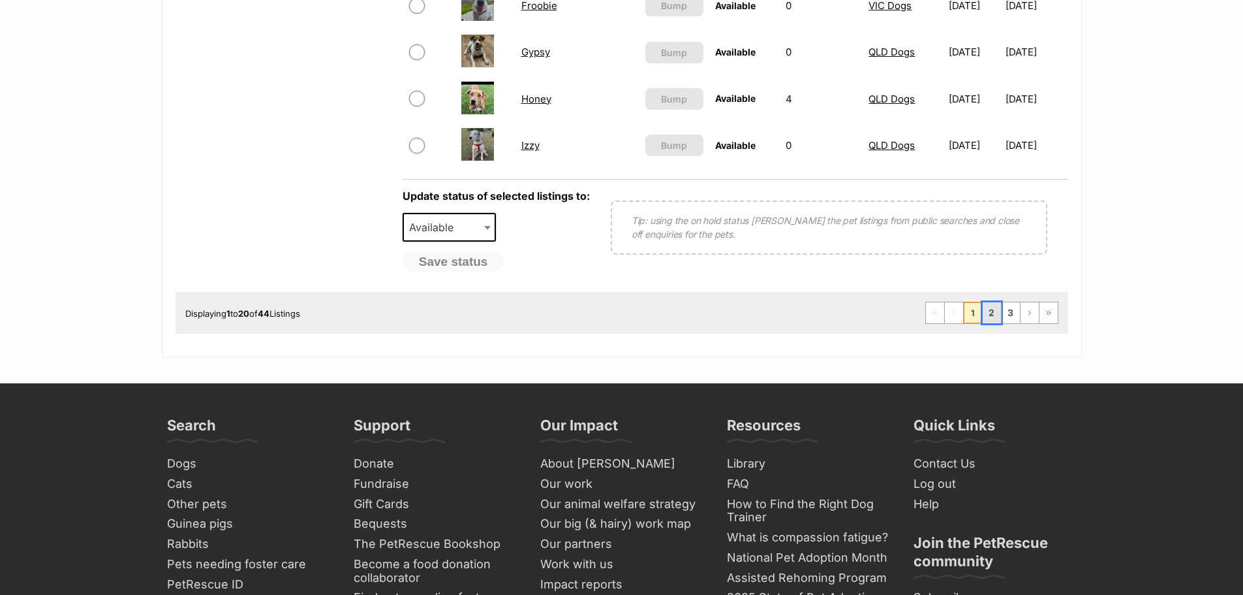
click at [995, 318] on link "2" at bounding box center [992, 312] width 18 height 21
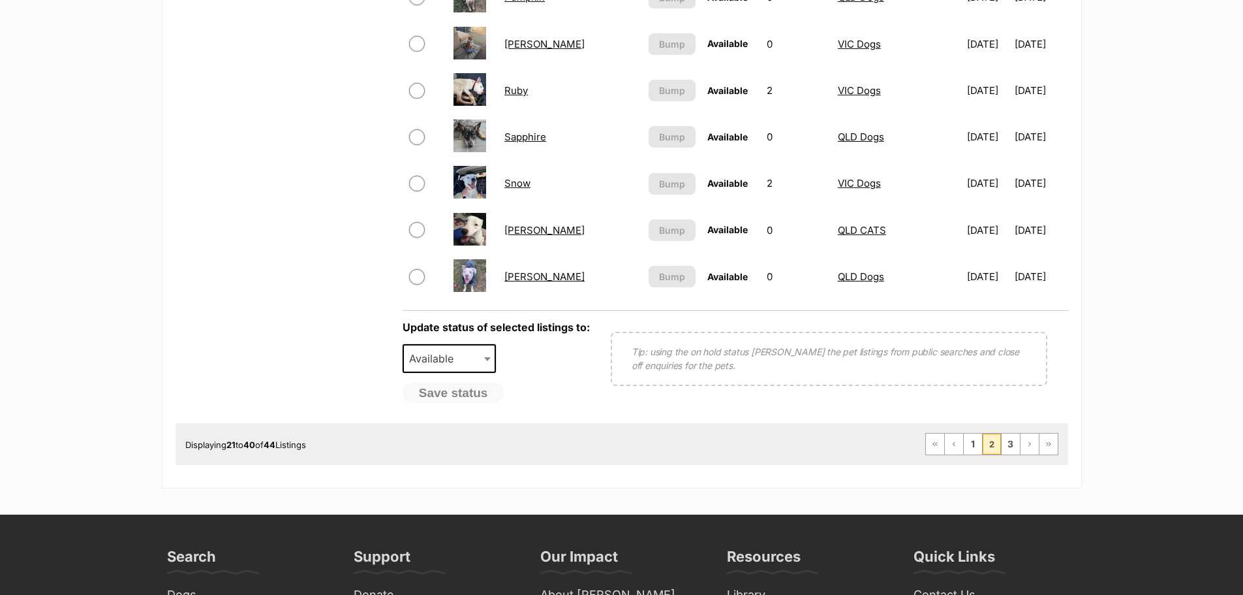
scroll to position [979, 0]
click at [1011, 442] on link "3" at bounding box center [1011, 443] width 18 height 21
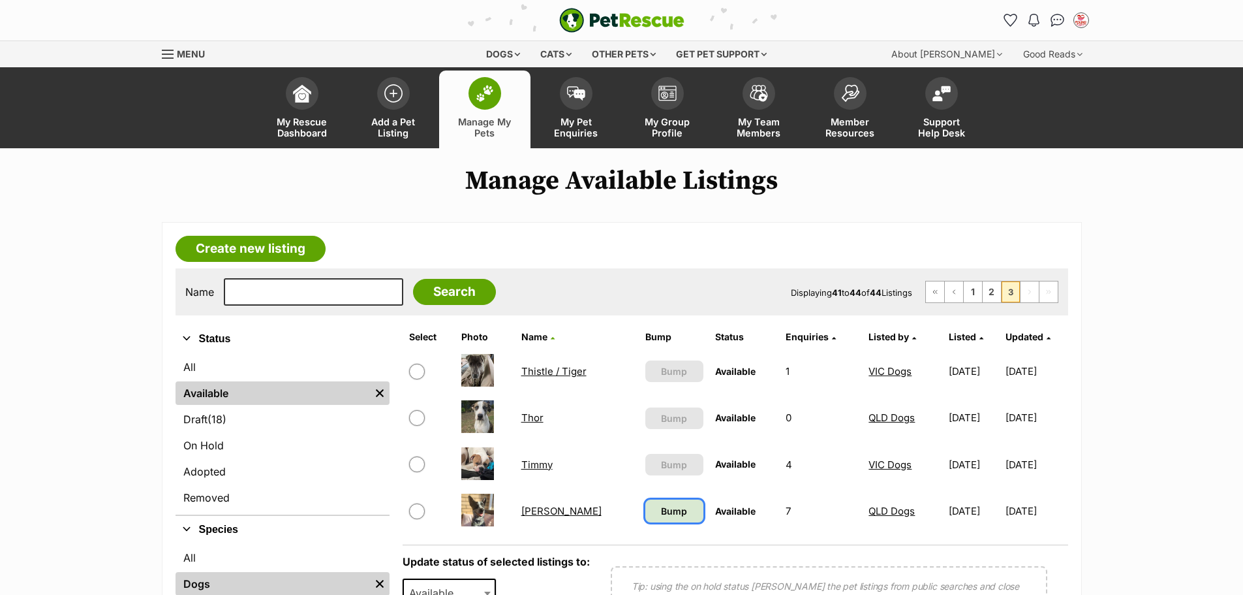
click at [661, 515] on span "Bump" at bounding box center [674, 511] width 26 height 14
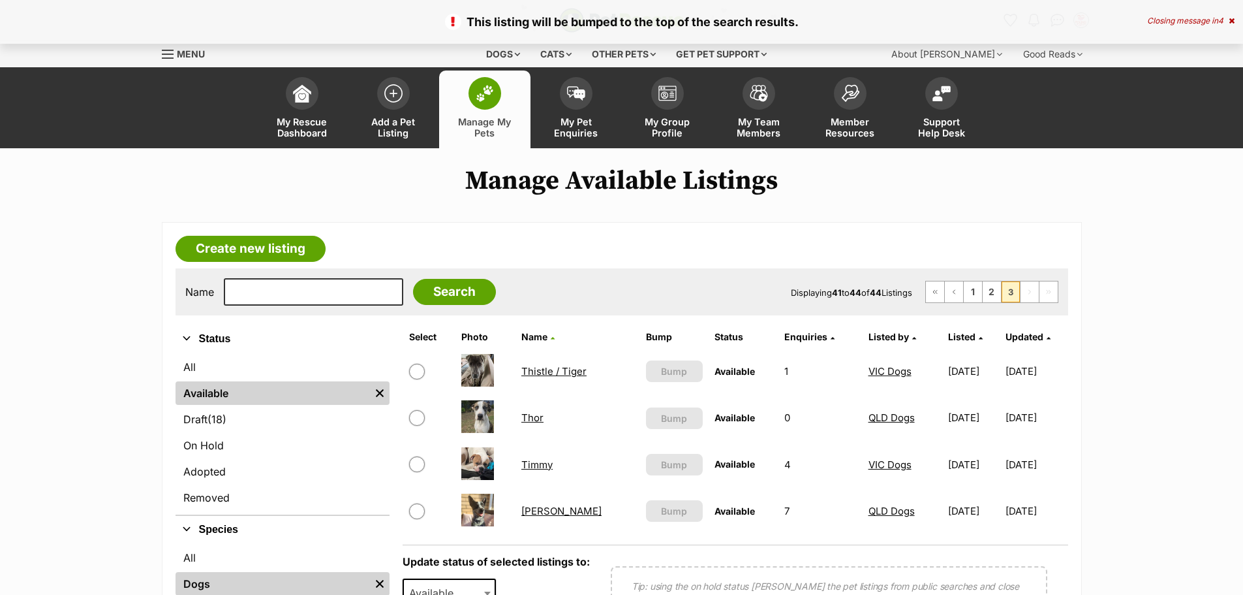
click at [540, 513] on link "[PERSON_NAME]" at bounding box center [561, 510] width 80 height 12
click at [529, 413] on link "Thor" at bounding box center [532, 417] width 22 height 12
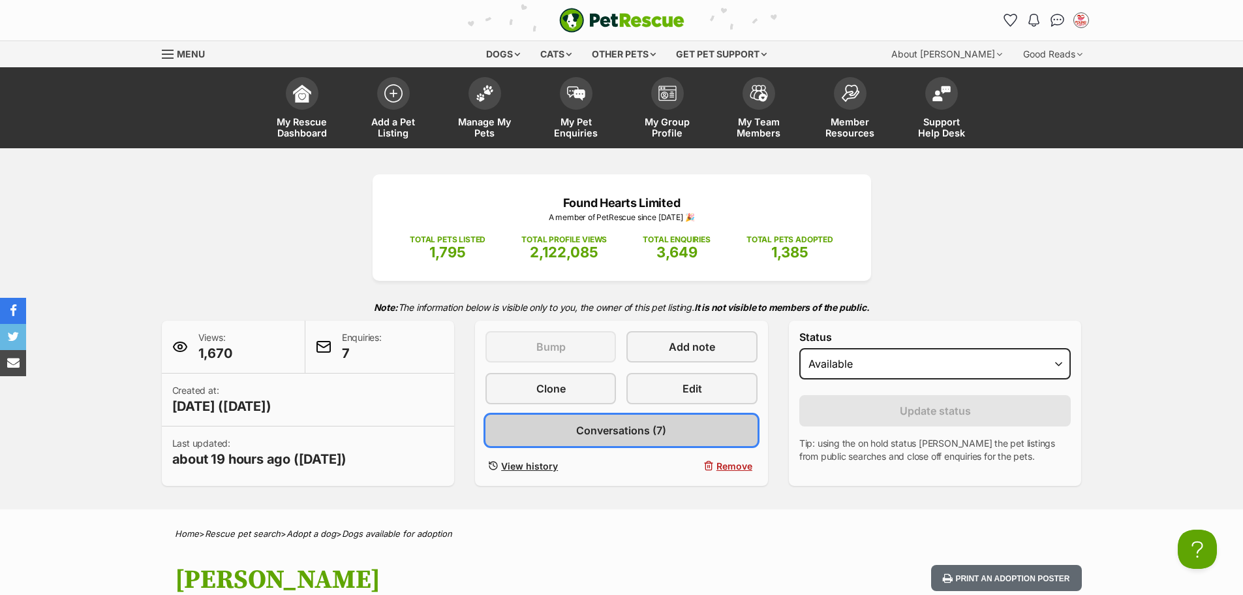
click at [655, 418] on link "Conversations (7)" at bounding box center [622, 429] width 272 height 31
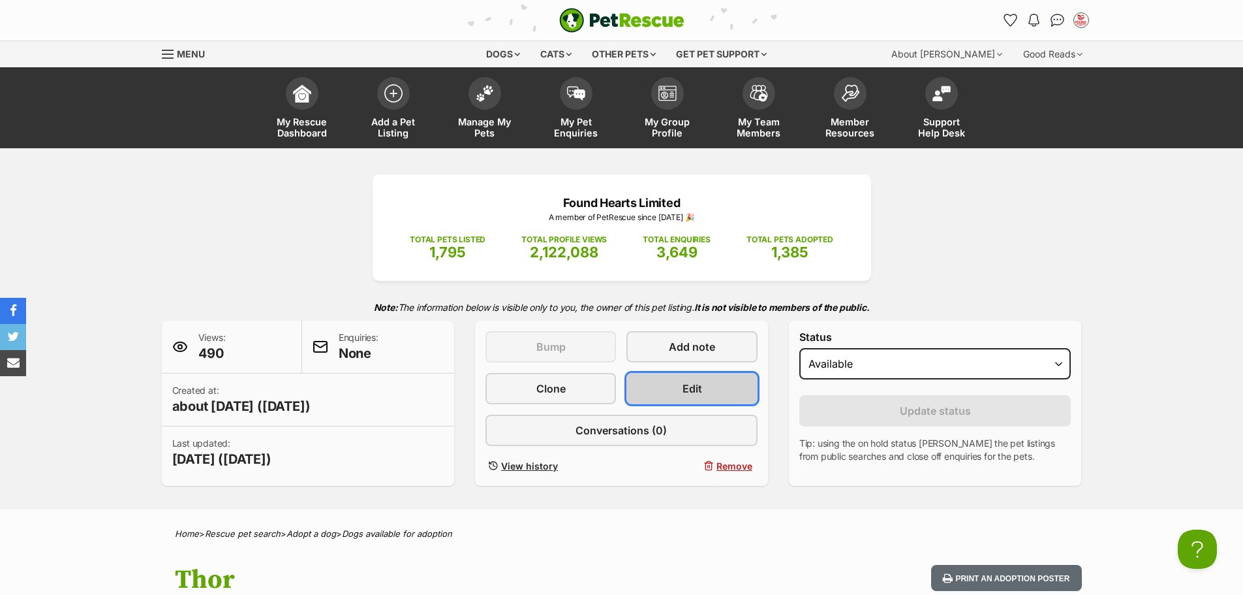
click at [683, 386] on span "Edit" at bounding box center [693, 388] width 20 height 16
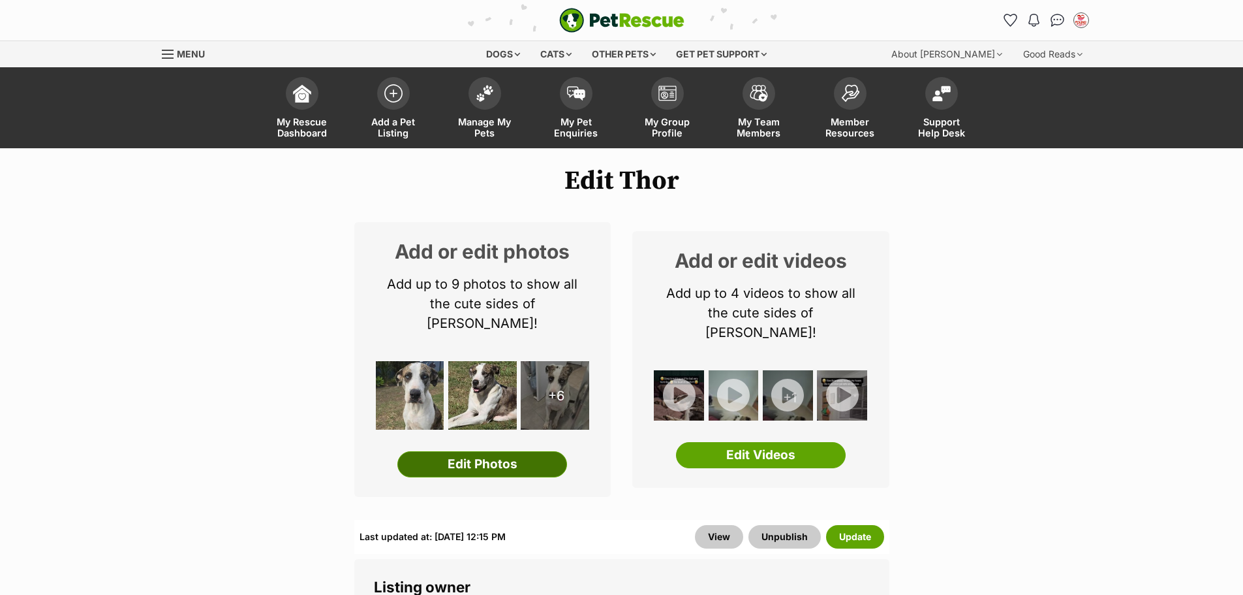
click at [507, 451] on link "Edit Photos" at bounding box center [482, 464] width 170 height 26
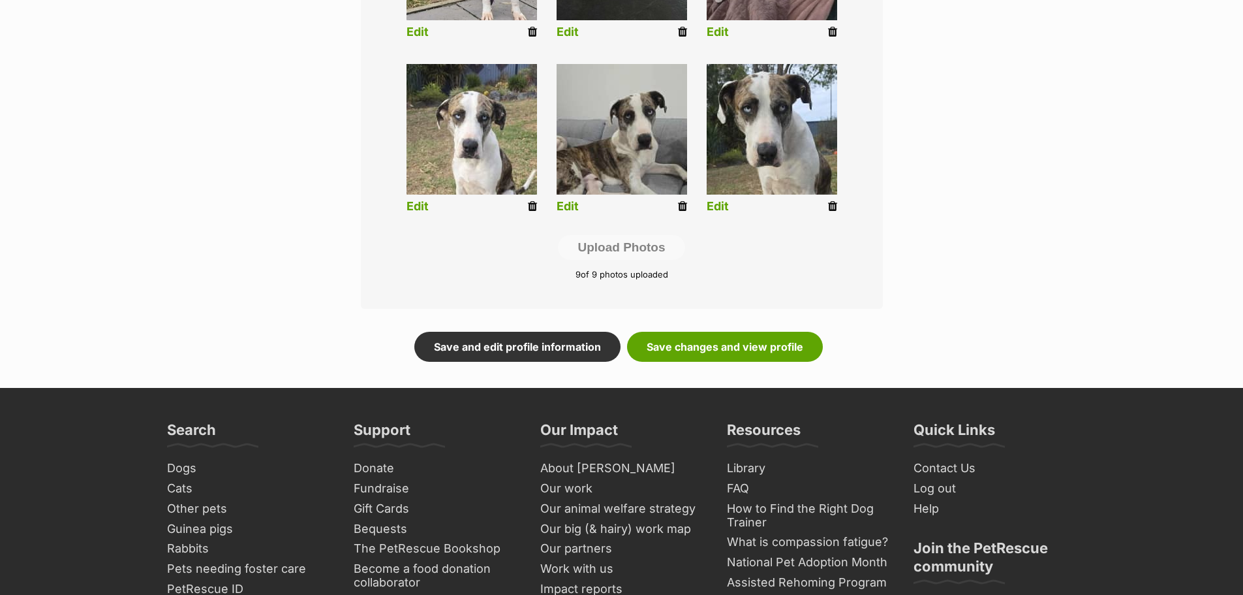
scroll to position [653, 0]
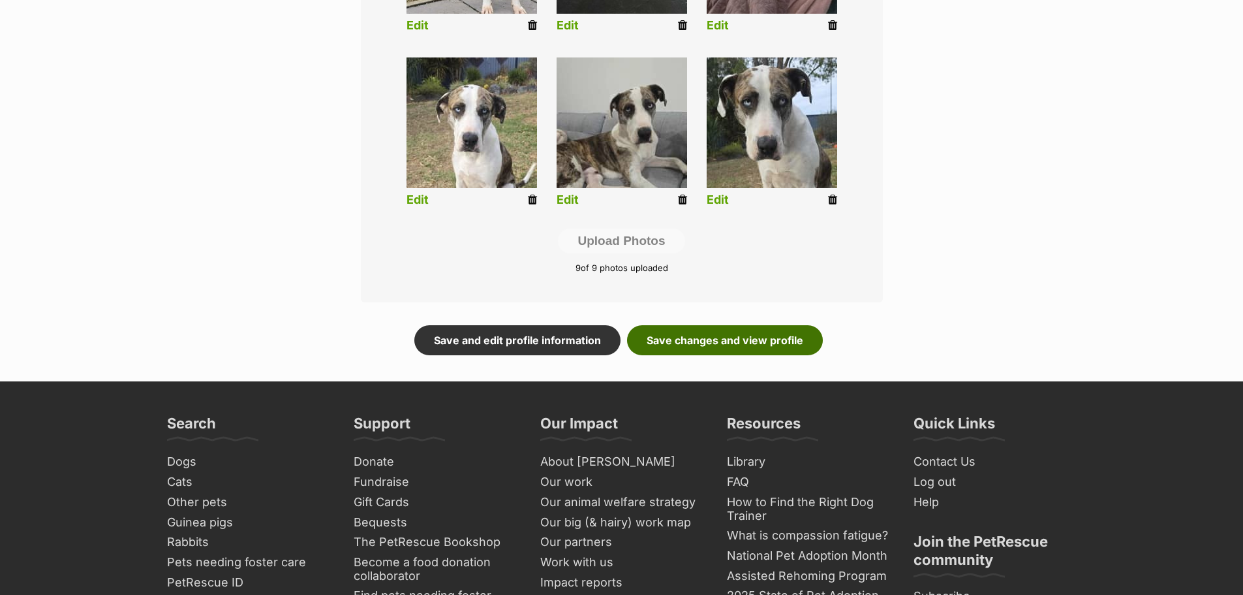
click at [723, 339] on link "Save changes and view profile" at bounding box center [725, 340] width 196 height 30
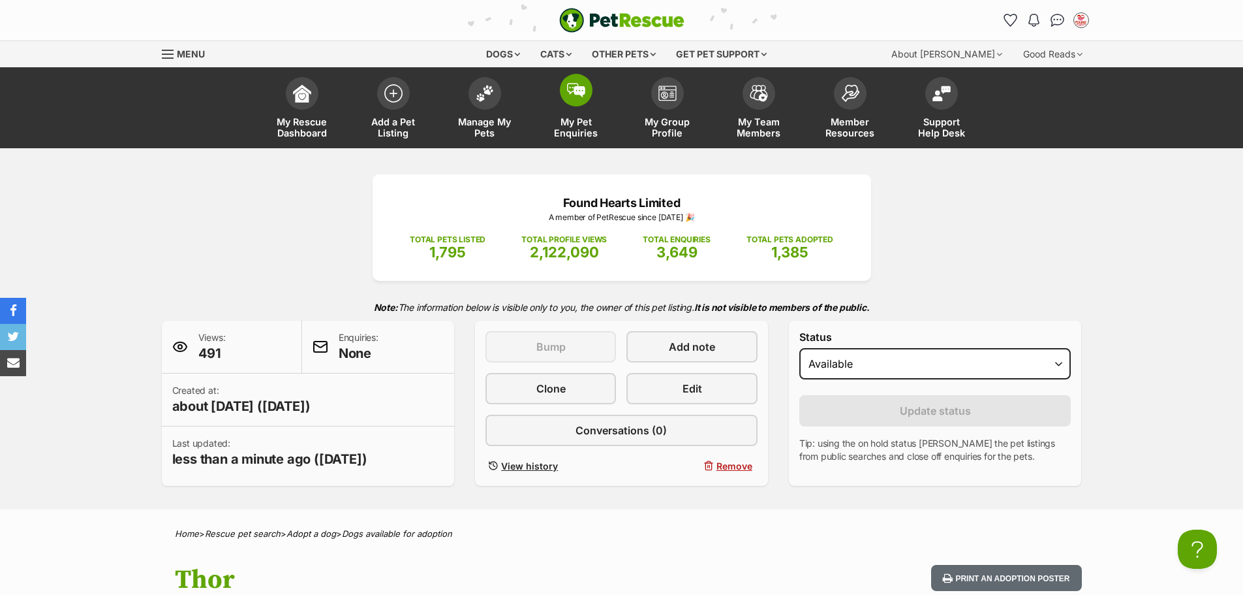
click at [572, 97] on img at bounding box center [576, 90] width 18 height 14
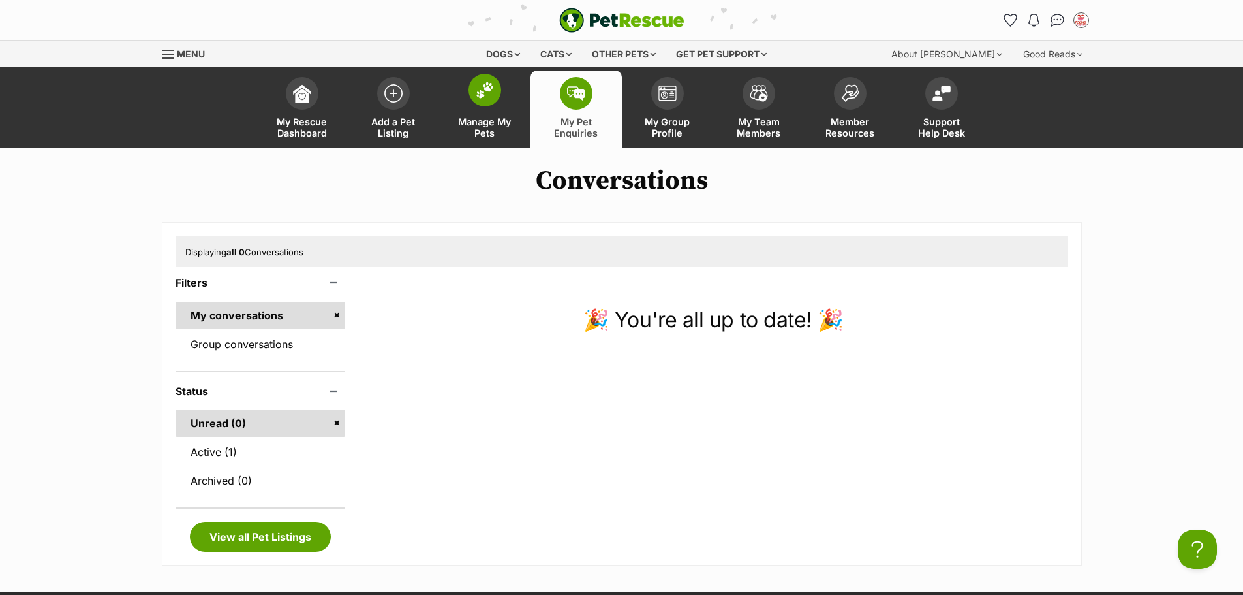
click at [454, 112] on link "Manage My Pets" at bounding box center [484, 109] width 91 height 78
click at [487, 102] on span at bounding box center [485, 90] width 33 height 33
click at [489, 90] on img at bounding box center [485, 90] width 18 height 17
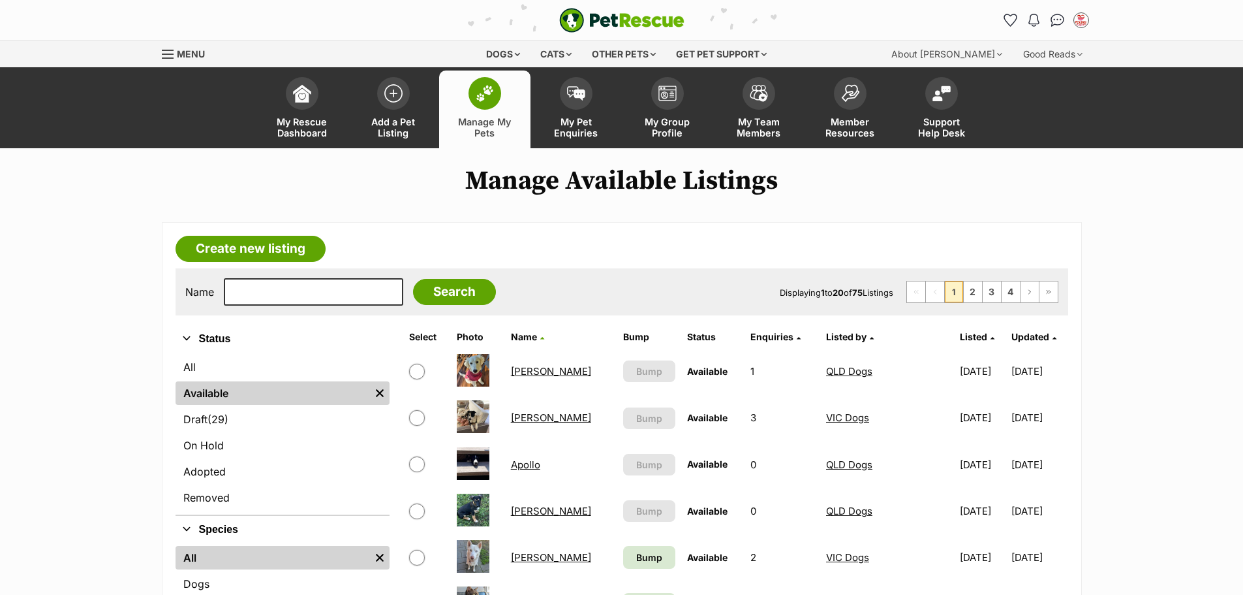
click at [535, 373] on link "[PERSON_NAME]" at bounding box center [551, 371] width 80 height 12
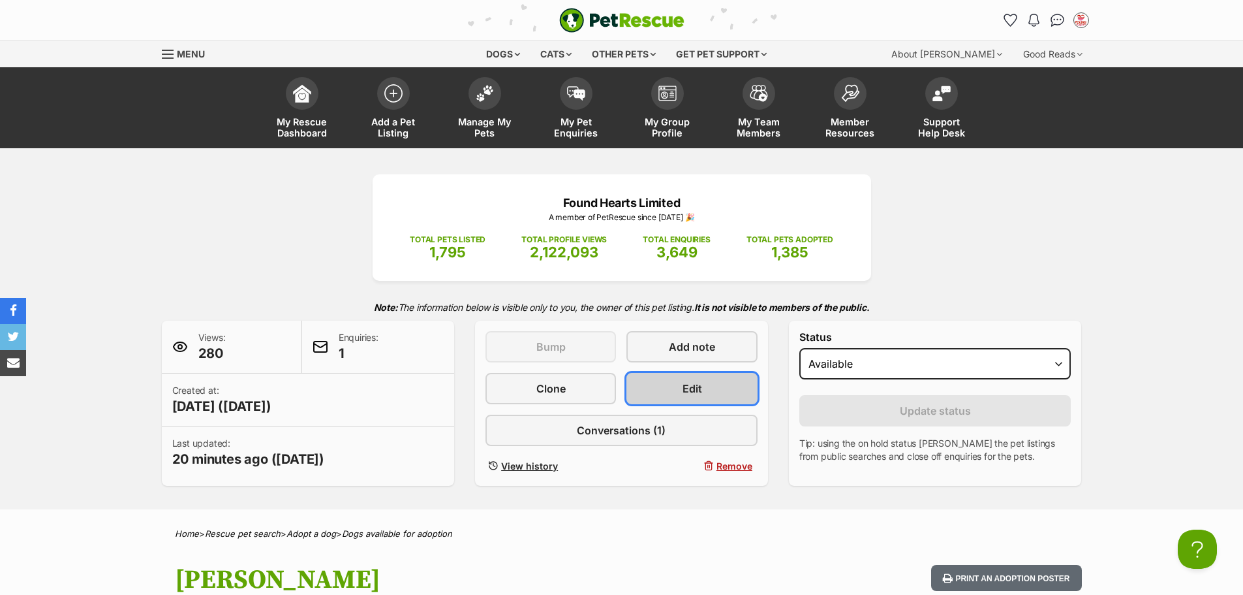
click at [670, 395] on link "Edit" at bounding box center [692, 388] width 131 height 31
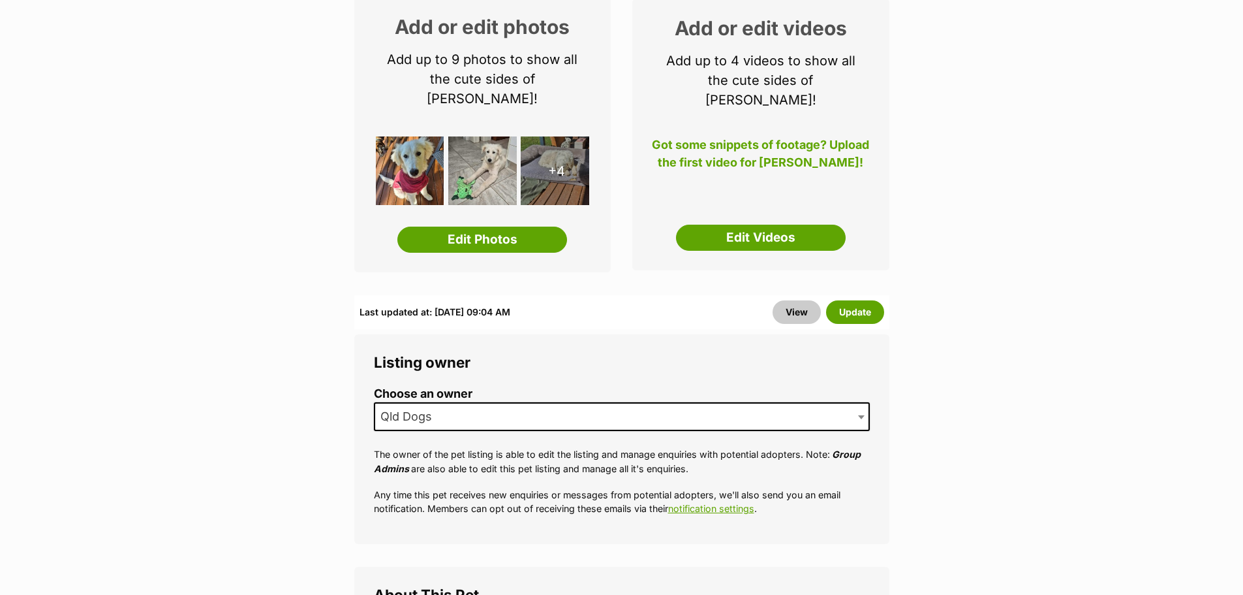
scroll to position [392, 0]
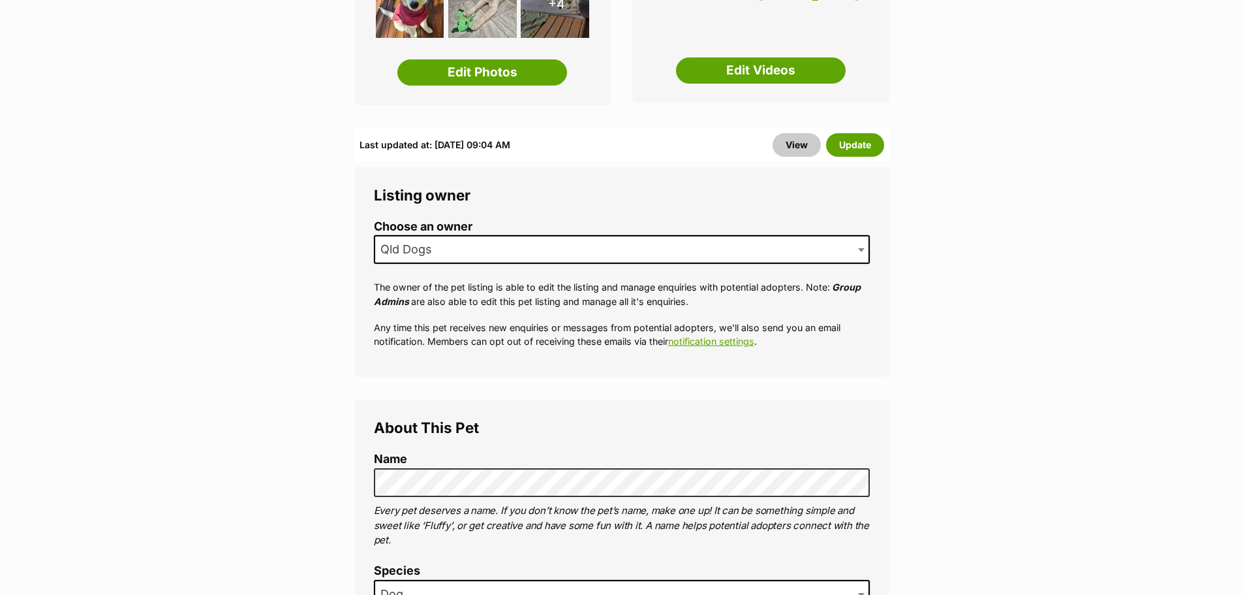
click at [532, 235] on span "Qld Dogs" at bounding box center [622, 249] width 496 height 29
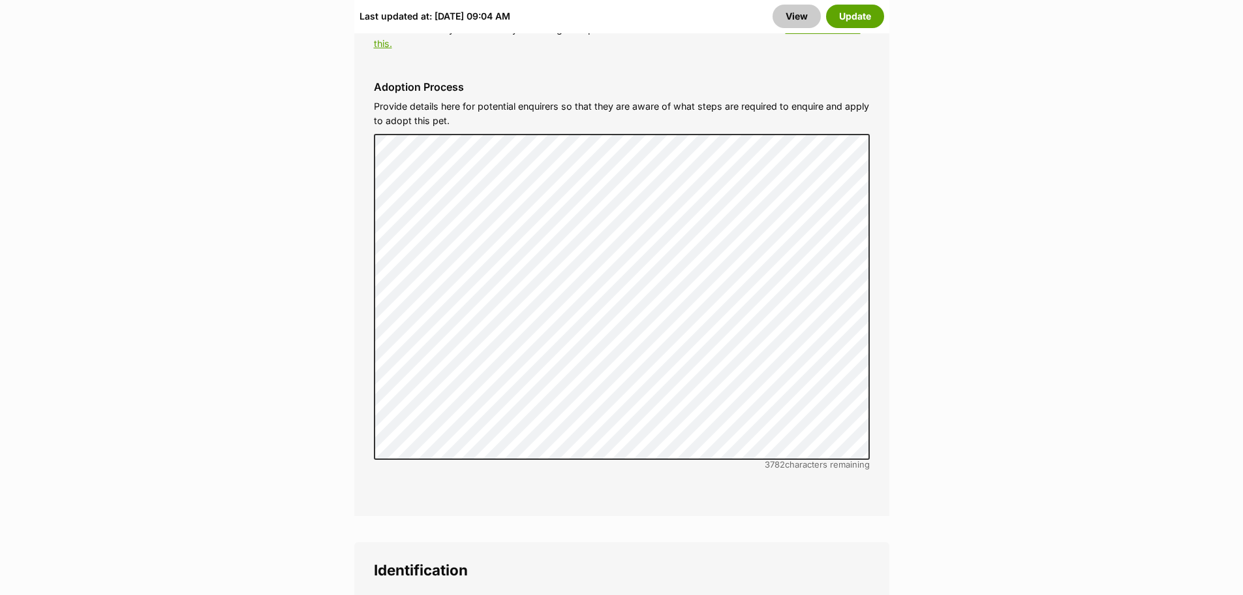
scroll to position [3981, 0]
